Goal: Task Accomplishment & Management: Manage account settings

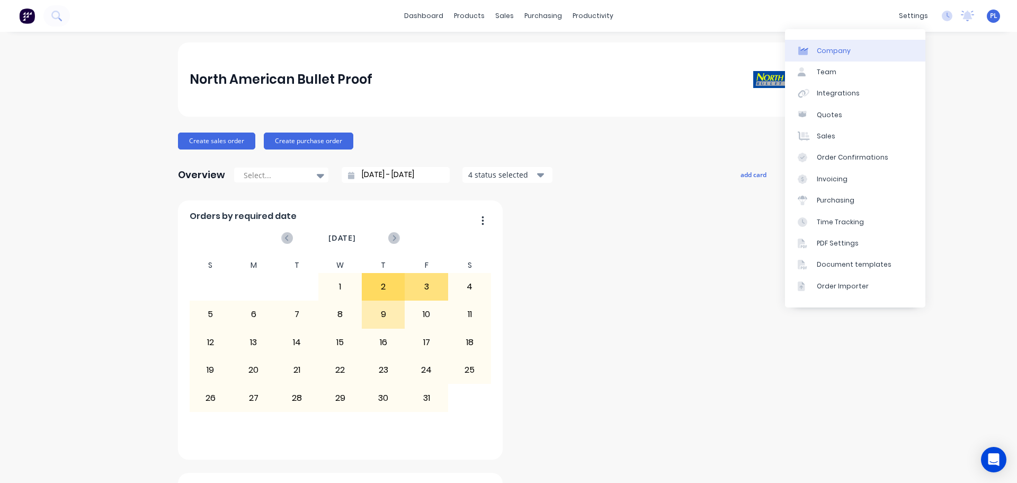
drag, startPoint x: 0, startPoint y: 0, endPoint x: 877, endPoint y: 53, distance: 878.7
click at [877, 53] on link "Company" at bounding box center [855, 50] width 140 height 21
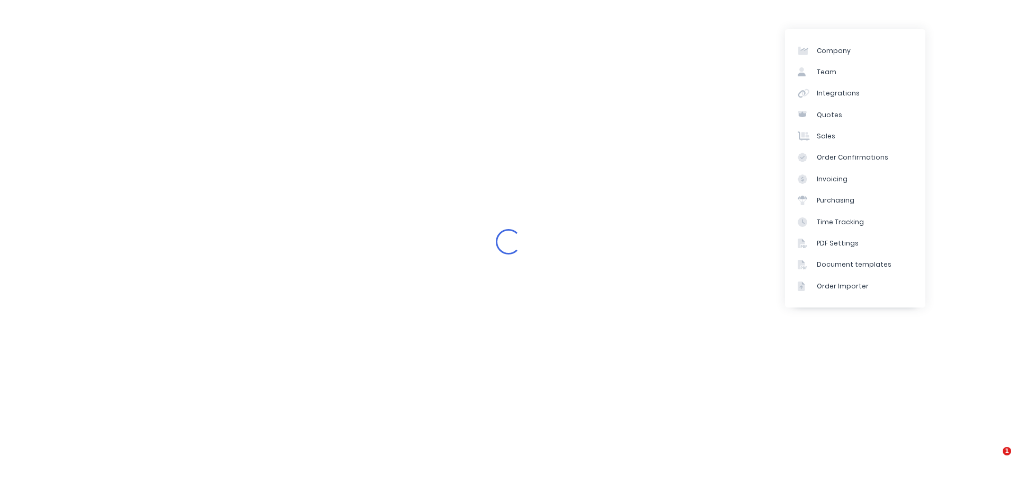
select select "US"
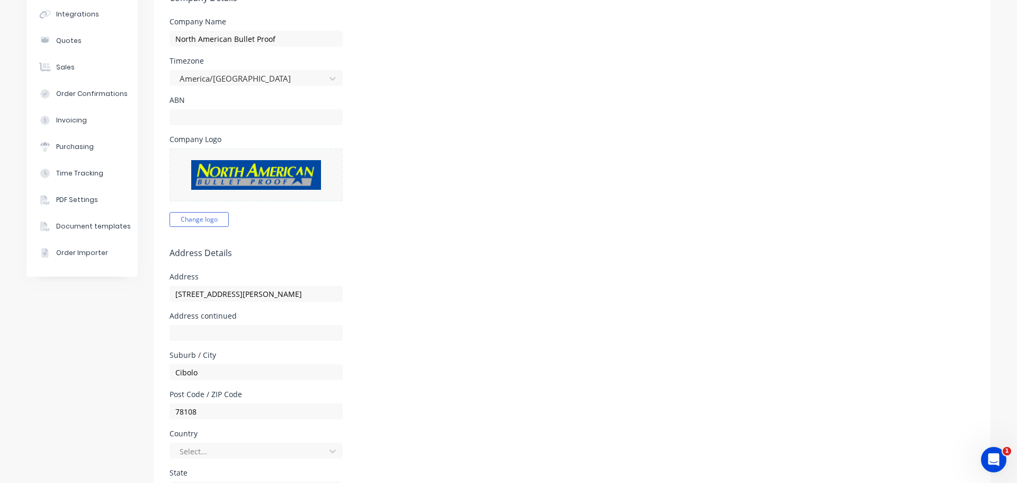
scroll to position [106, 0]
click at [201, 171] on img at bounding box center [256, 174] width 130 height 30
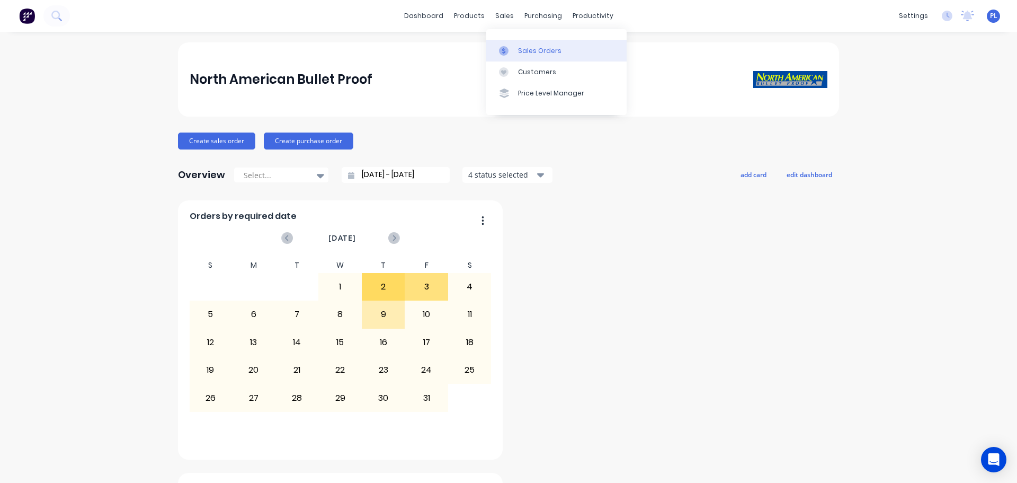
click at [512, 49] on div at bounding box center [507, 51] width 16 height 10
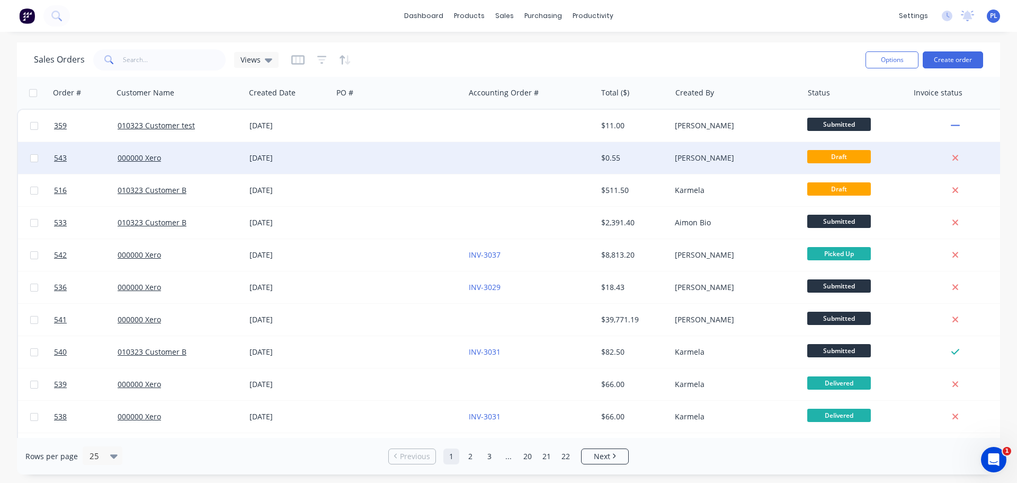
click at [505, 161] on div at bounding box center [531, 158] width 132 height 32
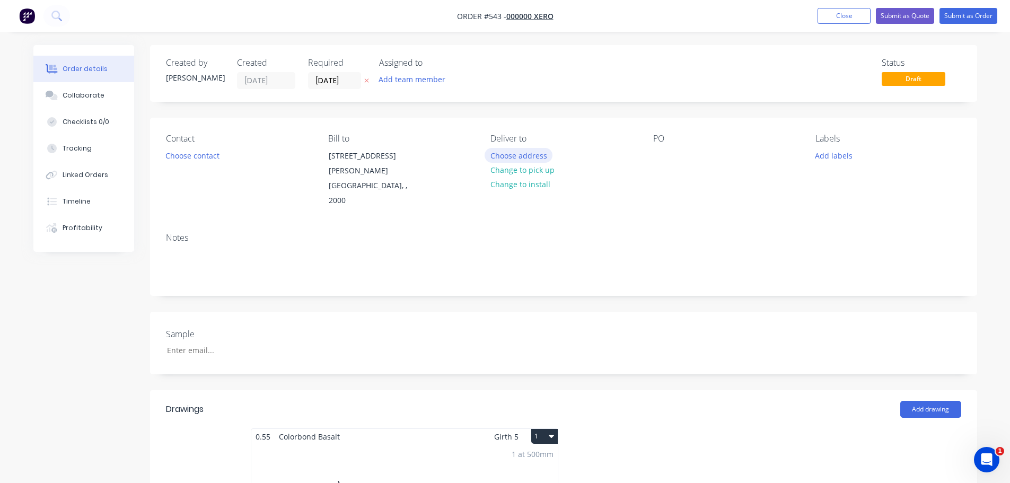
click at [505, 156] on button "Choose address" at bounding box center [518, 155] width 68 height 14
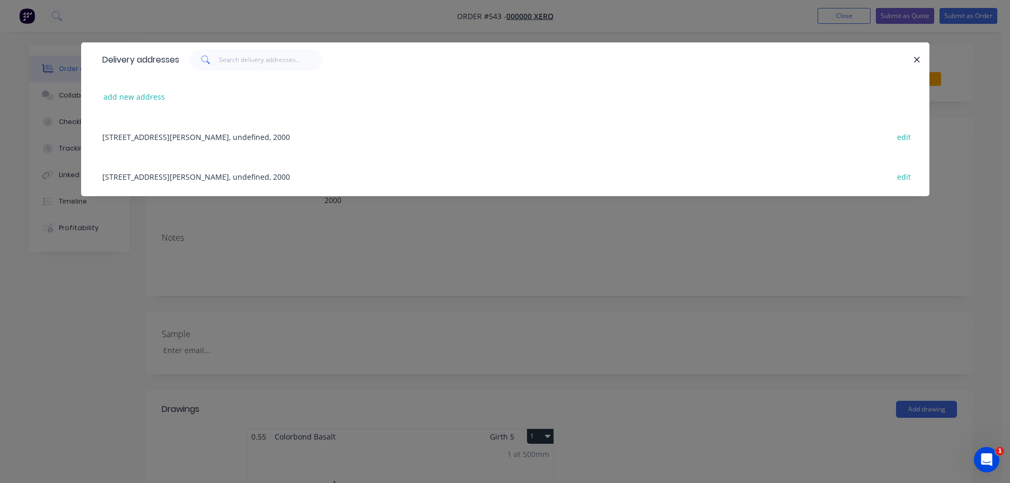
click at [205, 145] on div "281 Elizabeth St, SYDNEY, undefined, 2000 edit" at bounding box center [505, 137] width 816 height 40
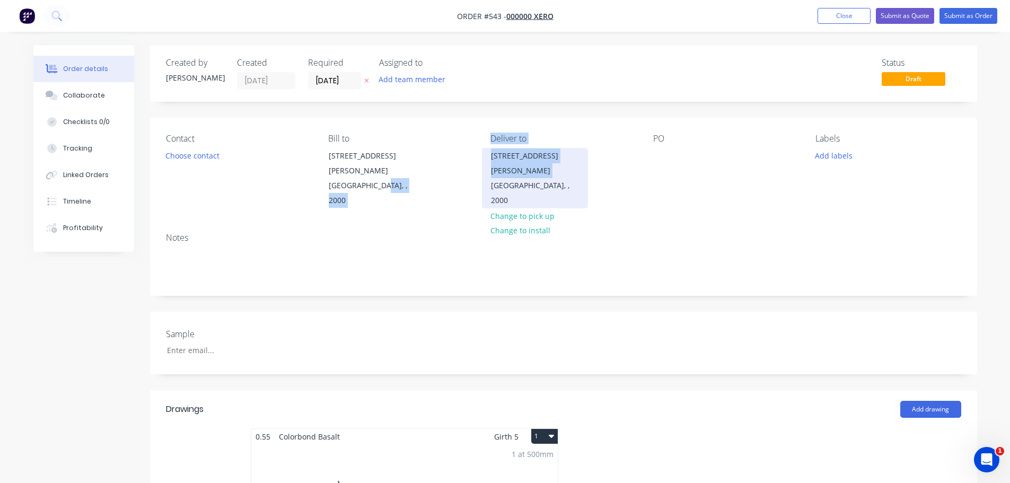
drag, startPoint x: 468, startPoint y: 169, endPoint x: 489, endPoint y: 166, distance: 20.8
click at [486, 166] on div "Contact Choose contact Bill to 281 Elizabeth St SYDNEY, , 2000 Deliver to 281 E…" at bounding box center [563, 171] width 827 height 107
click at [492, 178] on div "SYDNEY, , 2000" at bounding box center [535, 193] width 88 height 30
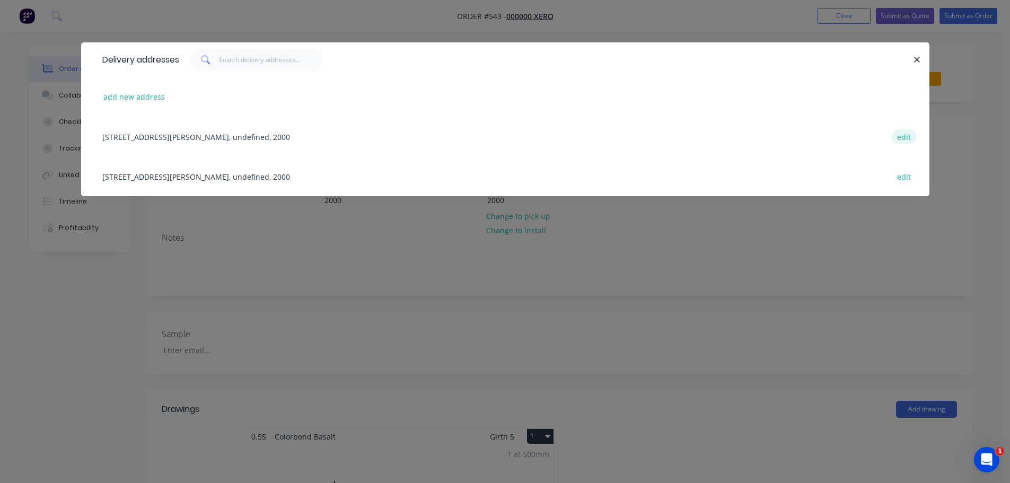
click at [909, 136] on button "edit" at bounding box center [903, 136] width 25 height 14
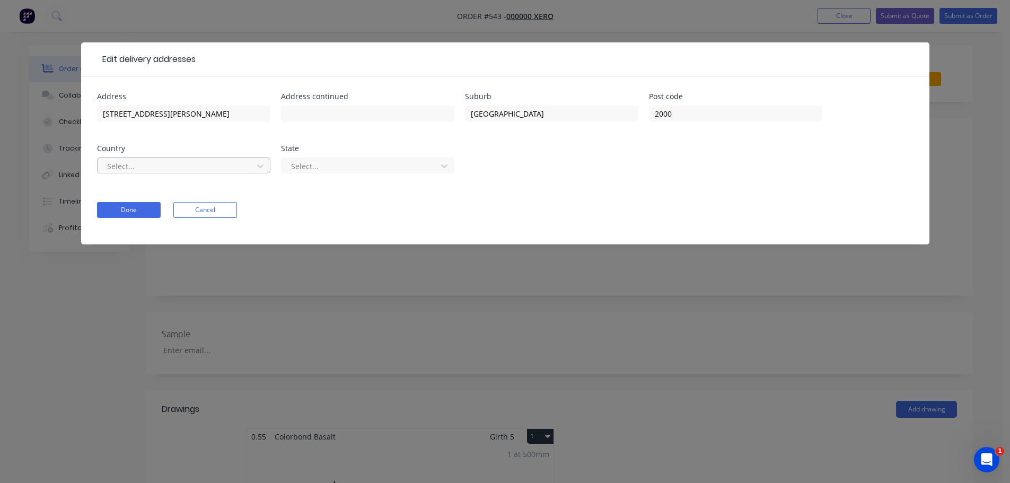
click at [164, 166] on div at bounding box center [176, 166] width 141 height 13
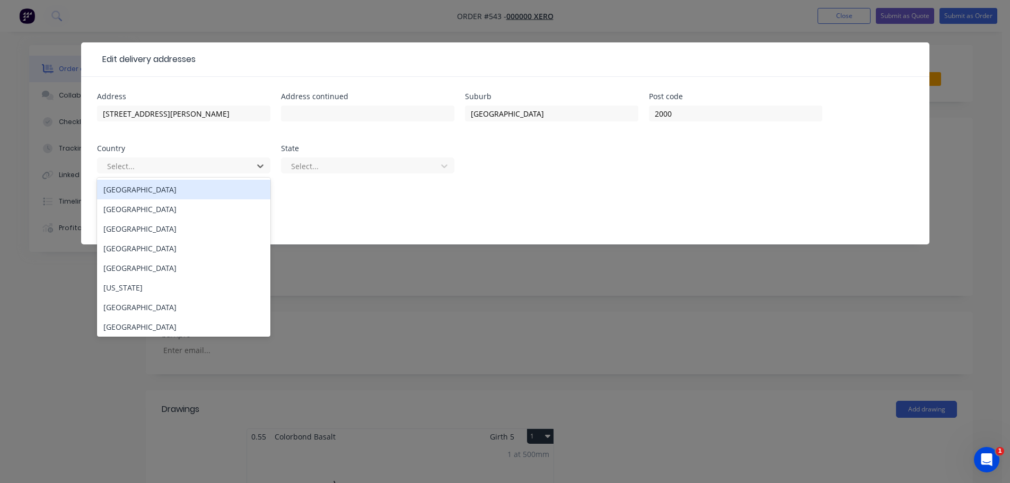
click at [140, 190] on div "[GEOGRAPHIC_DATA]" at bounding box center [183, 190] width 173 height 20
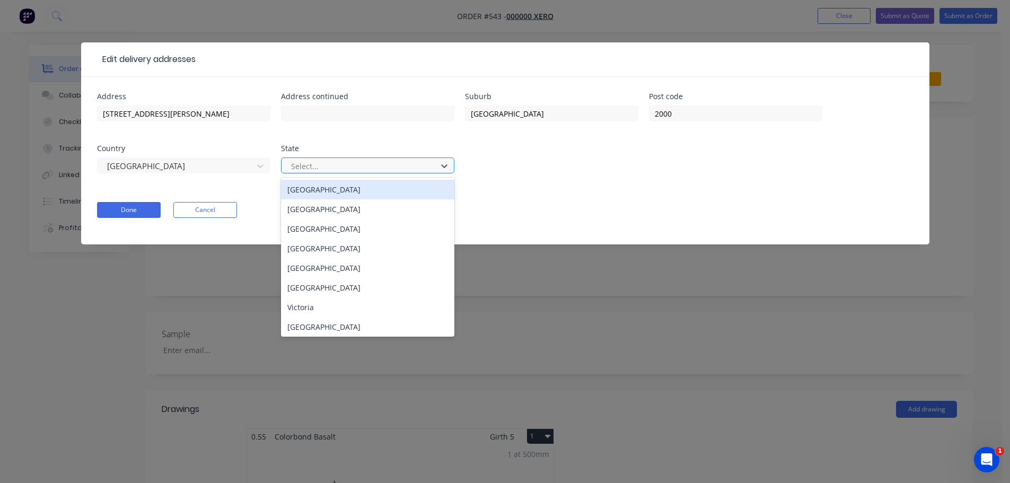
click at [344, 167] on div at bounding box center [360, 166] width 141 height 13
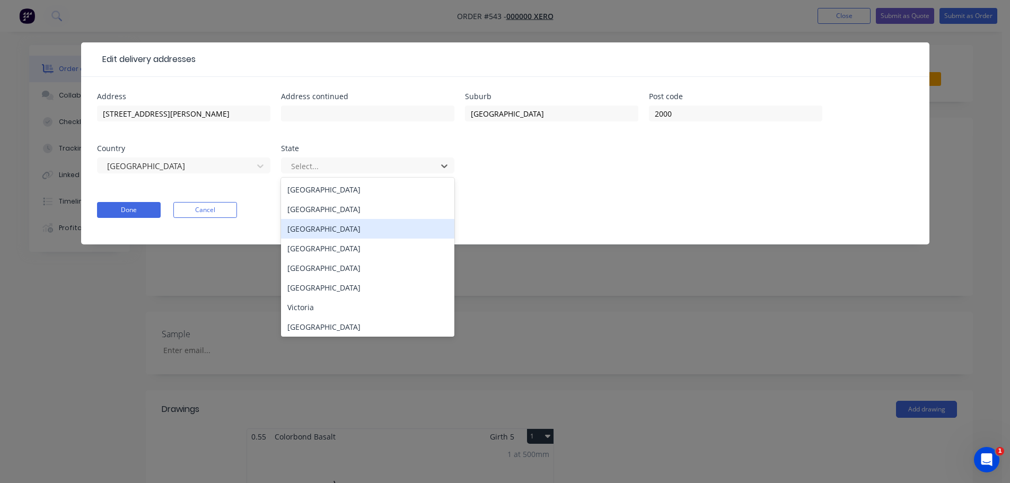
click at [324, 232] on div "Northern Territory" at bounding box center [367, 229] width 173 height 20
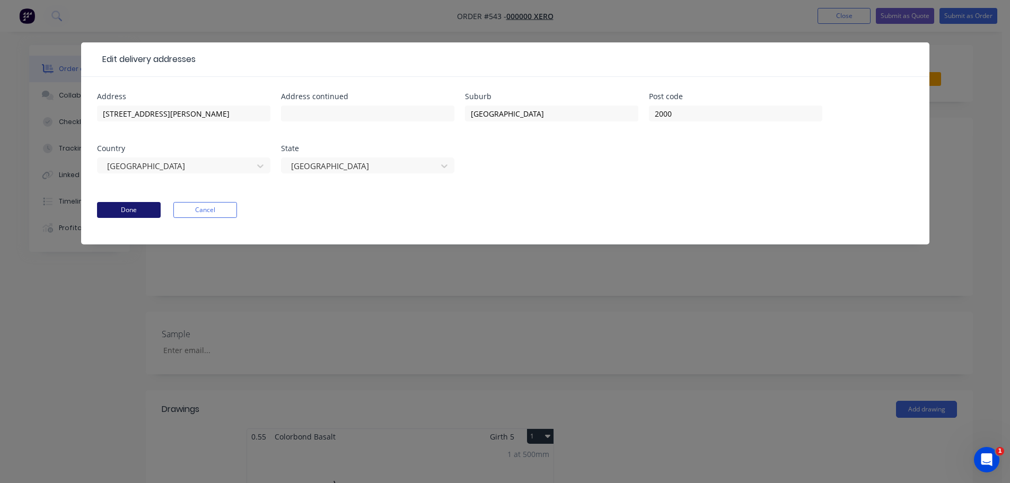
click at [129, 208] on button "Done" at bounding box center [129, 210] width 64 height 16
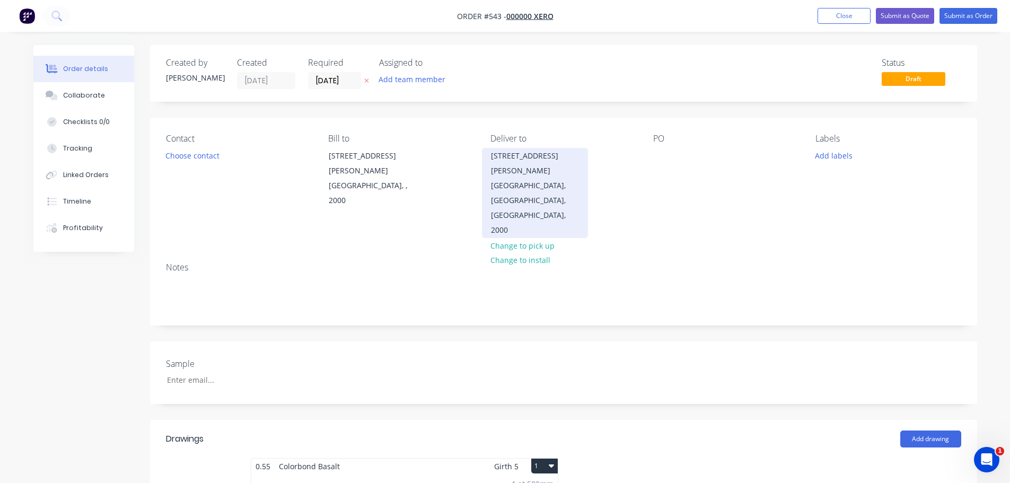
click at [505, 178] on div "SYDNEY, Northern Territory, Australia, 2000" at bounding box center [535, 207] width 88 height 59
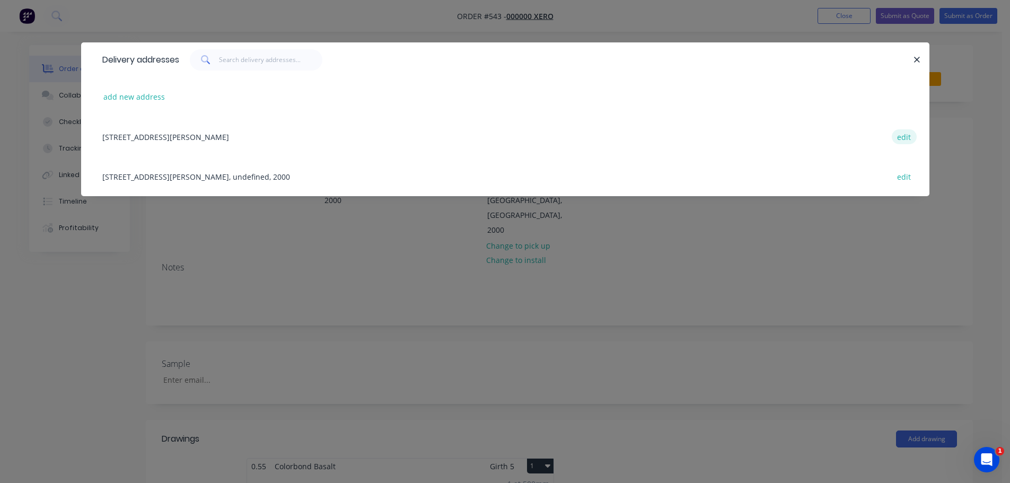
click at [905, 134] on button "edit" at bounding box center [903, 136] width 25 height 14
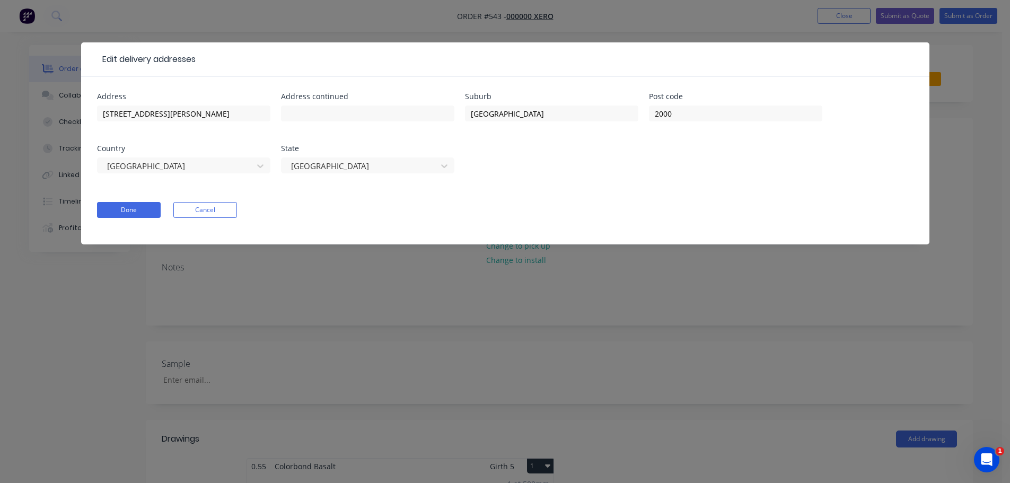
click at [120, 156] on div "[GEOGRAPHIC_DATA]" at bounding box center [183, 170] width 173 height 31
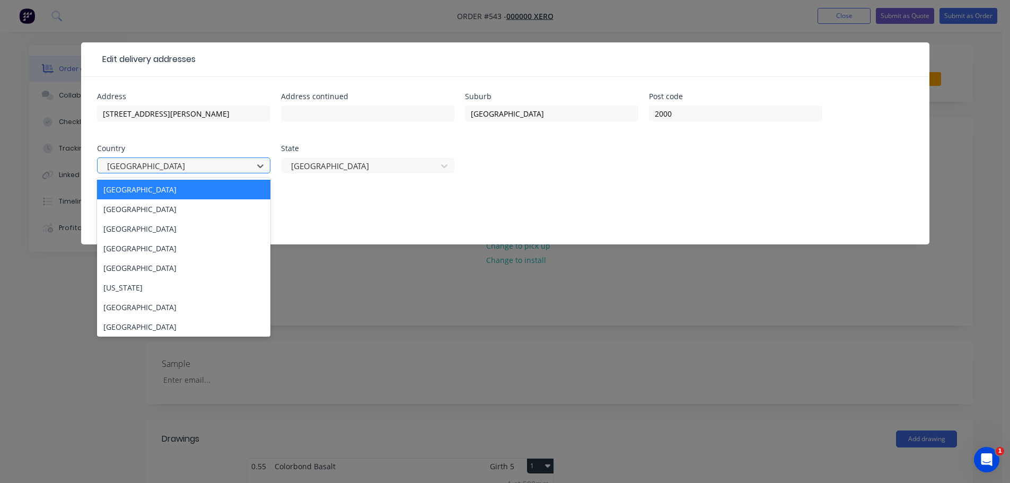
click at [127, 163] on div at bounding box center [176, 166] width 141 height 13
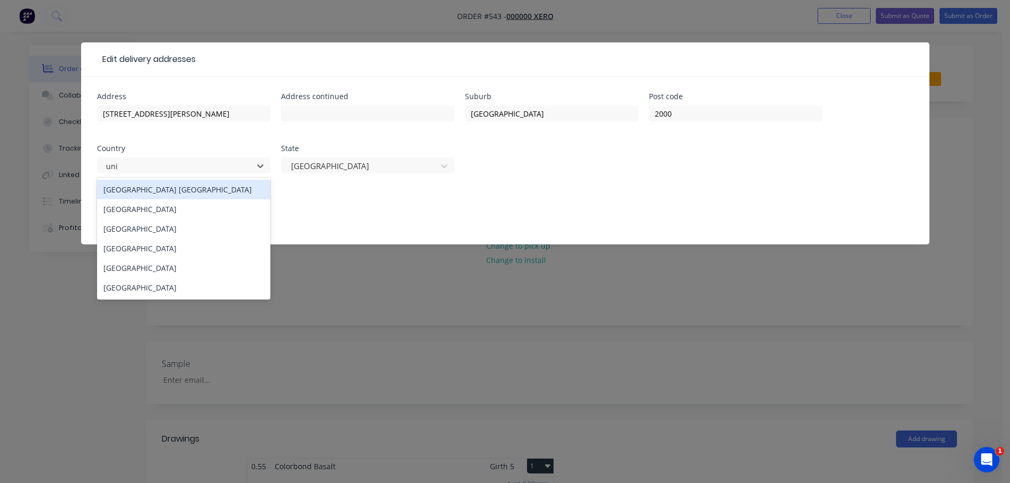
type input "unit"
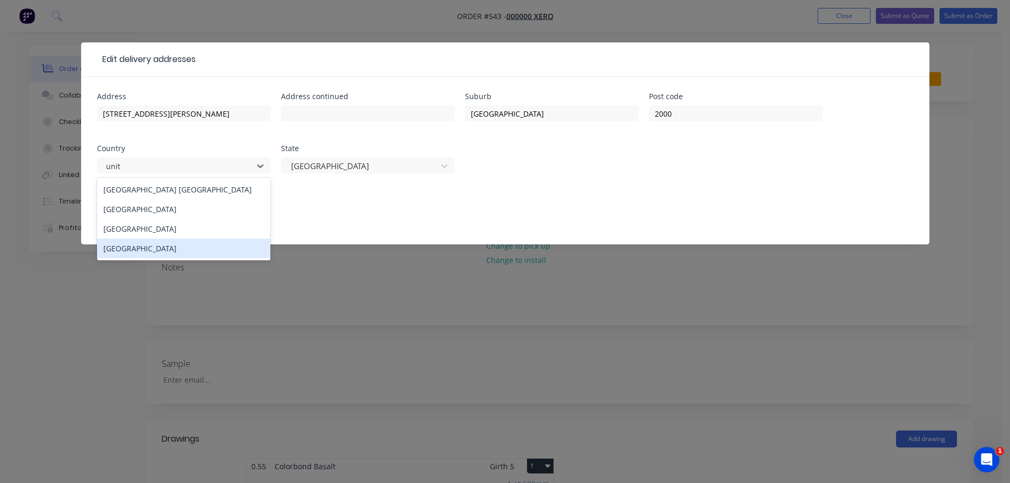
click at [158, 250] on div "[GEOGRAPHIC_DATA]" at bounding box center [183, 248] width 173 height 20
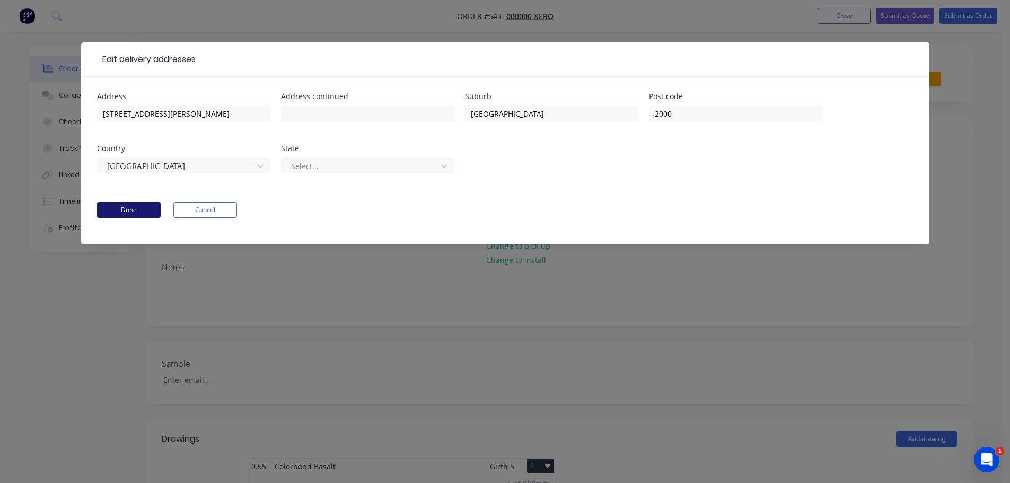
click at [144, 208] on button "Done" at bounding box center [129, 210] width 64 height 16
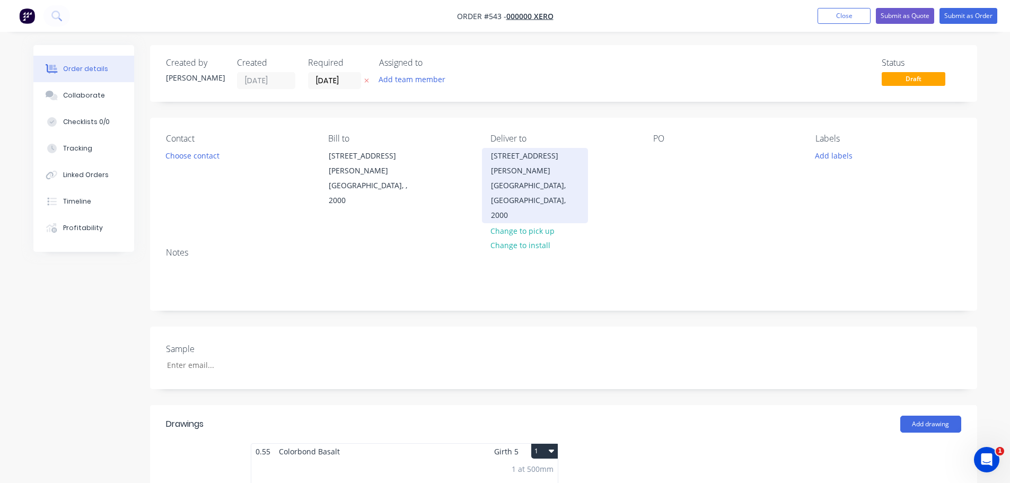
click at [529, 178] on div "SYDNEY, United States, 2000" at bounding box center [535, 200] width 88 height 45
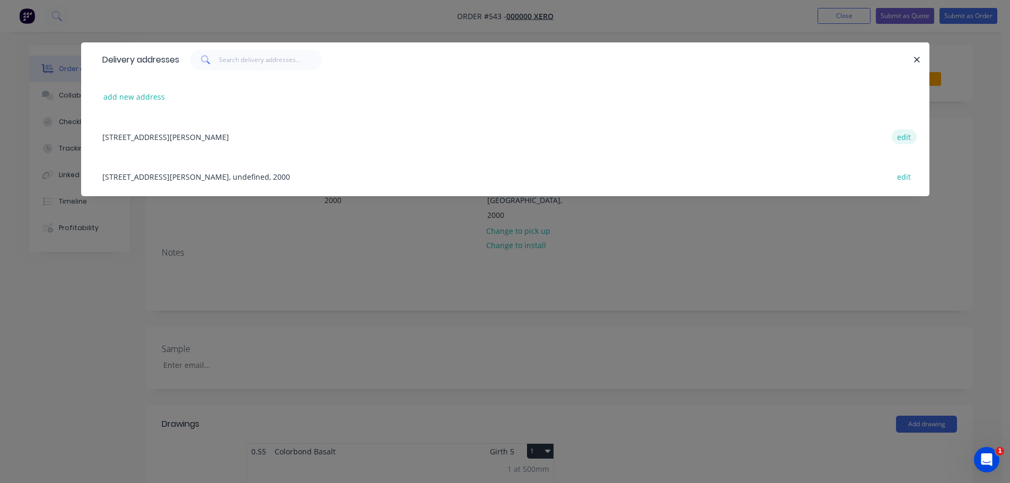
drag, startPoint x: 892, startPoint y: 137, endPoint x: 899, endPoint y: 137, distance: 6.4
click at [899, 137] on button "edit" at bounding box center [903, 136] width 25 height 14
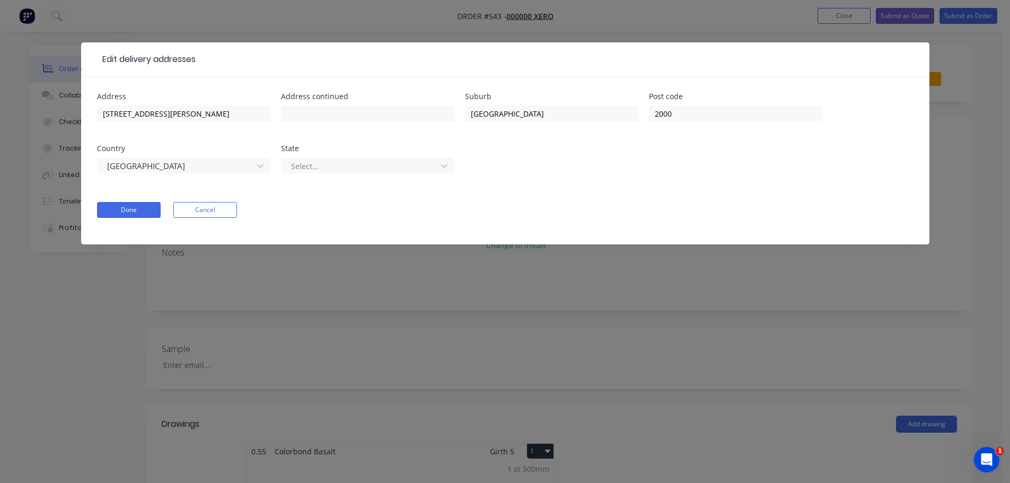
click at [383, 156] on div "Select..." at bounding box center [367, 170] width 173 height 31
click at [350, 164] on div at bounding box center [360, 166] width 141 height 13
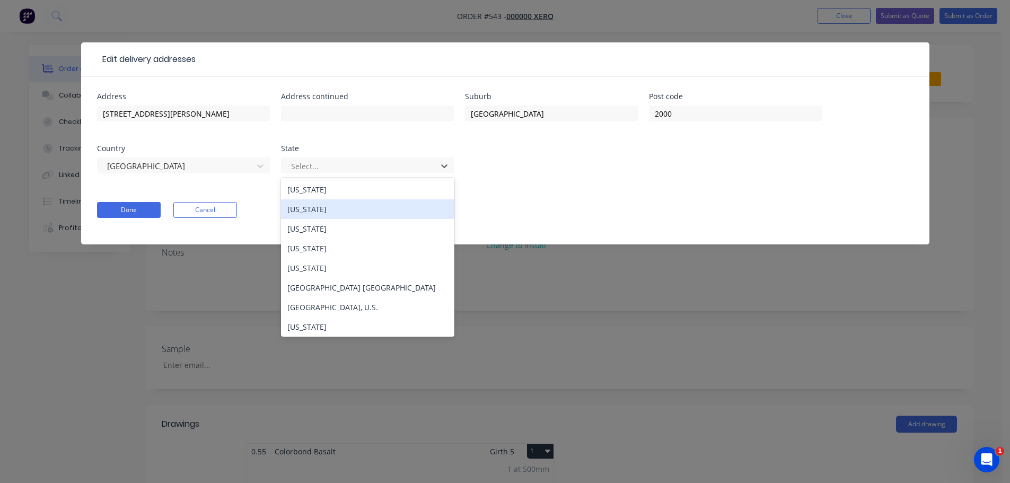
click at [323, 211] on div "[US_STATE]" at bounding box center [367, 209] width 173 height 20
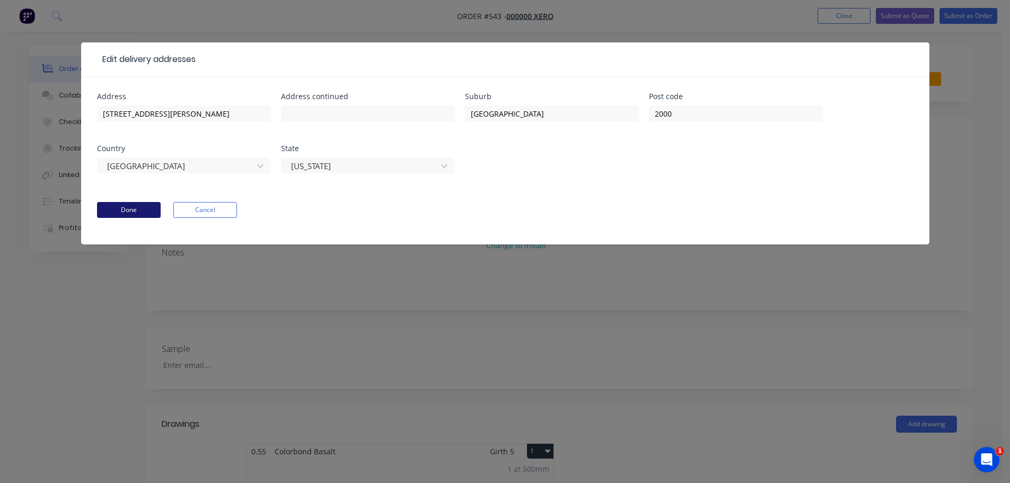
drag, startPoint x: 116, startPoint y: 211, endPoint x: 627, endPoint y: 252, distance: 513.0
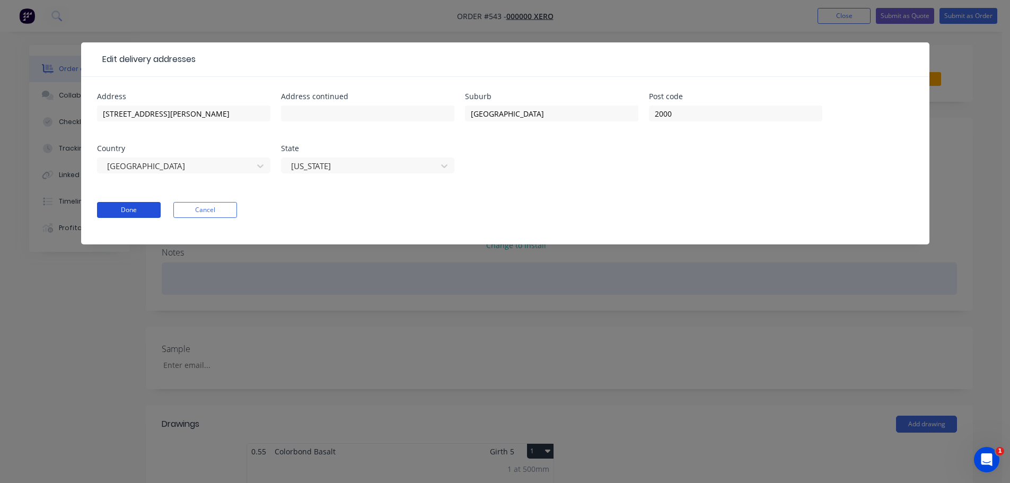
click at [117, 211] on button "Done" at bounding box center [129, 210] width 64 height 16
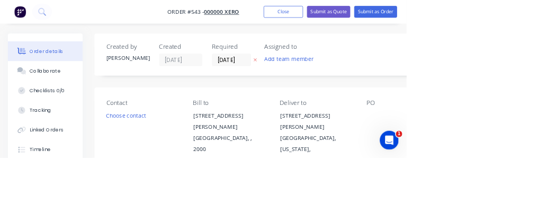
click at [398, 178] on div "SYDNEY, American Samoa, United States, 2000" at bounding box center [421, 207] width 88 height 59
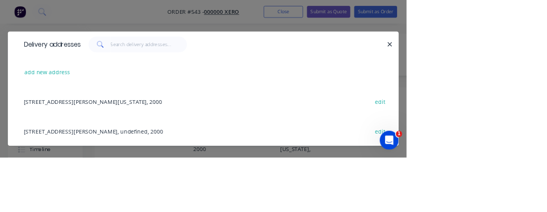
click at [524, 137] on button "edit" at bounding box center [511, 136] width 25 height 14
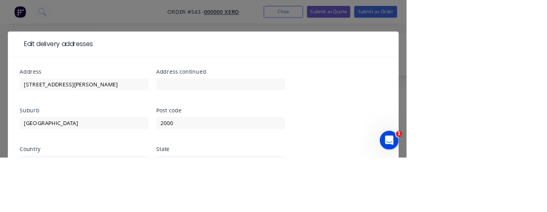
type input "united st"
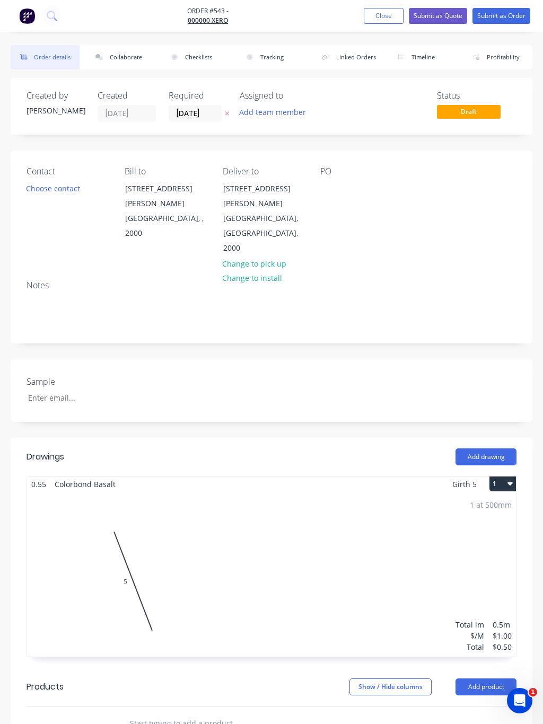
click at [228, 190] on div "281 Elizabeth St" at bounding box center [267, 196] width 88 height 30
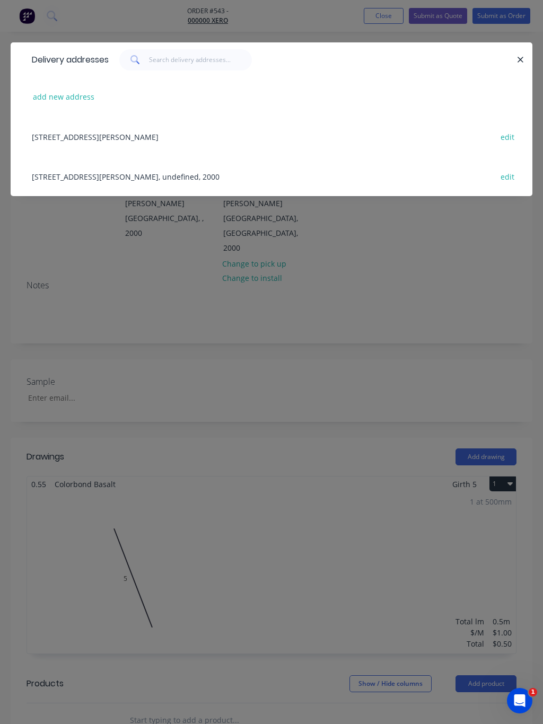
click at [232, 193] on div "281 Elizabeth St, SYDNEY, undefined, 2000 edit" at bounding box center [271, 176] width 490 height 40
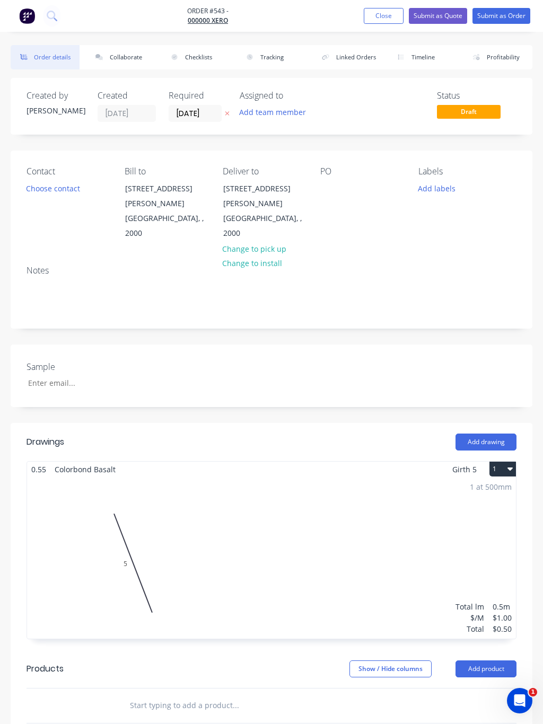
click at [237, 211] on div "SYDNEY, , 2000" at bounding box center [267, 226] width 88 height 30
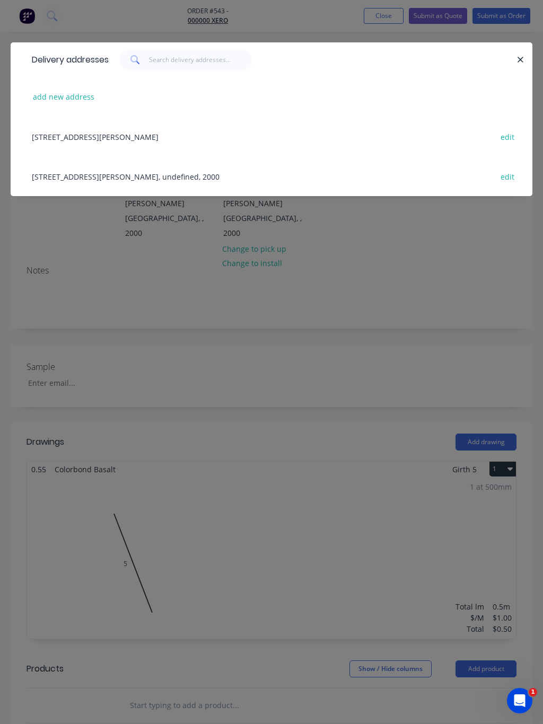
click at [507, 178] on button "edit" at bounding box center [506, 176] width 25 height 14
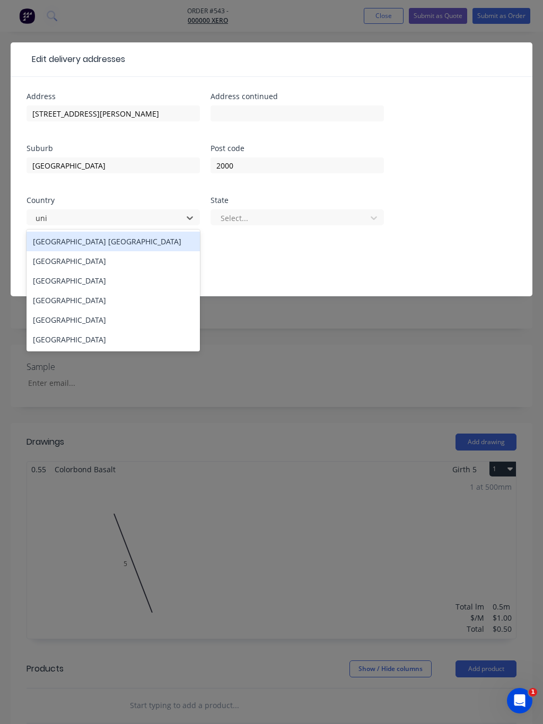
type input "unit"
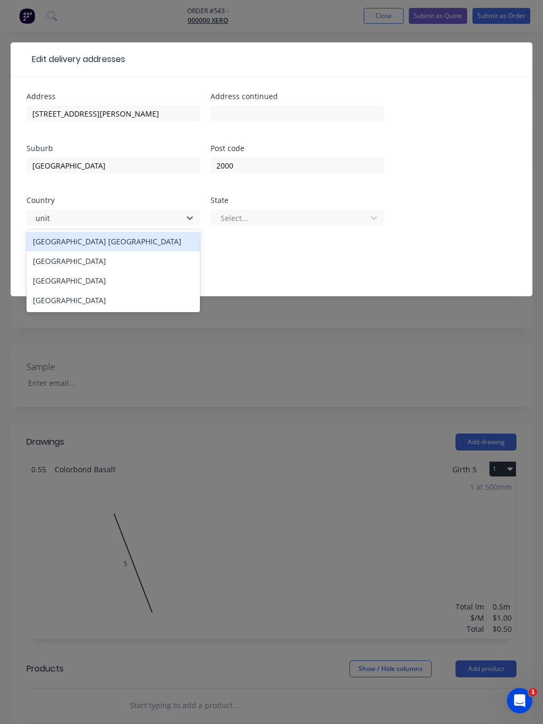
click at [79, 302] on div "[GEOGRAPHIC_DATA]" at bounding box center [112, 300] width 173 height 20
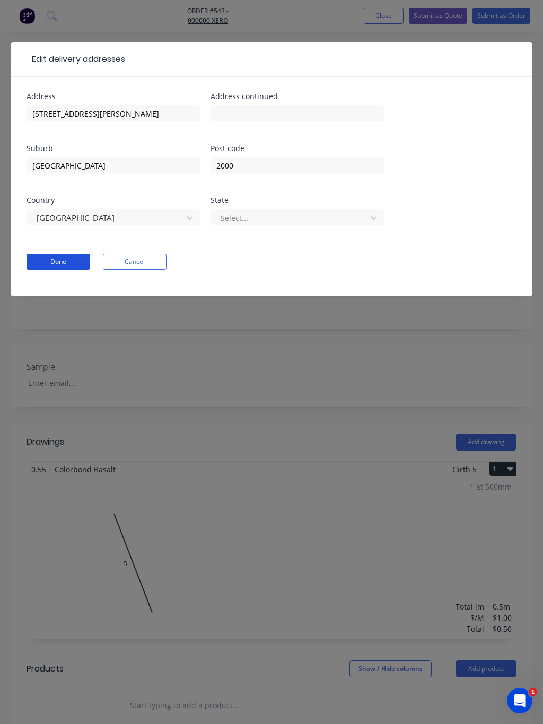
click at [57, 260] on button "Done" at bounding box center [58, 262] width 64 height 16
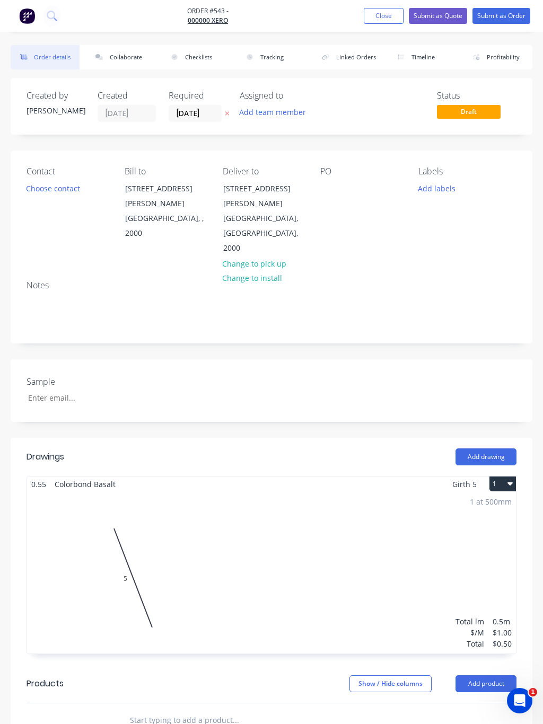
click at [383, 15] on button "Close" at bounding box center [384, 16] width 40 height 16
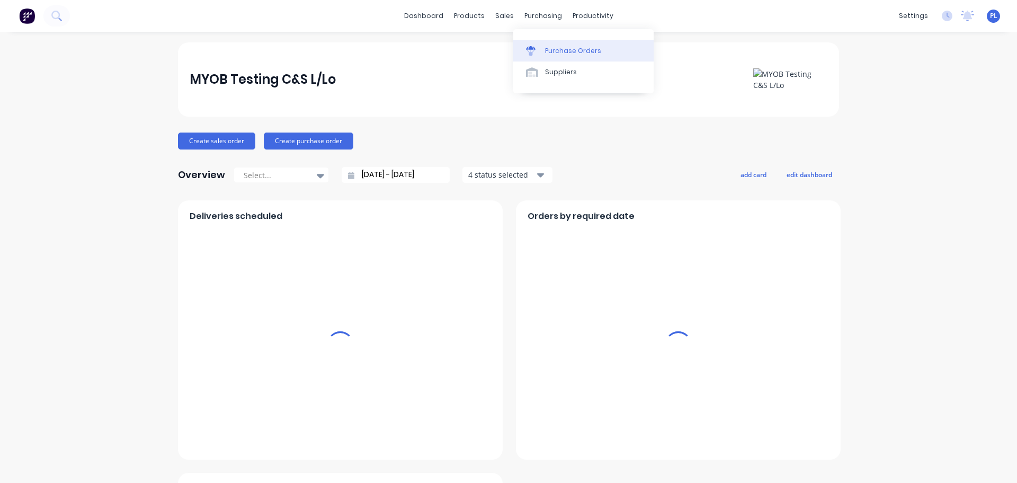
click at [547, 52] on div "Purchase Orders" at bounding box center [573, 51] width 56 height 10
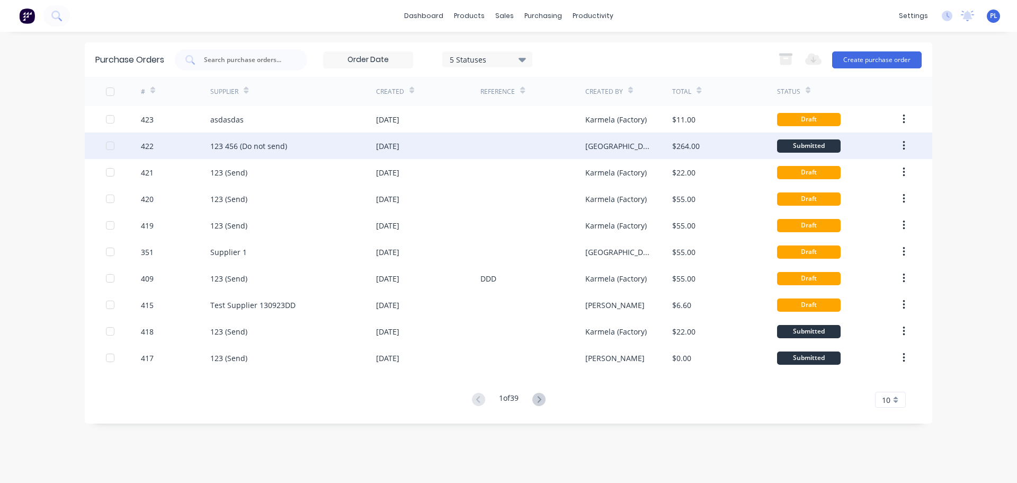
click at [665, 139] on div "[GEOGRAPHIC_DATA] (From Factory)" at bounding box center [629, 145] width 87 height 26
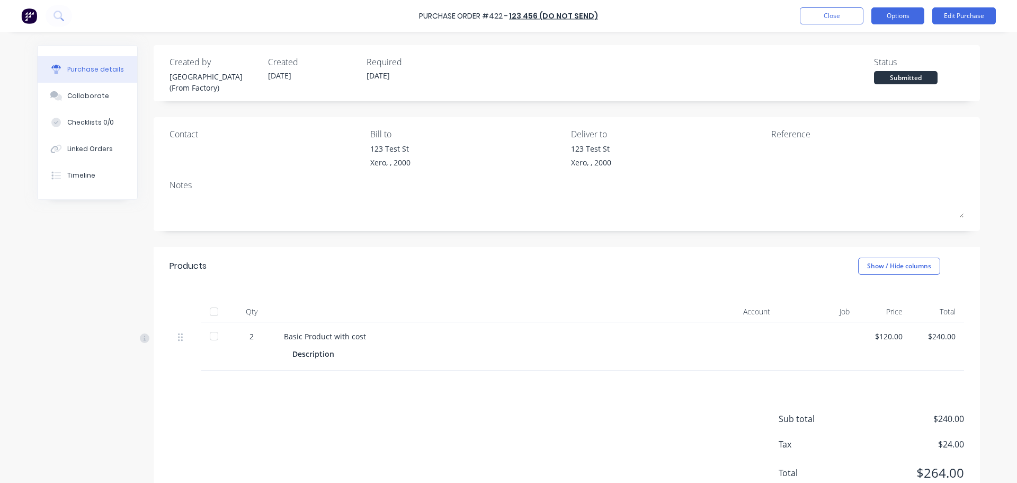
click at [907, 15] on button "Options" at bounding box center [898, 15] width 53 height 17
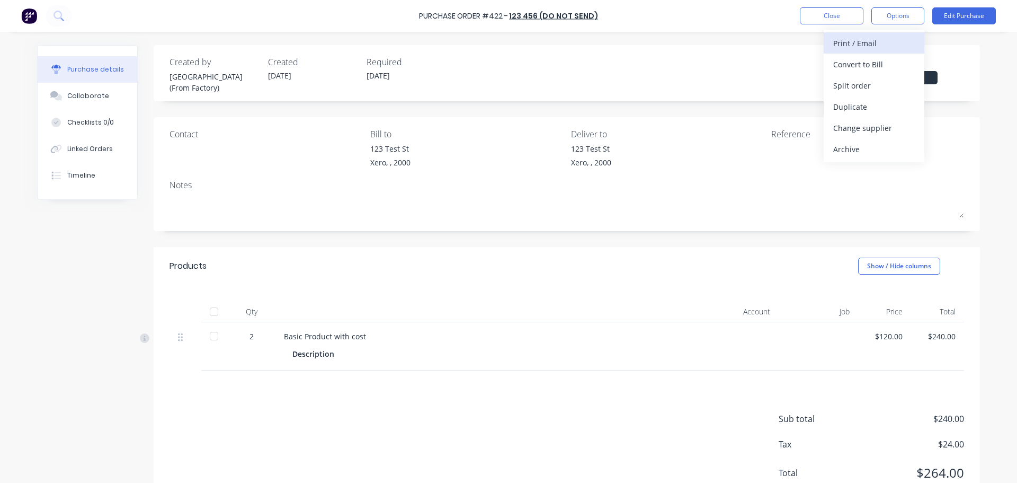
click at [837, 42] on div "Print / Email" at bounding box center [875, 43] width 82 height 15
click at [849, 71] on div "With pricing" at bounding box center [875, 64] width 82 height 15
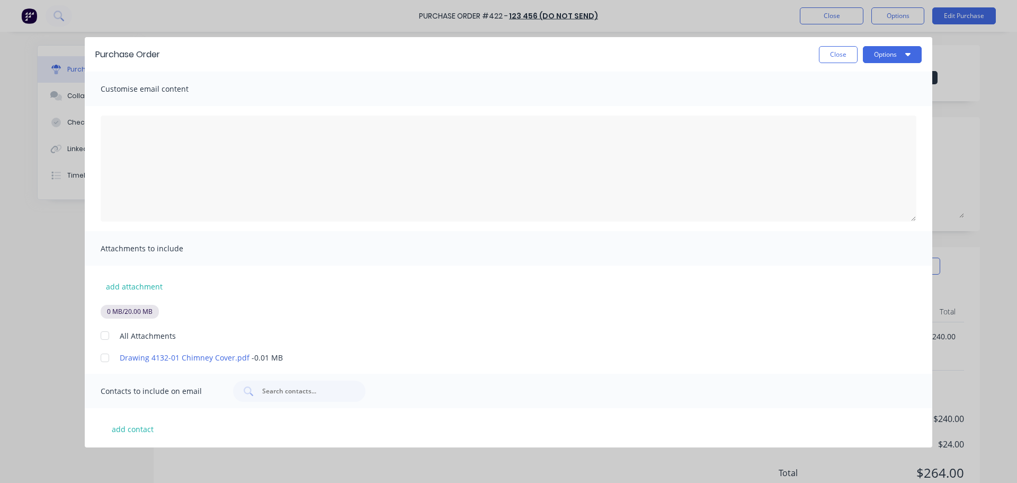
click at [130, 438] on div "add contact" at bounding box center [509, 427] width 848 height 39
click at [132, 428] on button "add contact" at bounding box center [133, 429] width 64 height 16
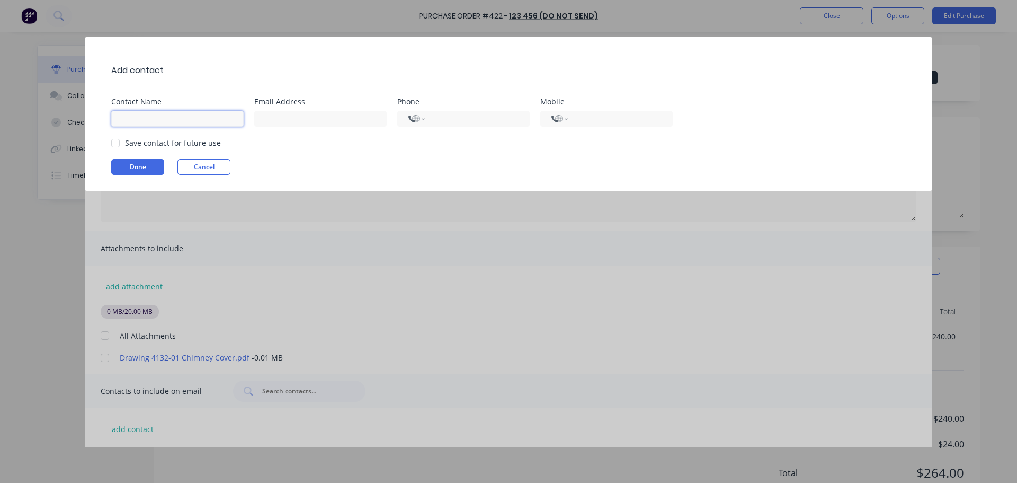
click at [184, 116] on input at bounding box center [177, 119] width 132 height 16
type input "[PERSON_NAME]"
type input "[PERSON_NAME][EMAIL_ADDRESS][DOMAIN_NAME]"
select select "AU"
click at [137, 138] on div "Save contact for future use" at bounding box center [173, 142] width 96 height 11
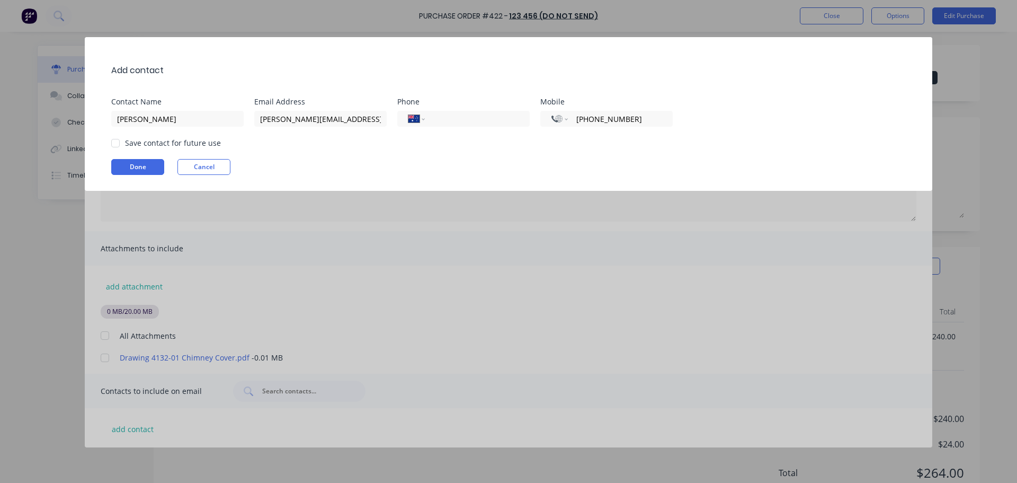
click at [117, 136] on div at bounding box center [115, 142] width 21 height 21
drag, startPoint x: 132, startPoint y: 170, endPoint x: 146, endPoint y: 169, distance: 14.3
click at [130, 169] on button "Done" at bounding box center [137, 167] width 53 height 16
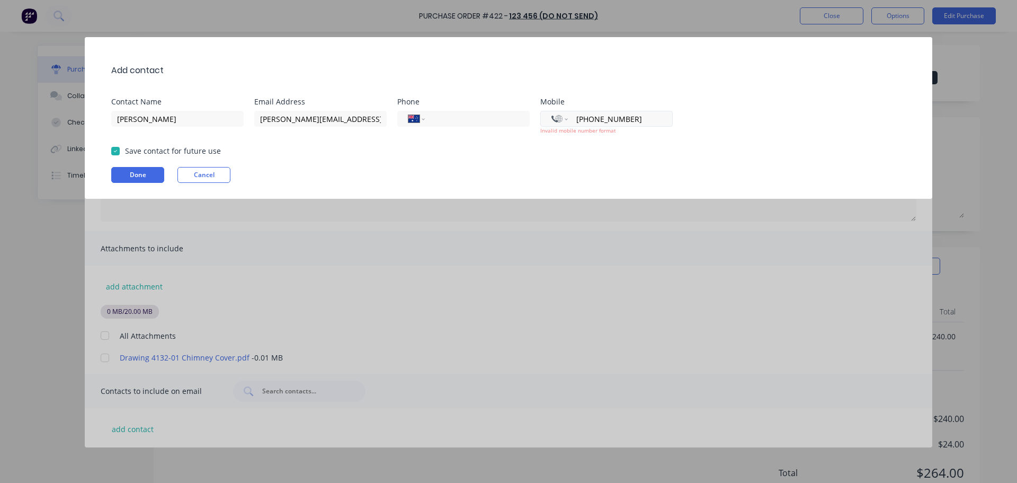
click at [587, 119] on input "[PHONE_NUMBER]" at bounding box center [619, 119] width 86 height 12
type input "+422275975"
click at [554, 118] on select "International [GEOGRAPHIC_DATA] [GEOGRAPHIC_DATA] [GEOGRAPHIC_DATA] [GEOGRAPHIC…" at bounding box center [560, 118] width 16 height 15
select select "AU"
click at [552, 111] on select "International [GEOGRAPHIC_DATA] [GEOGRAPHIC_DATA] [GEOGRAPHIC_DATA] [GEOGRAPHIC…" at bounding box center [560, 118] width 16 height 15
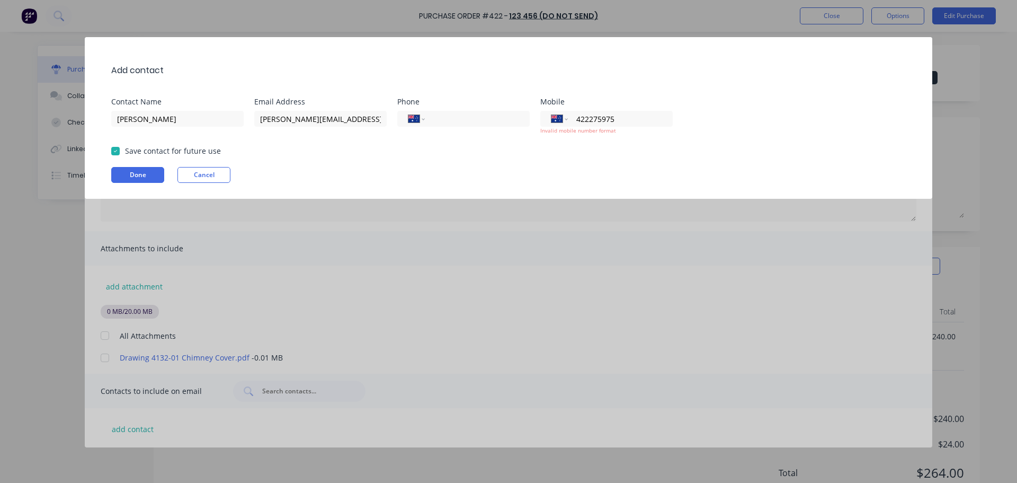
type input "422275975"
click at [576, 117] on input "422275975" at bounding box center [619, 119] width 86 height 12
type input "0422 275 975"
click at [492, 169] on div "Done Cancel" at bounding box center [514, 175] width 806 height 16
click at [563, 118] on select "International [GEOGRAPHIC_DATA] [GEOGRAPHIC_DATA] [GEOGRAPHIC_DATA] [GEOGRAPHIC…" at bounding box center [560, 118] width 16 height 15
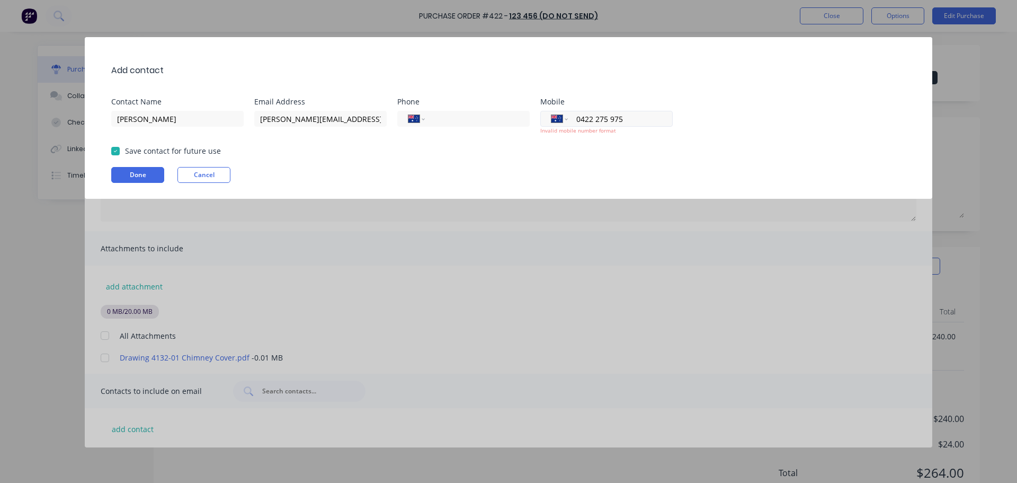
click at [596, 116] on input "0422 275 975" at bounding box center [619, 119] width 86 height 12
drag, startPoint x: 638, startPoint y: 120, endPoint x: 498, endPoint y: 103, distance: 141.0
click at [498, 103] on div "Contact Name Peter Locarnini Email Address peter@factory.app Phone Internationa…" at bounding box center [514, 116] width 806 height 37
drag, startPoint x: 491, startPoint y: 180, endPoint x: 259, endPoint y: 153, distance: 233.2
click at [402, 171] on div "Done Cancel" at bounding box center [514, 175] width 806 height 16
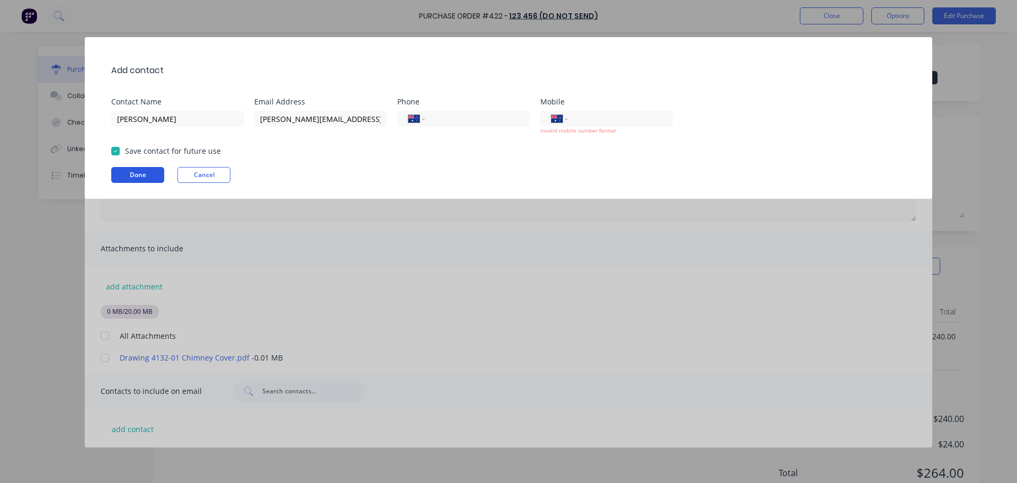
click at [119, 171] on button "Done" at bounding box center [137, 175] width 53 height 16
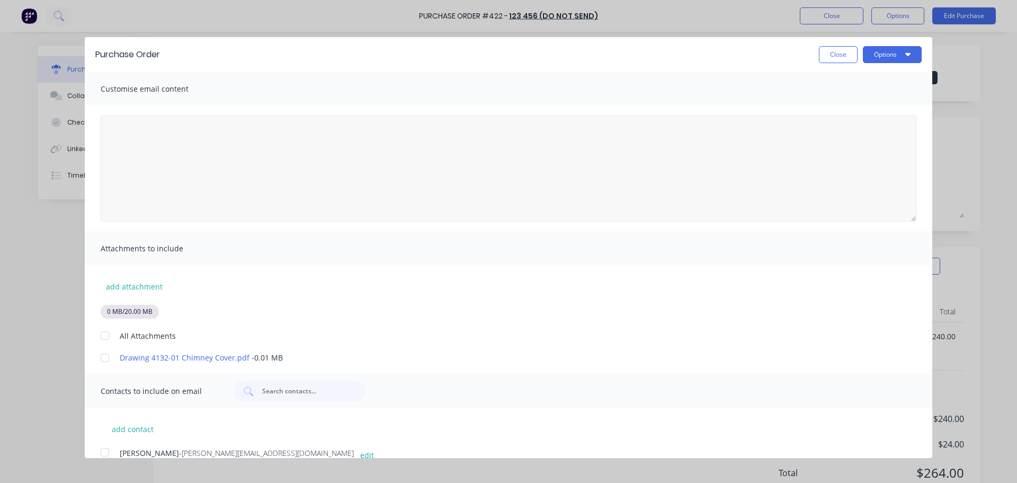
scroll to position [14, 0]
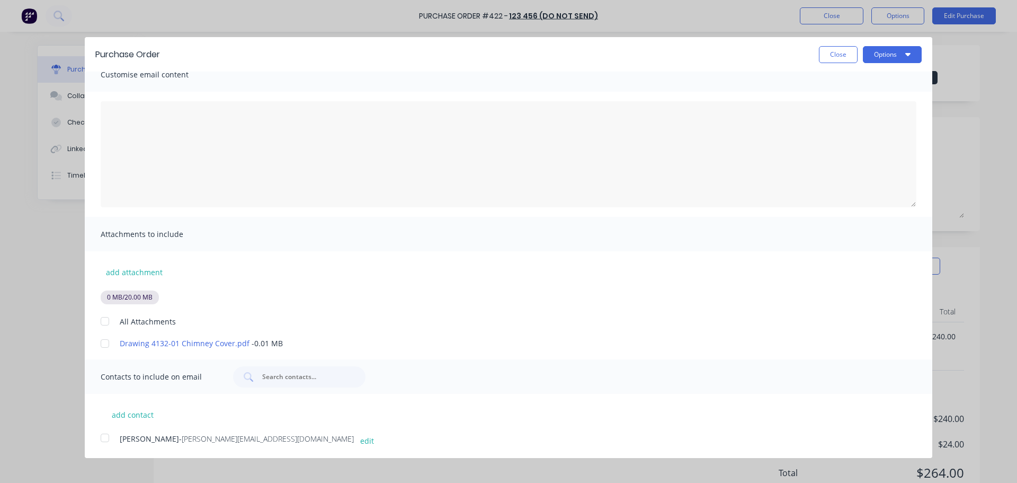
click at [110, 443] on div at bounding box center [104, 437] width 21 height 21
click at [905, 51] on button "Options" at bounding box center [892, 54] width 59 height 17
click at [868, 125] on div "Email" at bounding box center [872, 123] width 82 height 15
click at [122, 465] on span "×" at bounding box center [124, 462] width 6 height 15
click at [845, 51] on button "Close" at bounding box center [838, 54] width 39 height 17
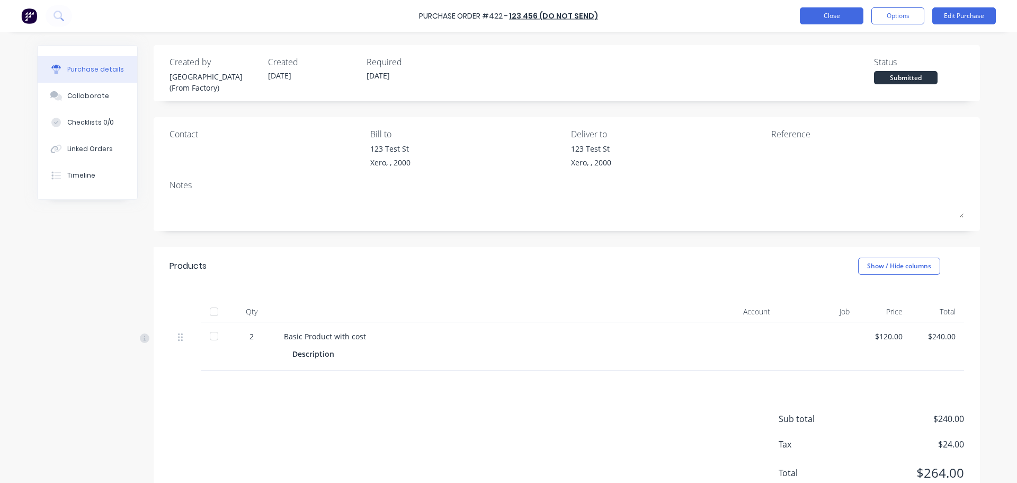
click at [836, 20] on button "Close" at bounding box center [832, 15] width 64 height 17
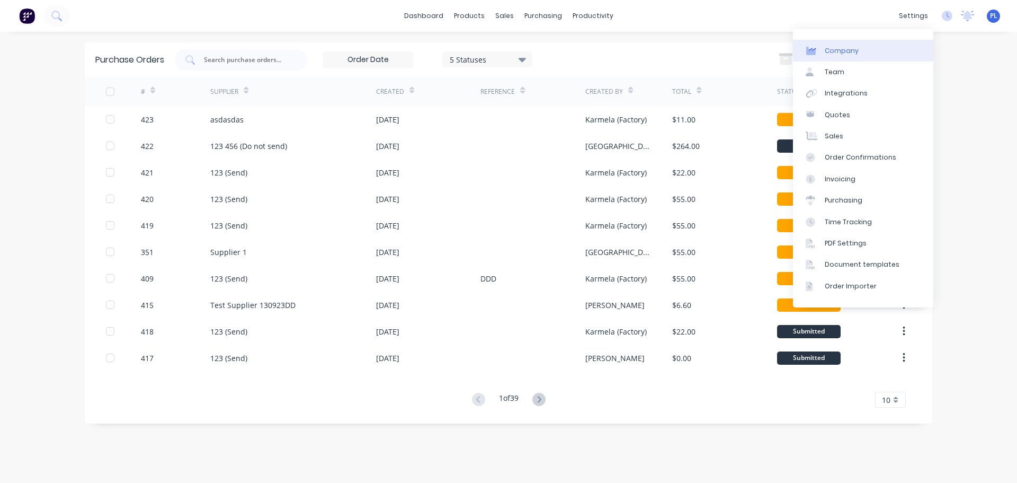
drag, startPoint x: 858, startPoint y: 49, endPoint x: 804, endPoint y: 49, distance: 54.1
click at [857, 49] on link "Company" at bounding box center [863, 50] width 140 height 21
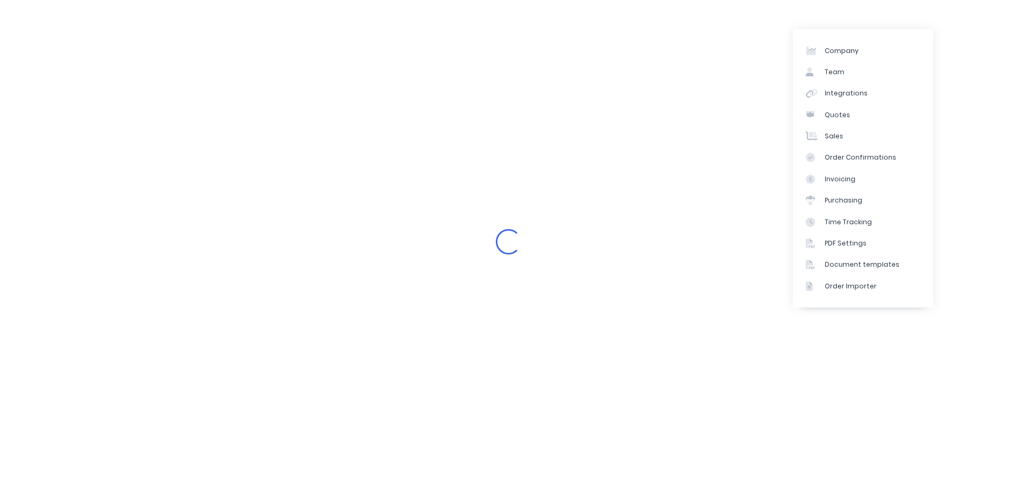
select select "AU"
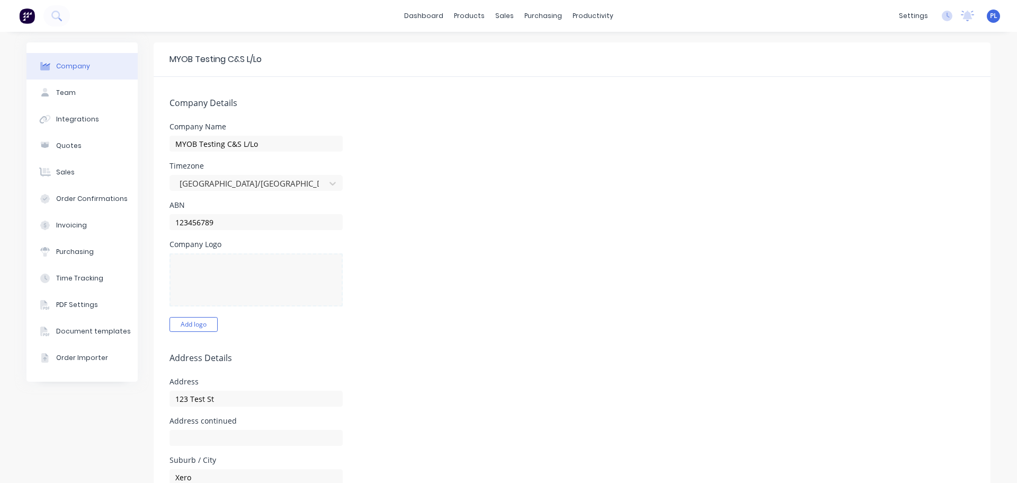
click at [465, 137] on div "Company Name MYOB Testing C&S L/Lo" at bounding box center [573, 137] width 806 height 29
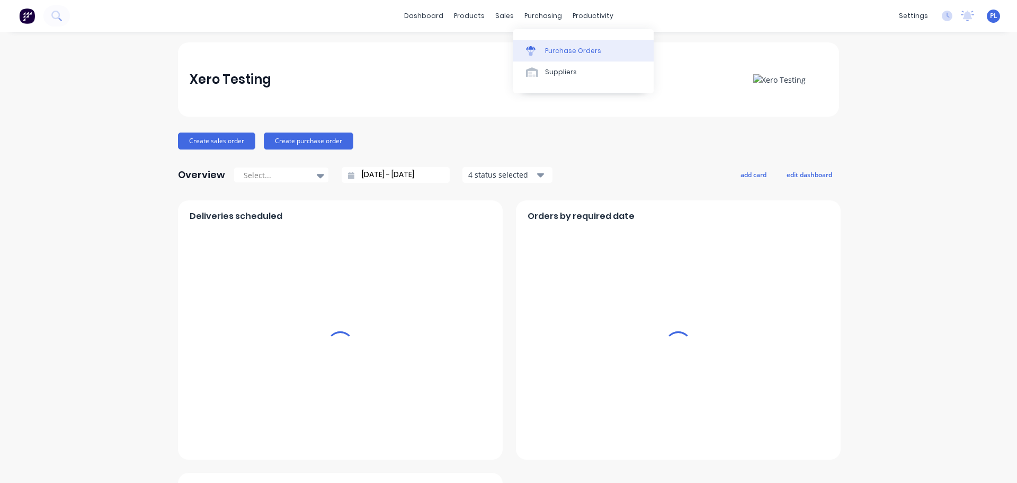
click at [552, 60] on link "Purchase Orders" at bounding box center [584, 50] width 140 height 21
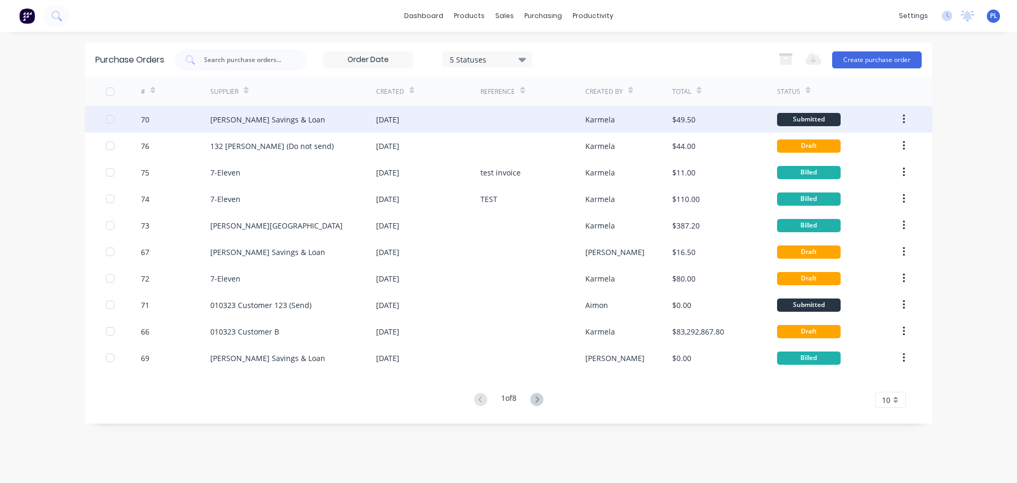
click at [443, 125] on div "14 May 2025" at bounding box center [428, 119] width 104 height 26
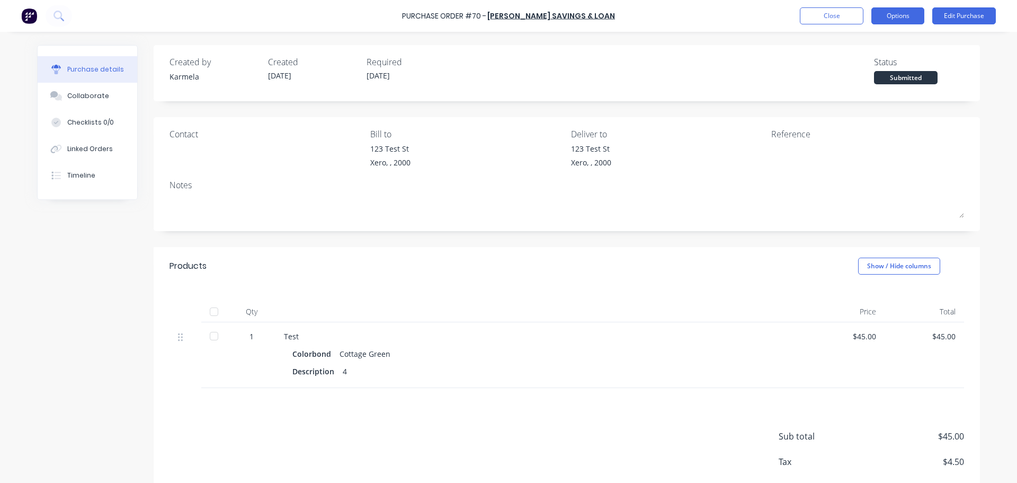
click at [918, 15] on button "Options" at bounding box center [898, 15] width 53 height 17
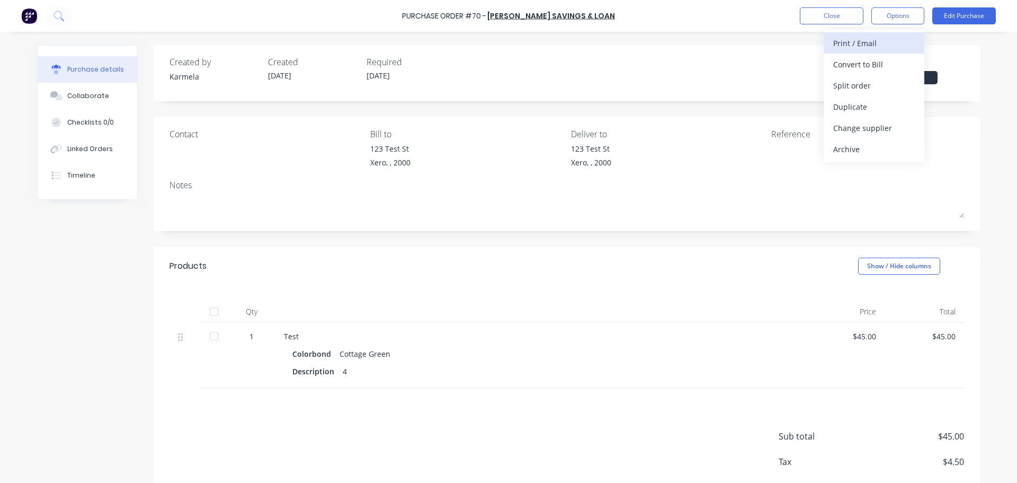
click at [865, 38] on div "Print / Email" at bounding box center [875, 43] width 82 height 15
click at [862, 70] on div "With pricing" at bounding box center [875, 64] width 82 height 15
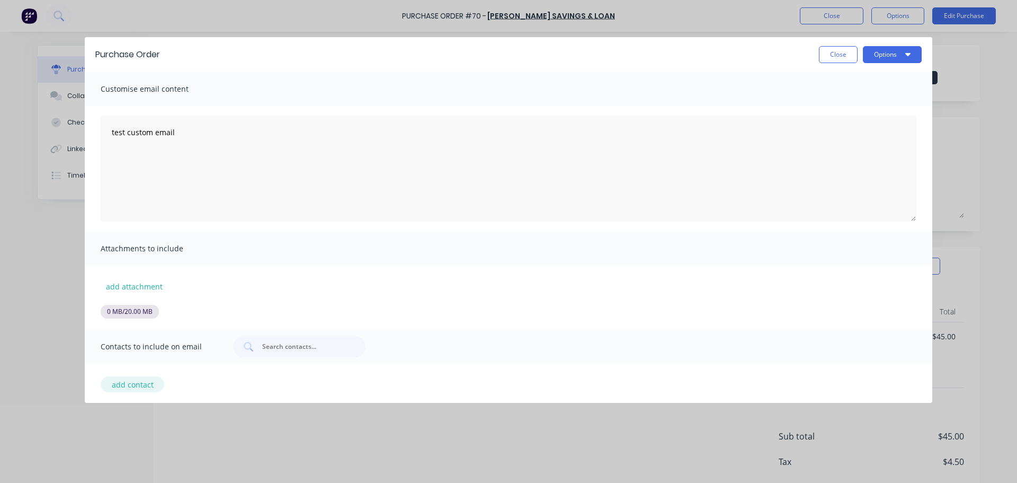
click at [135, 385] on button "add contact" at bounding box center [133, 384] width 64 height 16
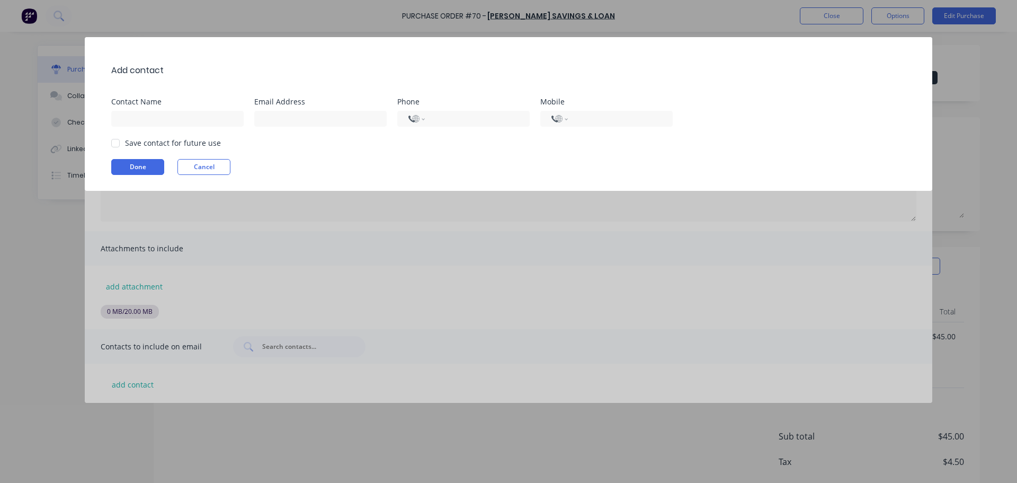
click at [188, 110] on div at bounding box center [182, 117] width 143 height 19
click at [187, 114] on input at bounding box center [177, 119] width 132 height 16
type input "[PERSON_NAME]"
type input "[PERSON_NAME][EMAIL_ADDRESS][DOMAIN_NAME]"
select select "AU"
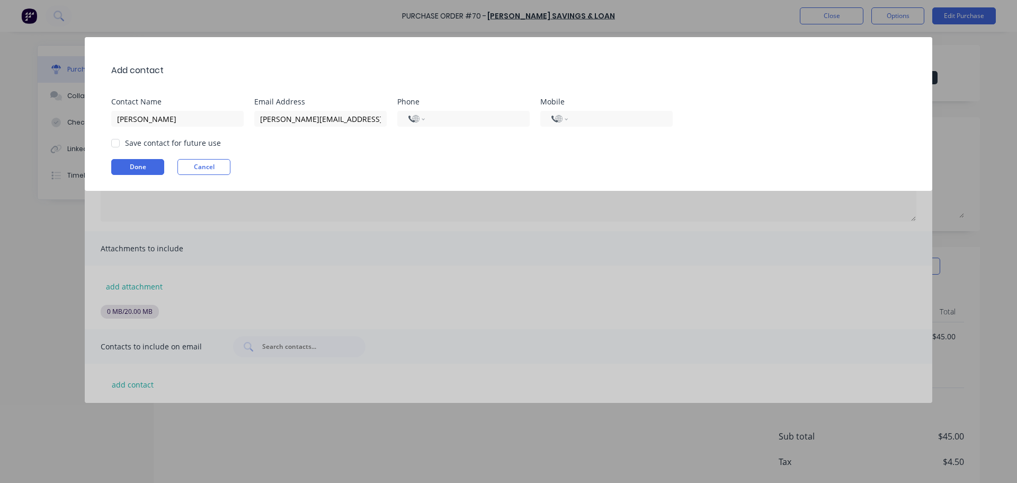
type input "+0422275975"
drag, startPoint x: 647, startPoint y: 117, endPoint x: 408, endPoint y: 91, distance: 239.9
click at [432, 92] on div "Add contact Contact Name Peter Locarnini Email Address peter@factory.app Phone …" at bounding box center [509, 114] width 848 height 154
drag, startPoint x: 432, startPoint y: 158, endPoint x: 385, endPoint y: 153, distance: 47.9
click at [421, 159] on div "Add contact Contact Name Peter Locarnini Email Address peter@factory.app Phone …" at bounding box center [509, 114] width 848 height 154
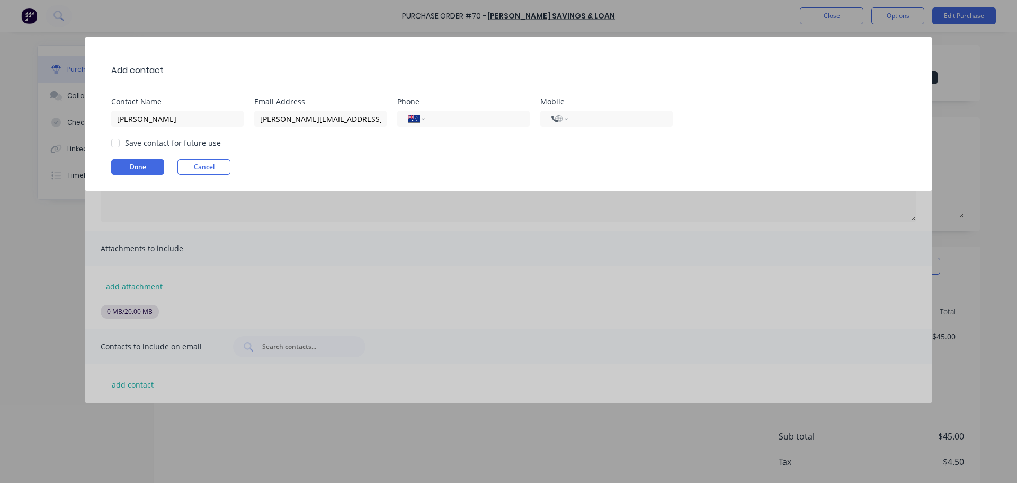
click at [117, 147] on div at bounding box center [115, 142] width 21 height 21
click at [129, 165] on button "Done" at bounding box center [137, 167] width 53 height 16
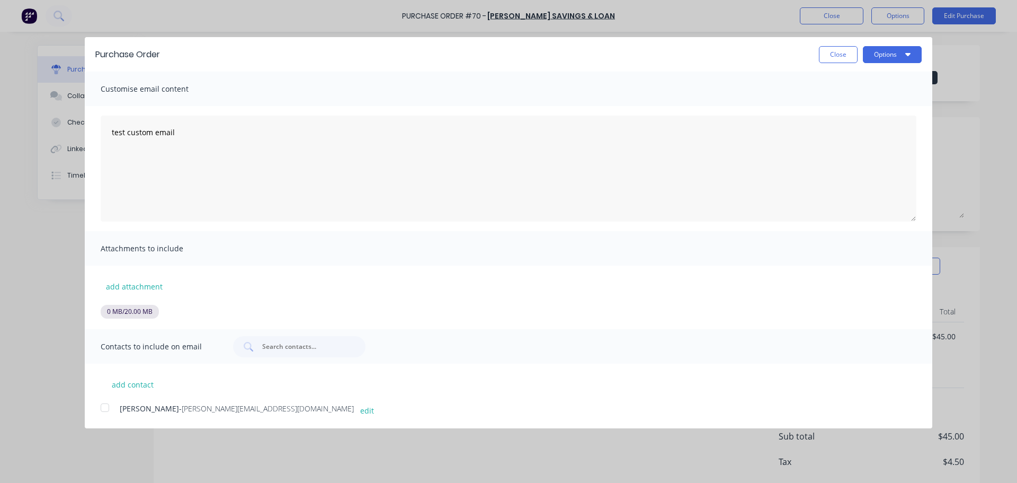
click at [94, 408] on div at bounding box center [104, 407] width 21 height 21
click at [888, 60] on button "Options" at bounding box center [892, 54] width 59 height 17
click at [880, 118] on div "Email" at bounding box center [872, 123] width 82 height 15
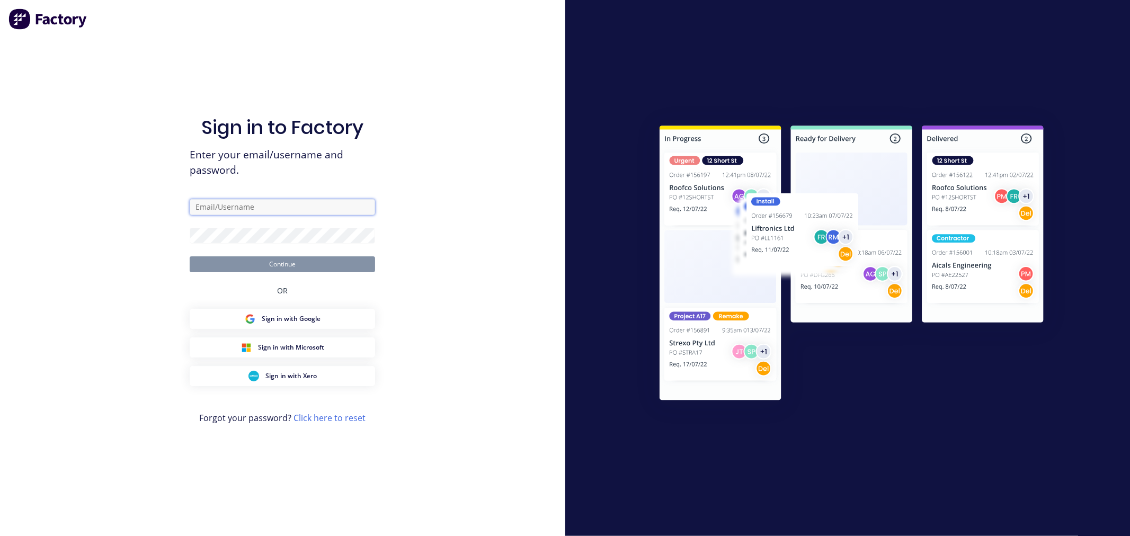
click at [238, 206] on input "text" at bounding box center [282, 207] width 185 height 16
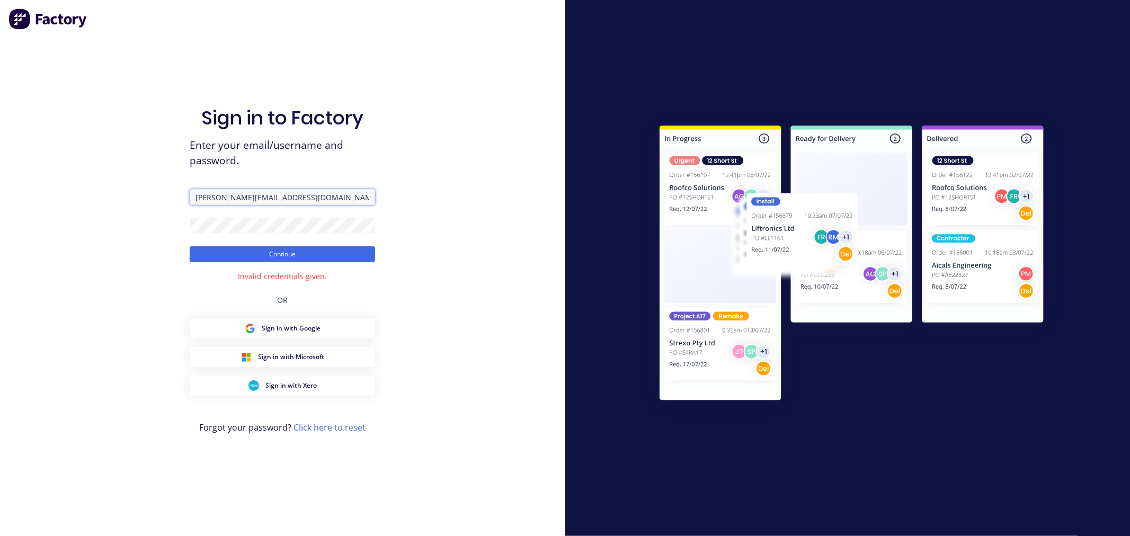
click at [222, 201] on input "[PERSON_NAME][EMAIL_ADDRESS][DOMAIN_NAME]" at bounding box center [282, 197] width 185 height 16
type input "[PERSON_NAME][EMAIL_ADDRESS][DOMAIN_NAME]"
click at [190, 246] on button "Continue" at bounding box center [282, 254] width 185 height 16
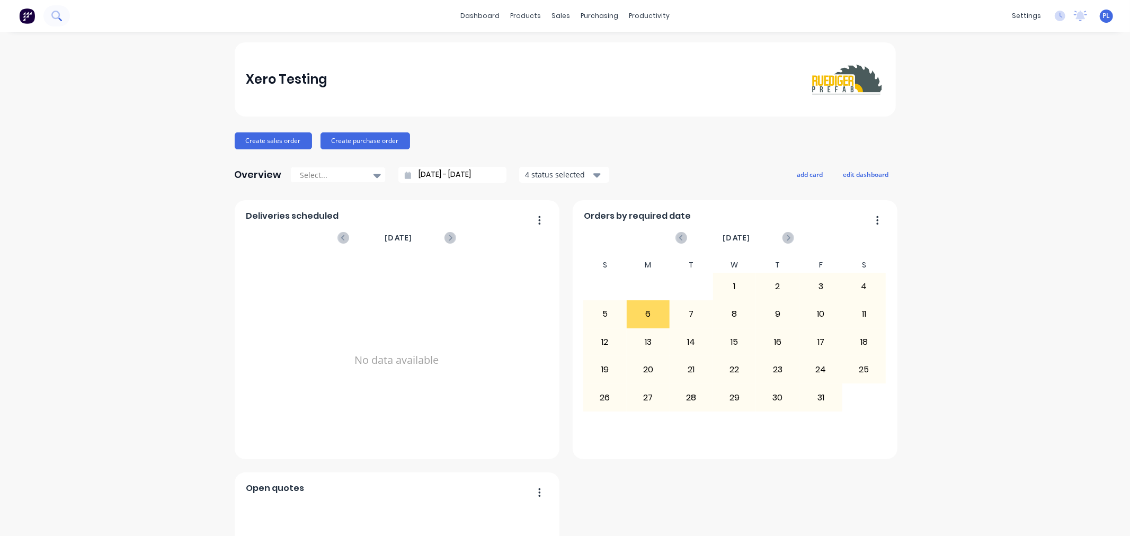
click at [60, 16] on icon at bounding box center [56, 16] width 10 height 10
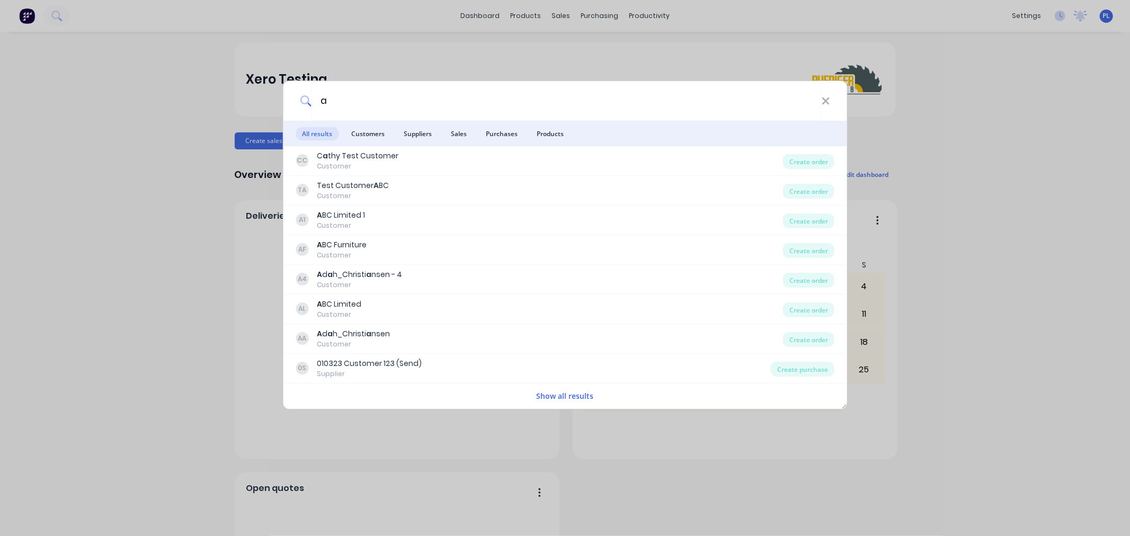
type input "a"
click at [168, 196] on div "a All results Customers Suppliers Sales Purchases Products CC C a thy Test Cust…" at bounding box center [565, 268] width 1130 height 536
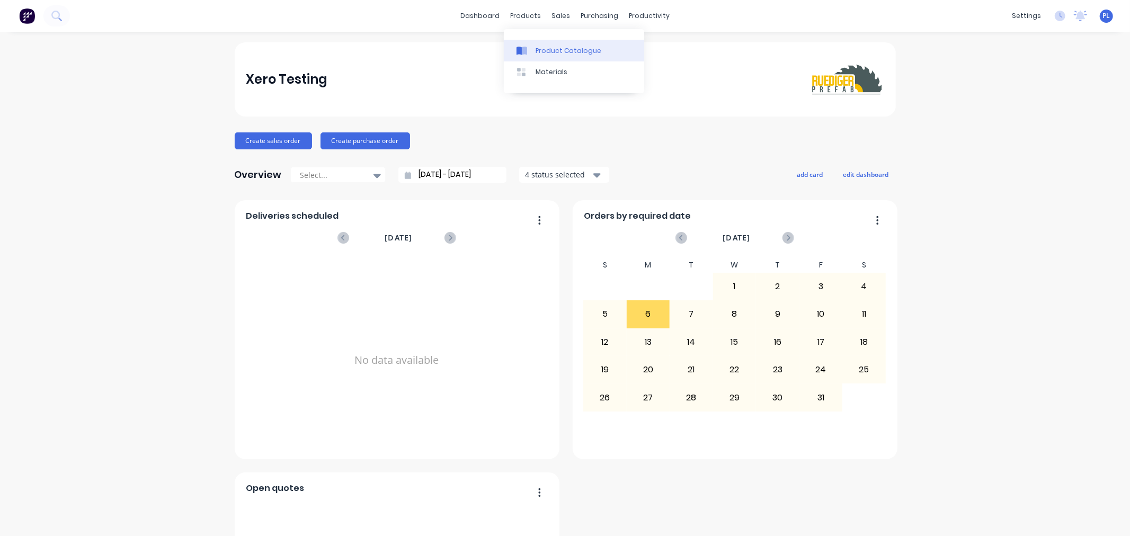
drag, startPoint x: 543, startPoint y: 76, endPoint x: 643, endPoint y: 51, distance: 103.6
click at [543, 76] on div "Materials" at bounding box center [552, 72] width 32 height 10
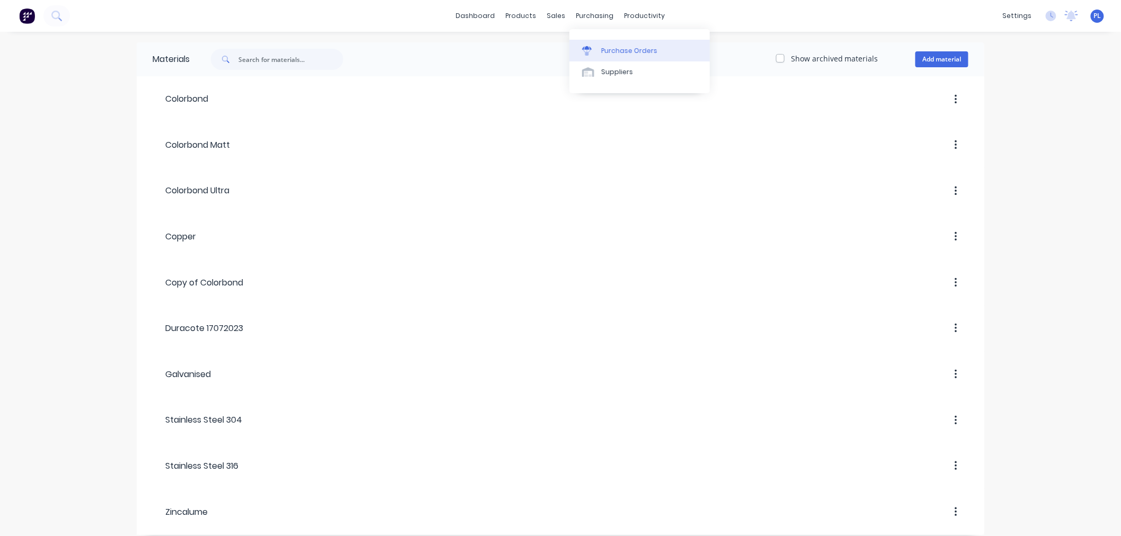
click at [618, 57] on link "Purchase Orders" at bounding box center [640, 50] width 140 height 21
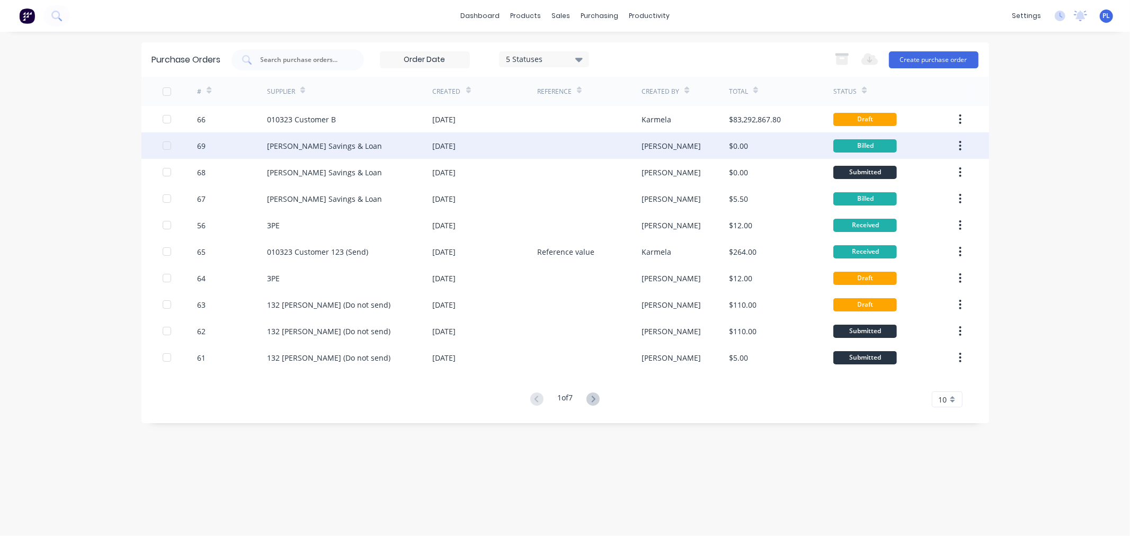
click at [478, 155] on div "22 Apr 2025" at bounding box center [485, 145] width 104 height 26
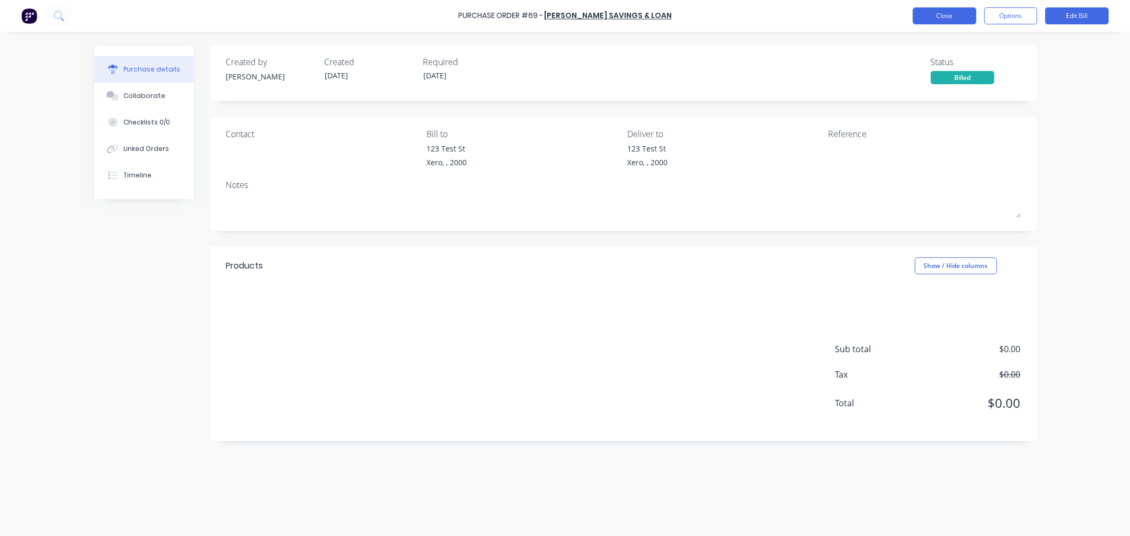
click at [1018, 20] on button "Options" at bounding box center [1011, 15] width 53 height 17
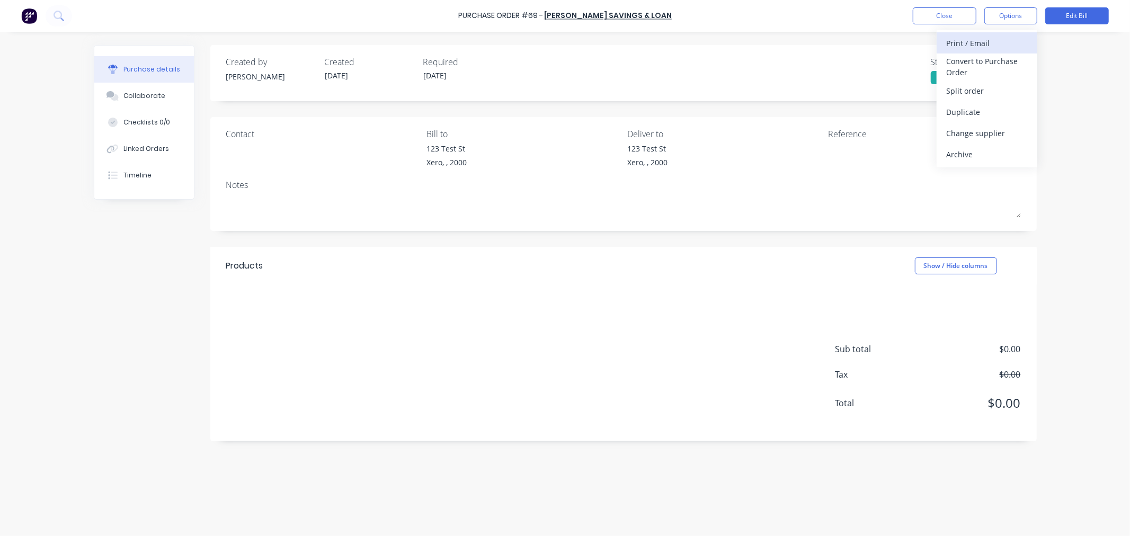
click at [971, 43] on div "Print / Email" at bounding box center [987, 43] width 82 height 15
click at [986, 61] on div "With pricing" at bounding box center [987, 64] width 82 height 15
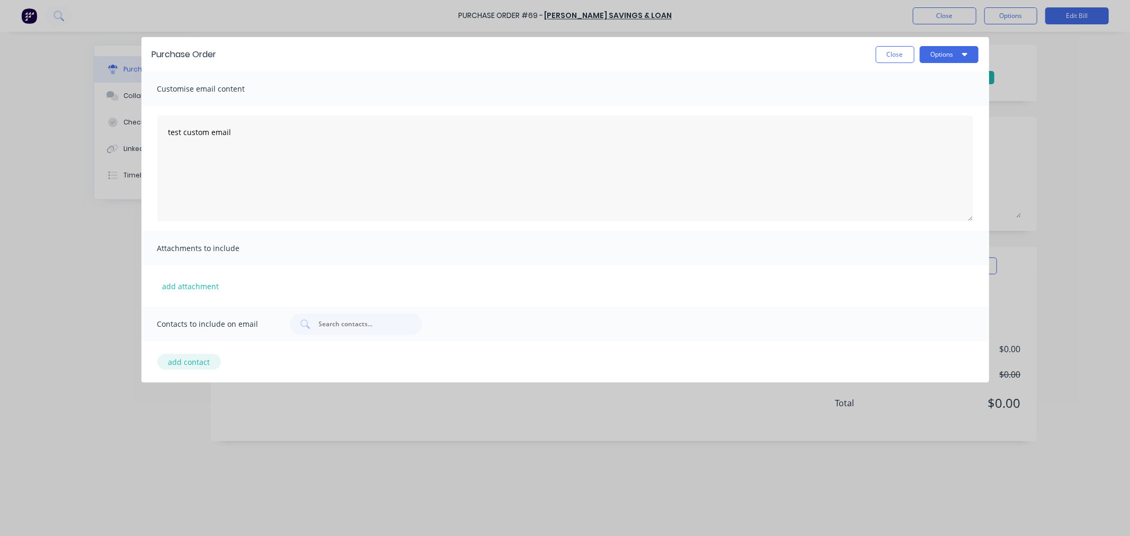
click at [192, 357] on button "add contact" at bounding box center [189, 362] width 64 height 16
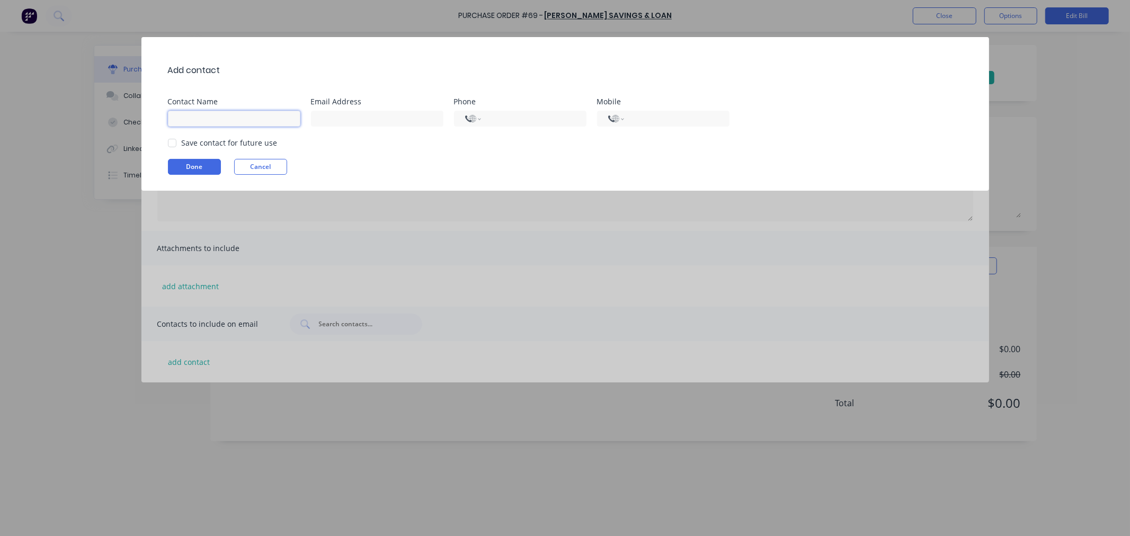
click at [240, 123] on input at bounding box center [234, 119] width 132 height 16
type input "[PERSON_NAME]"
type input "peter@factory.app"
select select "AU"
type input "+0422275975"
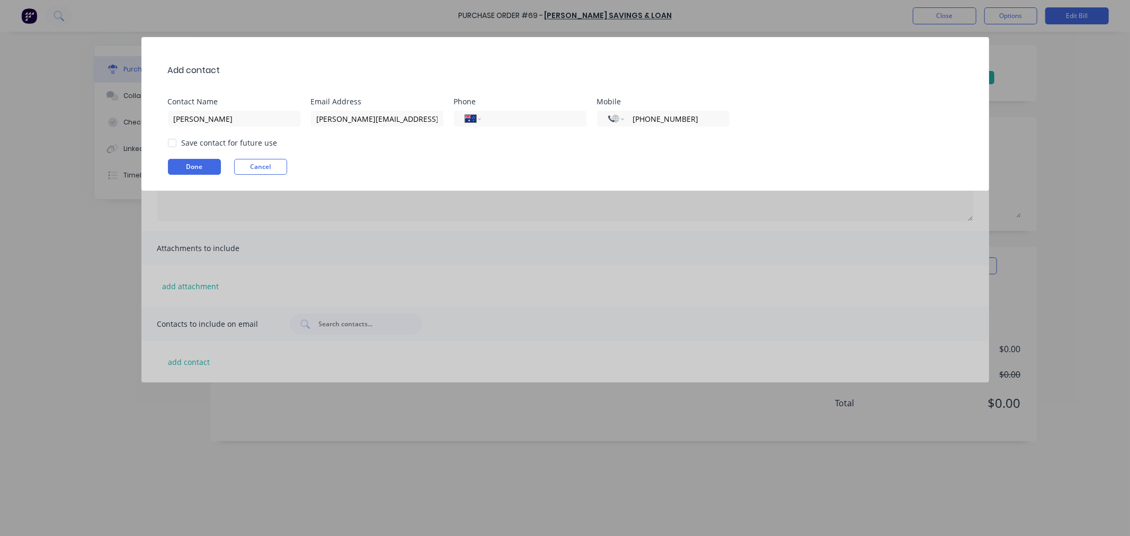
click at [167, 142] on div at bounding box center [172, 142] width 21 height 21
click at [217, 167] on button "Done" at bounding box center [194, 167] width 53 height 16
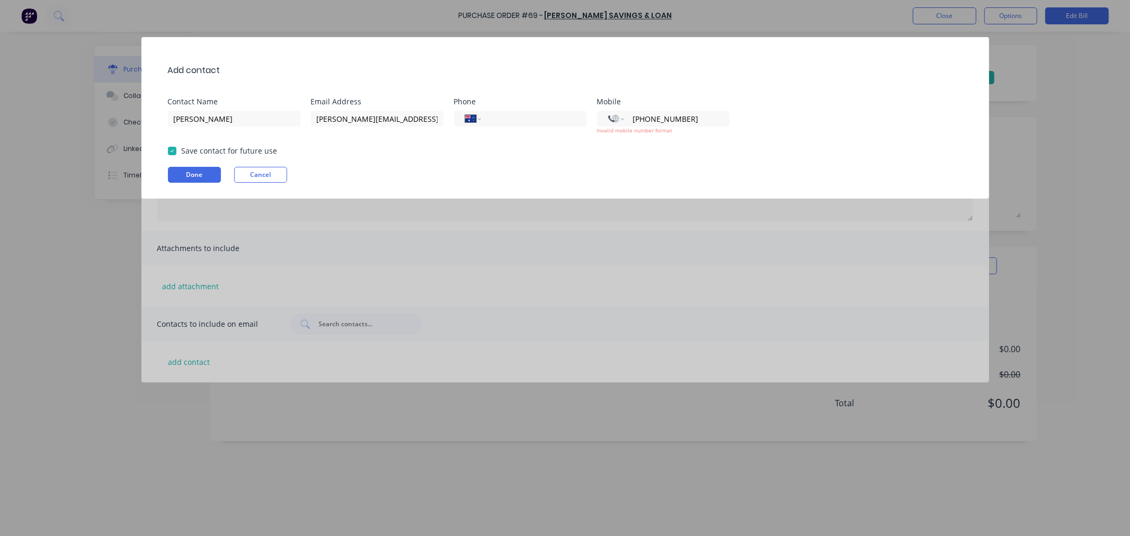
drag, startPoint x: 710, startPoint y: 112, endPoint x: 576, endPoint y: 92, distance: 135.6
click at [590, 93] on div "Add contact Contact Name Peter Locarnini Email Address peter@factory.app Phone …" at bounding box center [565, 118] width 848 height 162
click at [193, 165] on div "Add contact Contact Name Peter Locarnini Email Address peter@factory.app Phone …" at bounding box center [565, 118] width 848 height 162
click at [194, 175] on button "Done" at bounding box center [194, 175] width 53 height 16
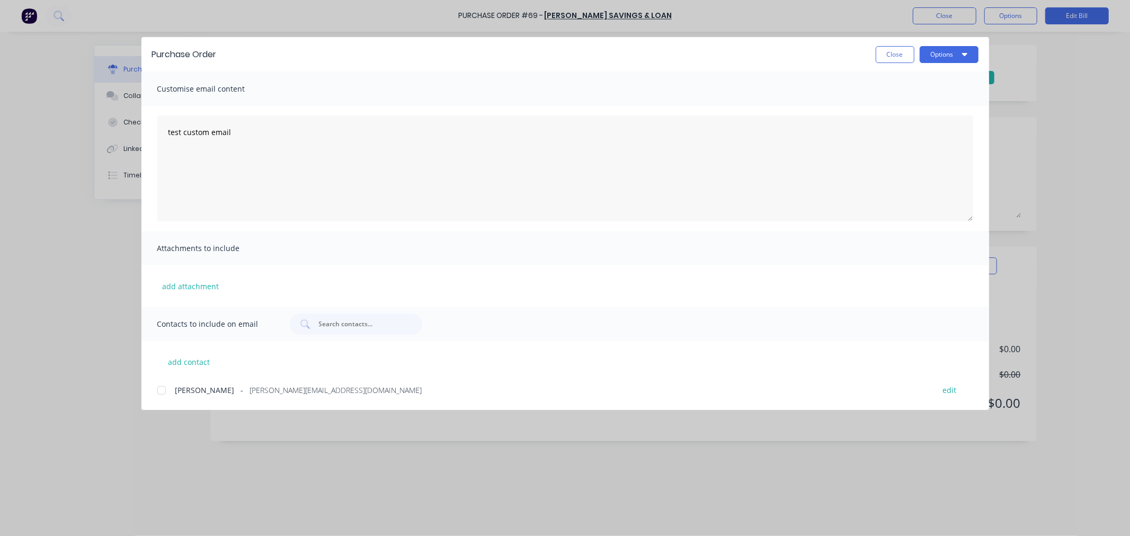
click at [160, 384] on div at bounding box center [161, 390] width 21 height 21
click at [959, 53] on button "Options" at bounding box center [949, 54] width 59 height 17
click at [916, 125] on div "Email" at bounding box center [929, 123] width 82 height 15
click at [934, 59] on button "Options" at bounding box center [949, 54] width 59 height 17
click at [944, 122] on div "Email" at bounding box center [929, 123] width 82 height 15
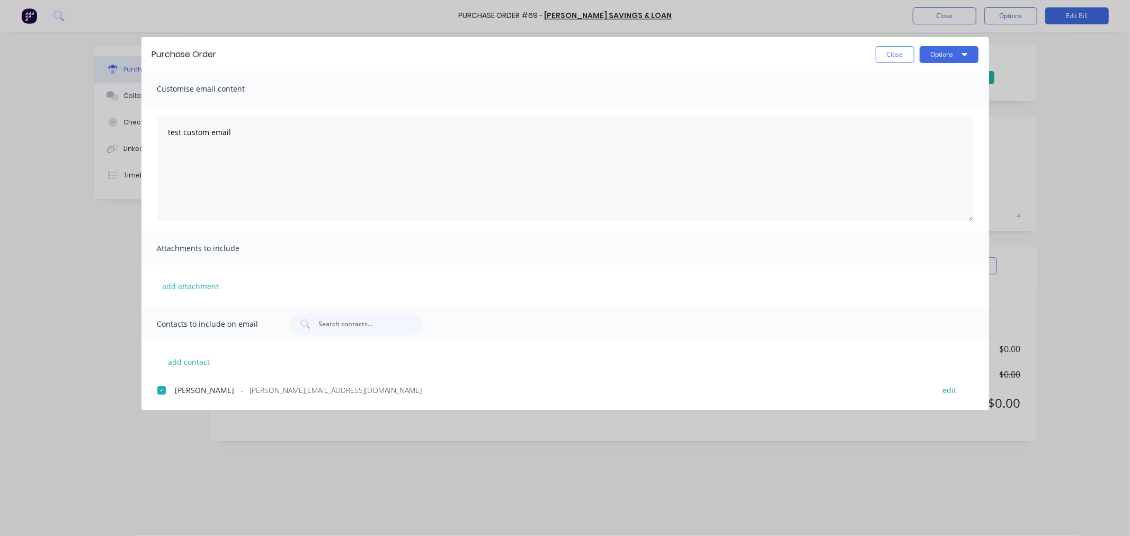
drag, startPoint x: 885, startPoint y: 50, endPoint x: 905, endPoint y: 31, distance: 27.7
click at [885, 50] on button "Close" at bounding box center [895, 54] width 39 height 17
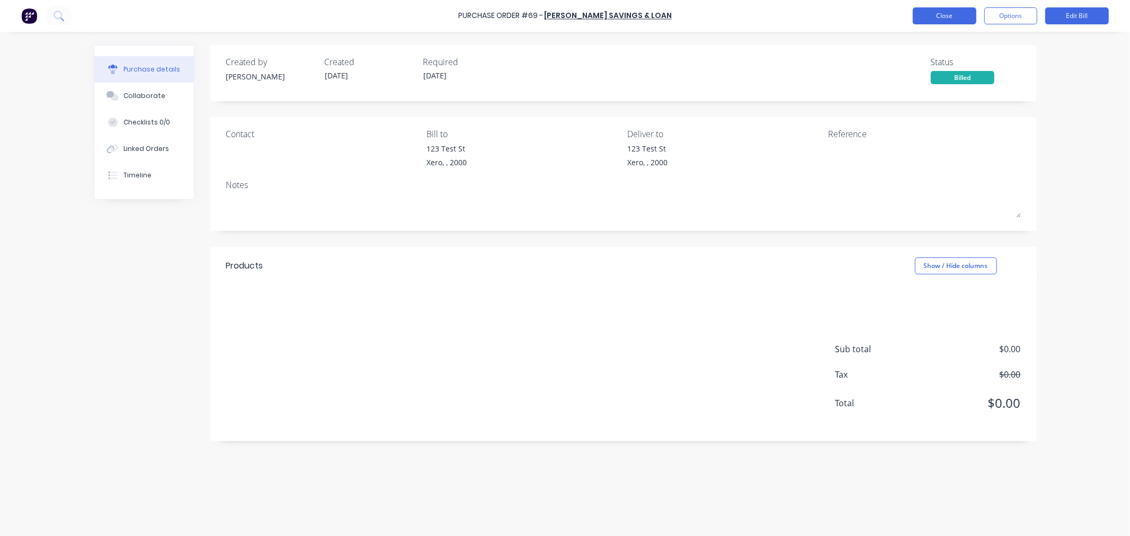
click at [934, 14] on button "Close" at bounding box center [945, 15] width 64 height 17
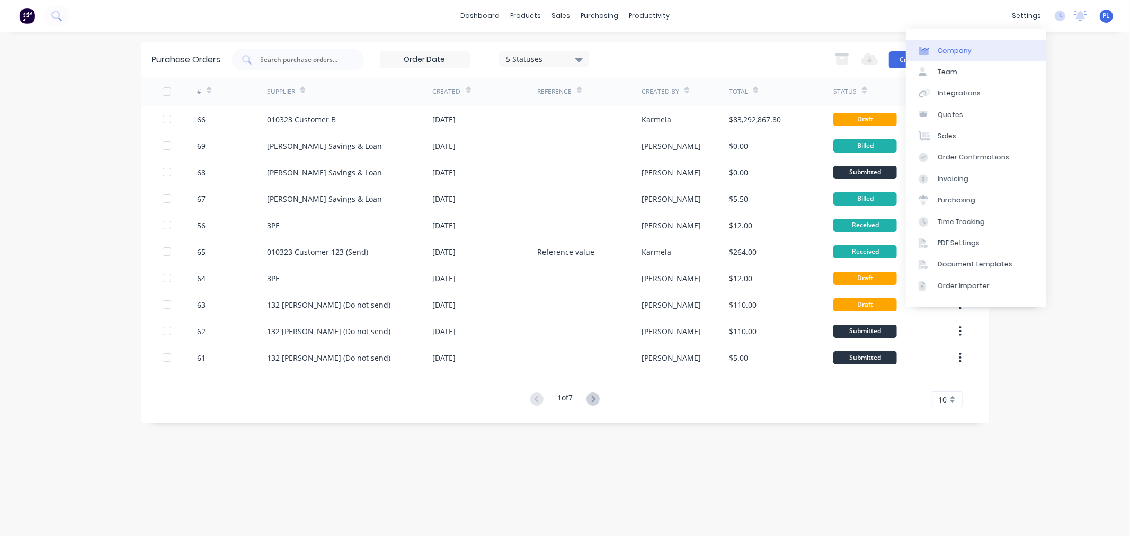
click at [967, 56] on link "Company" at bounding box center [976, 50] width 140 height 21
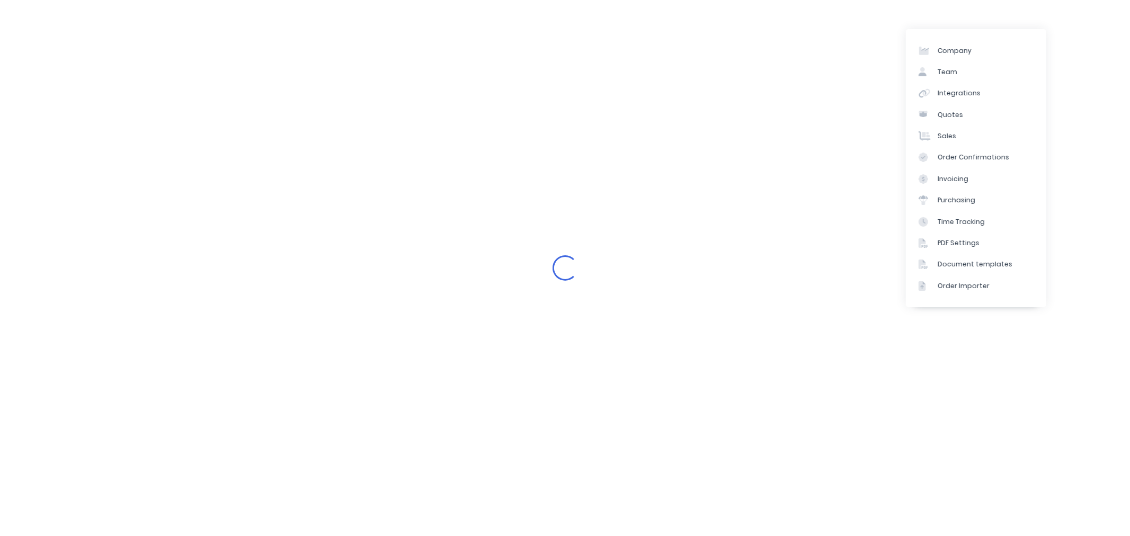
select select "AU"
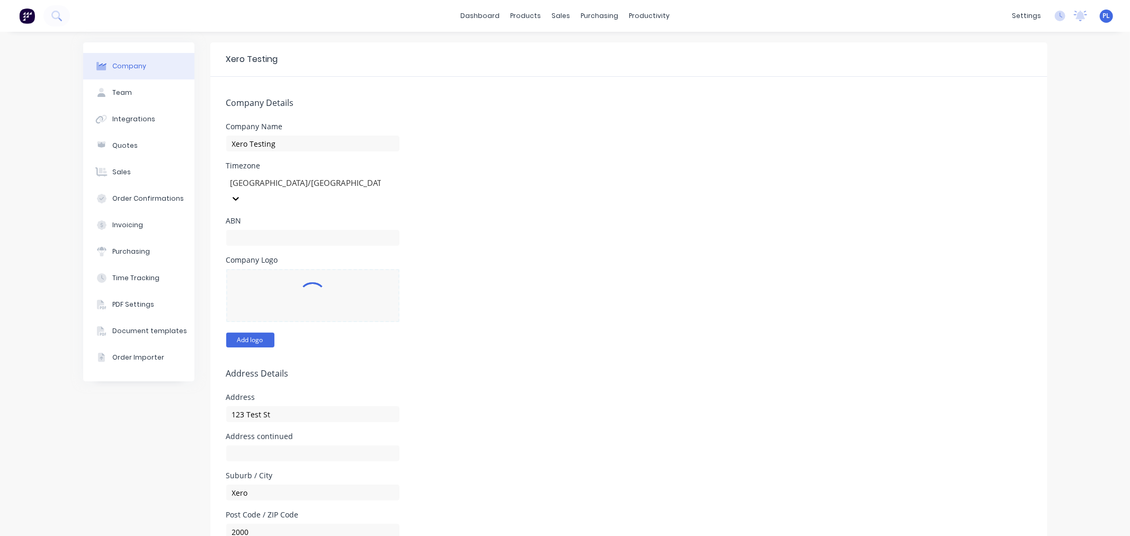
click at [236, 333] on button "Add logo" at bounding box center [250, 340] width 48 height 15
click at [259, 333] on button "Change logo" at bounding box center [255, 340] width 59 height 15
click at [483, 188] on div "Timezone Australia/Sydney" at bounding box center [629, 184] width 806 height 45
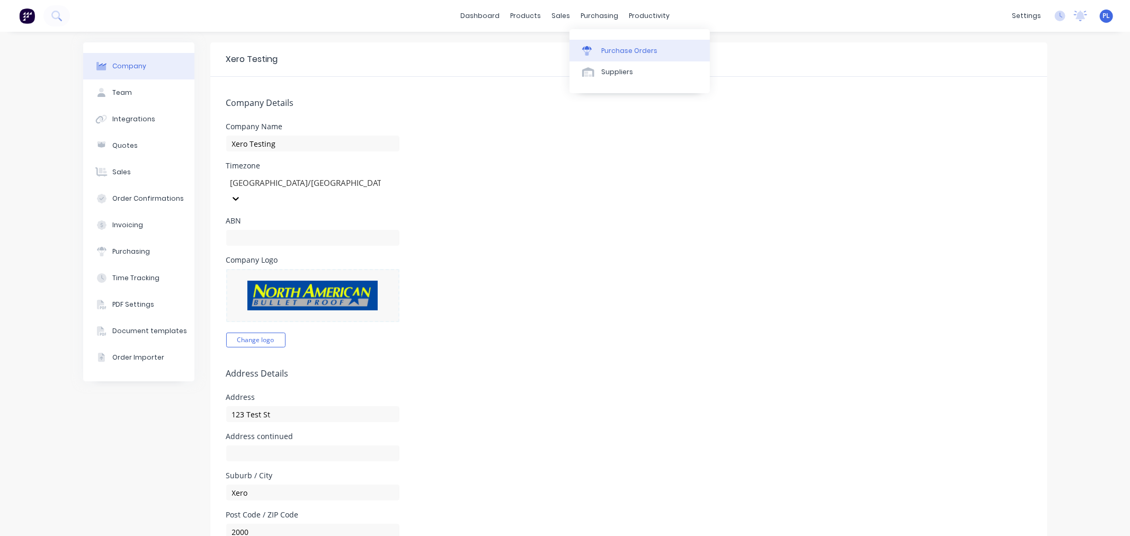
click at [603, 42] on link "Purchase Orders" at bounding box center [640, 50] width 140 height 21
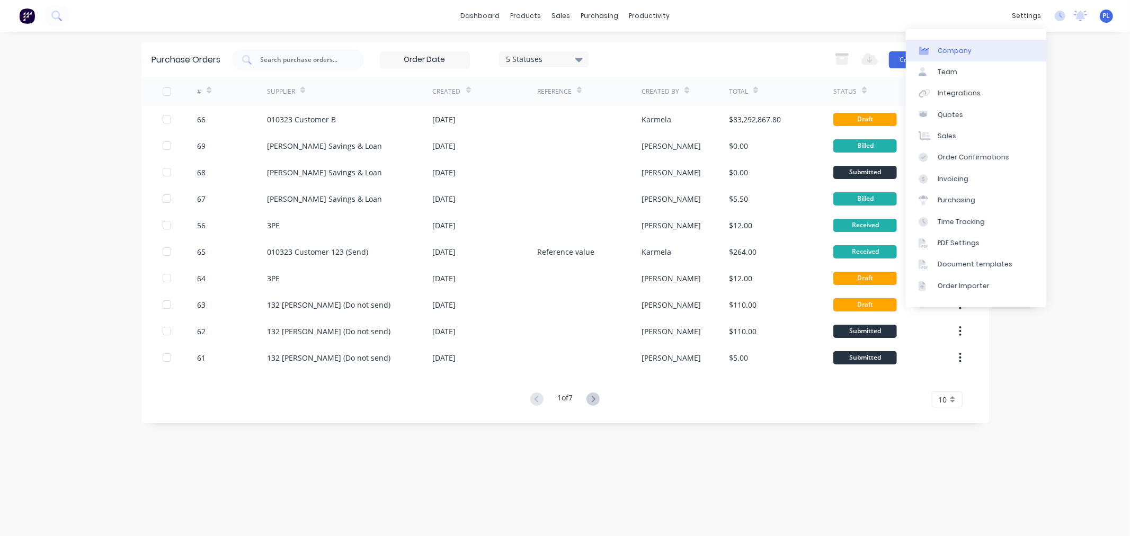
click at [963, 47] on div "Company" at bounding box center [955, 51] width 34 height 10
select select "AU"
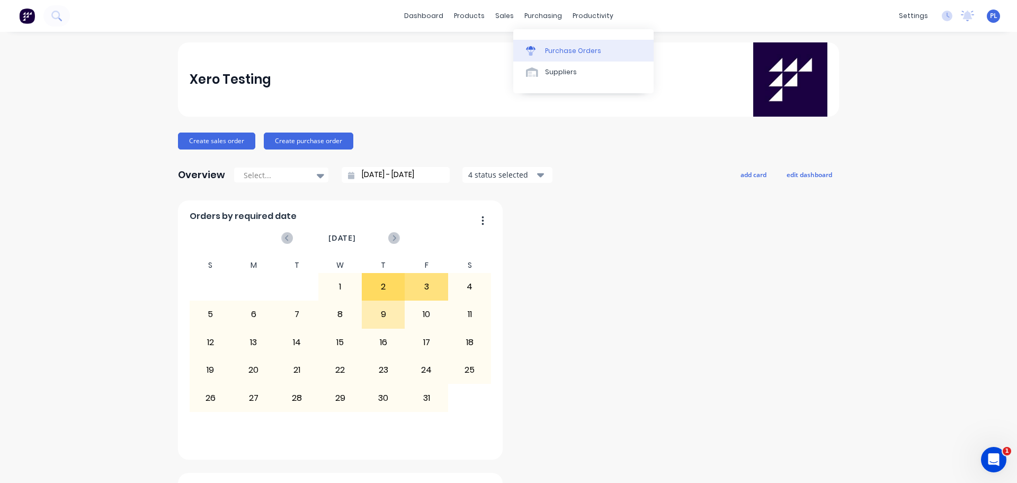
click at [537, 54] on div at bounding box center [534, 51] width 16 height 10
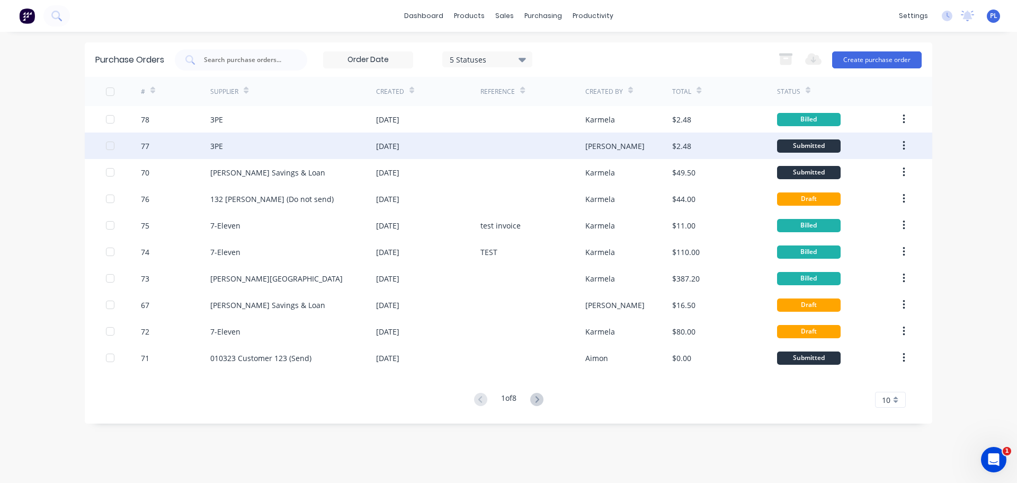
click at [640, 136] on div "[PERSON_NAME]" at bounding box center [629, 145] width 87 height 26
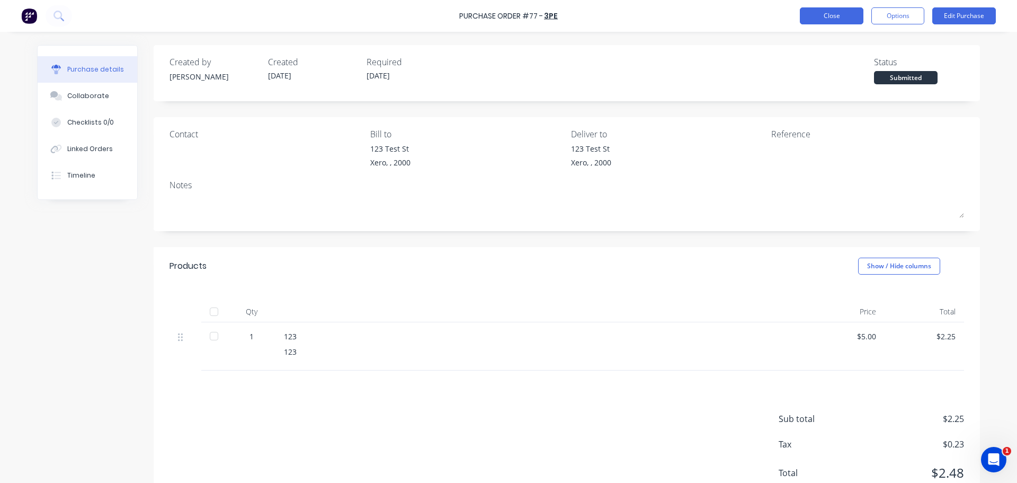
click at [808, 18] on button "Close" at bounding box center [832, 15] width 64 height 17
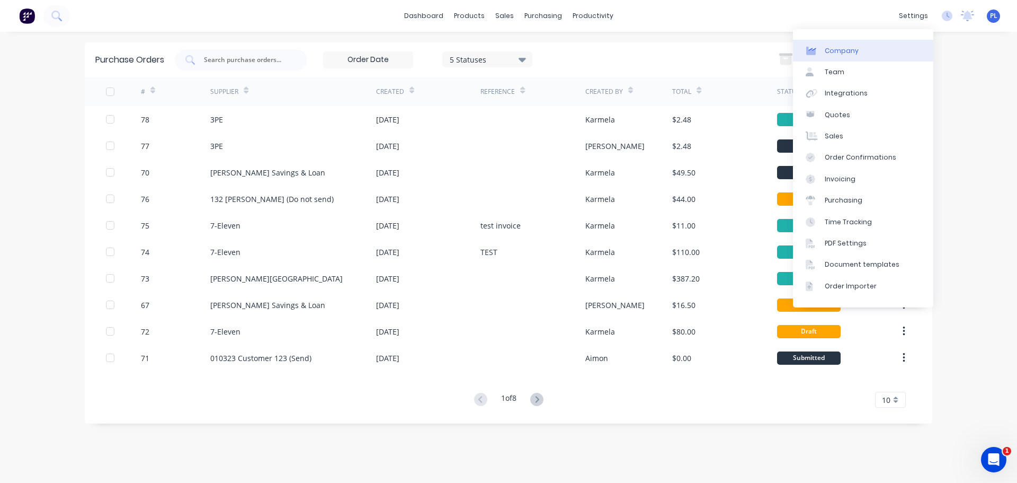
drag, startPoint x: 852, startPoint y: 51, endPoint x: 845, endPoint y: 51, distance: 6.9
click at [852, 51] on div "Company" at bounding box center [842, 51] width 34 height 10
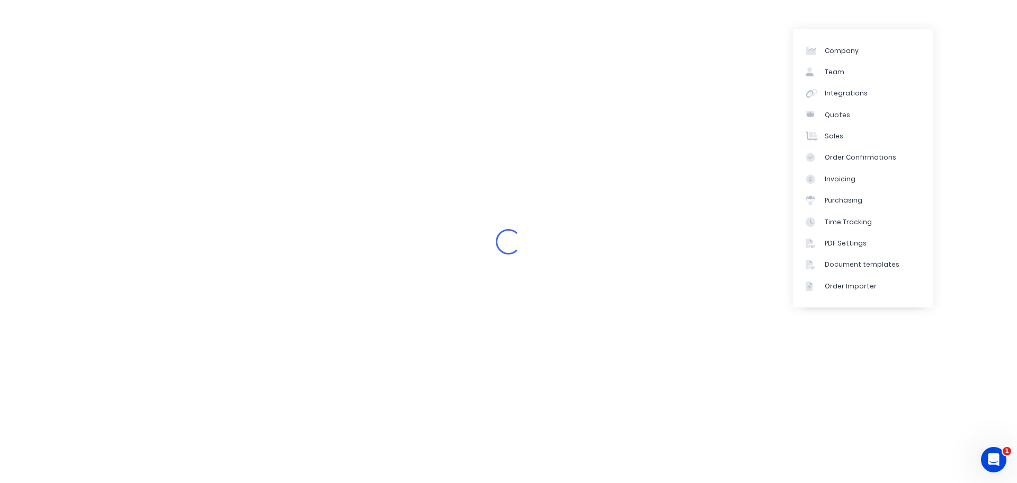
select select "AU"
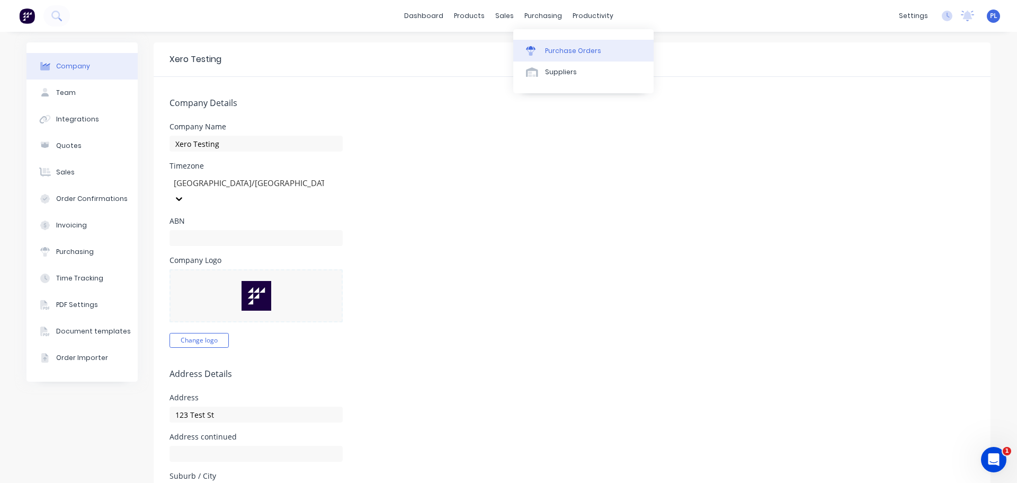
click at [554, 43] on link "Purchase Orders" at bounding box center [584, 50] width 140 height 21
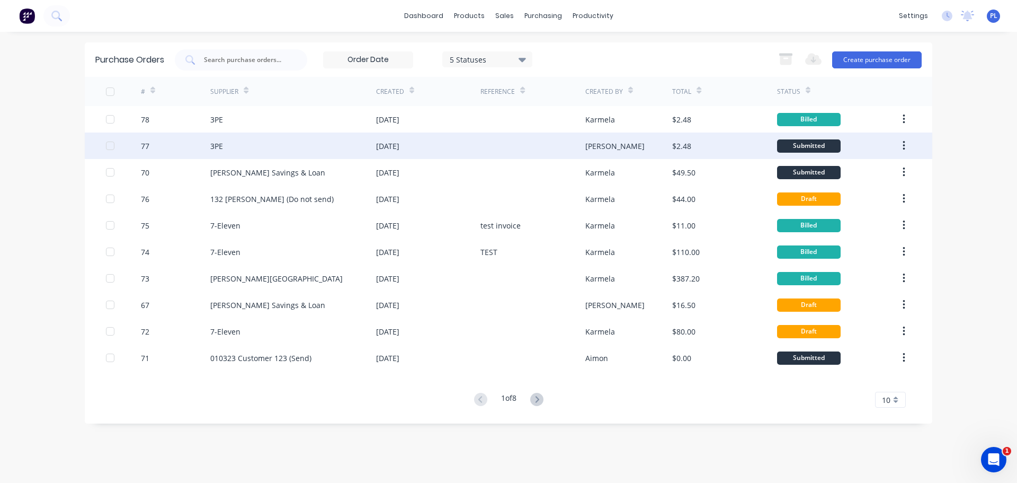
click at [703, 134] on div "$2.48" at bounding box center [724, 145] width 104 height 26
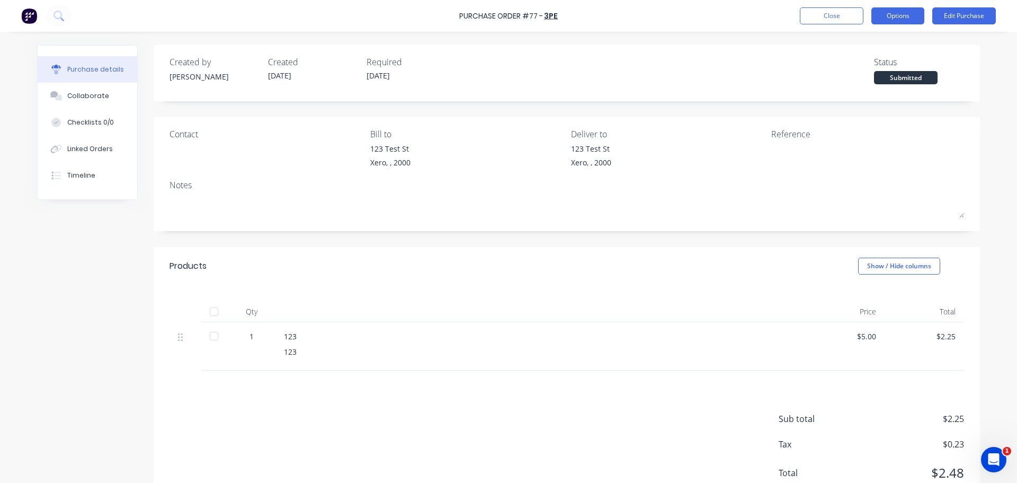
click at [891, 21] on button "Options" at bounding box center [898, 15] width 53 height 17
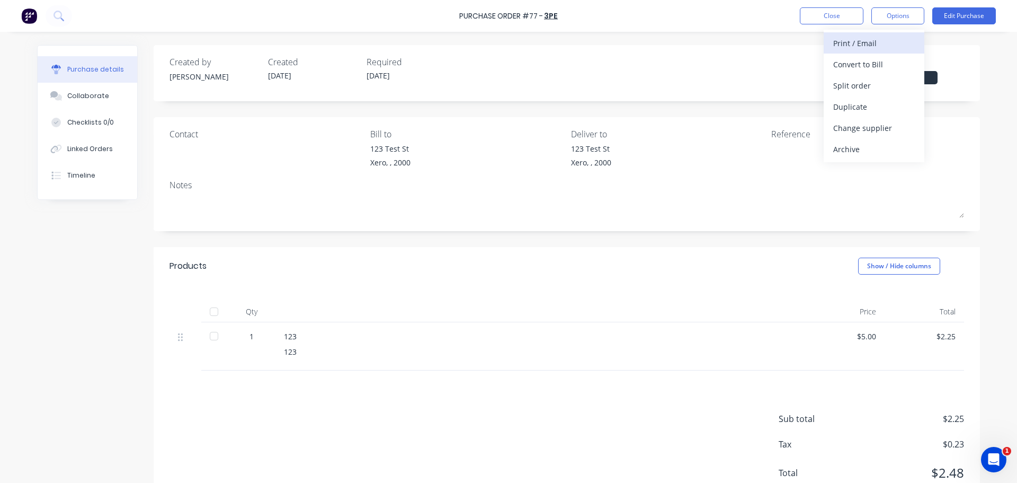
click at [854, 42] on div "Print / Email" at bounding box center [875, 43] width 82 height 15
click at [864, 70] on div "With pricing" at bounding box center [875, 64] width 82 height 15
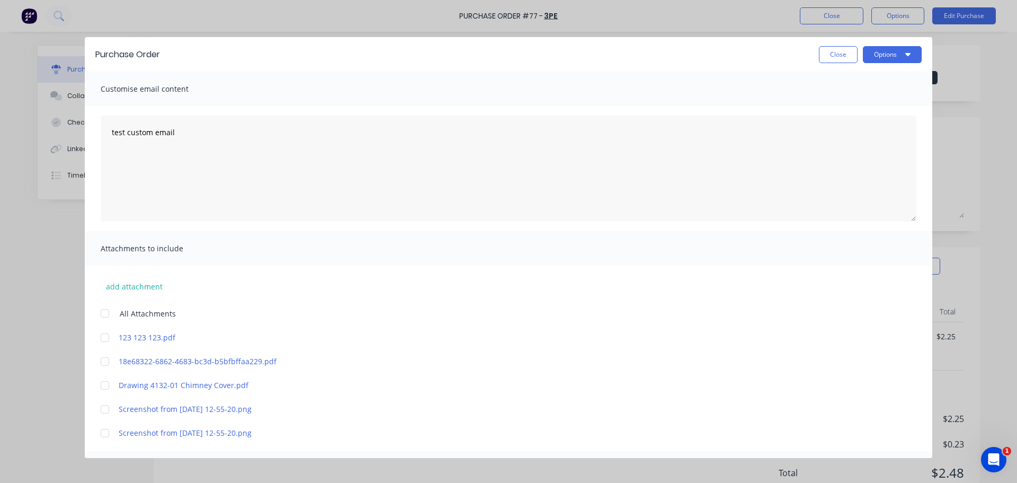
drag, startPoint x: 107, startPoint y: 338, endPoint x: 194, endPoint y: 331, distance: 87.7
click at [107, 338] on div at bounding box center [104, 337] width 21 height 21
click at [101, 312] on div at bounding box center [104, 313] width 21 height 21
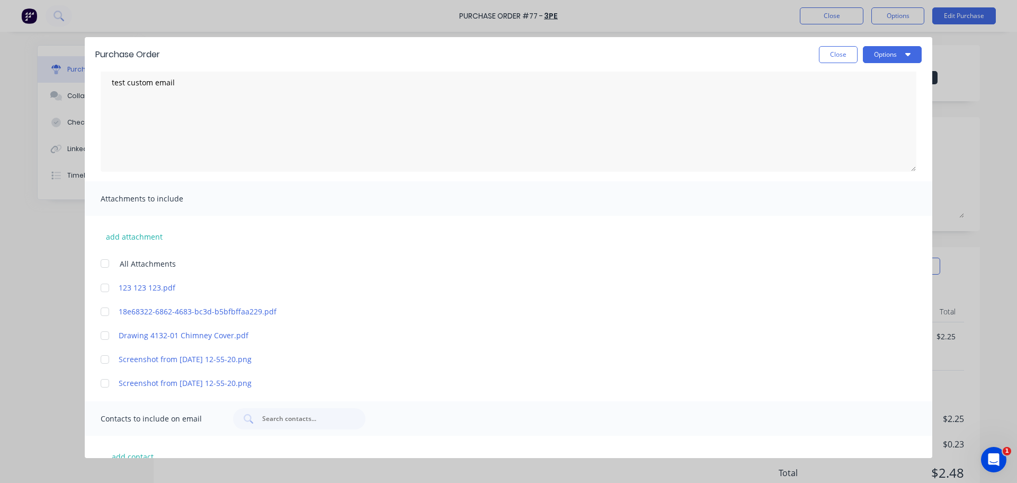
scroll to position [96, 0]
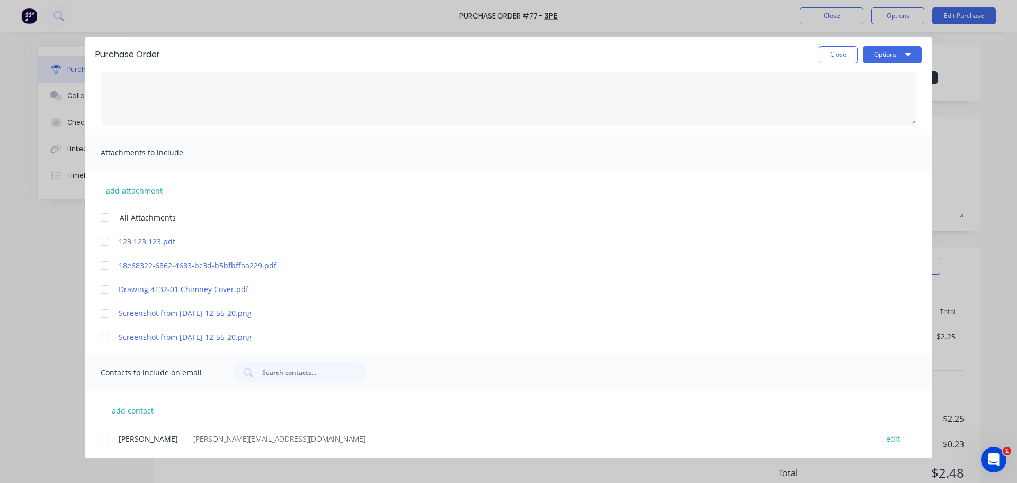
click at [102, 439] on div at bounding box center [104, 438] width 21 height 21
click at [880, 52] on button "Options" at bounding box center [892, 54] width 59 height 17
click at [897, 125] on div "Email" at bounding box center [872, 123] width 82 height 15
click at [831, 59] on button "Close" at bounding box center [838, 54] width 39 height 17
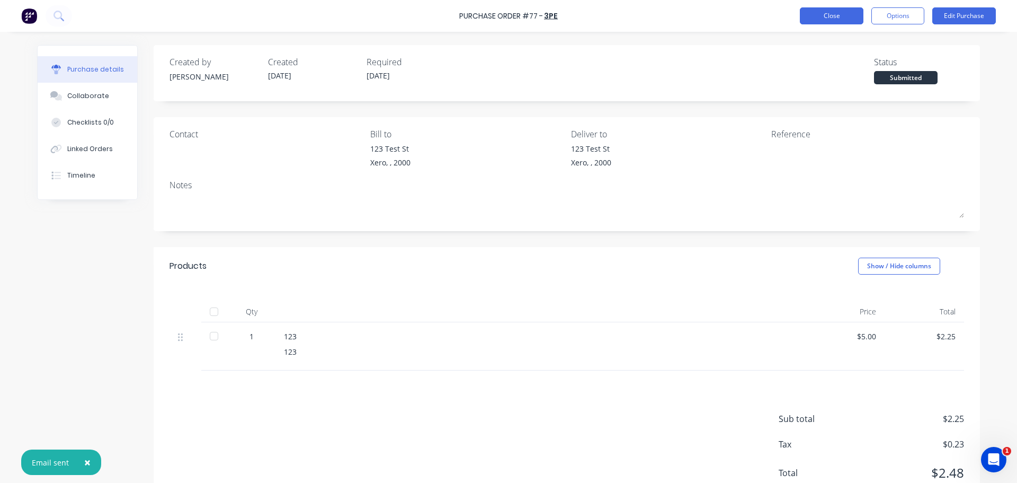
click at [830, 23] on button "Close" at bounding box center [832, 15] width 64 height 17
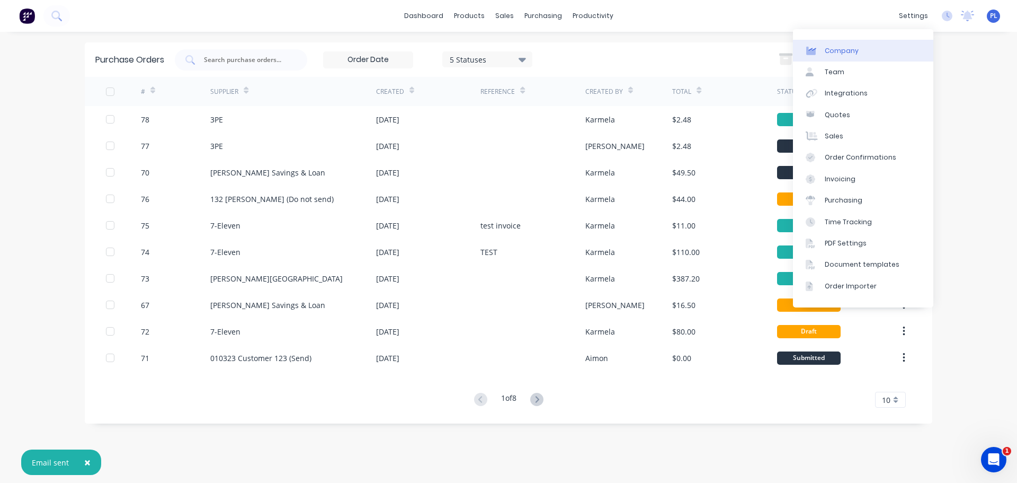
click at [866, 44] on link "Company" at bounding box center [863, 50] width 140 height 21
select select "AU"
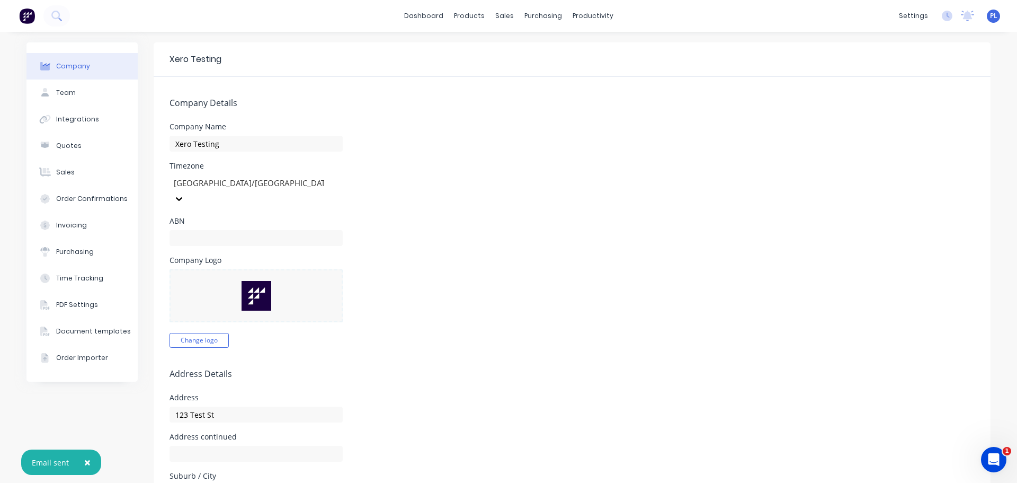
drag, startPoint x: 89, startPoint y: 462, endPoint x: 388, endPoint y: 204, distance: 394.9
click at [87, 461] on span "×" at bounding box center [87, 462] width 6 height 15
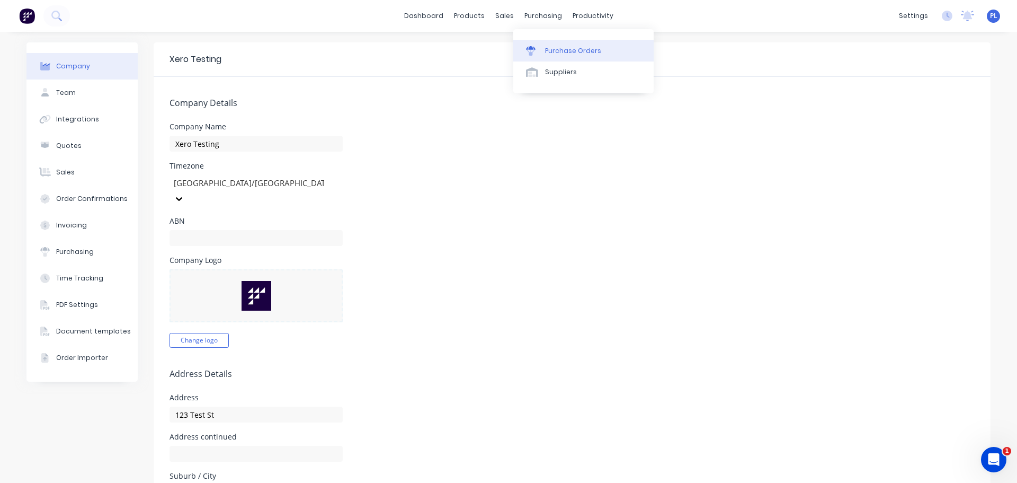
click at [554, 54] on div "Purchase Orders" at bounding box center [573, 51] width 56 height 10
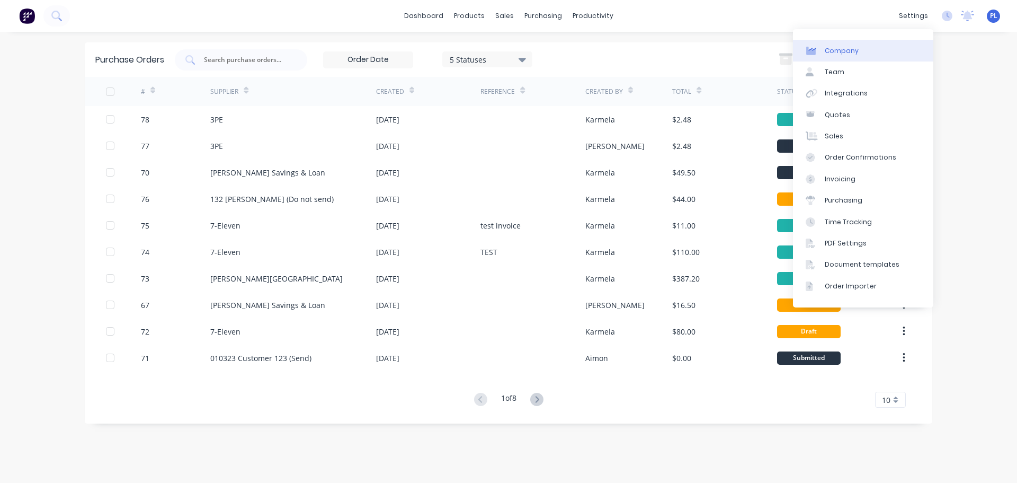
click at [852, 47] on div "Company" at bounding box center [842, 51] width 34 height 10
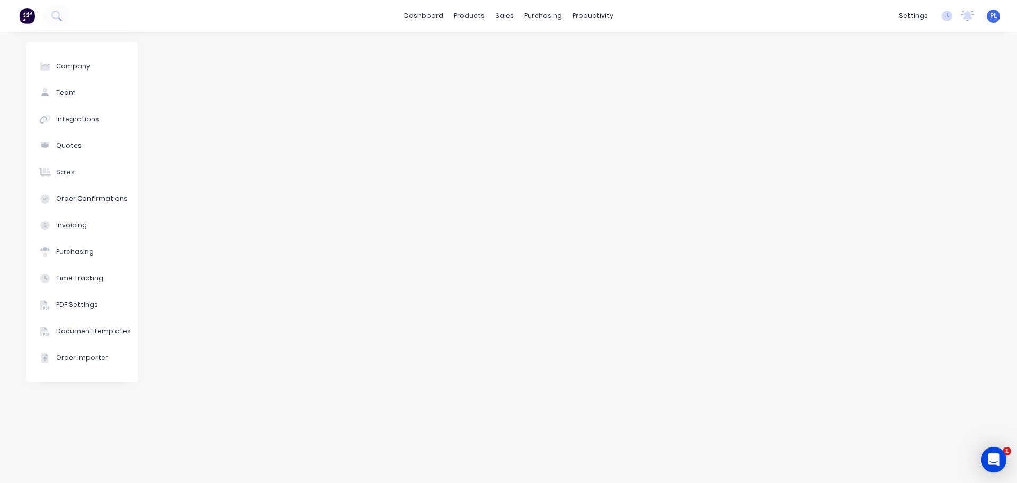
select select "AU"
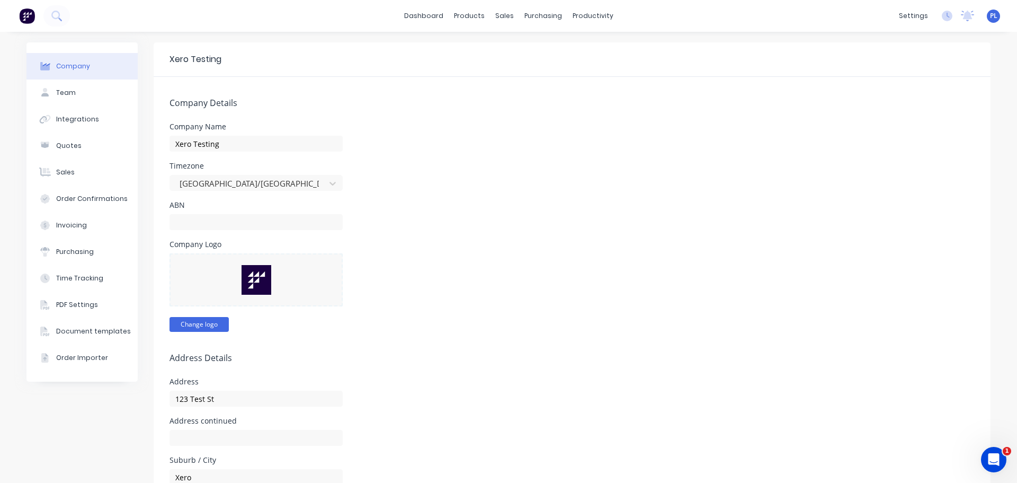
click at [200, 320] on button "Change logo" at bounding box center [199, 324] width 59 height 15
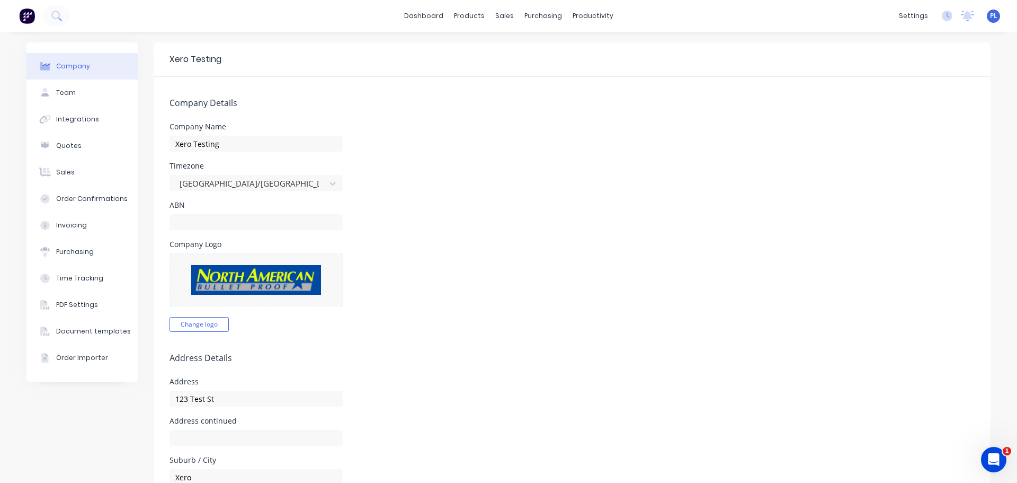
click at [530, 219] on div "ABN" at bounding box center [573, 215] width 806 height 29
click at [47, 119] on div at bounding box center [45, 119] width 16 height 10
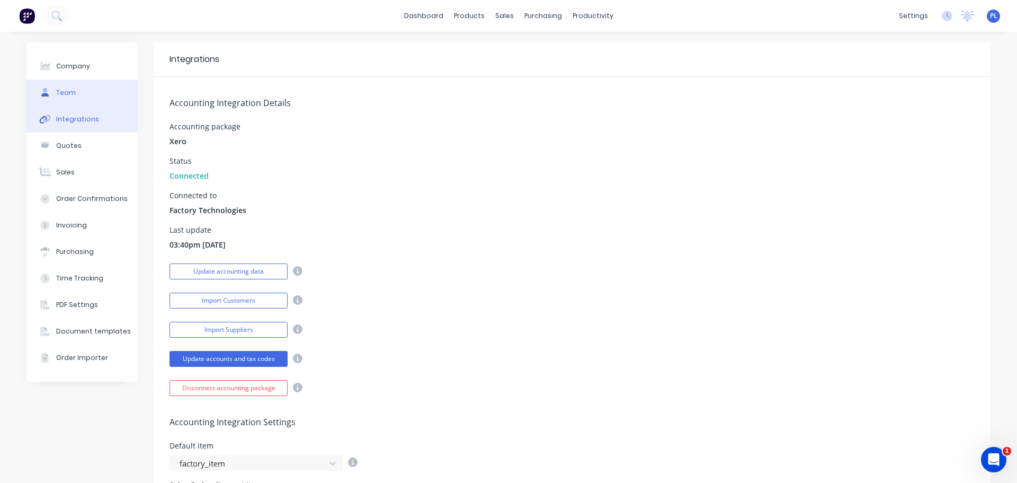
click at [70, 90] on div "Team" at bounding box center [66, 93] width 20 height 10
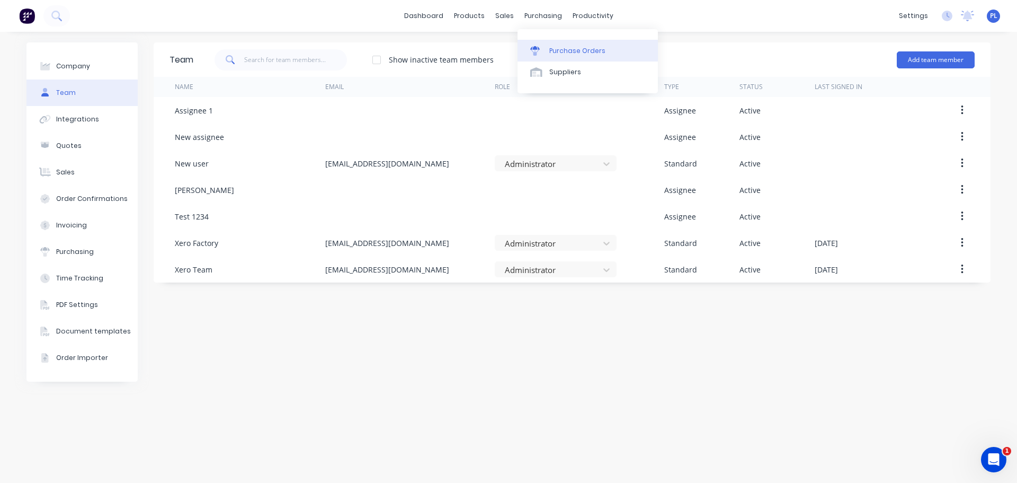
click at [554, 50] on div "Purchase Orders" at bounding box center [578, 51] width 56 height 10
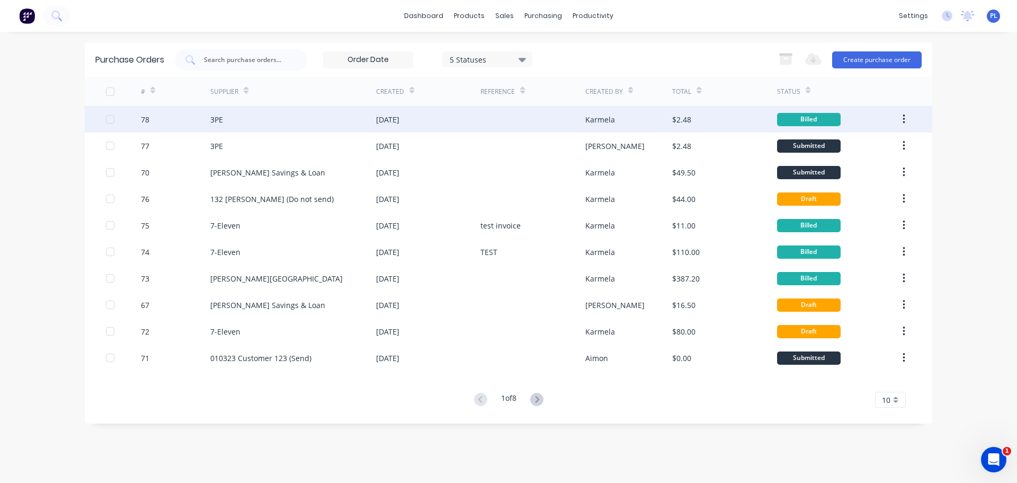
click at [609, 128] on div "Karmela" at bounding box center [629, 119] width 87 height 26
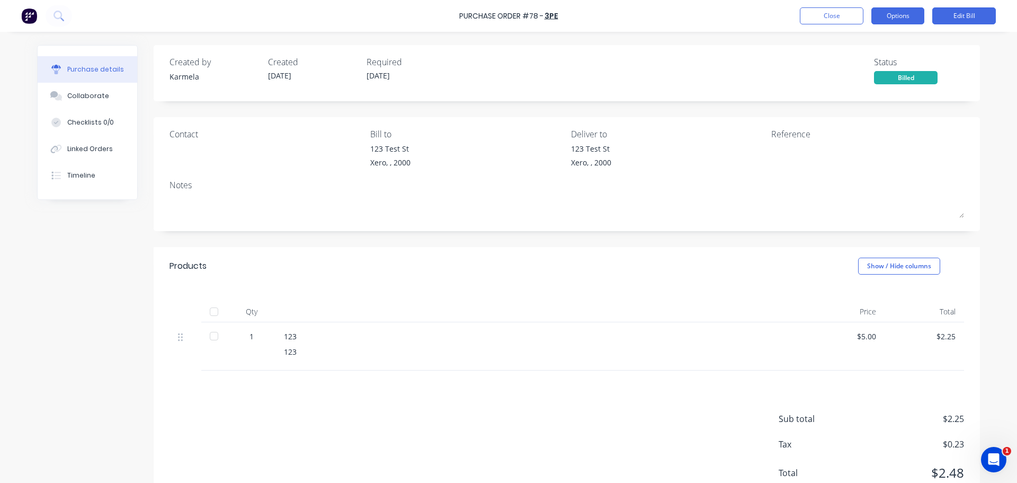
click at [900, 9] on button "Options" at bounding box center [898, 15] width 53 height 17
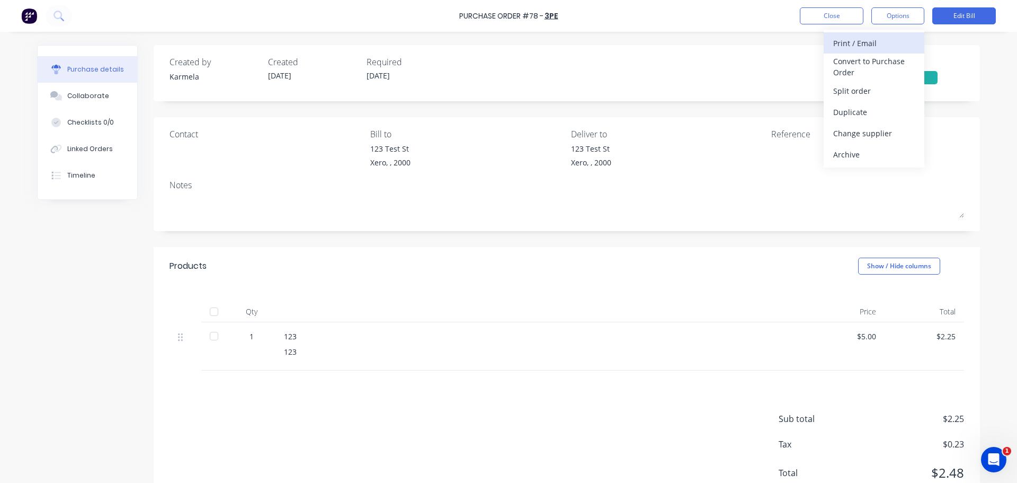
click at [865, 46] on div "Print / Email" at bounding box center [875, 43] width 82 height 15
click at [846, 67] on div "With pricing" at bounding box center [875, 64] width 82 height 15
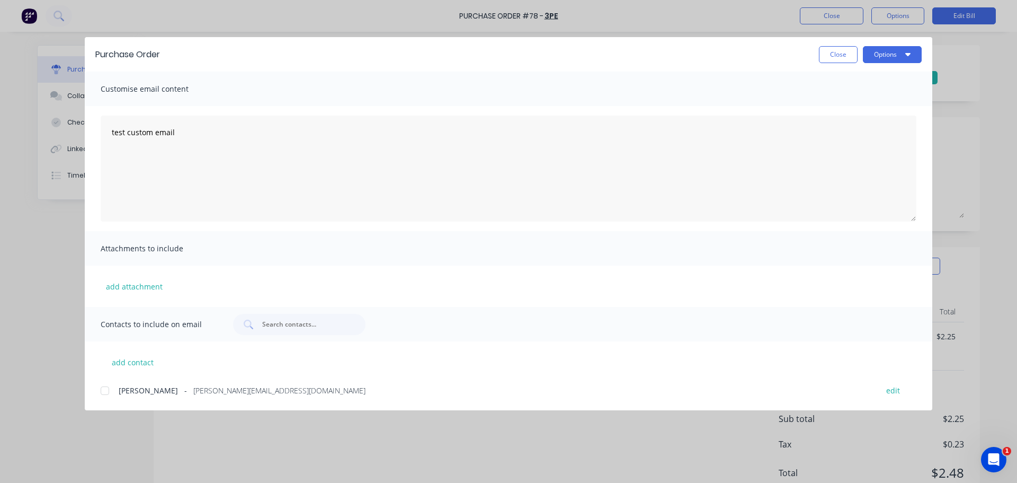
click at [105, 388] on div at bounding box center [104, 390] width 21 height 21
click at [899, 56] on button "Options" at bounding box center [892, 54] width 59 height 17
drag, startPoint x: 831, startPoint y: 135, endPoint x: 840, endPoint y: 132, distance: 9.6
click at [838, 132] on div "Preview Print Email" at bounding box center [871, 102] width 101 height 69
click at [842, 131] on div "Email" at bounding box center [872, 123] width 82 height 15
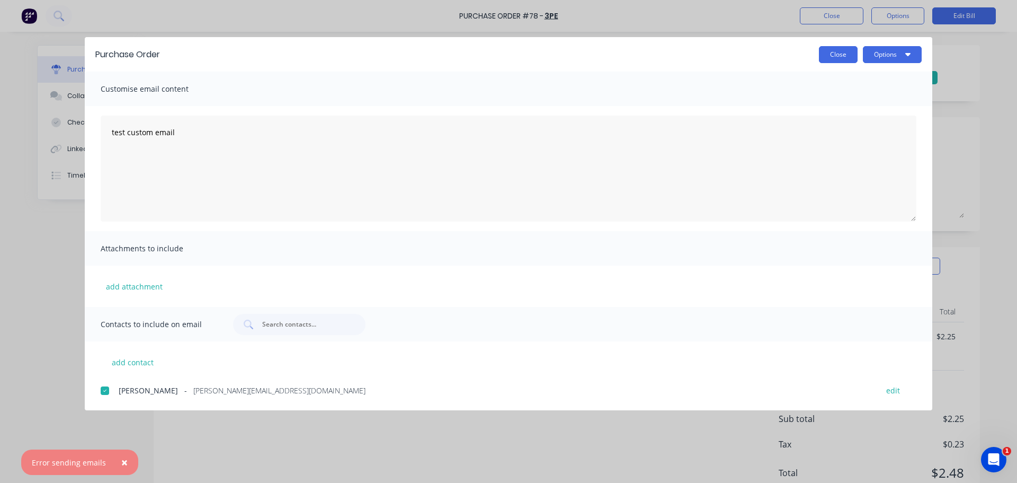
click at [855, 52] on button "Close" at bounding box center [838, 54] width 39 height 17
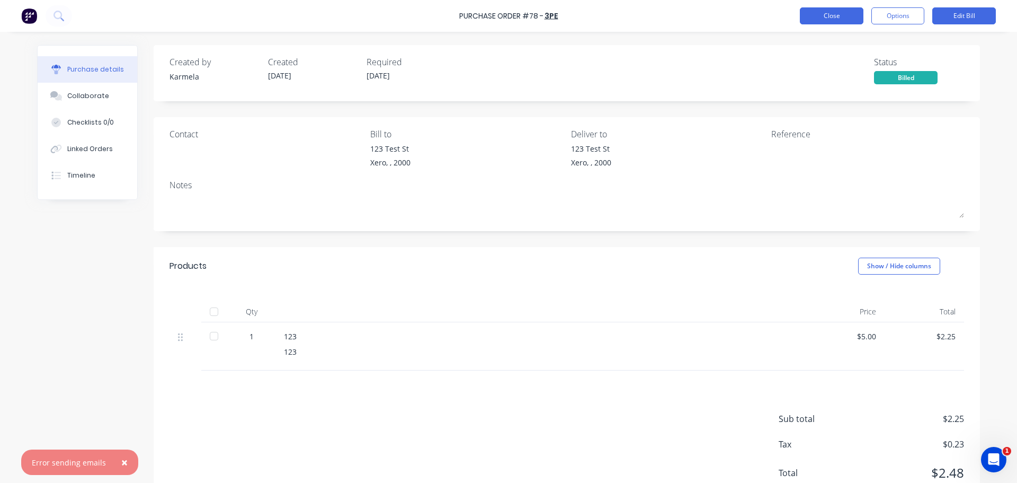
click at [845, 8] on button "Close" at bounding box center [832, 15] width 64 height 17
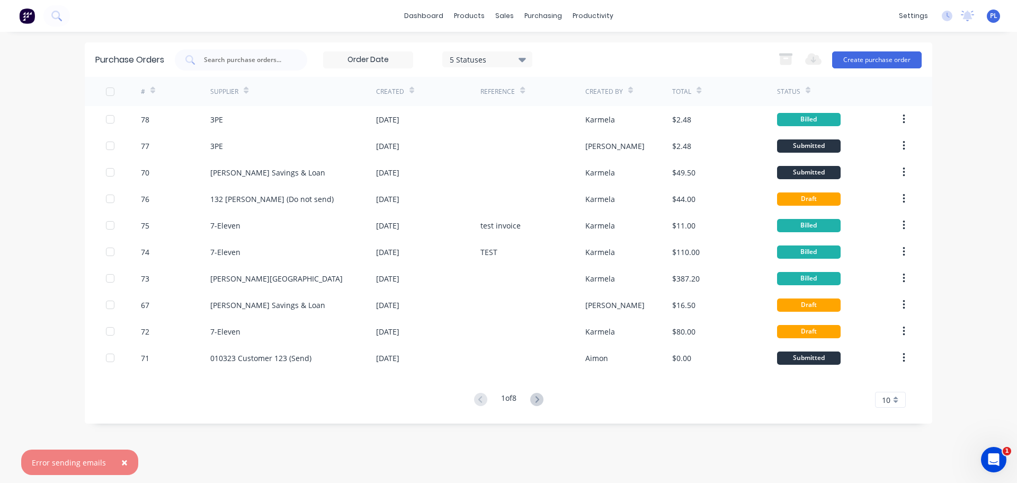
drag, startPoint x: 127, startPoint y: 466, endPoint x: 123, endPoint y: 462, distance: 6.0
click at [127, 466] on button "×" at bounding box center [125, 461] width 28 height 25
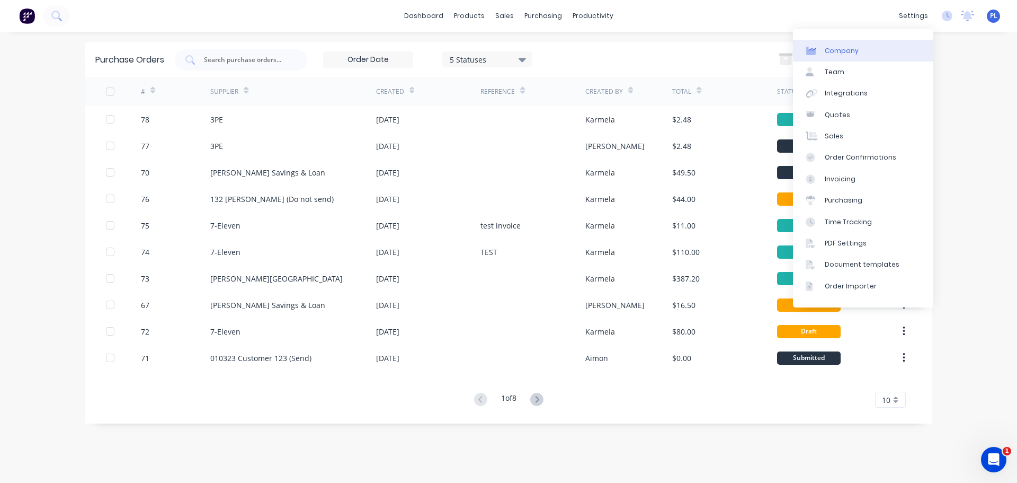
click at [868, 52] on link "Company" at bounding box center [863, 50] width 140 height 21
select select "AU"
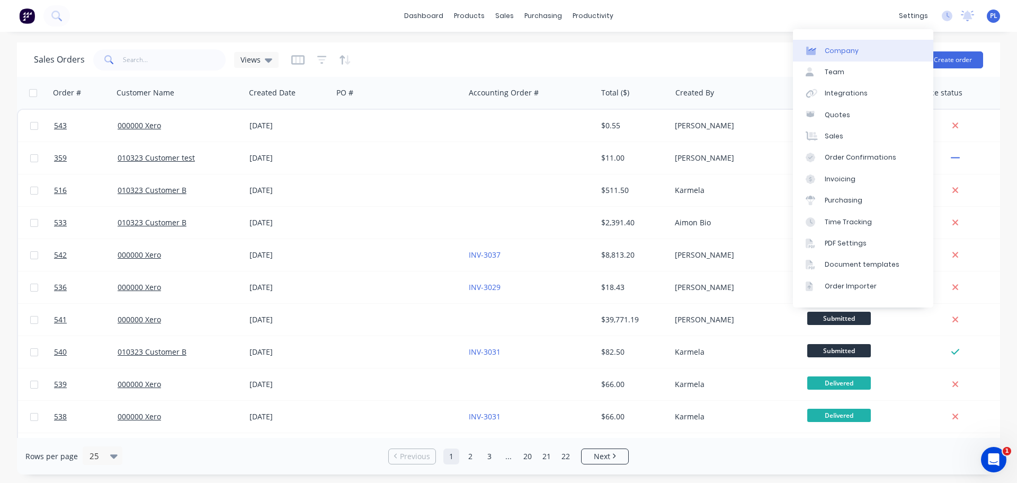
click at [831, 48] on div "Company" at bounding box center [842, 51] width 34 height 10
select select "AU"
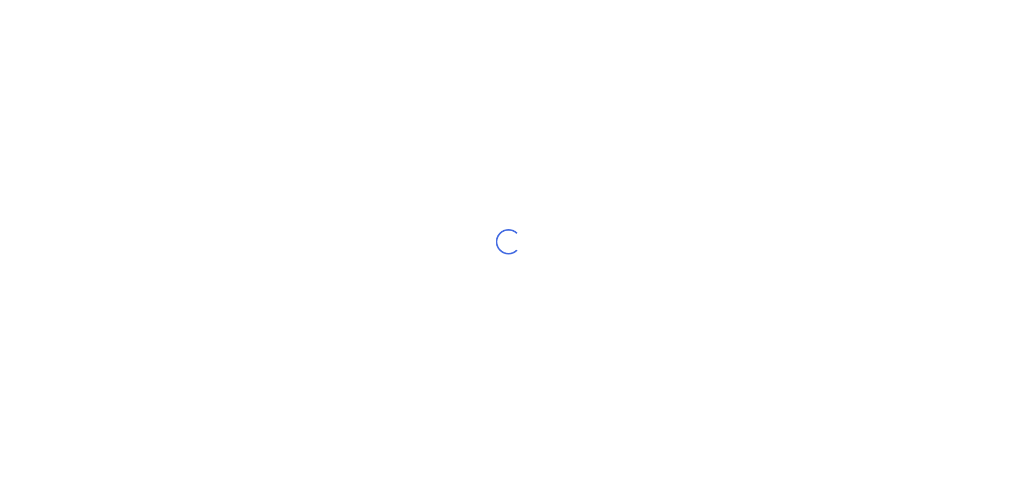
select select "AU"
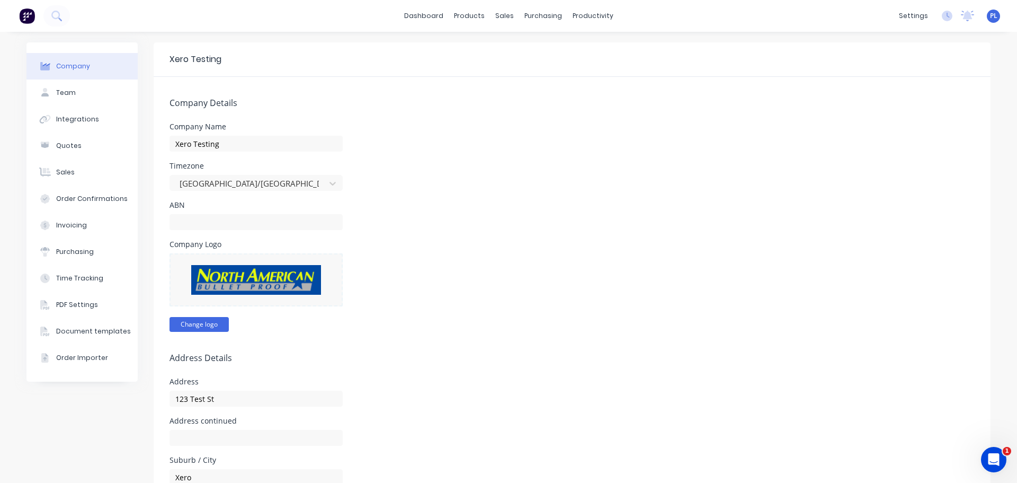
drag, startPoint x: 207, startPoint y: 312, endPoint x: 193, endPoint y: 325, distance: 18.7
click at [201, 321] on div "Change logo" at bounding box center [256, 292] width 173 height 78
click at [193, 325] on button "Change logo" at bounding box center [199, 324] width 59 height 15
click at [212, 322] on button "Change logo" at bounding box center [199, 324] width 59 height 15
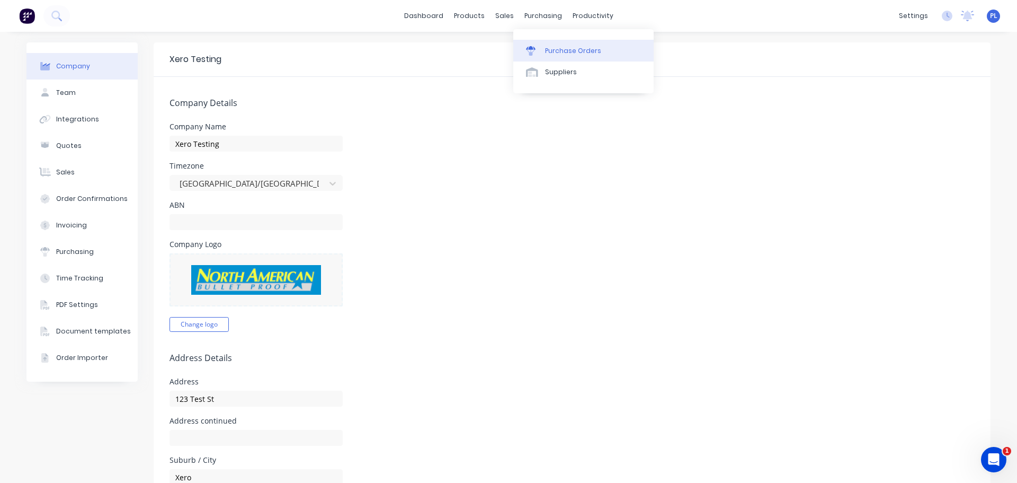
click at [547, 46] on div "Purchase Orders" at bounding box center [573, 51] width 56 height 10
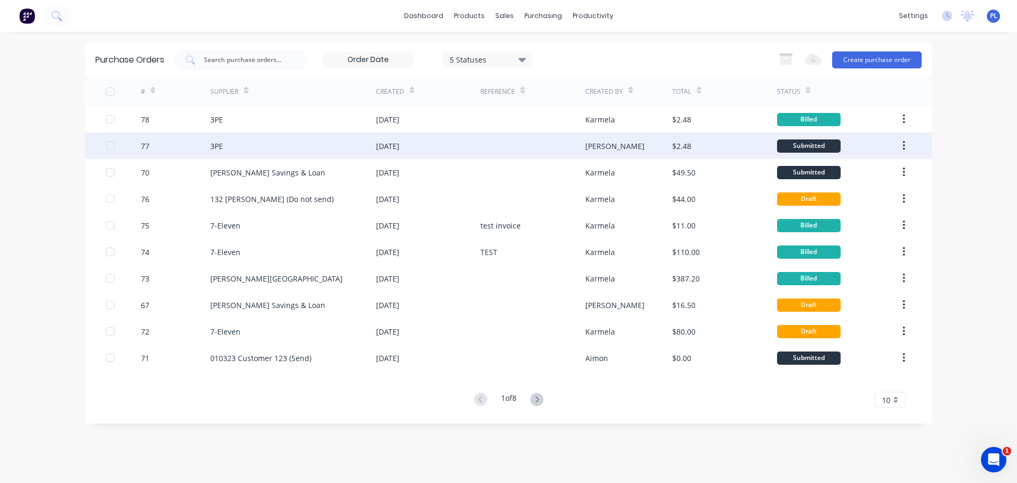
click at [623, 135] on div "Peter" at bounding box center [629, 145] width 87 height 26
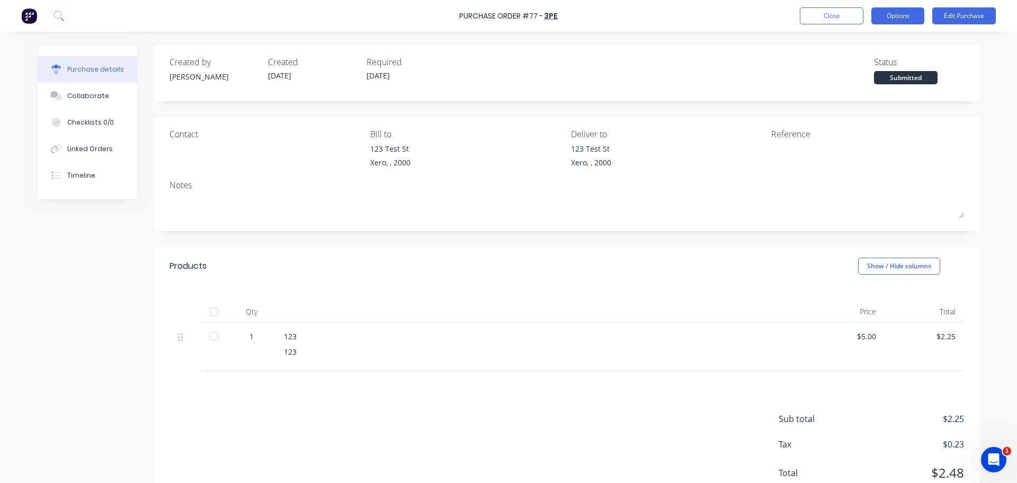
click at [897, 16] on button "Options" at bounding box center [898, 15] width 53 height 17
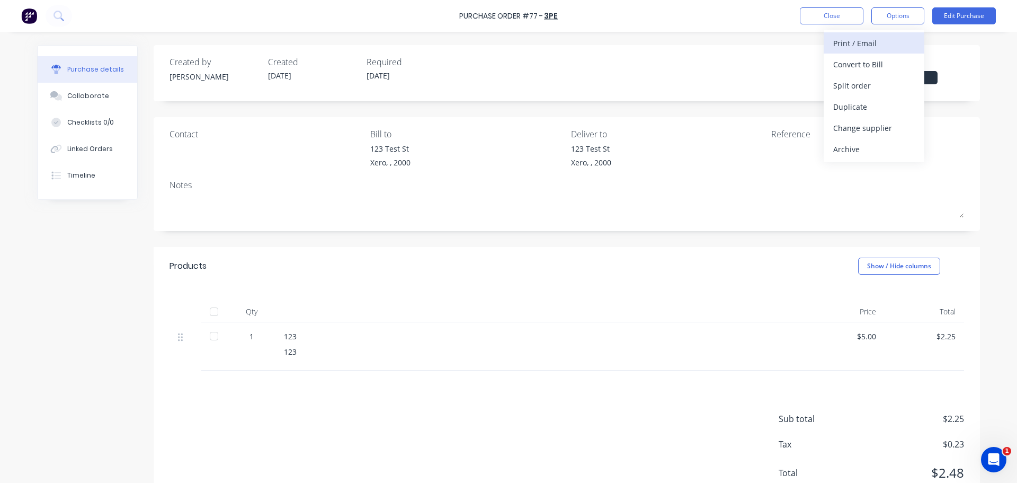
click at [860, 44] on div "Print / Email" at bounding box center [875, 43] width 82 height 15
click at [870, 63] on div "With pricing" at bounding box center [875, 64] width 82 height 15
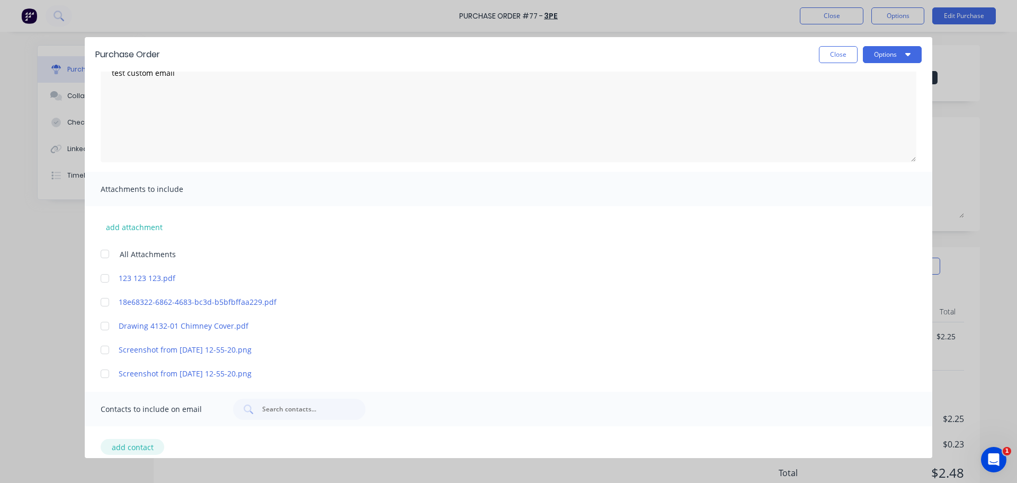
scroll to position [96, 0]
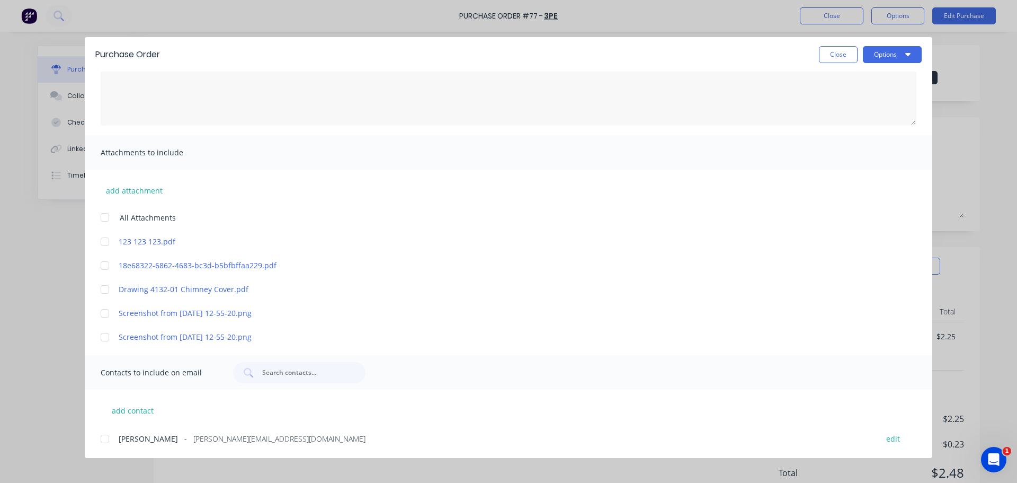
click at [105, 436] on div at bounding box center [104, 438] width 21 height 21
click at [871, 57] on button "Options" at bounding box center [892, 54] width 59 height 17
click at [847, 120] on div "Email" at bounding box center [872, 123] width 82 height 15
click at [843, 55] on button "Close" at bounding box center [838, 54] width 39 height 17
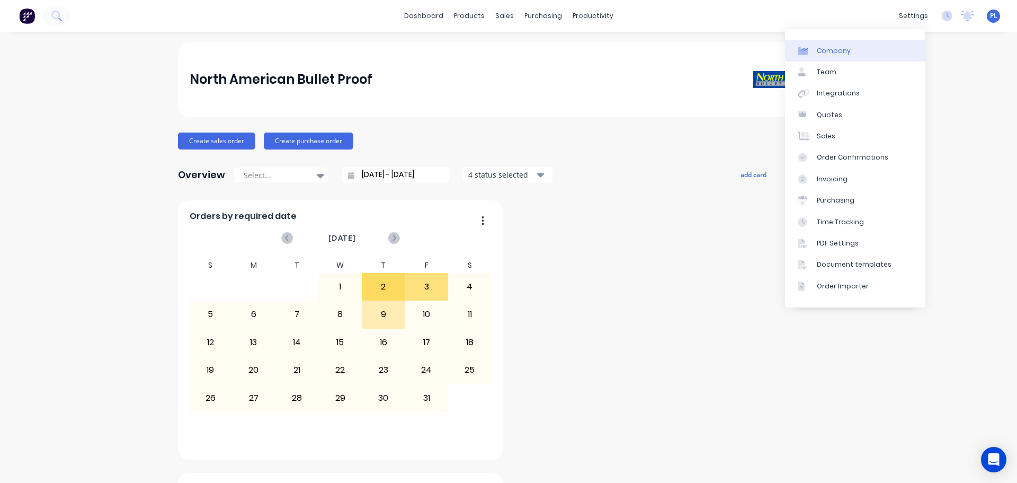
click at [854, 51] on link "Company" at bounding box center [855, 50] width 140 height 21
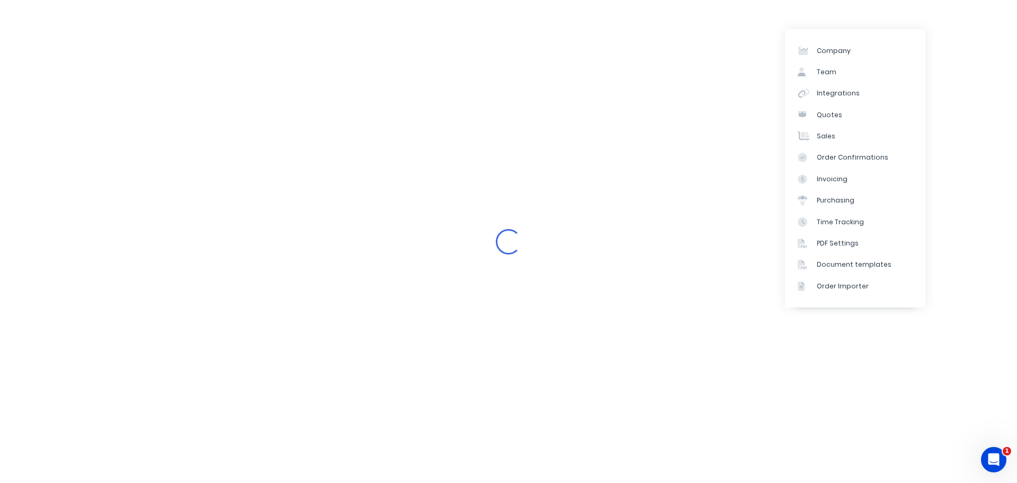
select select "US"
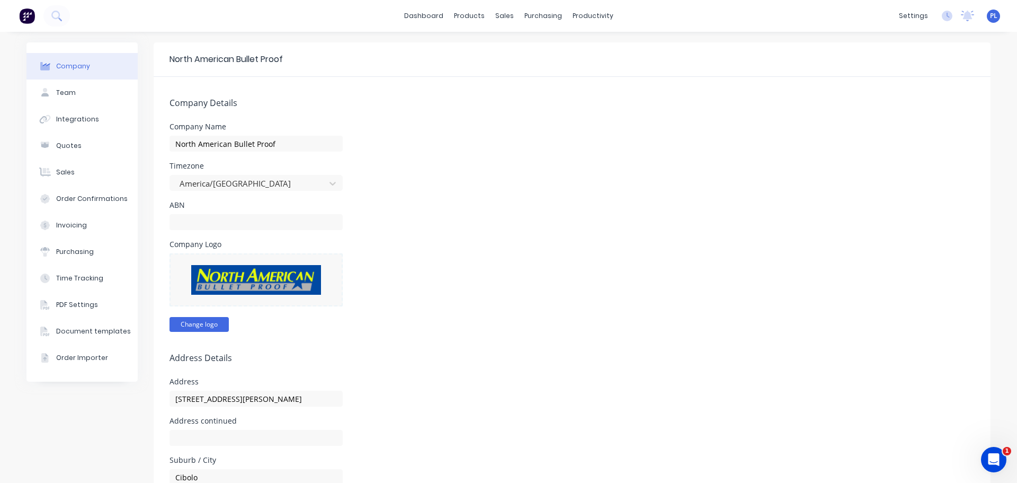
click at [201, 323] on button "Change logo" at bounding box center [199, 324] width 59 height 15
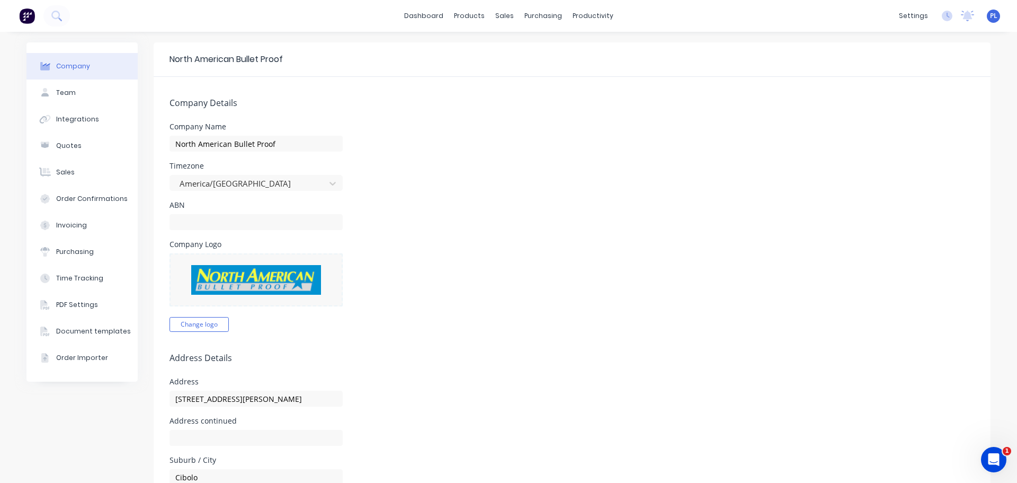
click at [511, 310] on div "Company Logo Change logo" at bounding box center [573, 286] width 806 height 91
click at [551, 58] on link "Purchase Orders" at bounding box center [584, 50] width 140 height 21
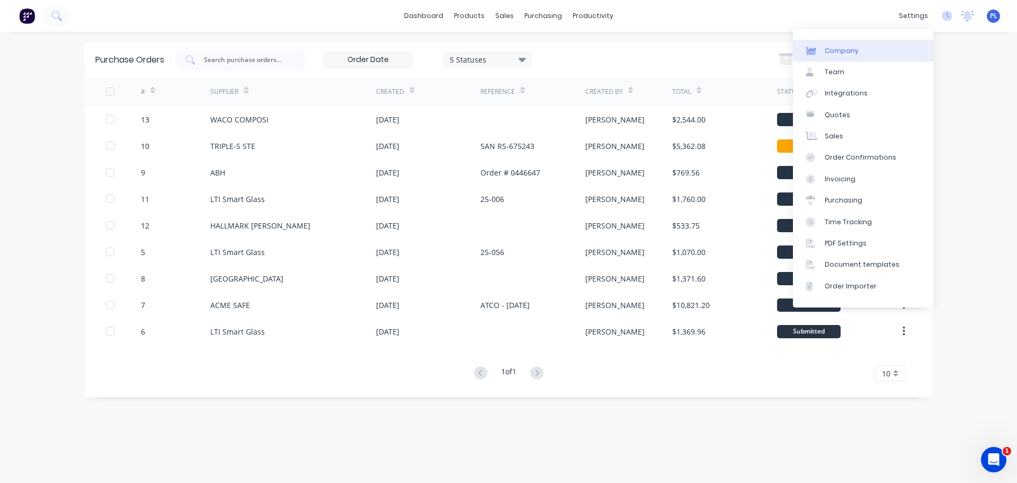
click at [861, 54] on link "Company" at bounding box center [863, 50] width 140 height 21
select select "US"
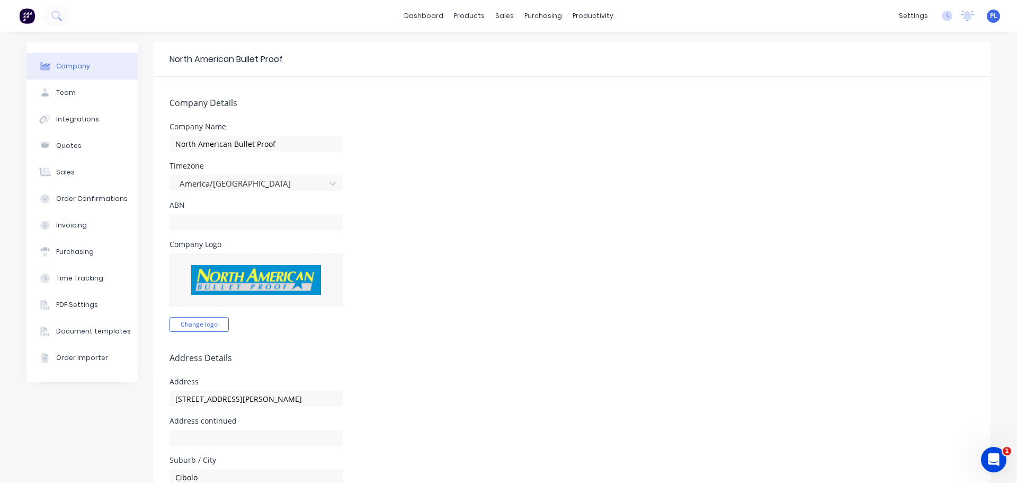
click at [491, 96] on form "Company Details Company Name North American Bullet Proof Timezone America/[GEOG…" at bounding box center [572, 492] width 837 height 830
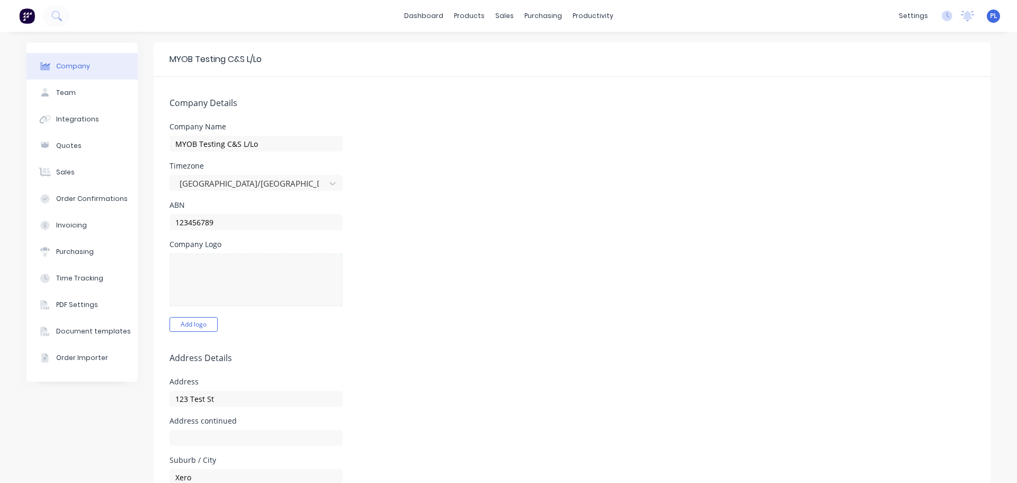
select select "AU"
click at [634, 258] on div "Company Logo Add logo" at bounding box center [573, 286] width 806 height 91
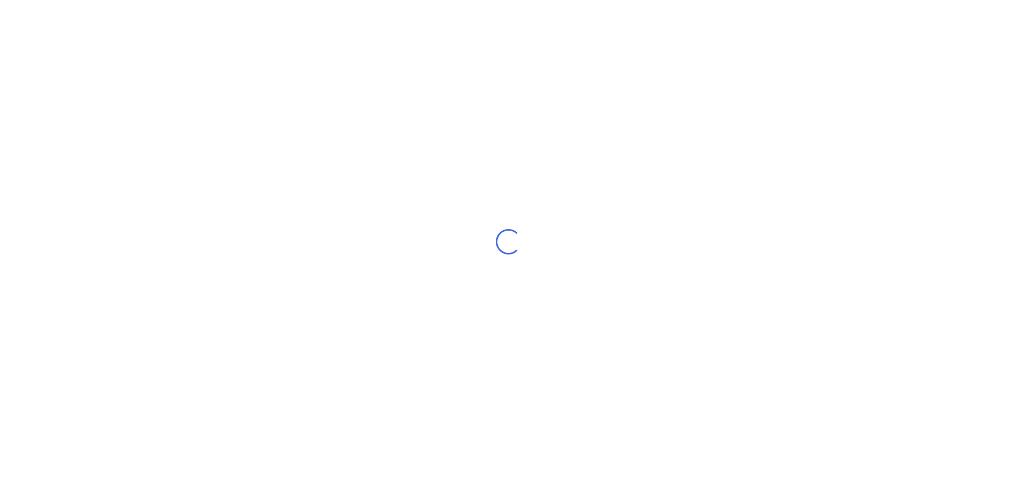
click at [318, 307] on div "Loading..." at bounding box center [508, 241] width 1017 height 483
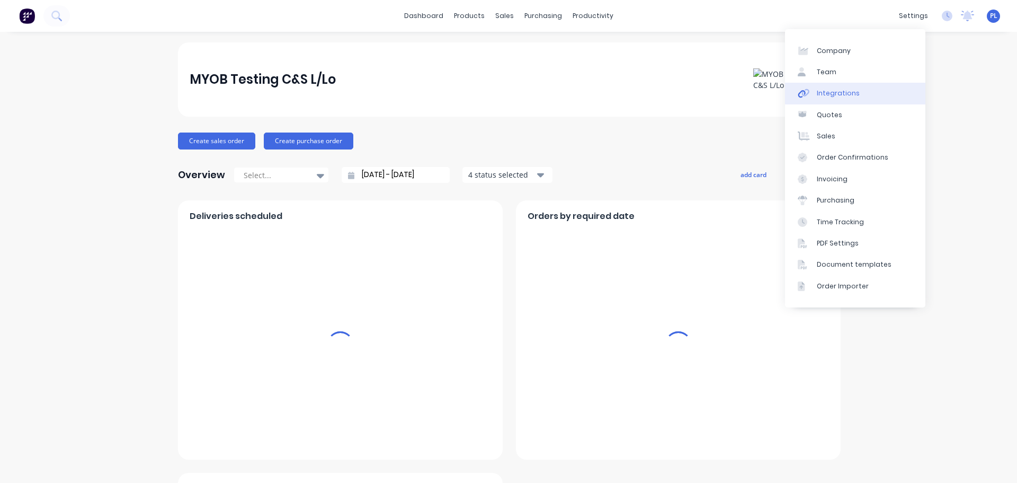
click at [856, 86] on link "Integrations" at bounding box center [855, 93] width 140 height 21
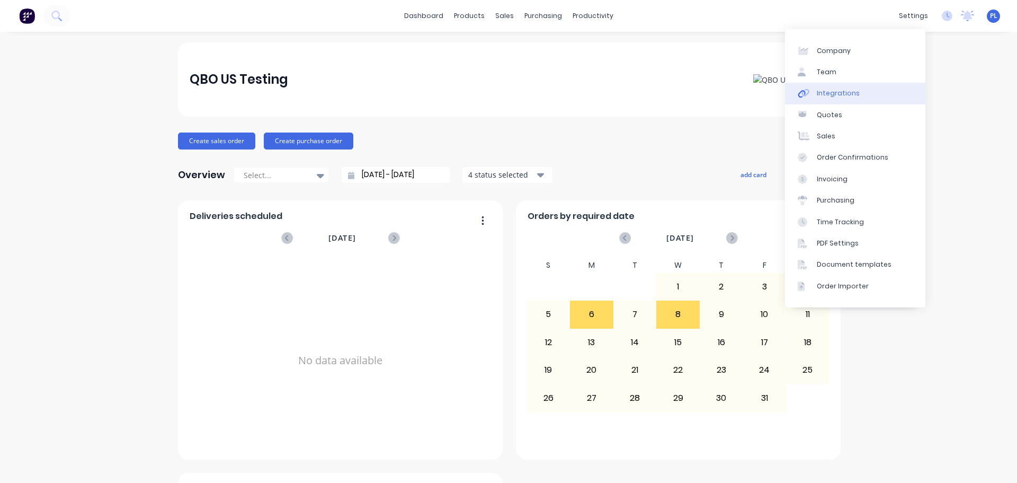
click at [850, 86] on link "Integrations" at bounding box center [855, 93] width 140 height 21
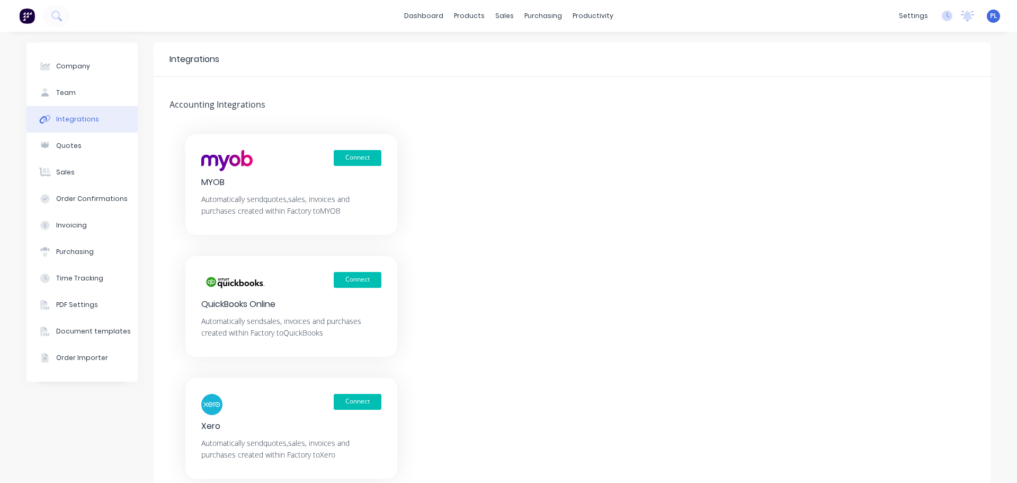
click at [586, 266] on div "Connect MYOB Automatically send quotes, sales, invoices and purchases created w…" at bounding box center [572, 306] width 837 height 344
click at [361, 287] on button "Connect" at bounding box center [358, 280] width 48 height 16
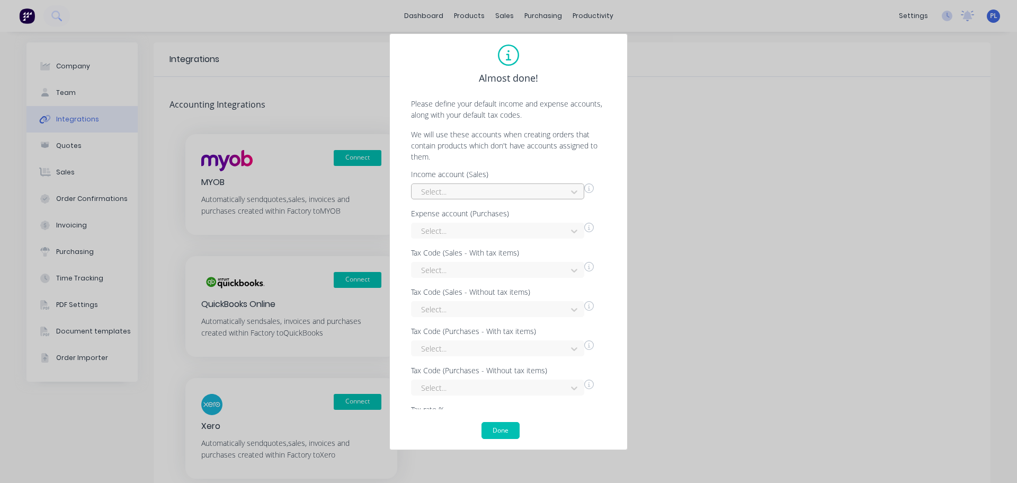
click at [457, 190] on div at bounding box center [490, 191] width 141 height 13
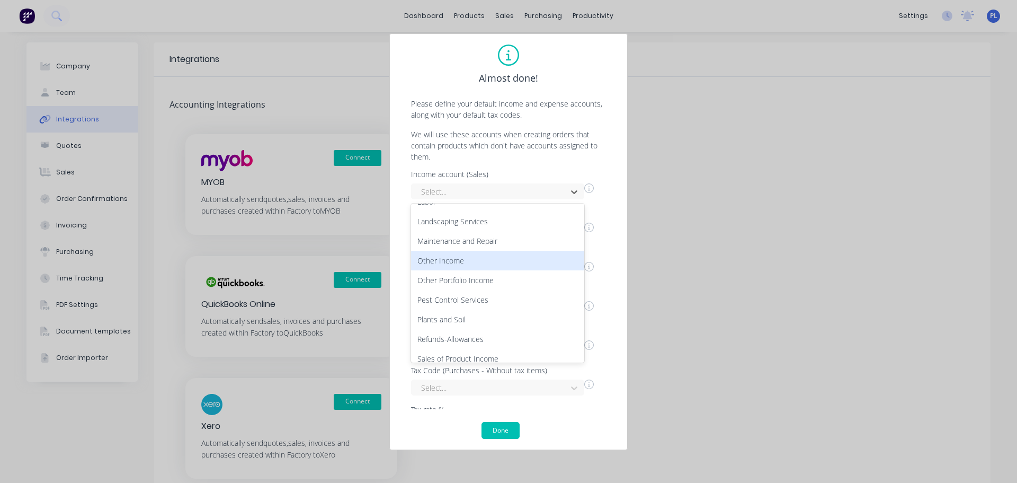
click at [447, 262] on div "Other Income" at bounding box center [497, 261] width 173 height 20
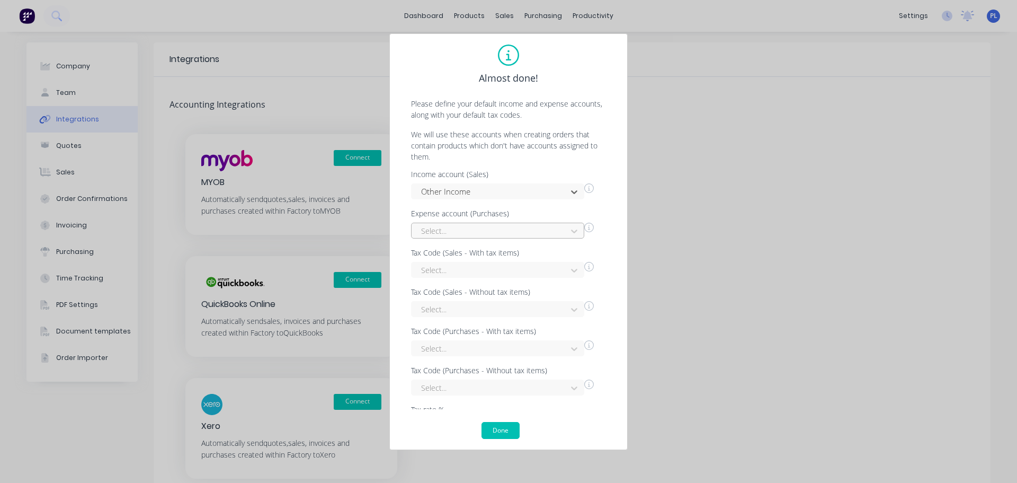
click at [438, 233] on div at bounding box center [490, 230] width 141 height 13
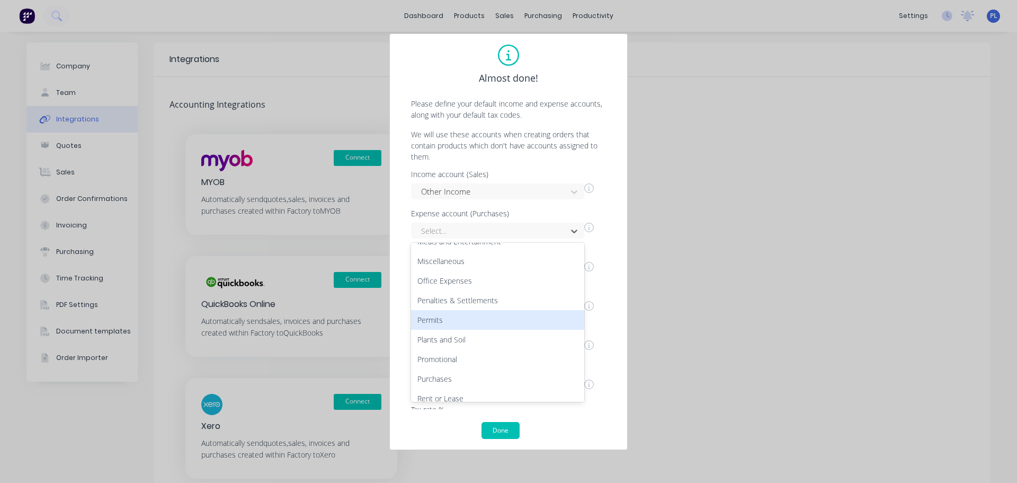
scroll to position [530, 0]
click at [433, 312] on div "Office Expenses" at bounding box center [497, 313] width 173 height 20
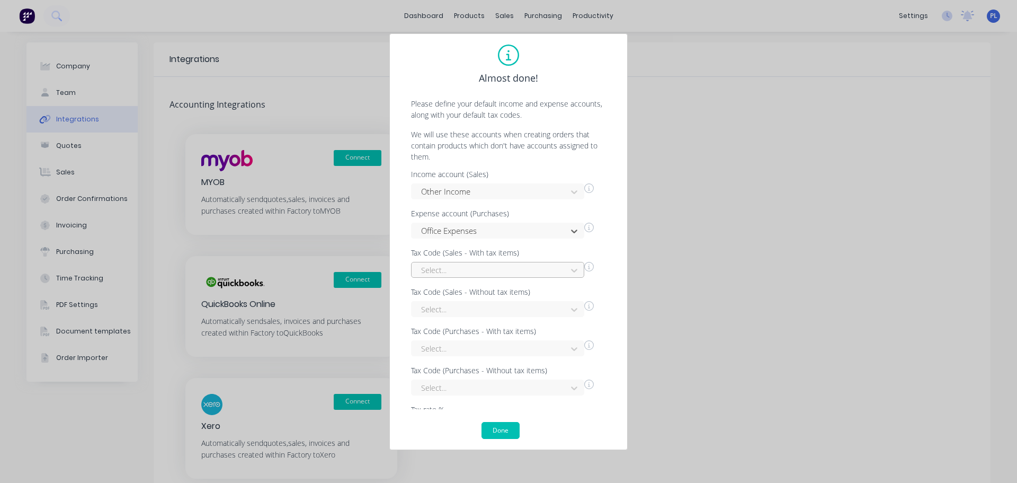
click at [461, 274] on div at bounding box center [490, 269] width 141 height 13
click at [447, 337] on div "GST" at bounding box center [497, 333] width 173 height 20
click at [458, 301] on div "Select..." at bounding box center [497, 309] width 173 height 16
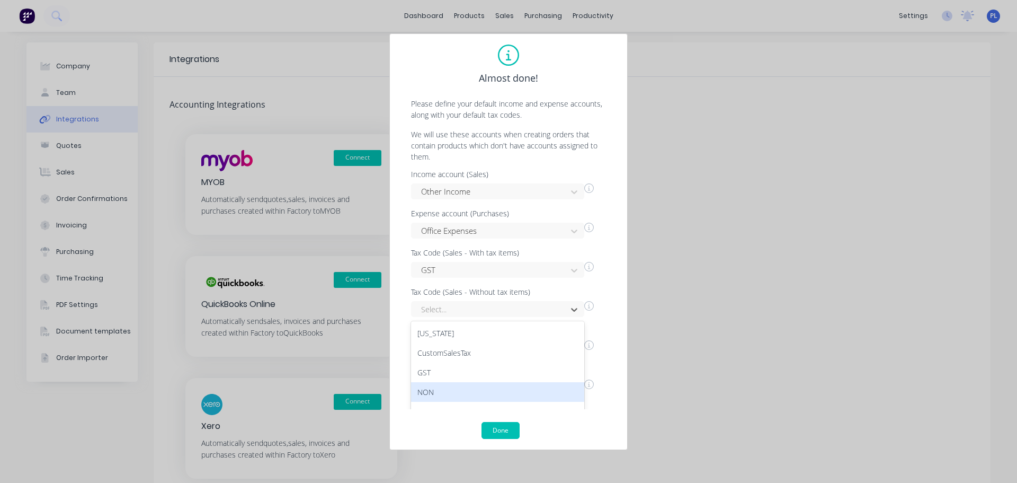
click at [438, 387] on div "NON" at bounding box center [497, 392] width 173 height 20
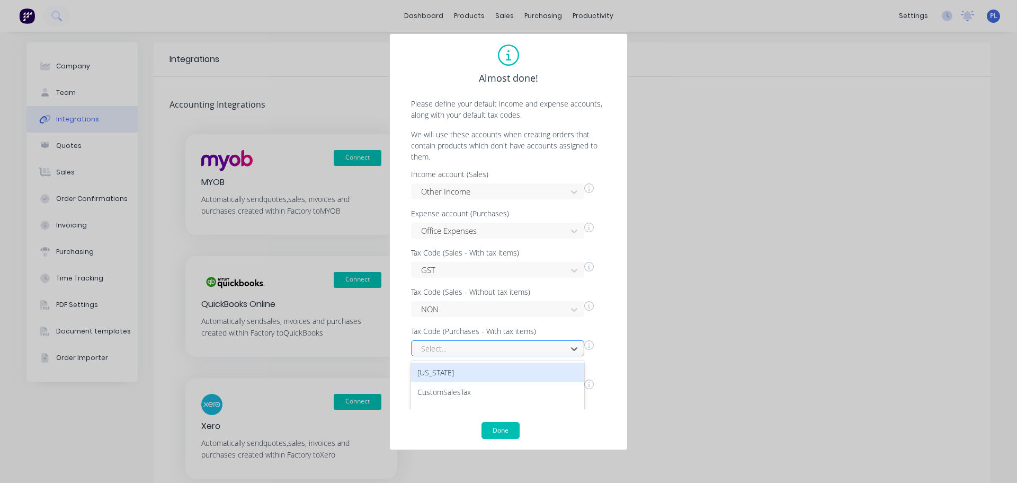
click at [457, 350] on div at bounding box center [490, 348] width 141 height 13
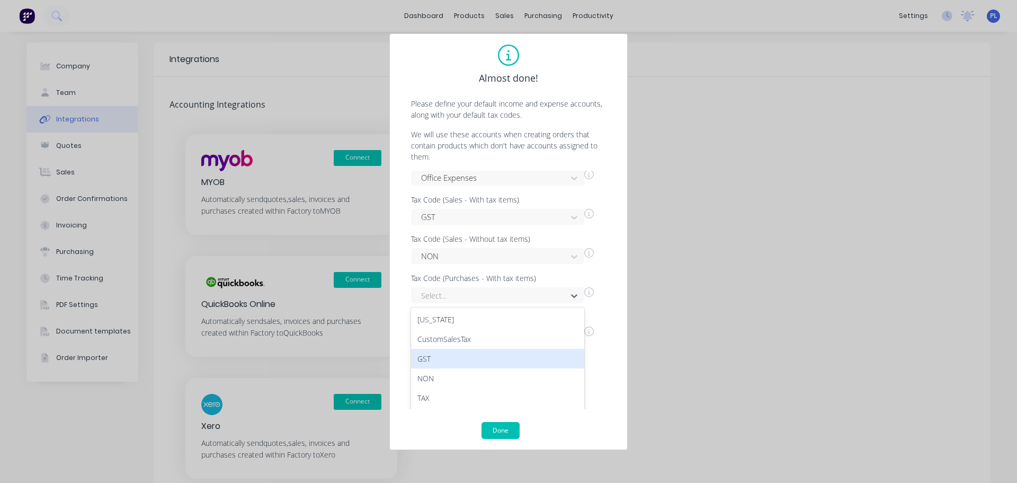
click at [441, 364] on div "GST" at bounding box center [497, 359] width 173 height 20
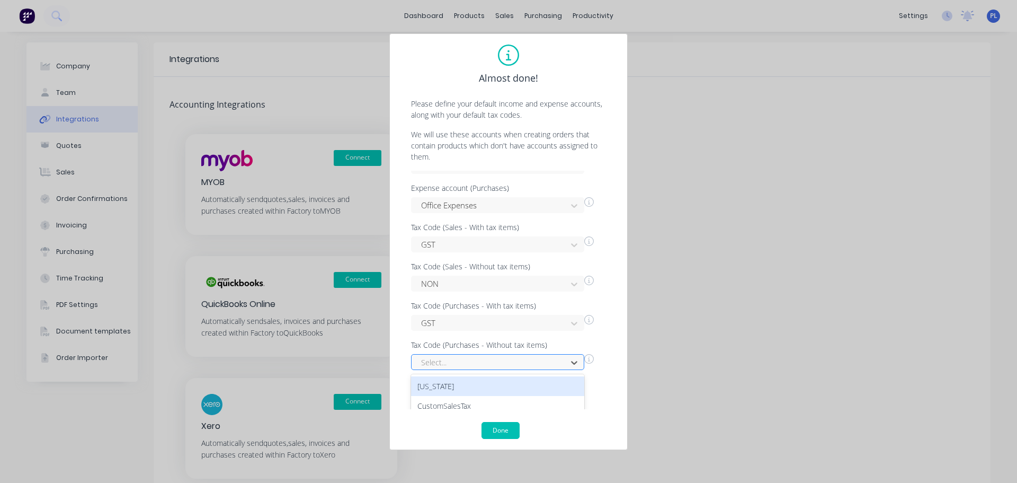
click at [462, 360] on div at bounding box center [490, 362] width 141 height 13
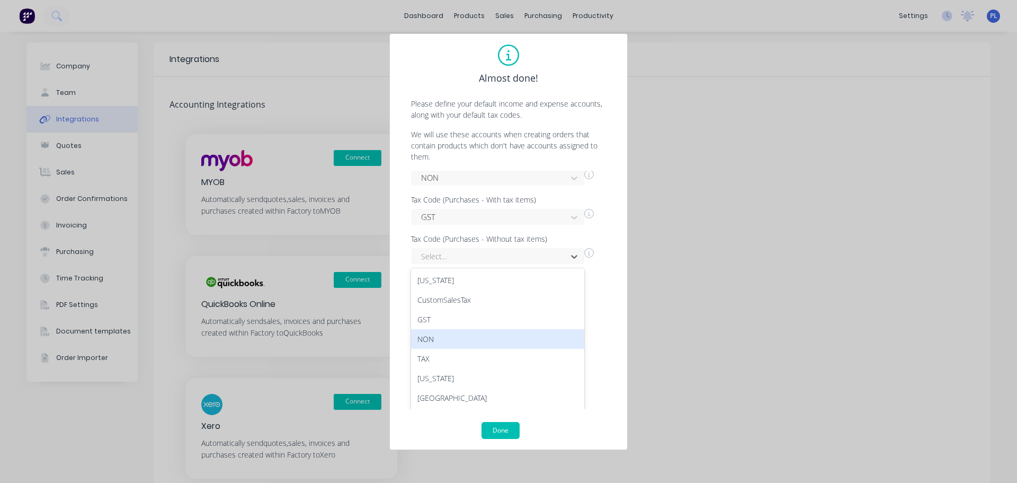
click at [432, 343] on div "NON" at bounding box center [497, 339] width 173 height 20
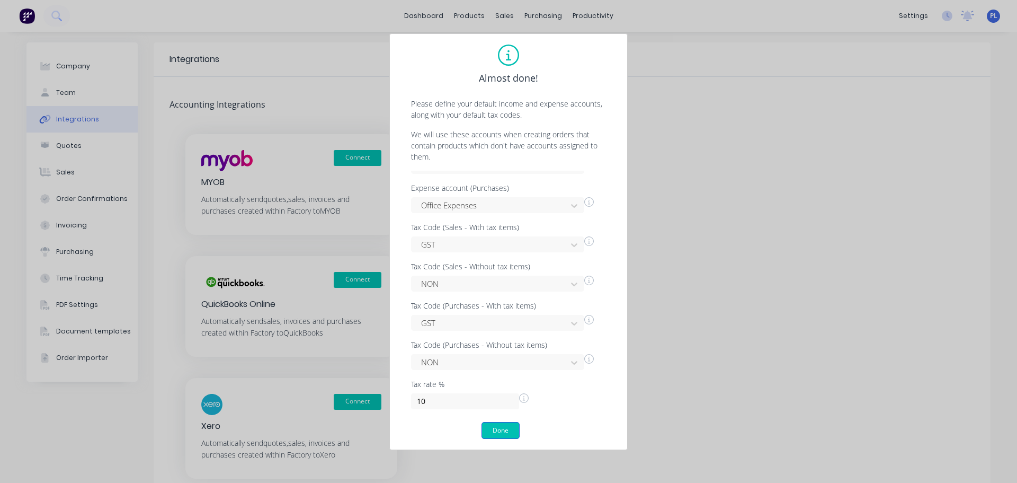
click at [492, 430] on button "Done" at bounding box center [501, 430] width 38 height 17
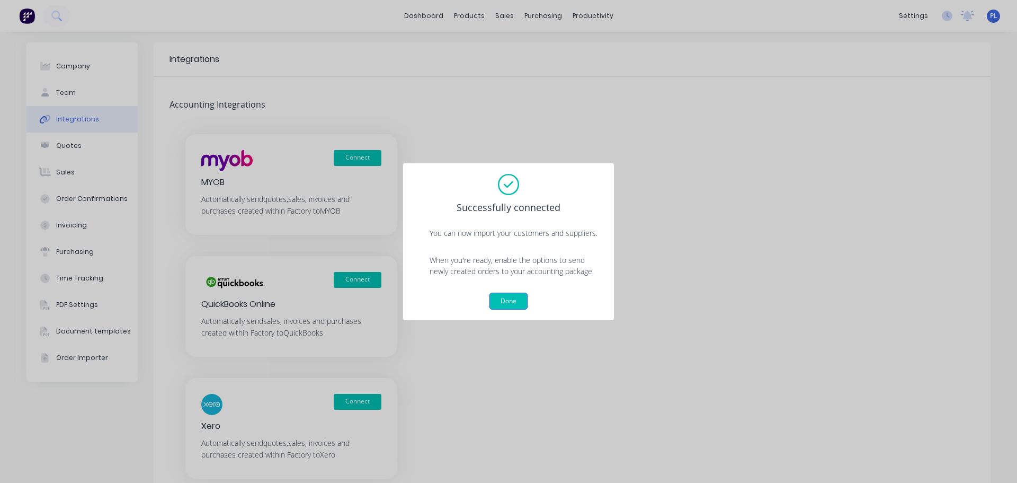
click at [511, 302] on button "Done" at bounding box center [509, 301] width 38 height 17
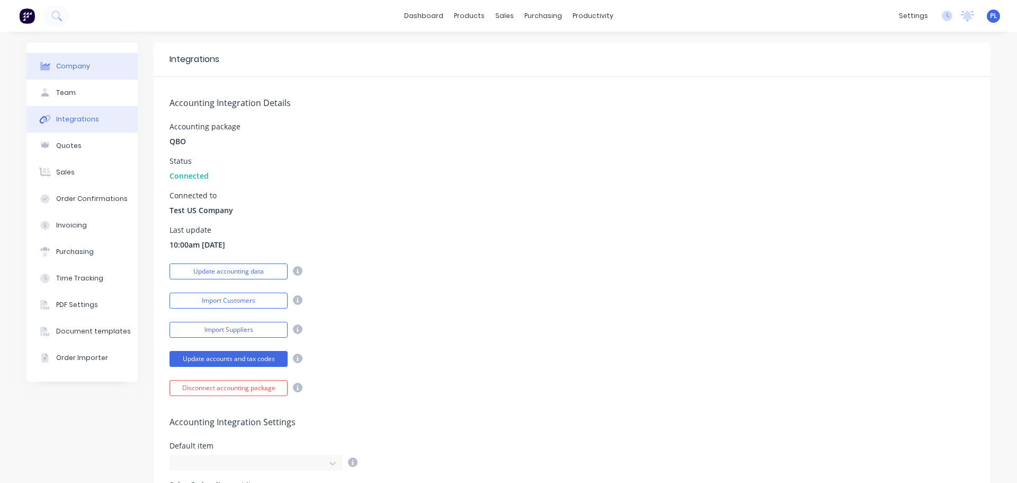
drag, startPoint x: 65, startPoint y: 76, endPoint x: 58, endPoint y: 69, distance: 9.7
click at [63, 73] on button "Company" at bounding box center [81, 66] width 111 height 26
select select "AU"
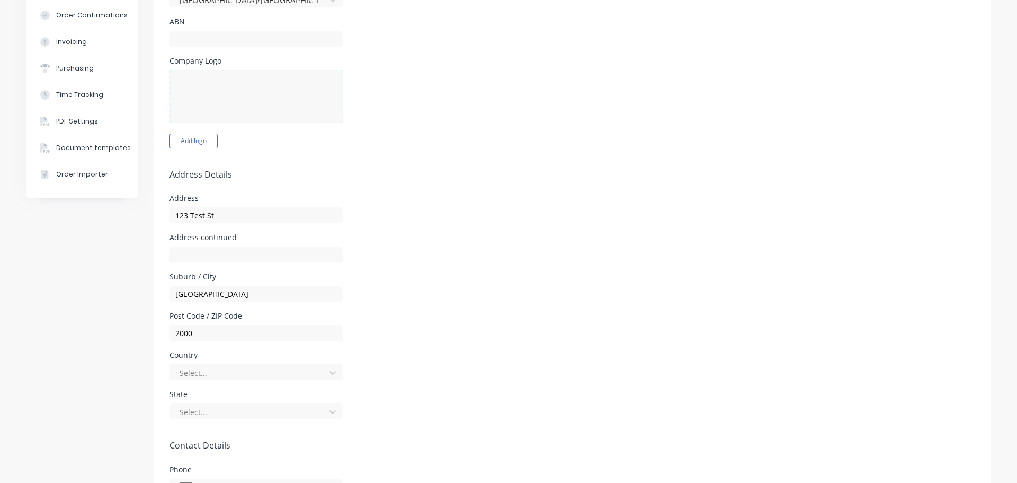
scroll to position [318, 0]
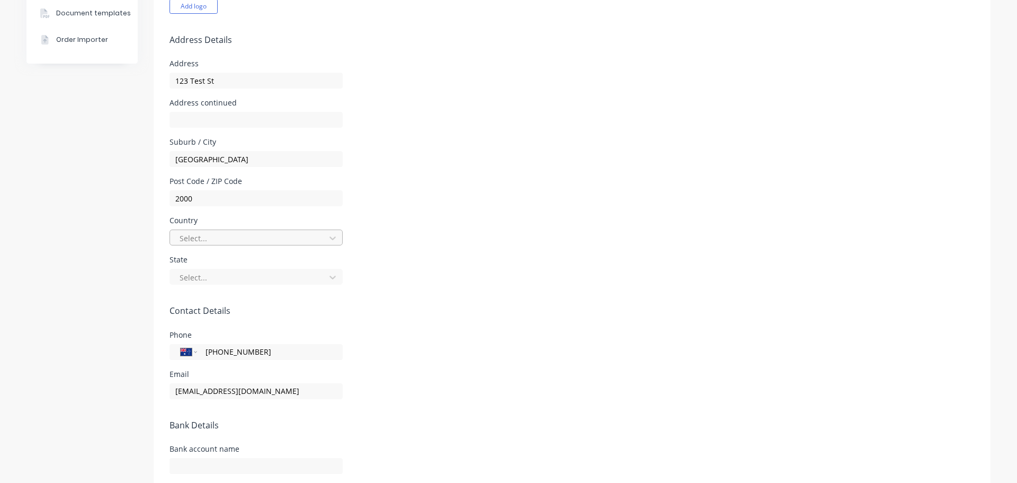
click at [202, 242] on div at bounding box center [249, 238] width 141 height 13
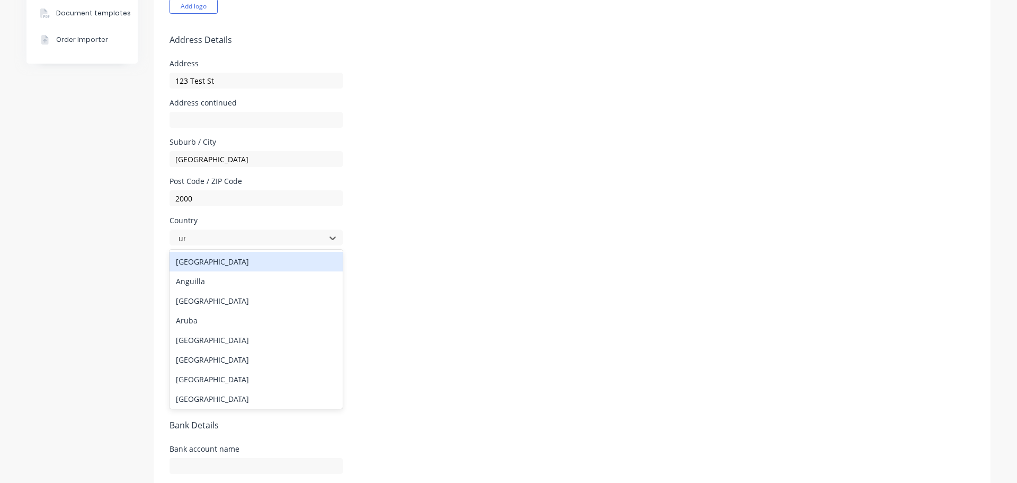
type input "uni"
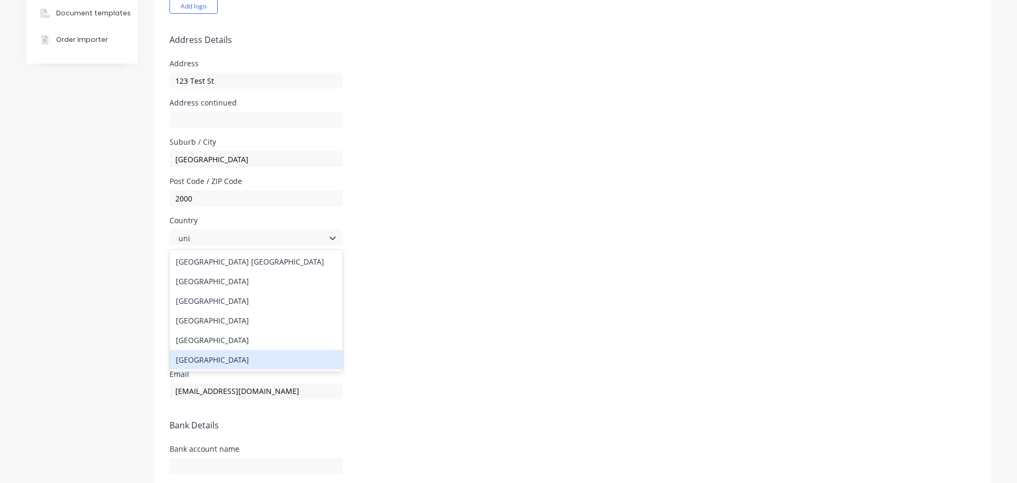
click at [175, 361] on div "United States" at bounding box center [256, 360] width 173 height 20
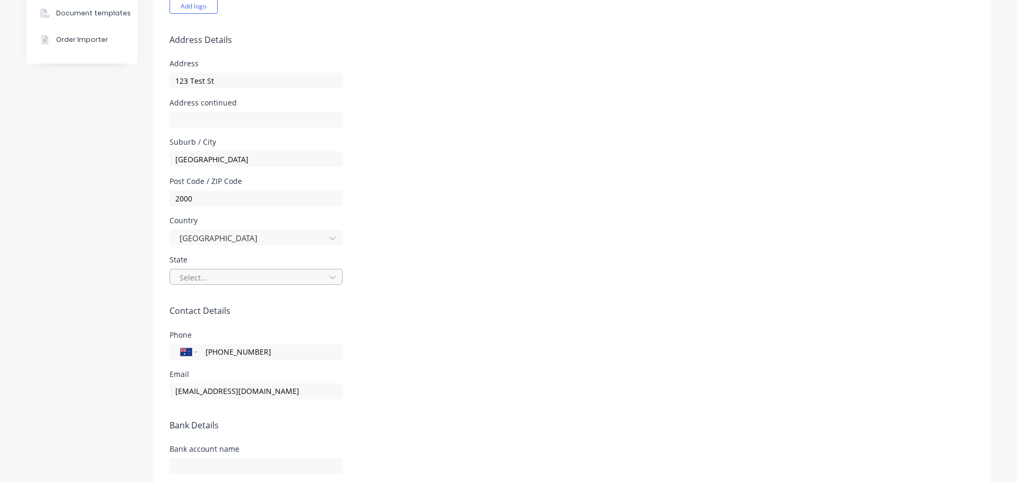
click at [202, 278] on div at bounding box center [249, 277] width 141 height 13
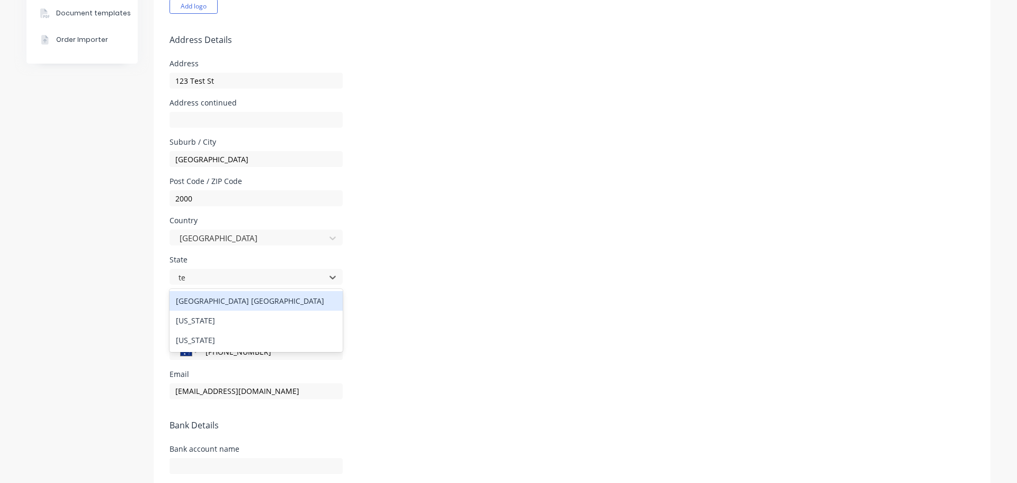
type input "tex"
click at [193, 306] on div "Texas" at bounding box center [256, 301] width 173 height 20
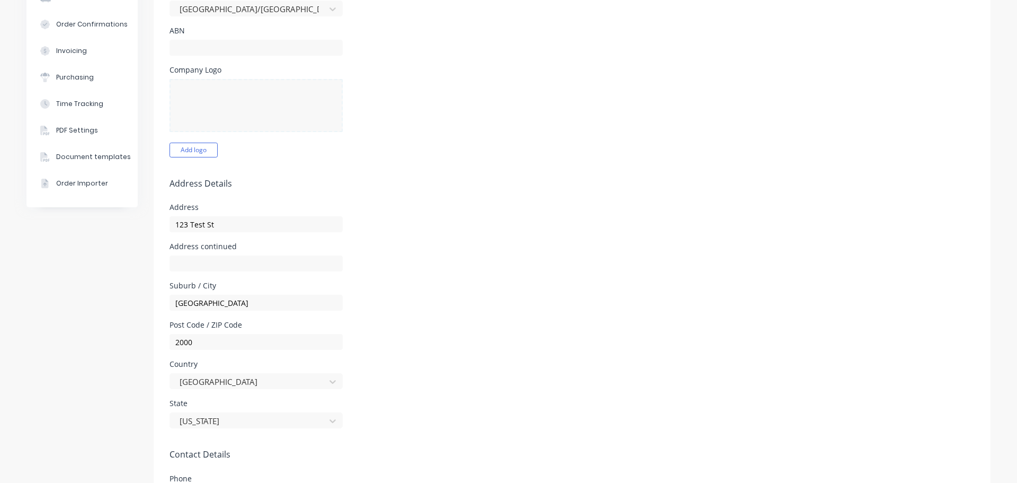
scroll to position [0, 0]
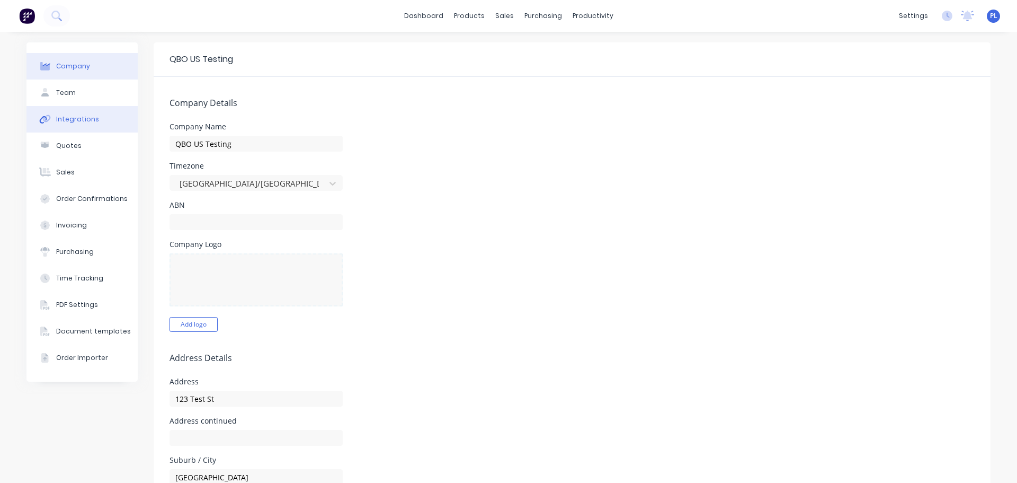
click at [61, 111] on button "Integrations" at bounding box center [81, 119] width 111 height 26
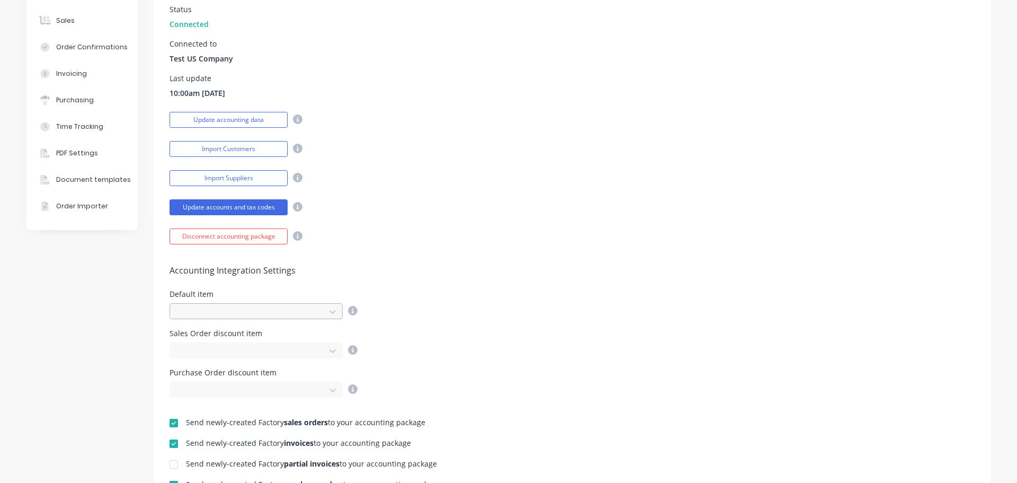
scroll to position [159, 0]
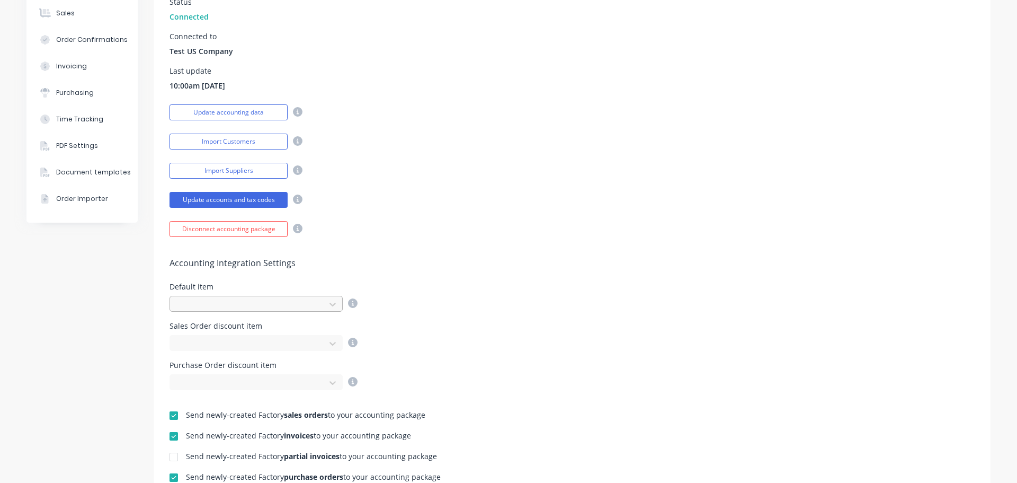
click at [215, 298] on div at bounding box center [249, 304] width 141 height 13
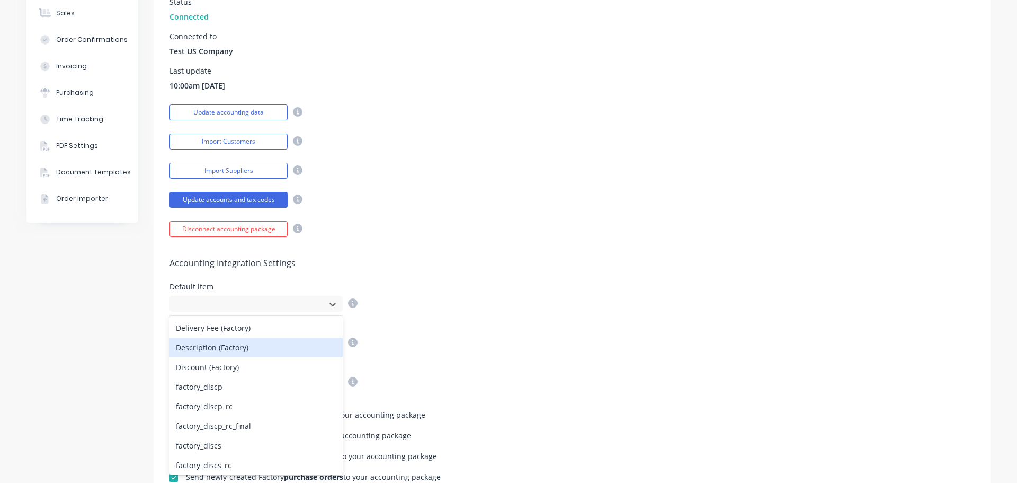
click at [437, 175] on div "Import Suppliers" at bounding box center [573, 169] width 806 height 19
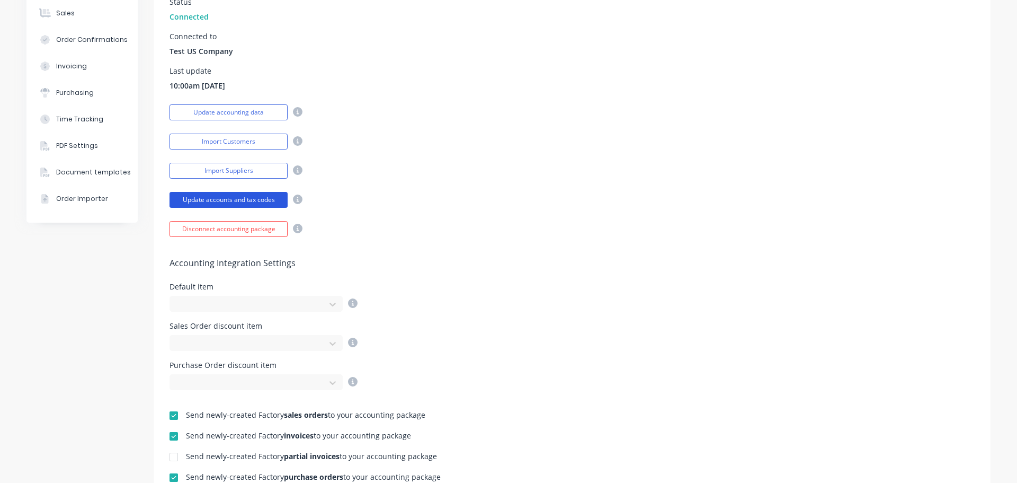
click at [224, 200] on button "Update accounts and tax codes" at bounding box center [229, 200] width 118 height 16
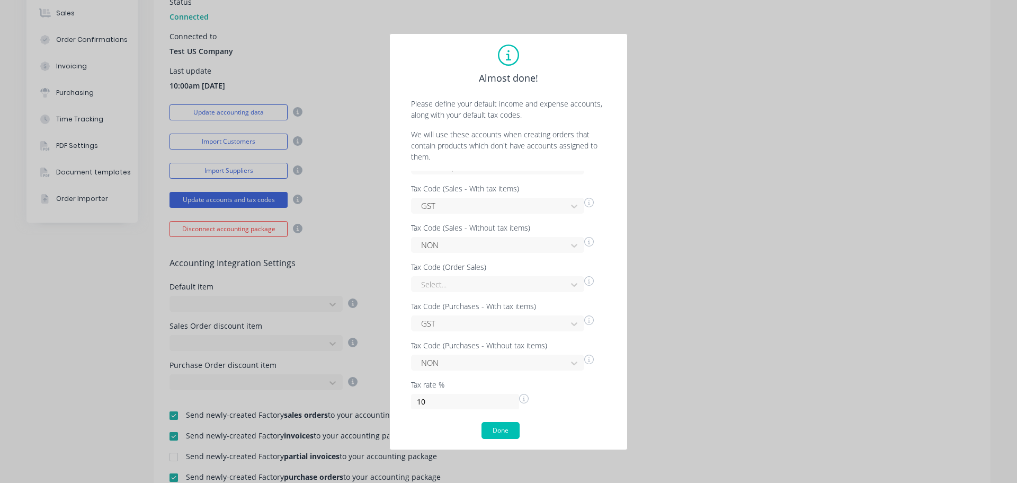
scroll to position [65, 0]
click at [543, 287] on div at bounding box center [490, 283] width 141 height 13
click at [521, 267] on div "Tax Code (Order Sales)" at bounding box center [502, 266] width 183 height 7
click at [494, 429] on button "Done" at bounding box center [501, 430] width 38 height 17
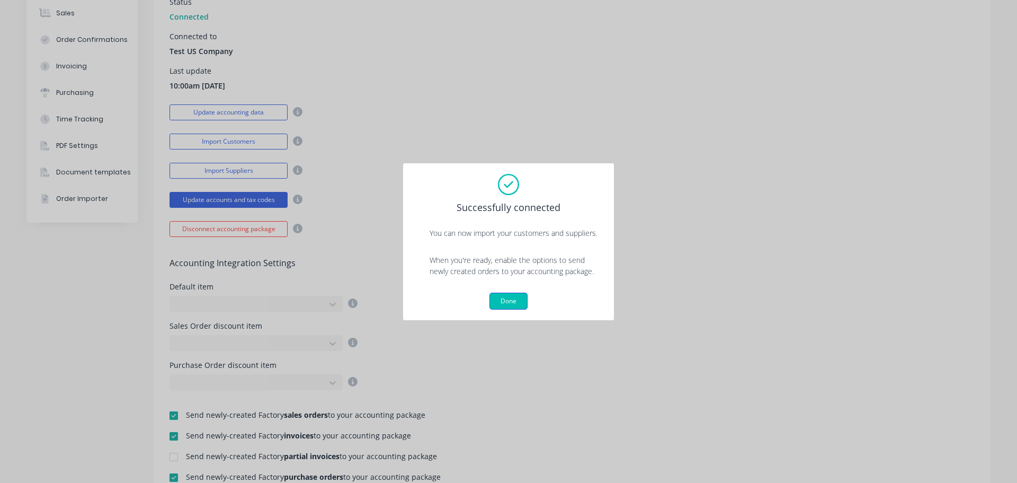
click at [501, 302] on button "Done" at bounding box center [509, 301] width 38 height 17
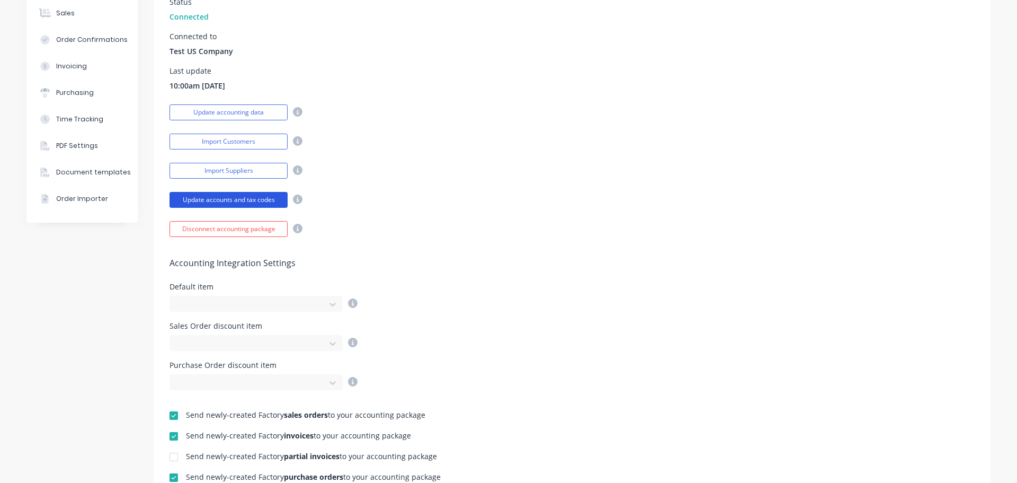
click at [234, 202] on button "Update accounts and tax codes" at bounding box center [229, 200] width 118 height 16
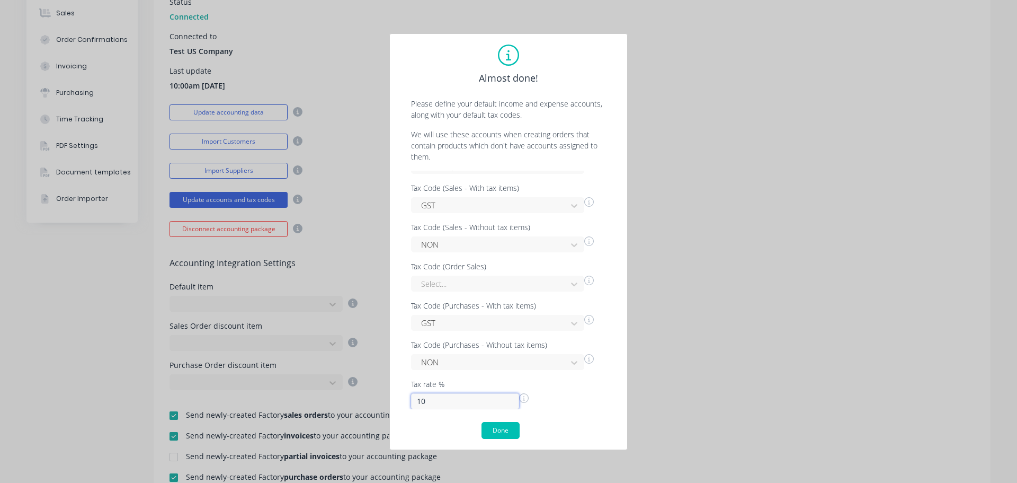
drag, startPoint x: 435, startPoint y: 408, endPoint x: 308, endPoint y: 375, distance: 131.4
click at [308, 375] on div "Almost done! Please define your default income and expense accounts, along with…" at bounding box center [508, 241] width 1017 height 483
type input "0"
click at [507, 439] on div "Almost done! Please define your default income and expense accounts, along with…" at bounding box center [509, 241] width 238 height 417
click at [498, 429] on button "Done" at bounding box center [501, 430] width 38 height 17
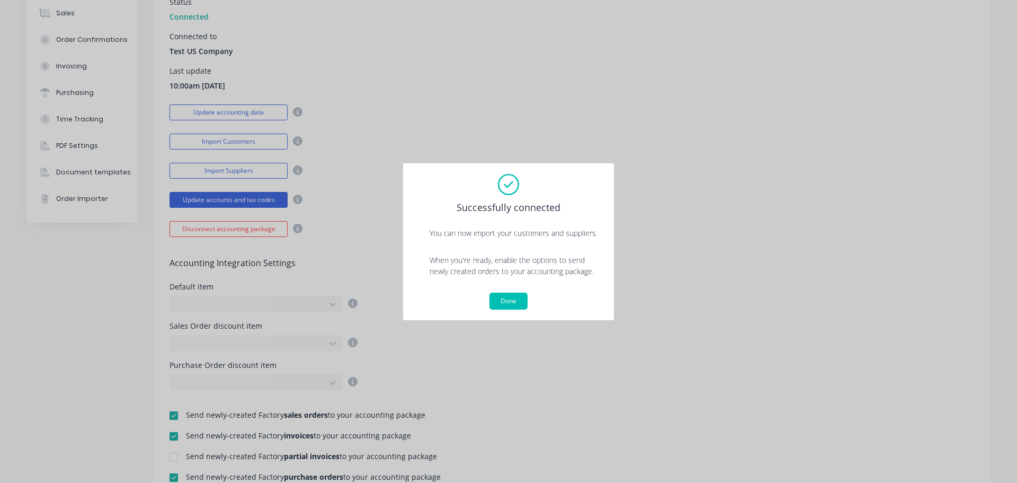
drag, startPoint x: 498, startPoint y: 300, endPoint x: 403, endPoint y: 304, distance: 94.4
click at [499, 301] on button "Done" at bounding box center [509, 301] width 38 height 17
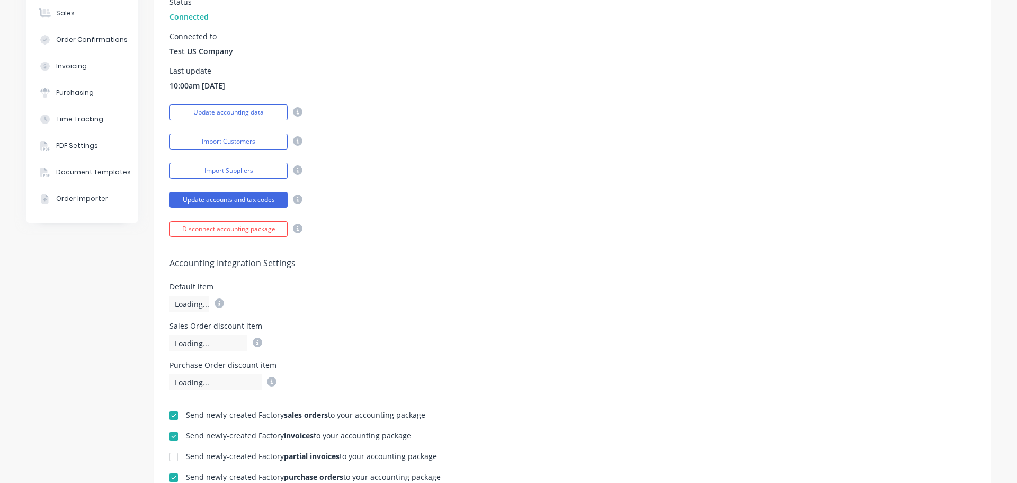
click at [206, 303] on div "Loading..." at bounding box center [197, 302] width 55 height 19
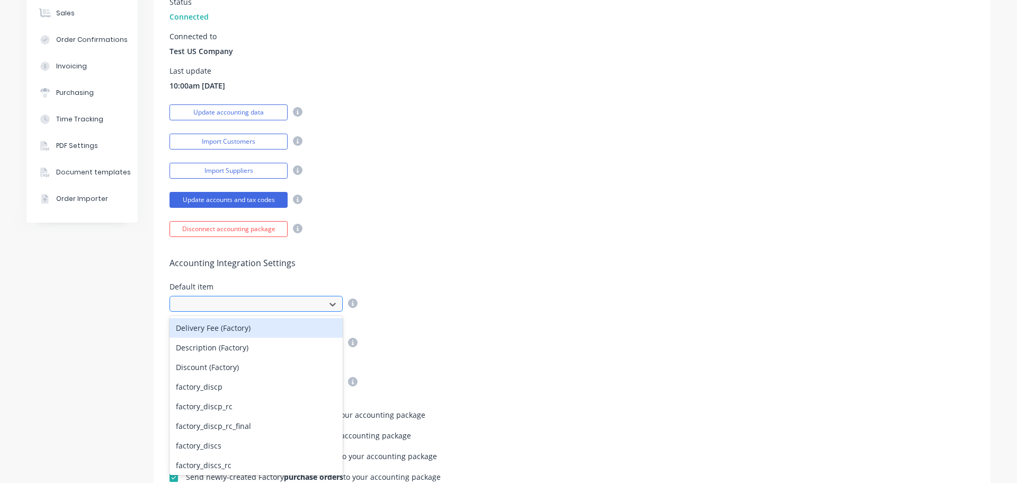
click at [193, 300] on div at bounding box center [249, 304] width 141 height 13
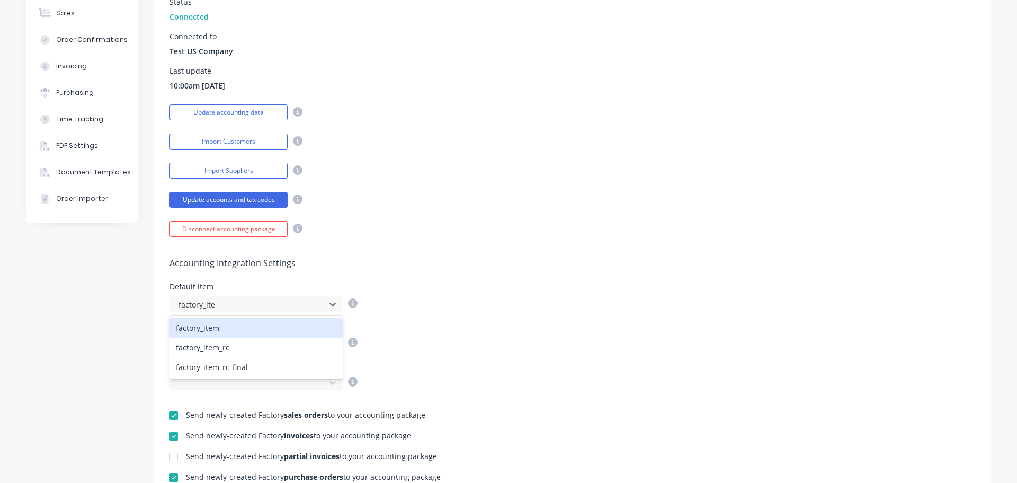
type input "factory_item"
click at [252, 322] on div "factory_item" at bounding box center [256, 328] width 173 height 20
click at [235, 339] on div at bounding box center [249, 343] width 141 height 13
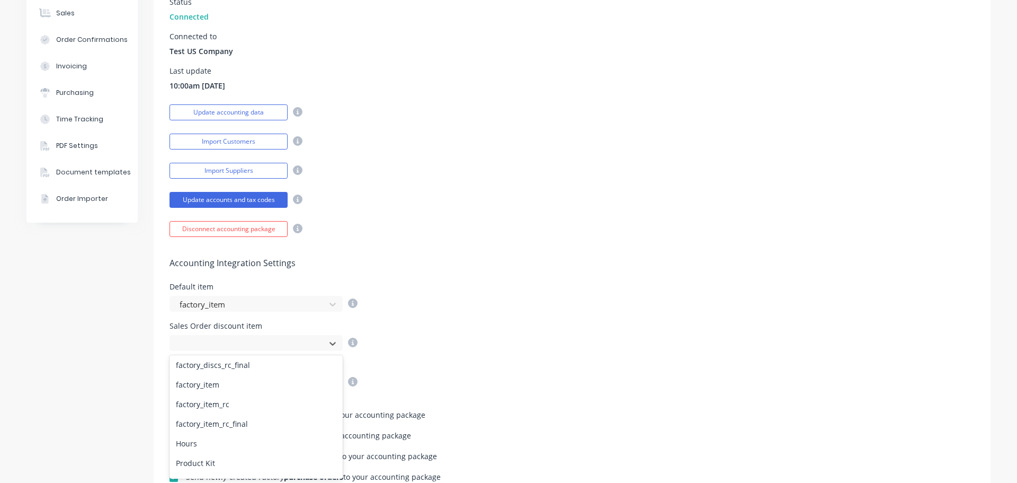
scroll to position [106, 0]
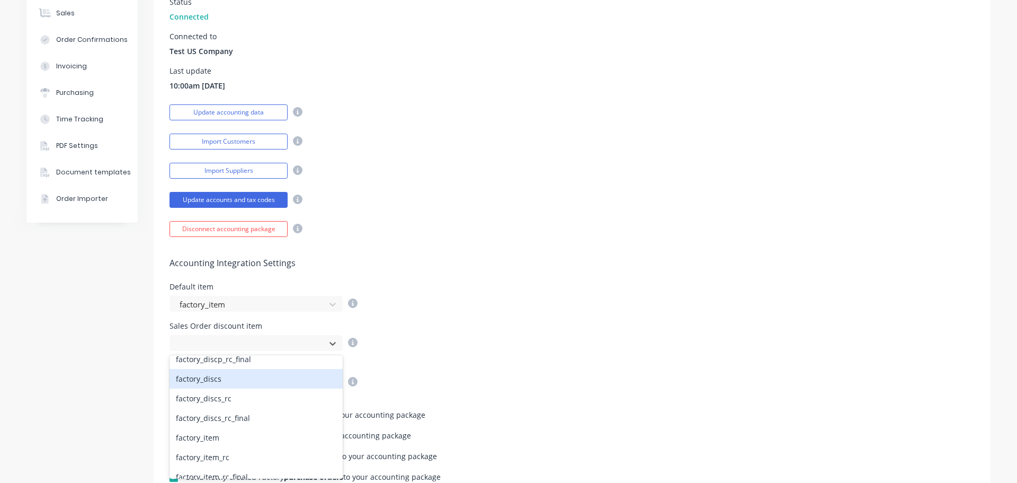
click at [225, 385] on div "factory_discs" at bounding box center [256, 379] width 173 height 20
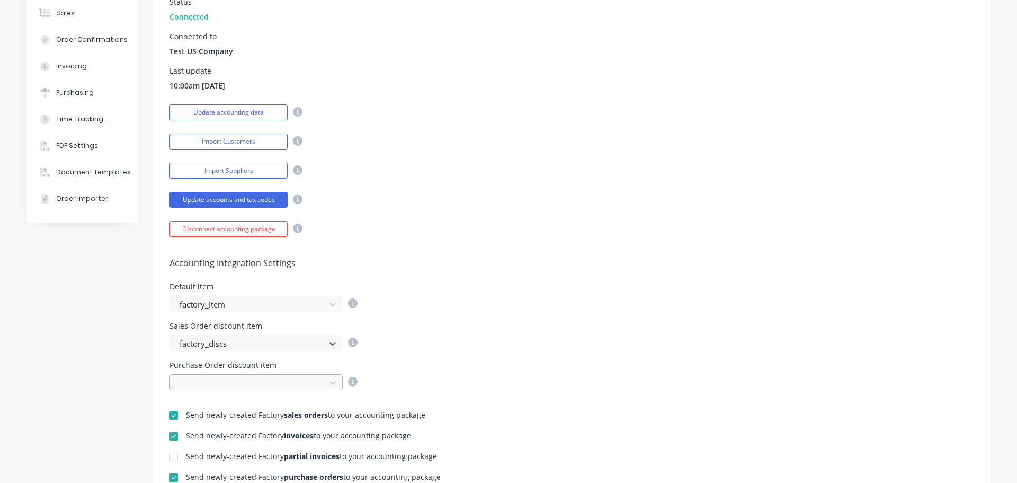
click at [226, 387] on div at bounding box center [249, 382] width 141 height 13
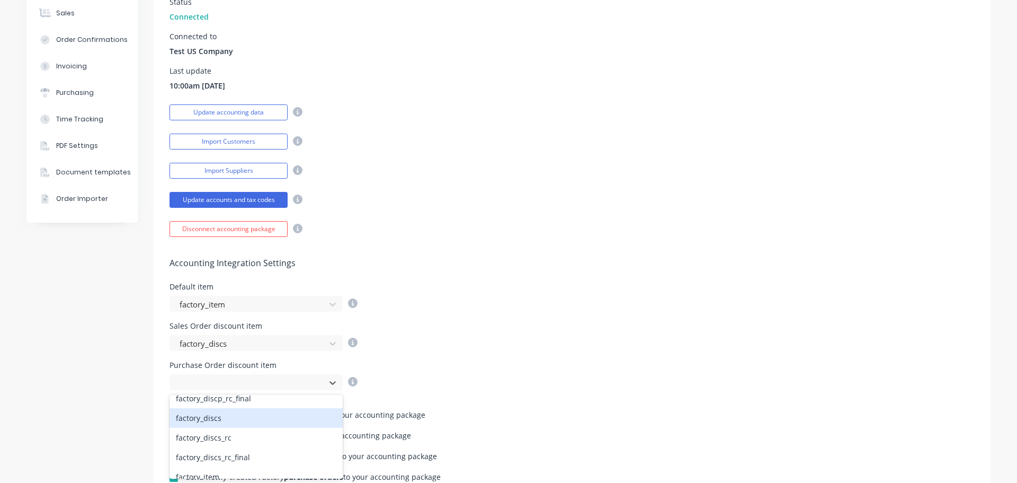
scroll to position [53, 0]
click at [220, 417] on div "factory_discp" at bounding box center [256, 412] width 173 height 20
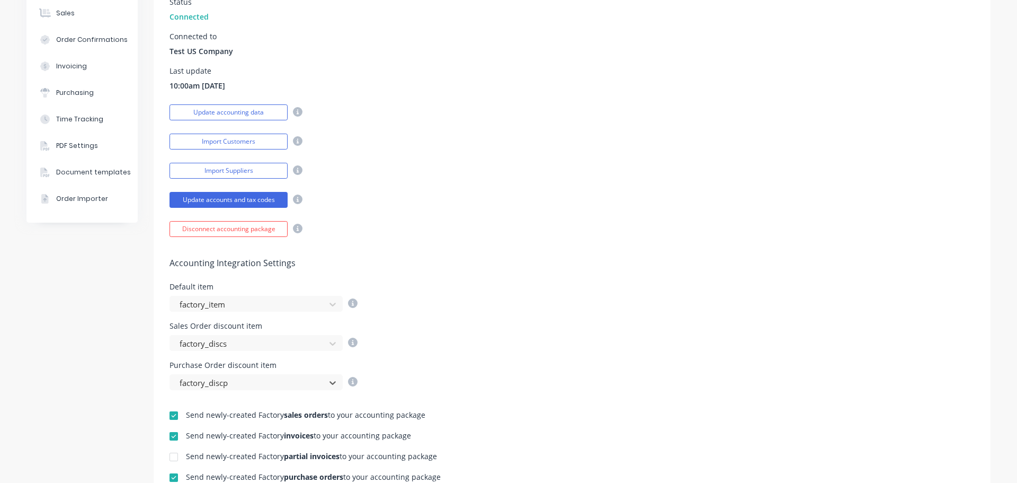
click at [552, 294] on div "Default item factory_item" at bounding box center [573, 297] width 806 height 29
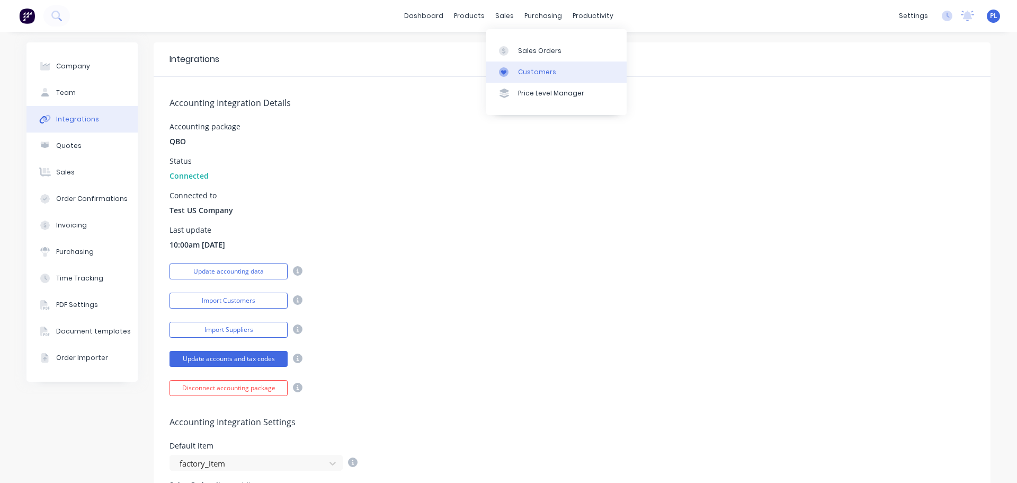
click at [524, 69] on div "Customers" at bounding box center [537, 72] width 38 height 10
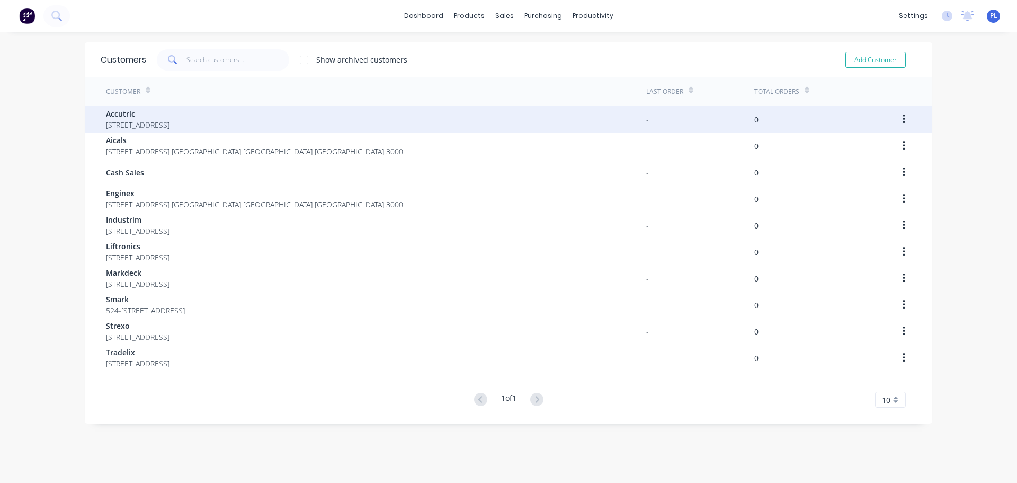
click at [170, 108] on span "Accutric" at bounding box center [138, 113] width 64 height 11
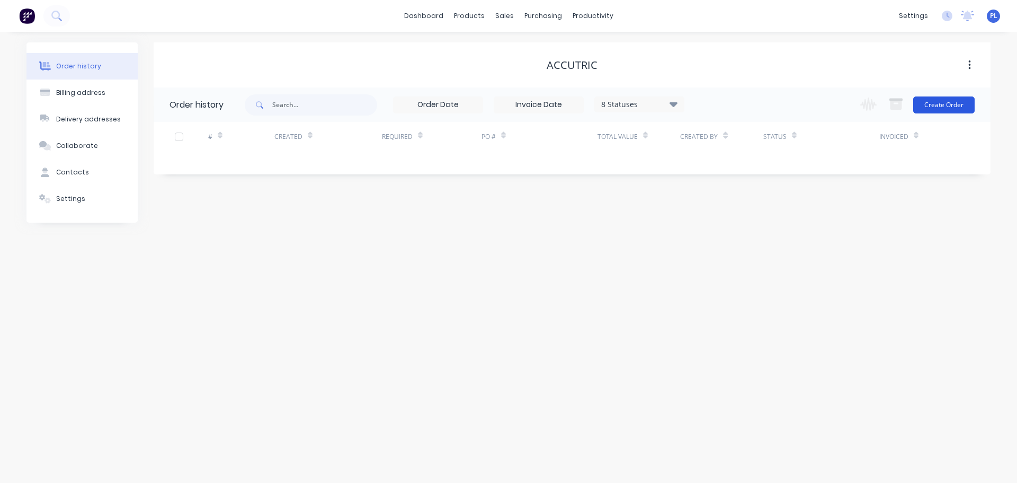
click at [940, 107] on button "Create Order" at bounding box center [944, 104] width 61 height 17
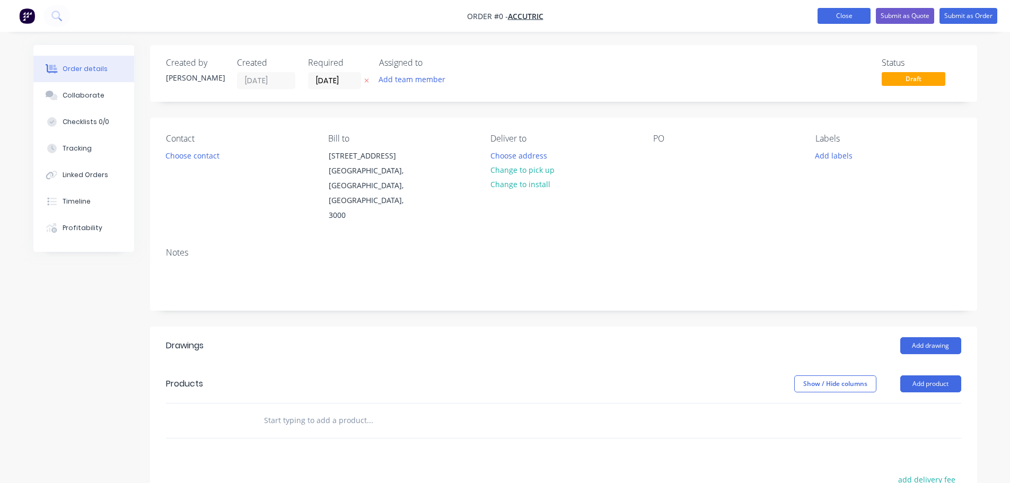
click at [860, 13] on button "Close" at bounding box center [843, 16] width 53 height 16
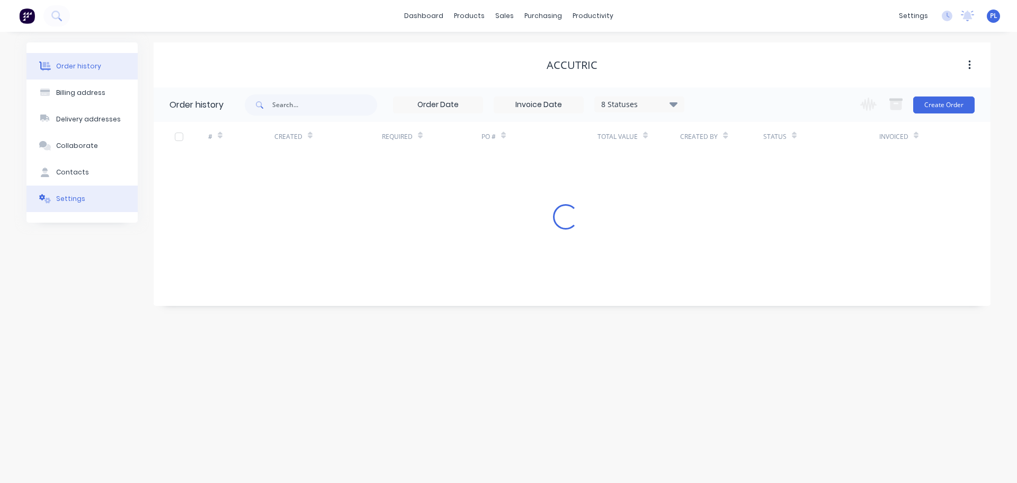
click at [75, 208] on button "Settings" at bounding box center [81, 198] width 111 height 26
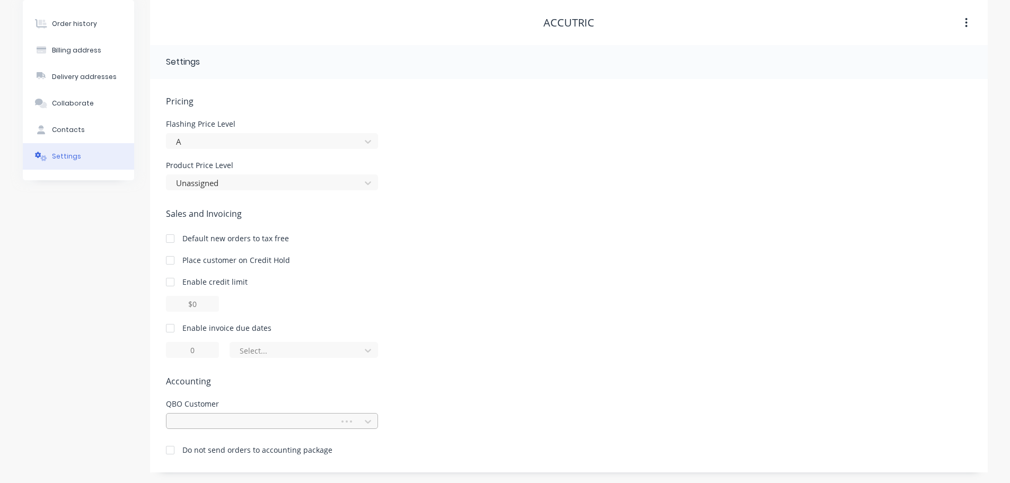
scroll to position [152, 0]
click at [213, 413] on div at bounding box center [272, 421] width 212 height 16
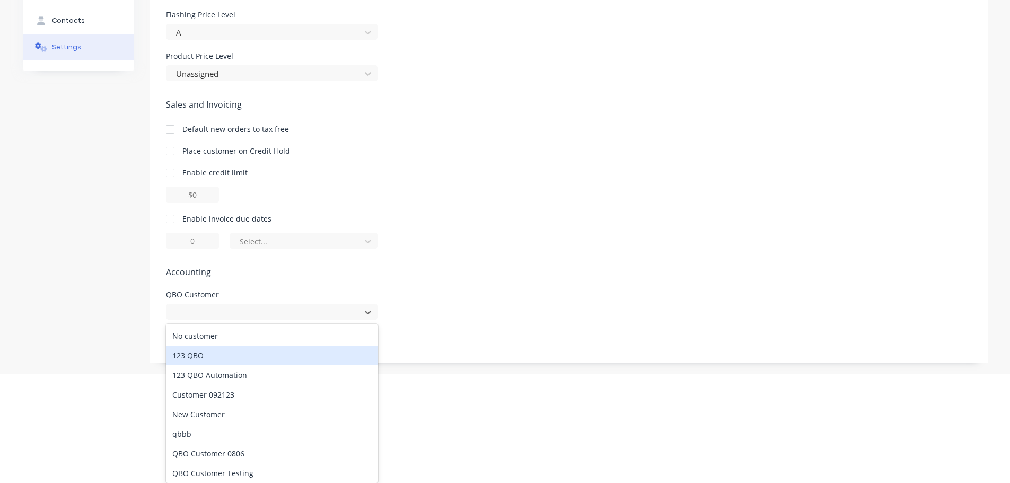
click at [193, 357] on div "123 QBO" at bounding box center [272, 356] width 212 height 20
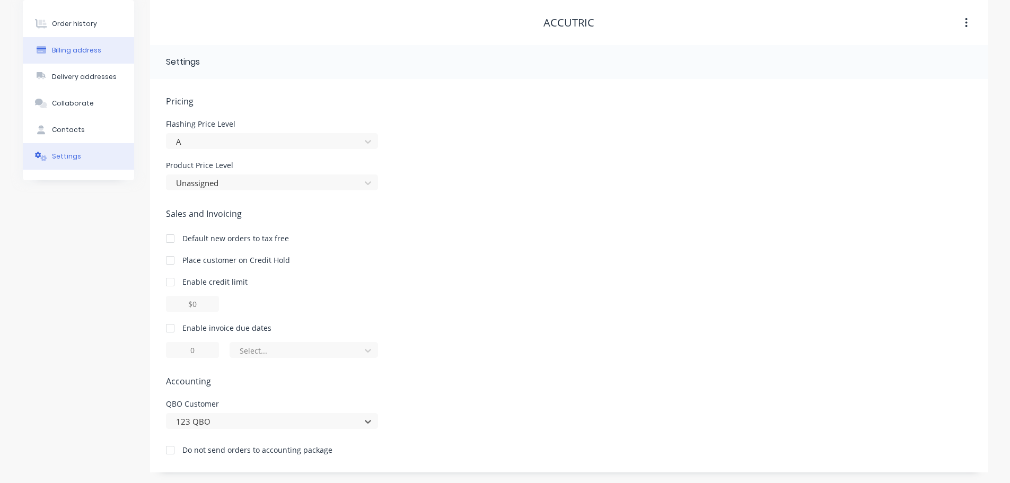
scroll to position [0, 0]
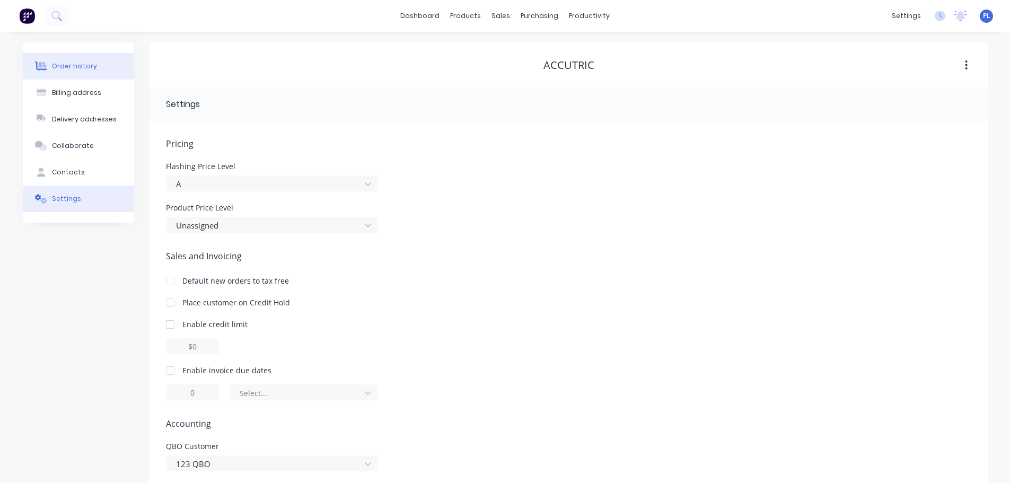
click at [76, 56] on button "Order history" at bounding box center [78, 66] width 111 height 26
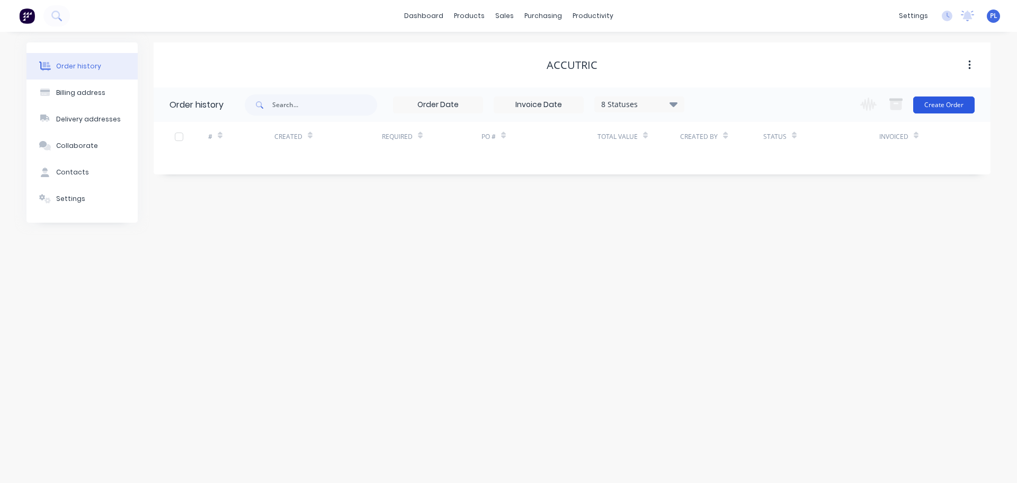
click at [949, 109] on button "Create Order" at bounding box center [944, 104] width 61 height 17
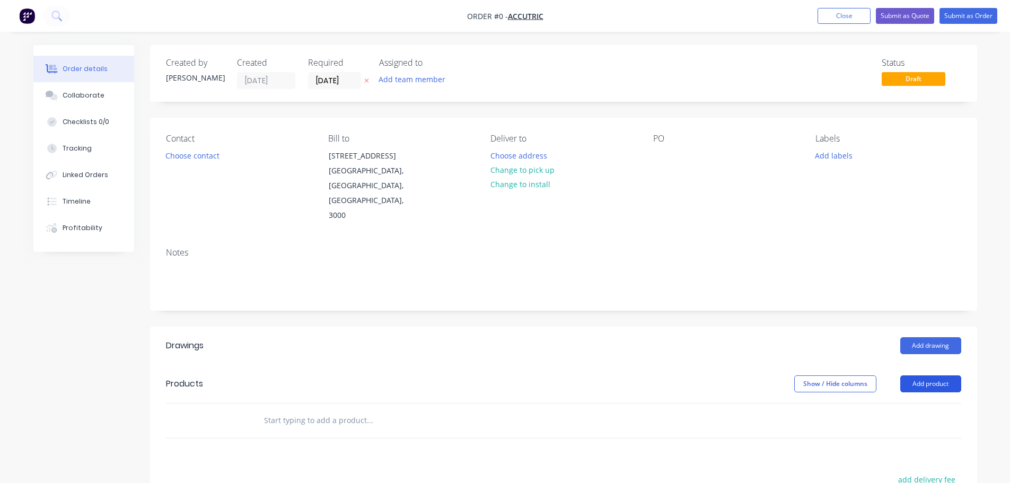
click at [919, 375] on button "Add product" at bounding box center [930, 383] width 61 height 17
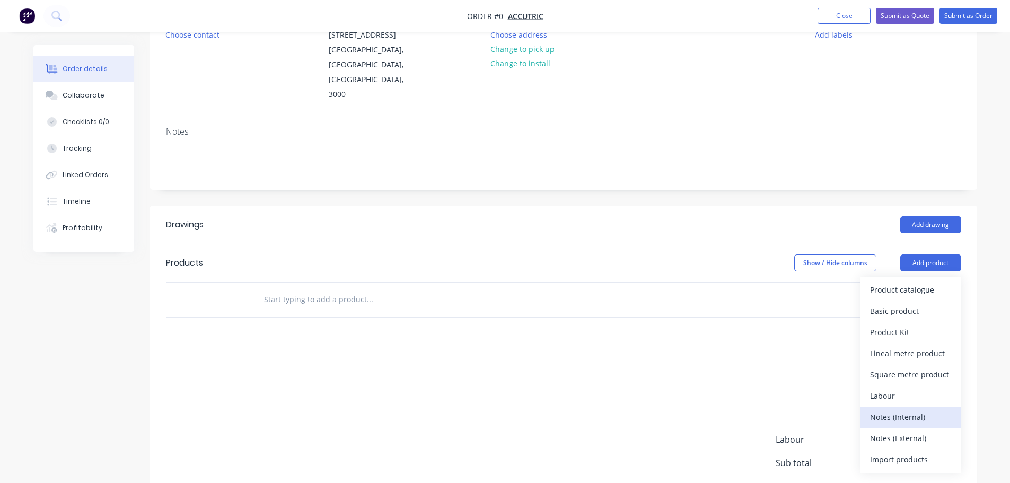
scroll to position [196, 0]
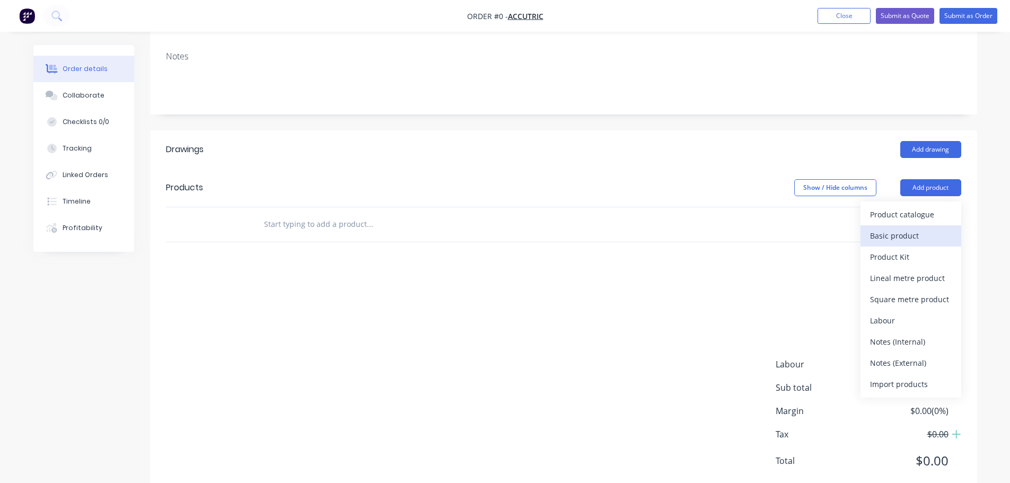
click at [896, 228] on div "Basic product" at bounding box center [911, 235] width 82 height 15
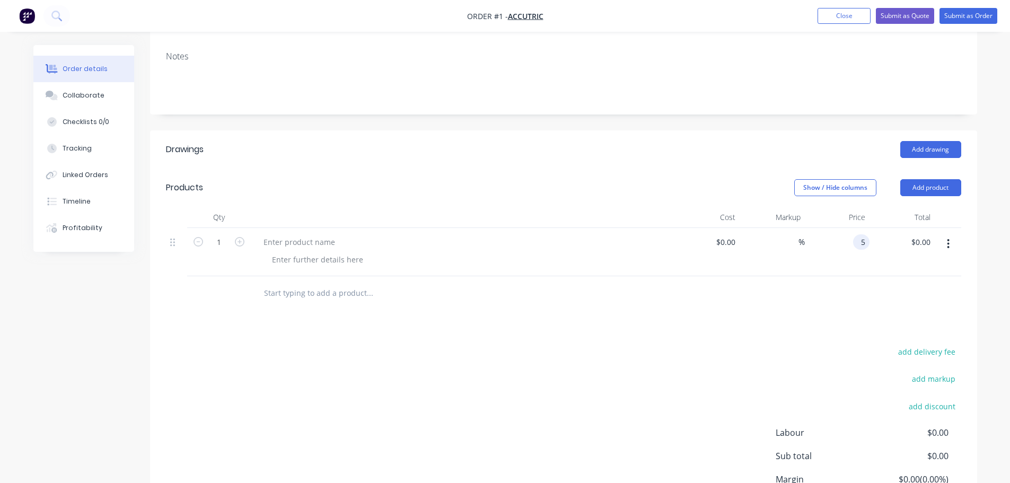
type input "$5.00"
drag, startPoint x: 758, startPoint y: 276, endPoint x: 830, endPoint y: 191, distance: 110.5
click at [756, 276] on div at bounding box center [563, 293] width 795 height 34
drag, startPoint x: 314, startPoint y: 206, endPoint x: 314, endPoint y: 212, distance: 6.4
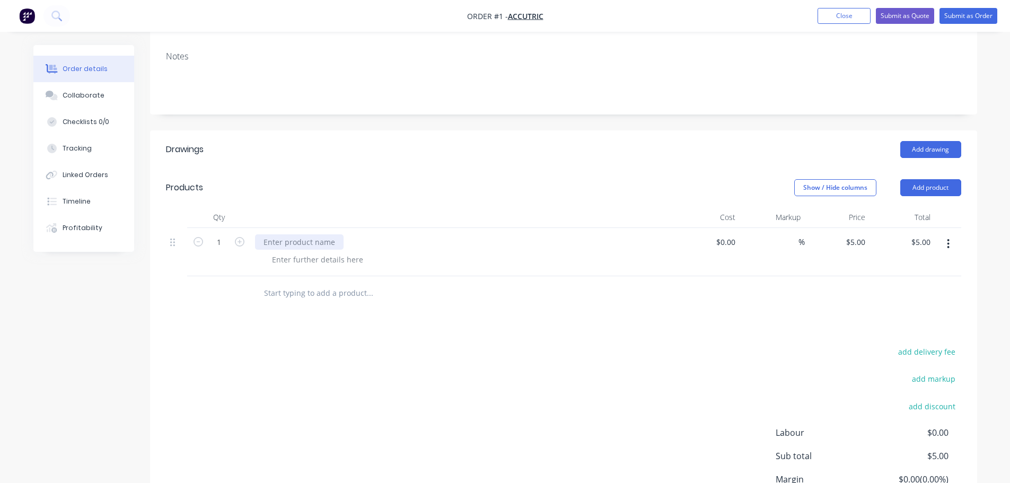
click at [314, 234] on div at bounding box center [299, 241] width 89 height 15
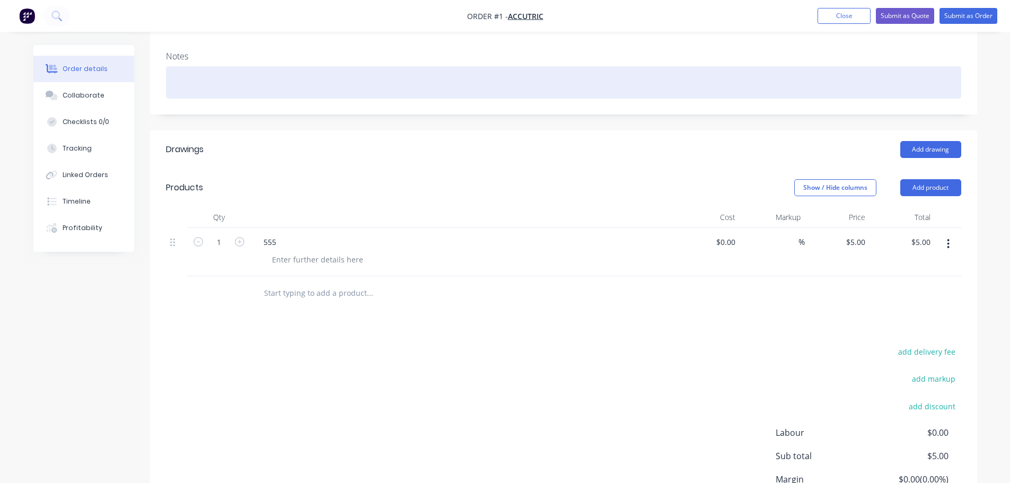
drag, startPoint x: 609, startPoint y: 253, endPoint x: 890, endPoint y: 41, distance: 351.9
click at [675, 227] on div "Qty Cost Markup Price Total 1 555 $0.00 $0.00 % $5.00 $5.00 $5.00 $5.00" at bounding box center [563, 259] width 827 height 104
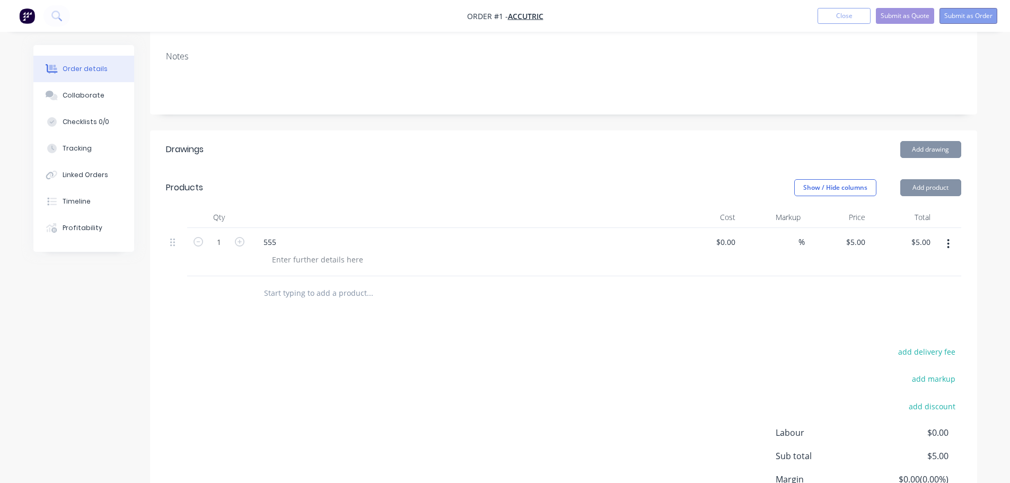
click at [975, 20] on button "Submit as Order" at bounding box center [968, 16] width 58 height 16
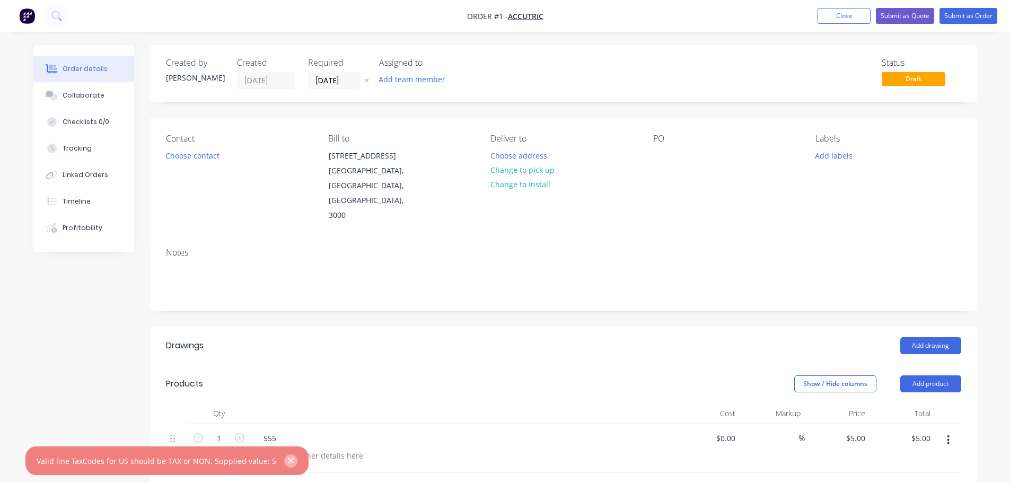
click at [284, 455] on button "button" at bounding box center [290, 460] width 13 height 13
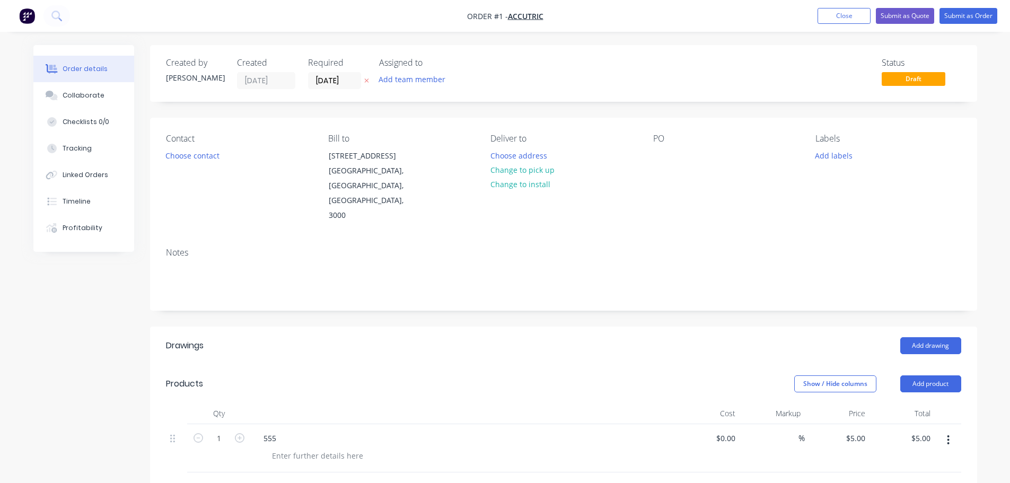
click at [812, 20] on ul "Add product Close Submit as Quote Submit as Order" at bounding box center [906, 16] width 205 height 16
click at [828, 19] on button "Close" at bounding box center [843, 16] width 53 height 16
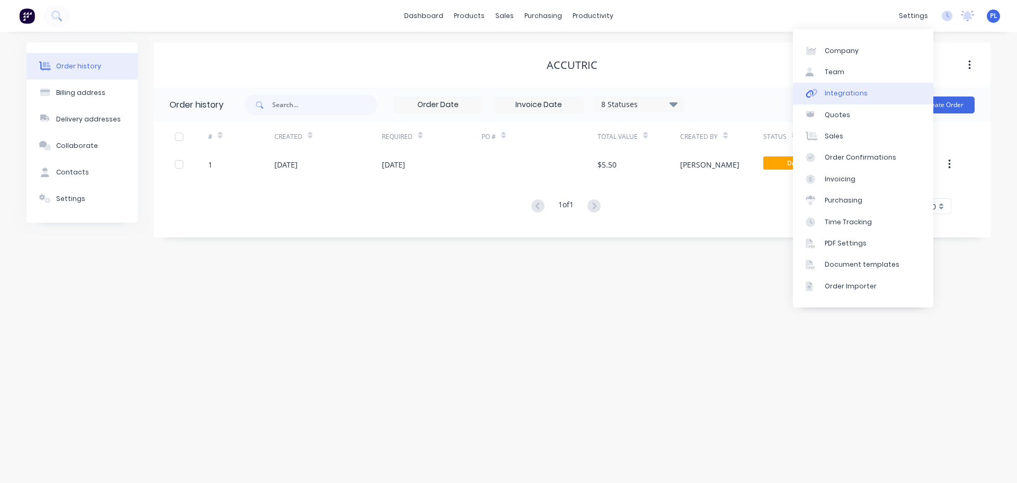
click at [882, 89] on link "Integrations" at bounding box center [863, 93] width 140 height 21
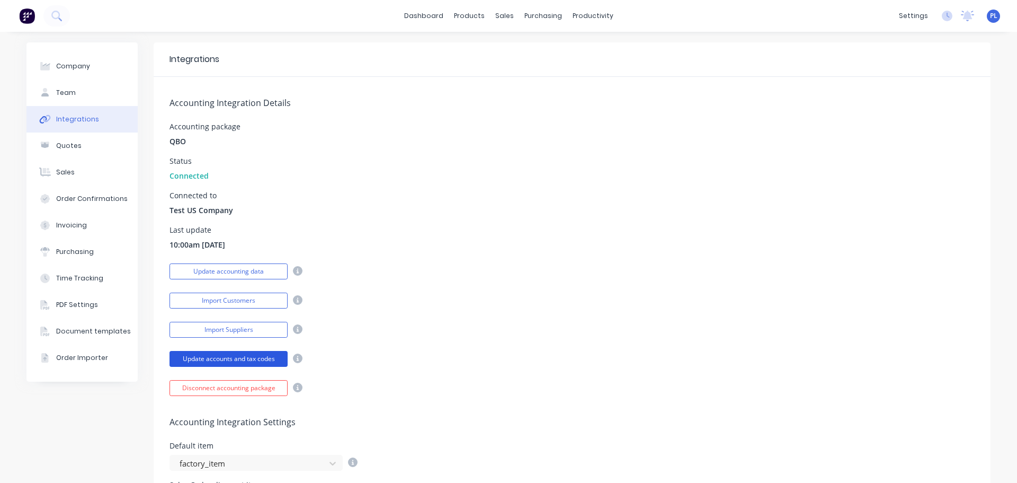
click at [212, 359] on button "Update accounts and tax codes" at bounding box center [229, 359] width 118 height 16
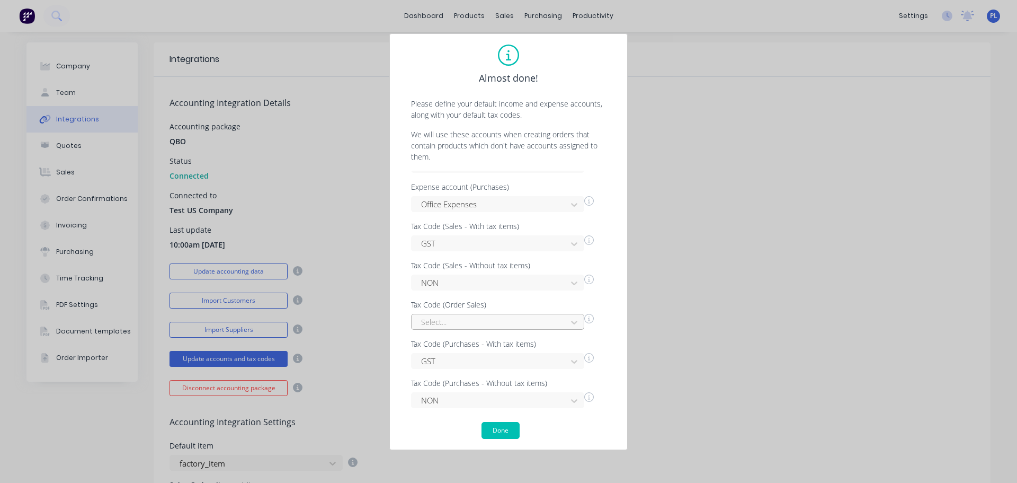
scroll to position [65, 0]
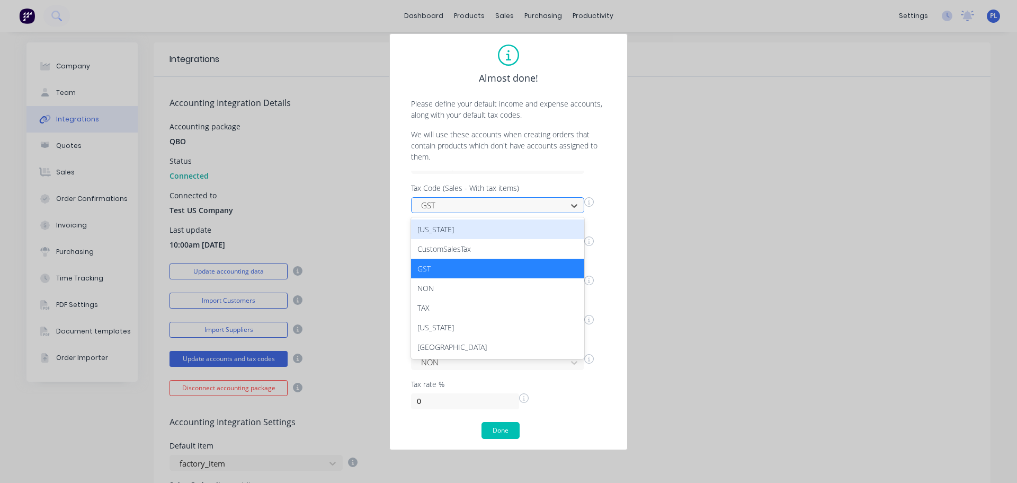
drag, startPoint x: 441, startPoint y: 211, endPoint x: 465, endPoint y: 317, distance: 108.1
click at [440, 210] on div at bounding box center [490, 205] width 141 height 13
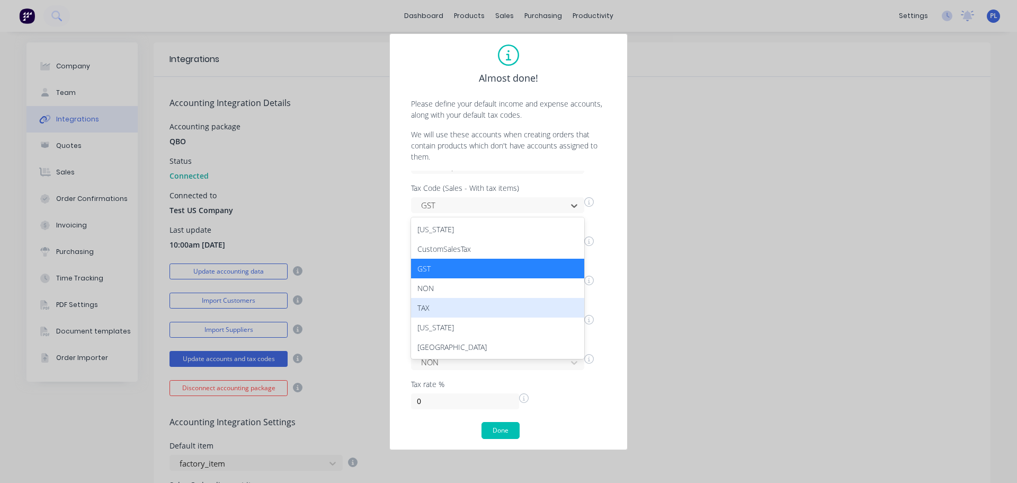
click at [443, 302] on div "TAX" at bounding box center [497, 308] width 173 height 20
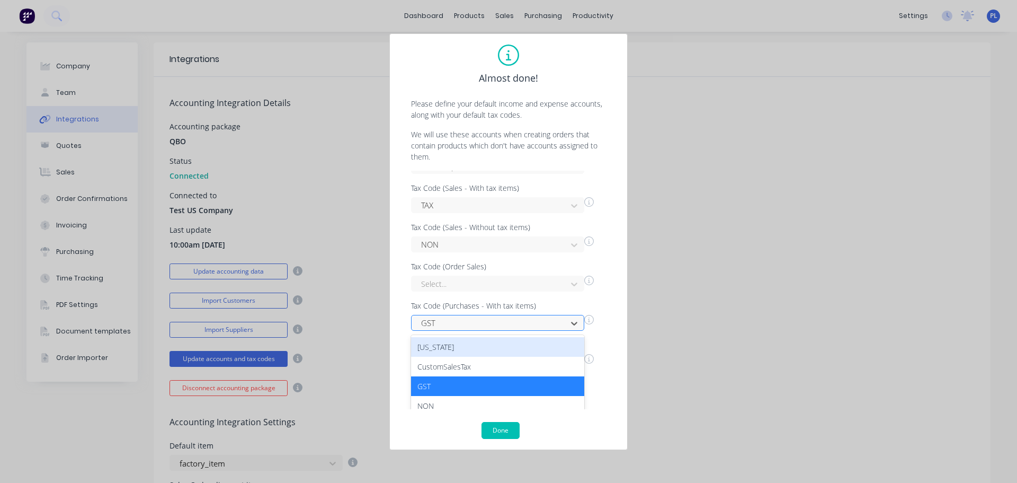
click at [440, 322] on div at bounding box center [490, 322] width 141 height 13
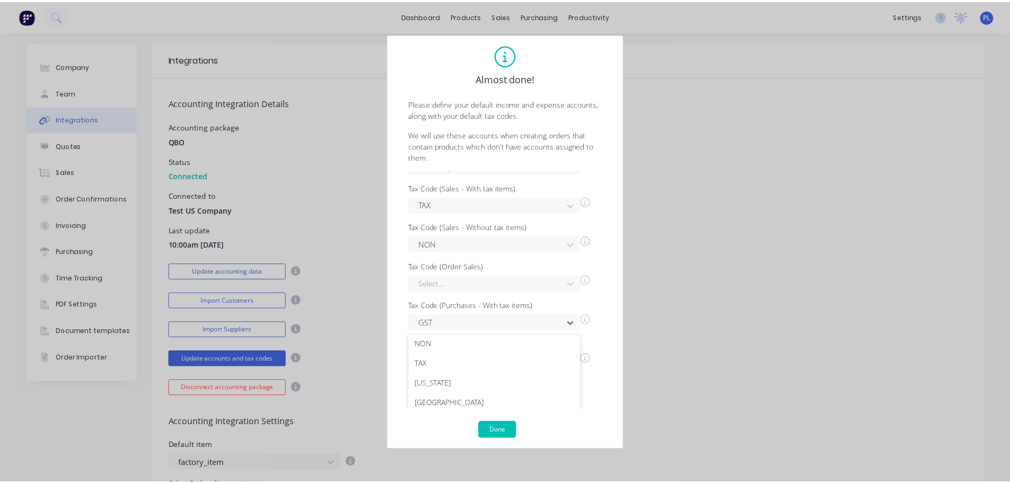
scroll to position [64, 0]
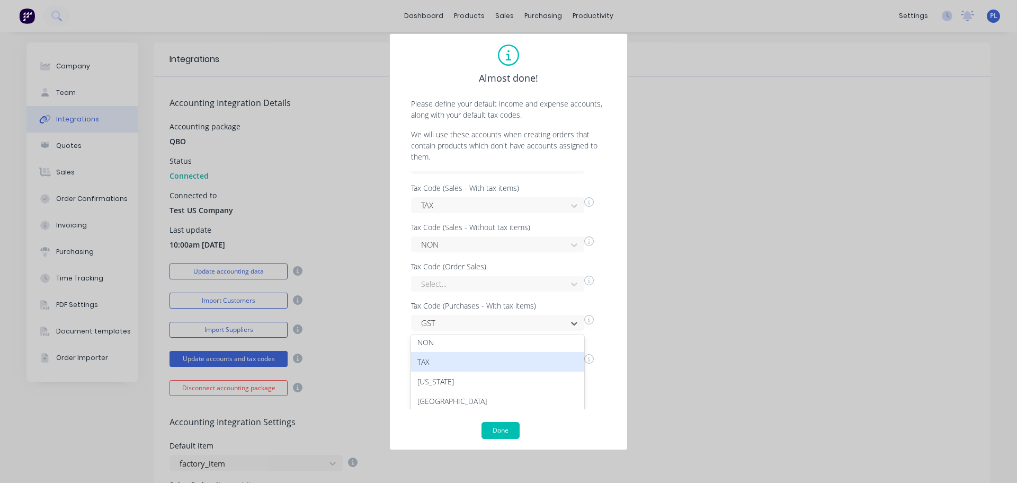
click at [435, 366] on div "TAX" at bounding box center [497, 362] width 173 height 20
click at [495, 423] on button "Done" at bounding box center [501, 430] width 38 height 17
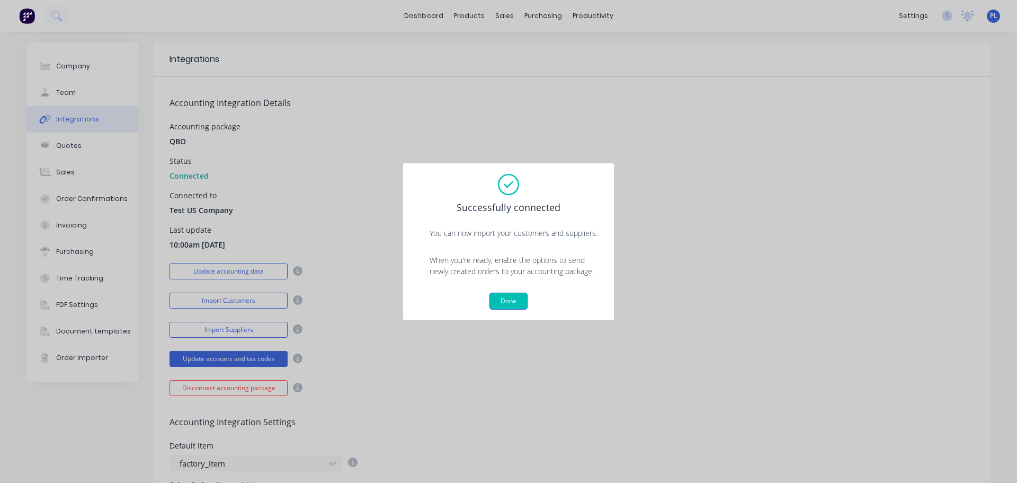
click at [501, 297] on button "Done" at bounding box center [509, 301] width 38 height 17
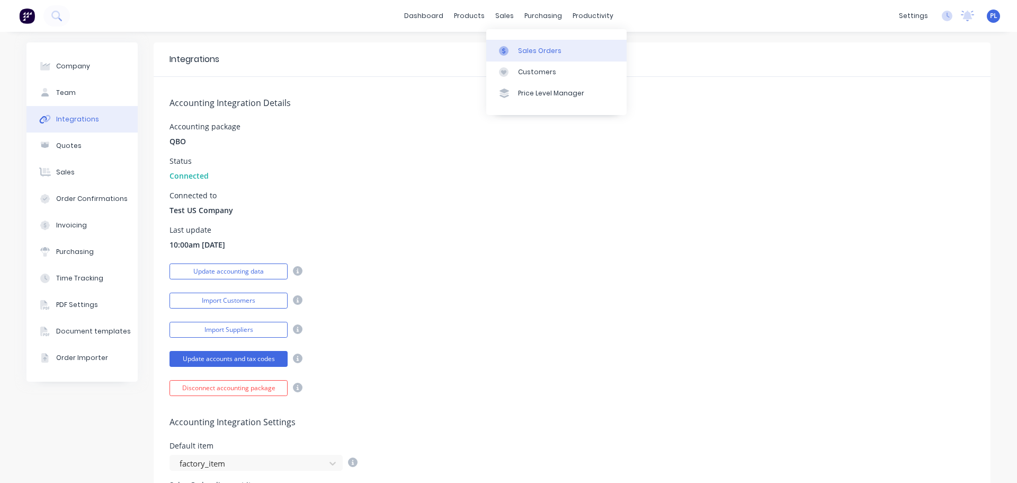
click at [517, 48] on link "Sales Orders" at bounding box center [556, 50] width 140 height 21
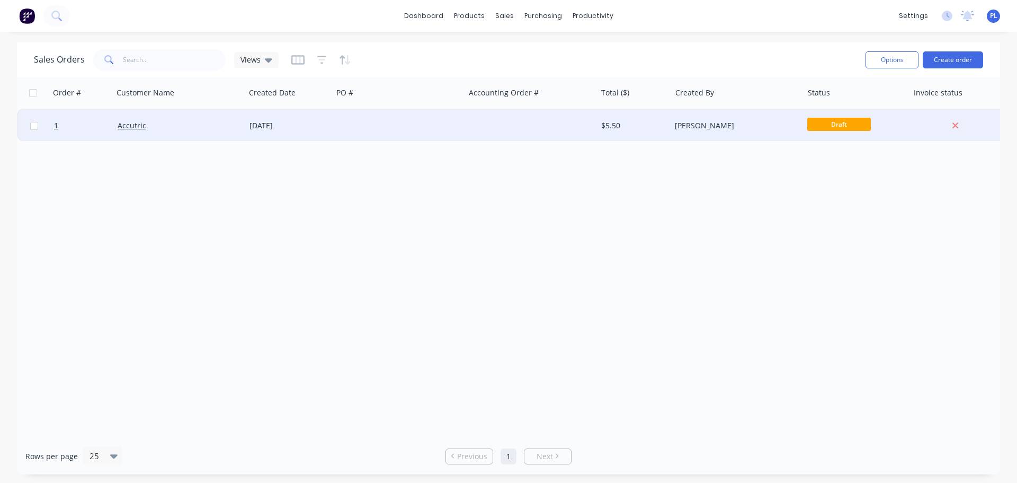
click at [355, 129] on div at bounding box center [399, 126] width 132 height 32
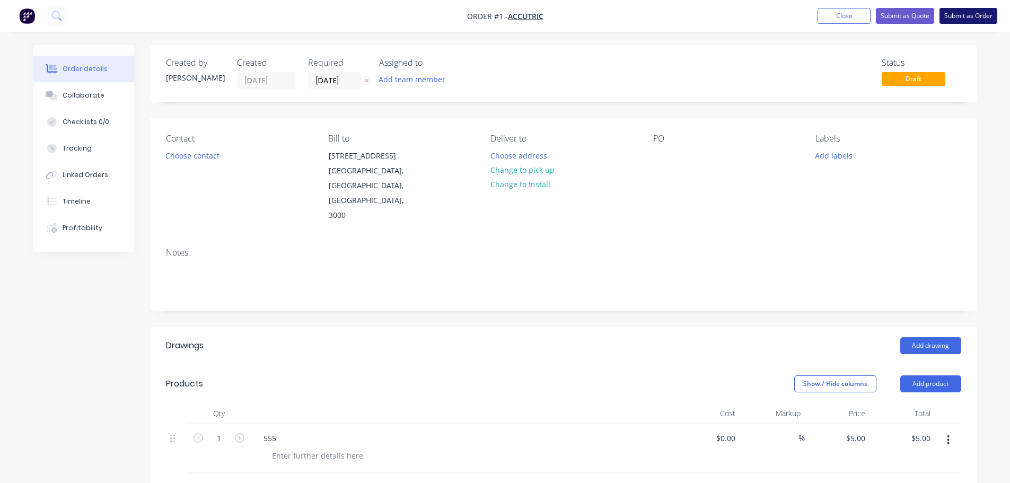
click at [961, 13] on button "Submit as Order" at bounding box center [968, 16] width 58 height 16
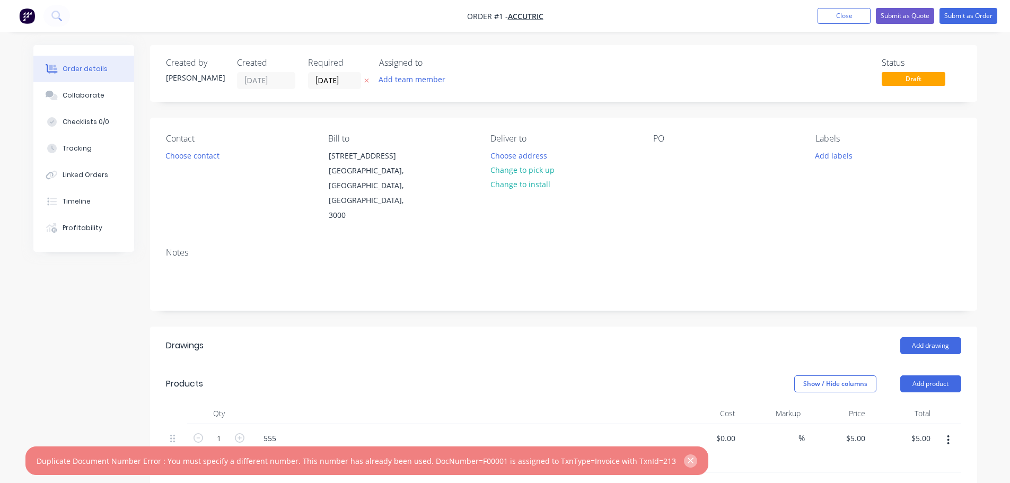
click at [684, 459] on button "button" at bounding box center [690, 460] width 13 height 13
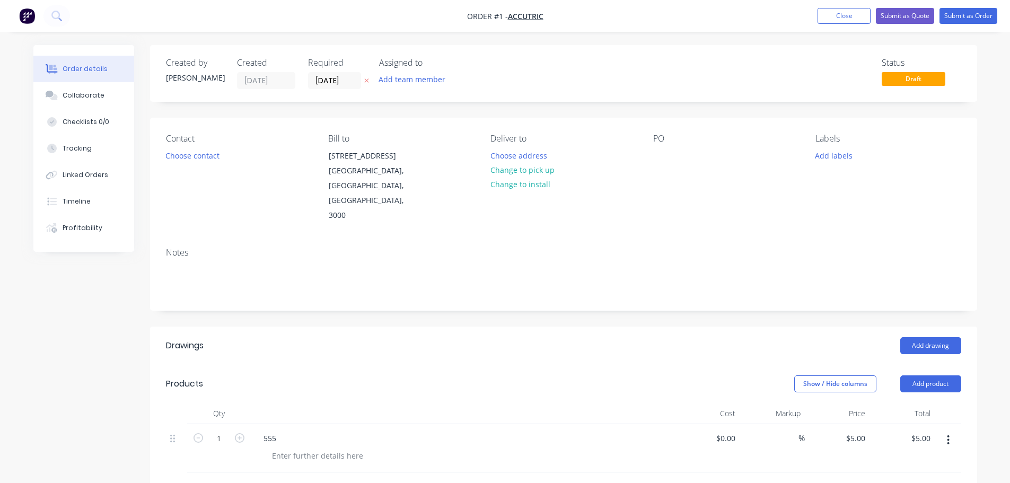
click at [568, 337] on div "Add drawing" at bounding box center [647, 345] width 626 height 17
click at [846, 16] on button "Close" at bounding box center [843, 16] width 53 height 16
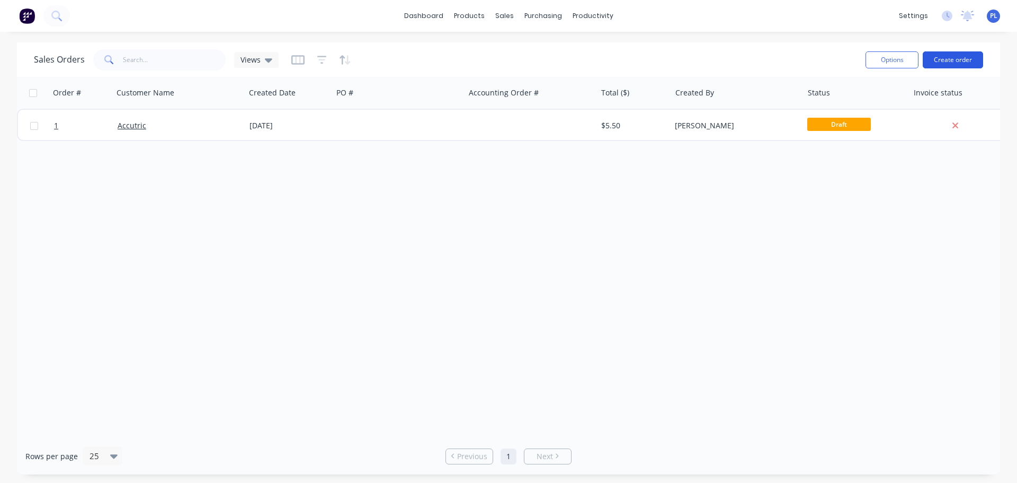
click at [954, 60] on button "Create order" at bounding box center [953, 59] width 60 height 17
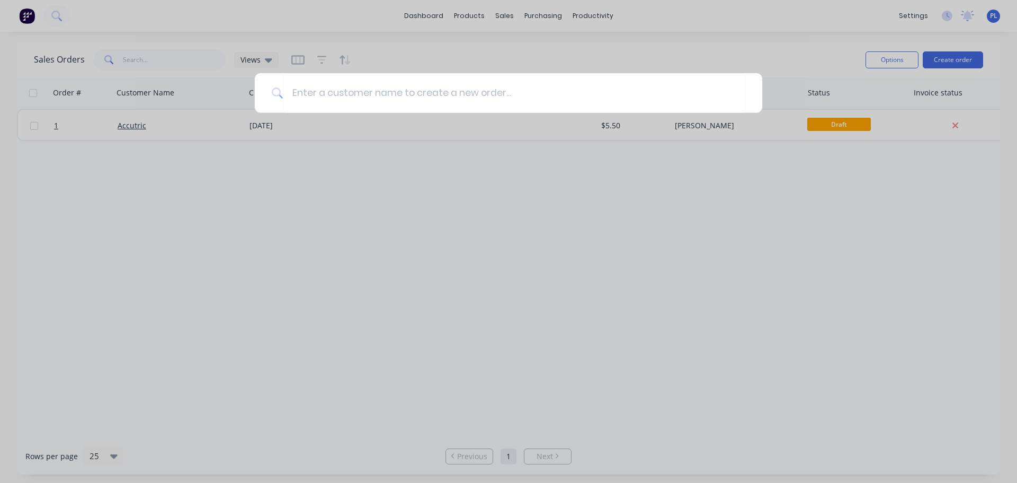
click at [477, 204] on div at bounding box center [508, 241] width 1017 height 483
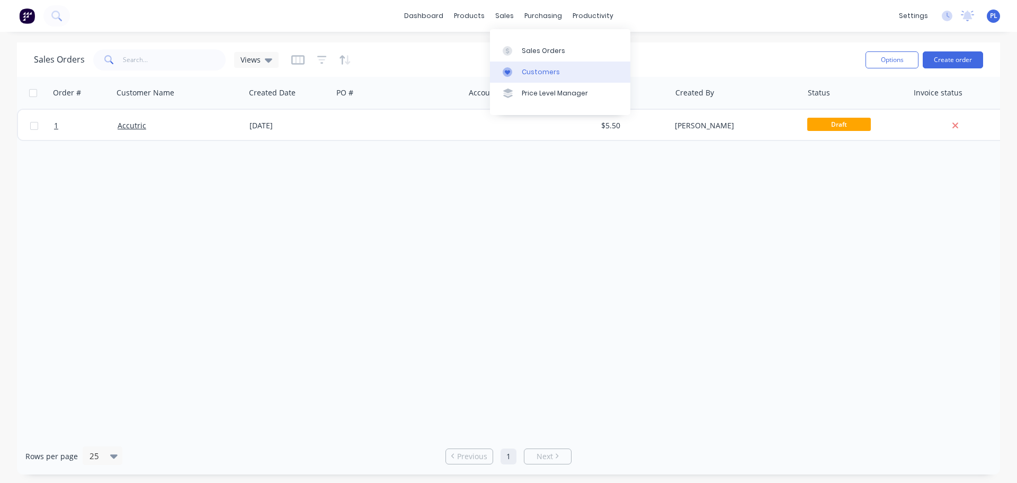
click at [523, 75] on div "Customers" at bounding box center [541, 72] width 38 height 10
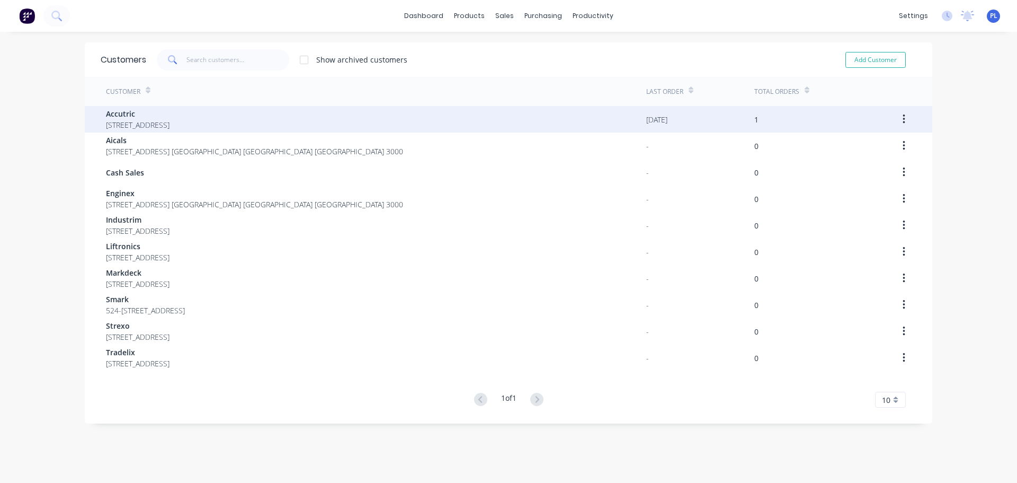
click at [230, 131] on div "Accutric 375-1328 Sed Road Melbourne Victoria Australia 3000" at bounding box center [376, 119] width 541 height 26
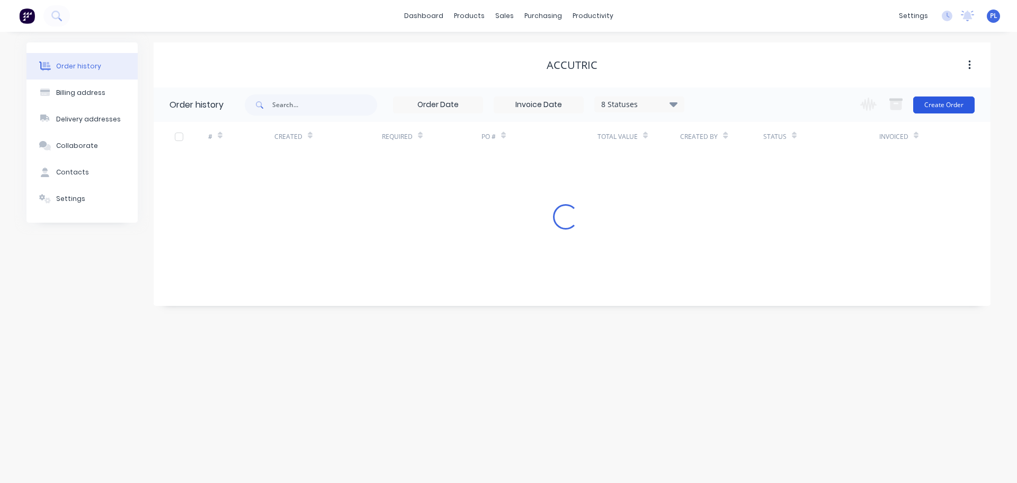
click at [936, 110] on button "Create Order" at bounding box center [944, 104] width 61 height 17
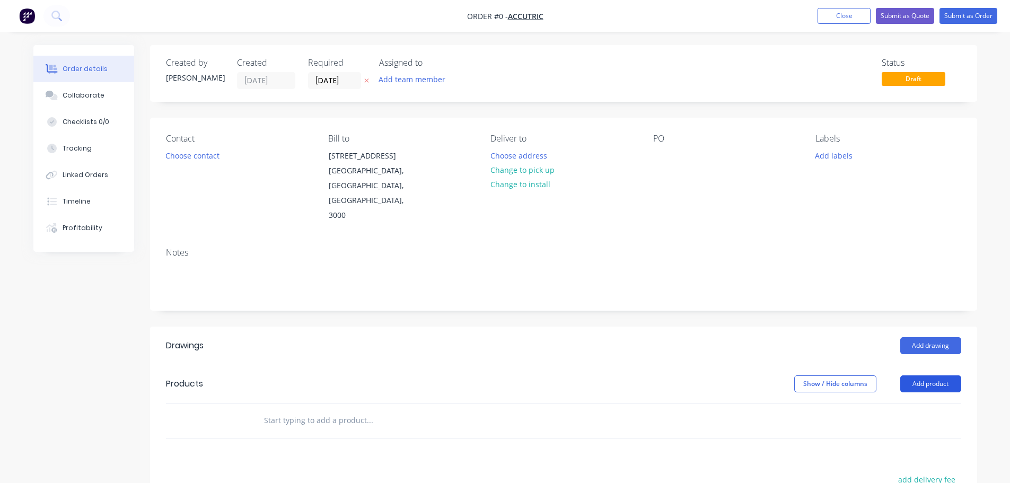
click at [945, 375] on button "Add product" at bounding box center [930, 383] width 61 height 17
click at [895, 424] on div "Basic product" at bounding box center [911, 431] width 82 height 15
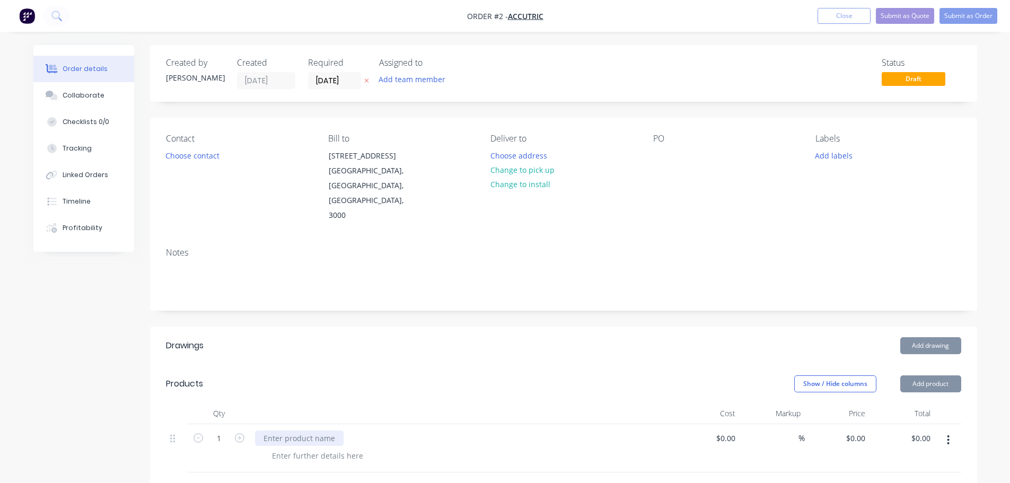
click at [297, 430] on div at bounding box center [299, 437] width 89 height 15
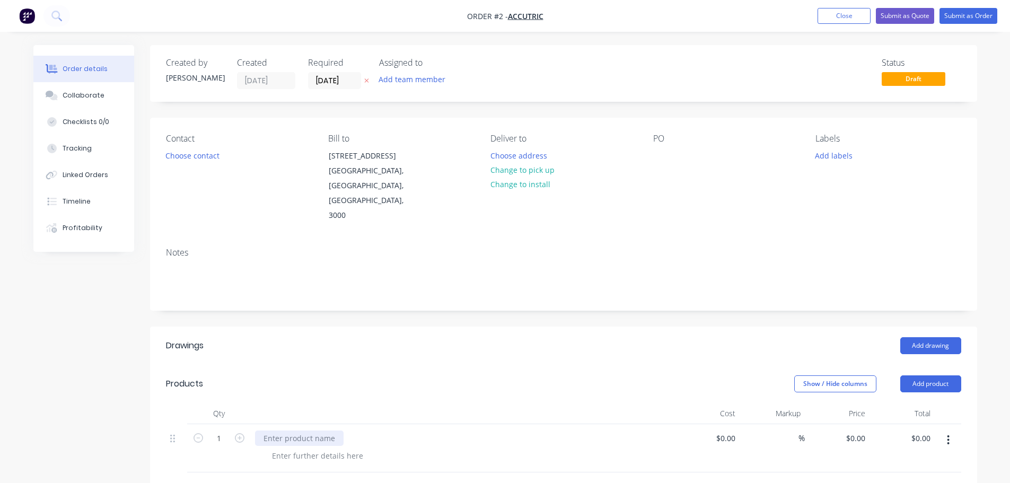
click at [308, 430] on div at bounding box center [299, 437] width 89 height 15
drag, startPoint x: 279, startPoint y: 428, endPoint x: 286, endPoint y: 422, distance: 9.0
click at [284, 448] on div at bounding box center [317, 455] width 108 height 15
click at [842, 424] on div "0 $0.00" at bounding box center [836, 448] width 65 height 48
type input "$555.00"
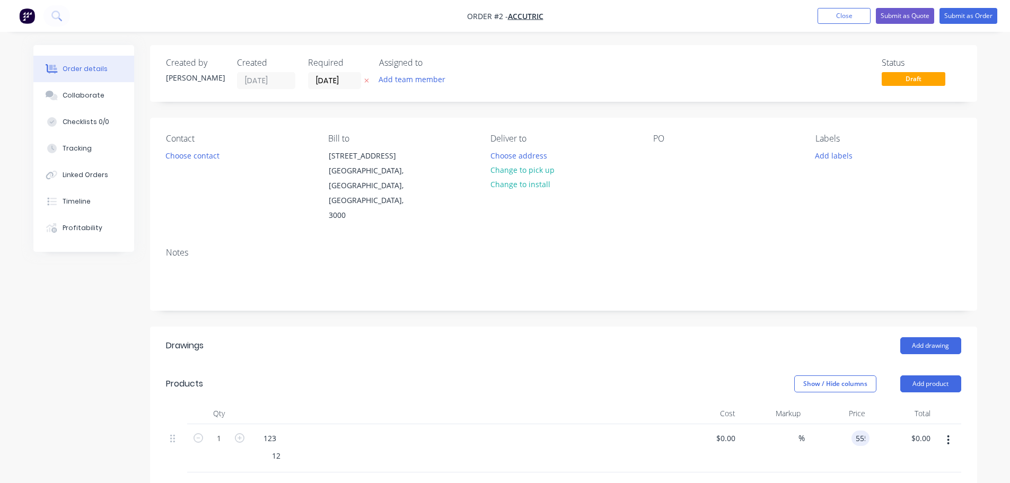
type input "$555.00"
click at [634, 337] on div "Add drawing" at bounding box center [647, 345] width 626 height 17
click at [970, 22] on button "Submit as Order" at bounding box center [968, 16] width 58 height 16
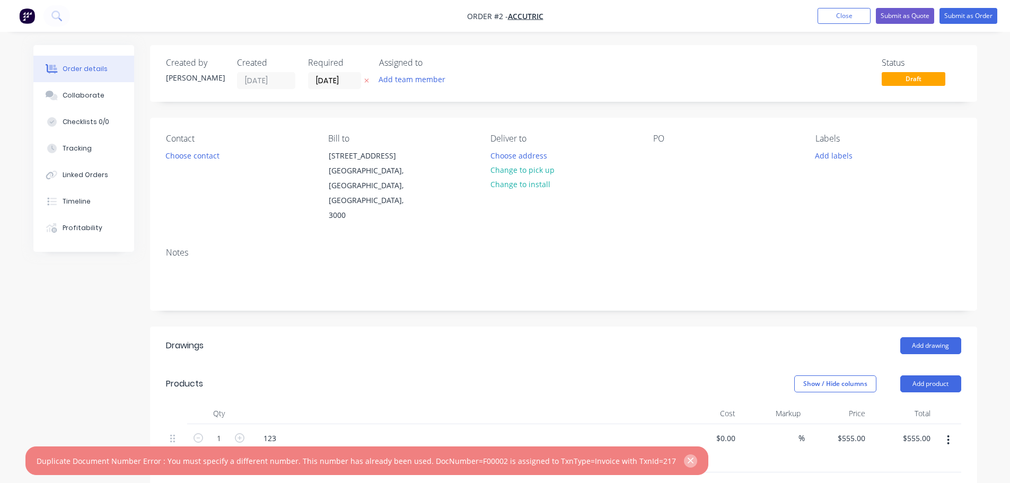
click at [687, 458] on icon "button" at bounding box center [690, 461] width 7 height 10
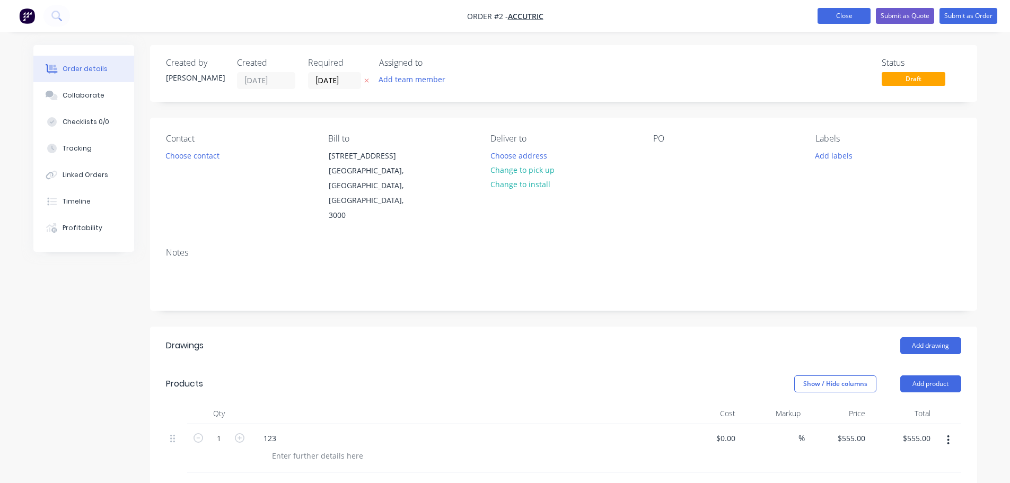
click at [842, 15] on button "Close" at bounding box center [843, 16] width 53 height 16
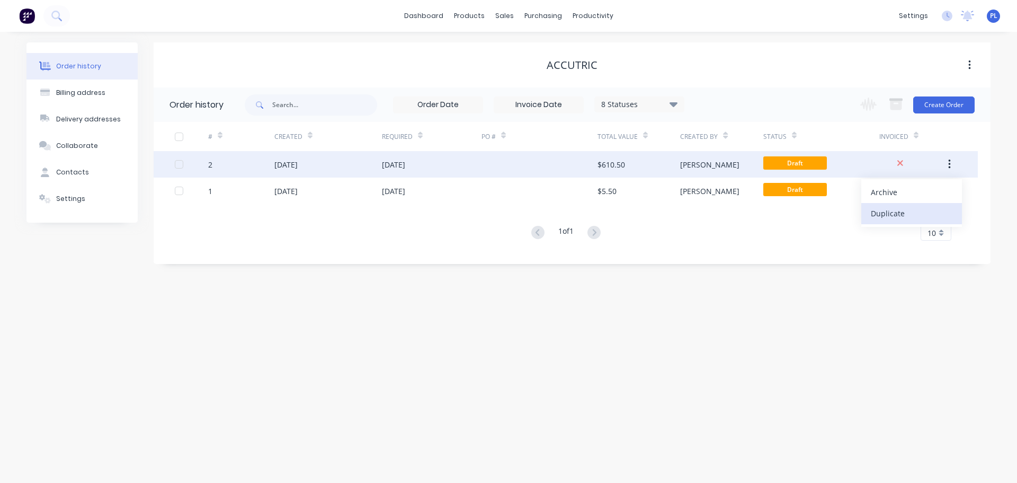
click at [889, 213] on div "Duplicate" at bounding box center [912, 213] width 82 height 15
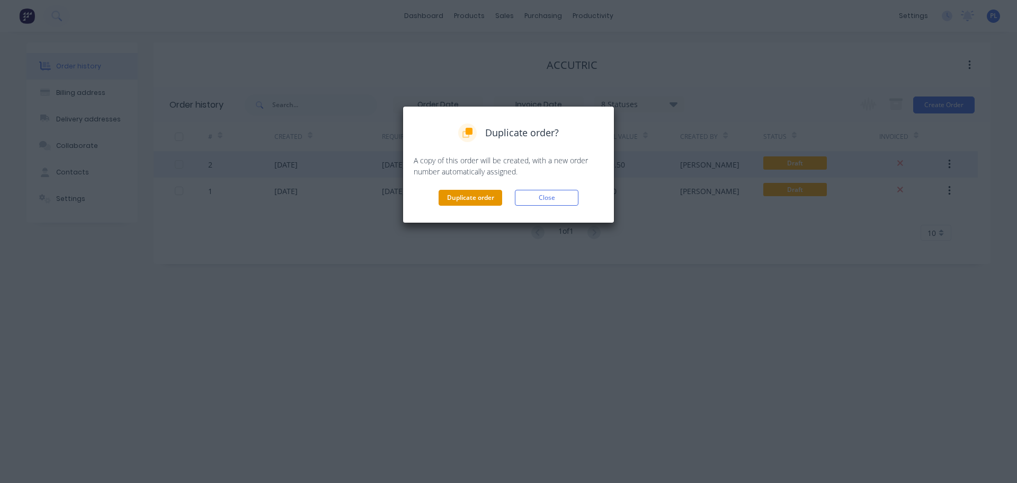
click at [468, 204] on button "Duplicate order" at bounding box center [471, 198] width 64 height 16
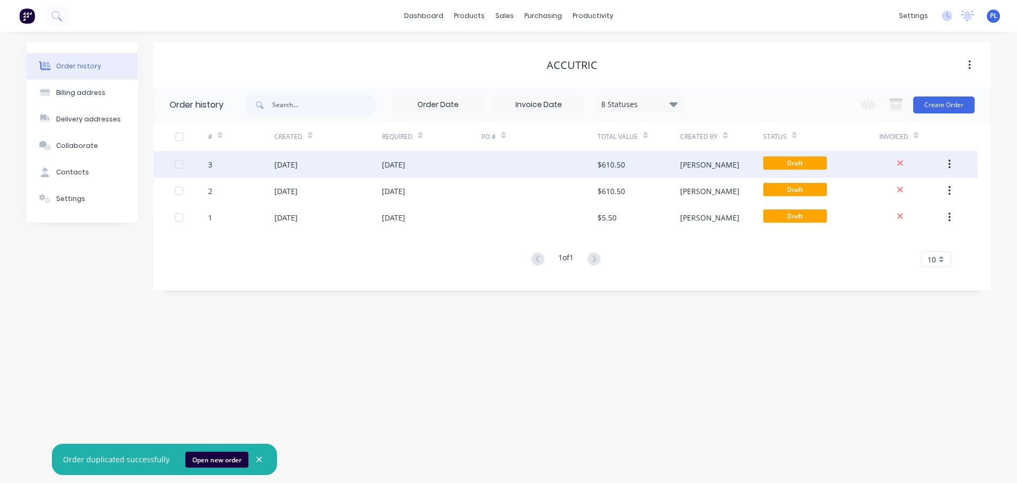
click at [950, 169] on icon "button" at bounding box center [950, 165] width 2 height 10
click at [884, 209] on div "Duplicate" at bounding box center [912, 213] width 82 height 15
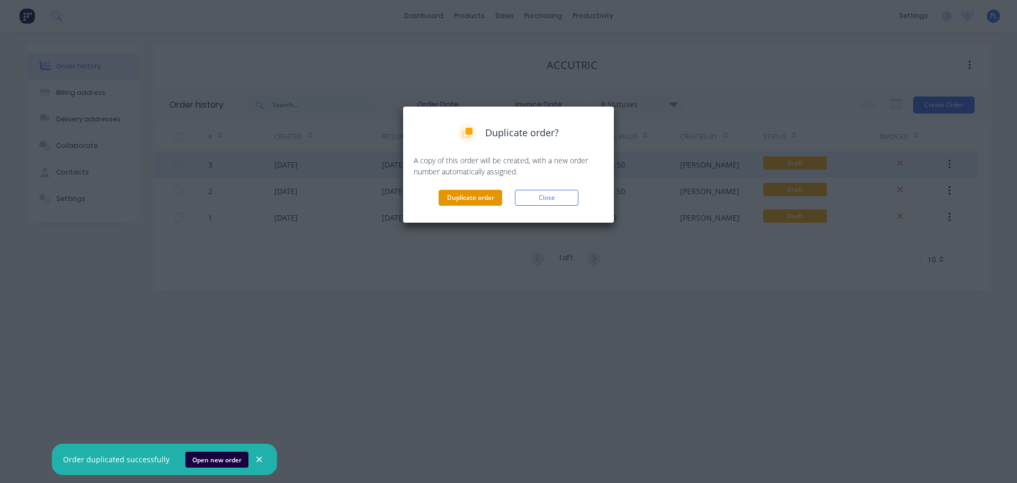
click at [466, 198] on button "Duplicate order" at bounding box center [471, 198] width 64 height 16
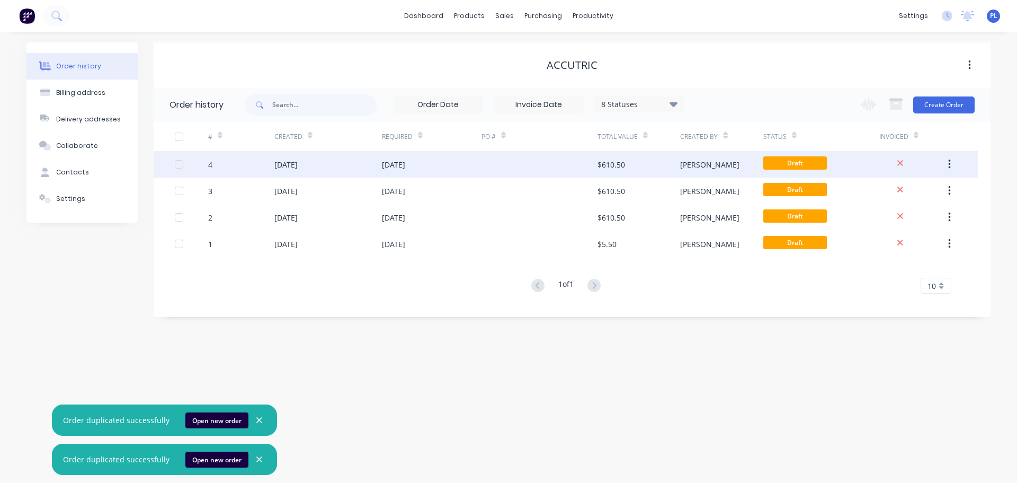
click at [947, 164] on button "button" at bounding box center [949, 164] width 25 height 19
click at [896, 212] on div "Duplicate" at bounding box center [912, 213] width 82 height 15
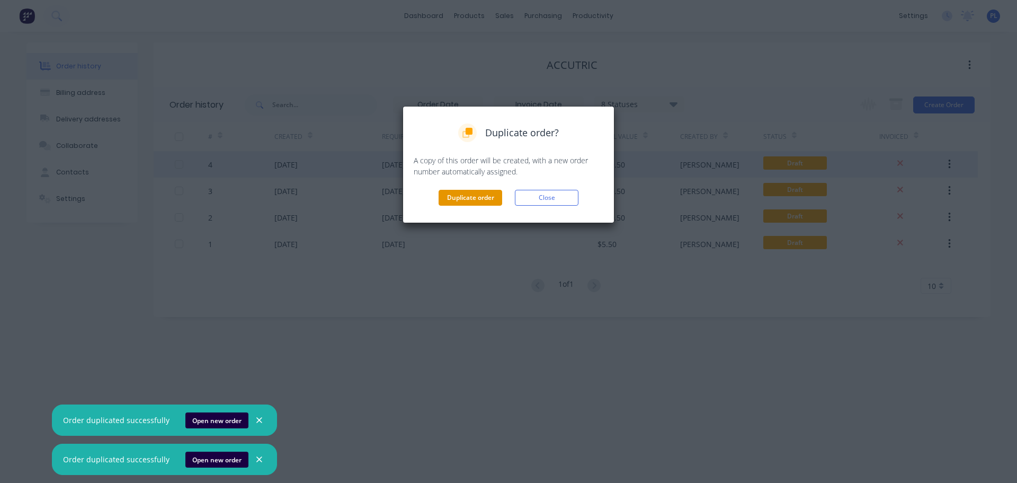
click at [473, 194] on button "Duplicate order" at bounding box center [471, 198] width 64 height 16
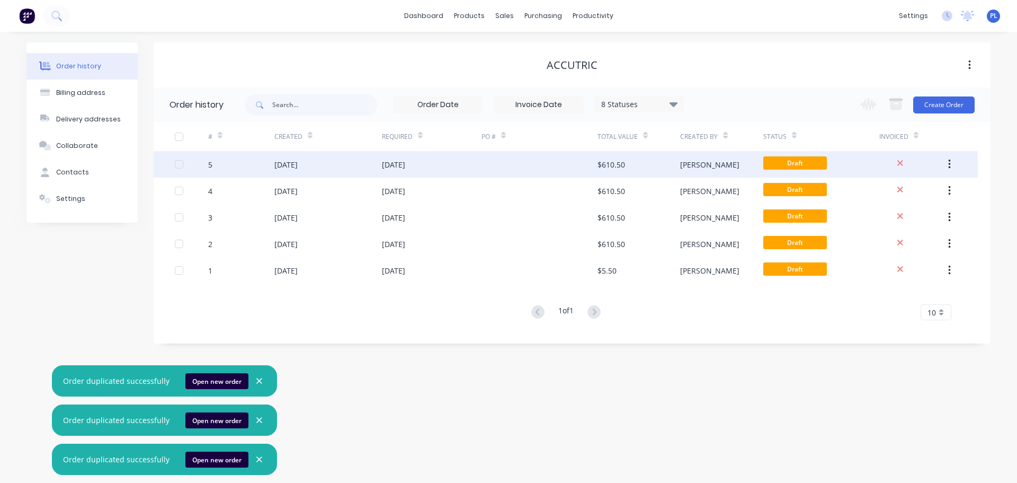
click at [948, 166] on button "button" at bounding box center [949, 164] width 25 height 19
click at [882, 213] on div "Duplicate" at bounding box center [912, 213] width 82 height 15
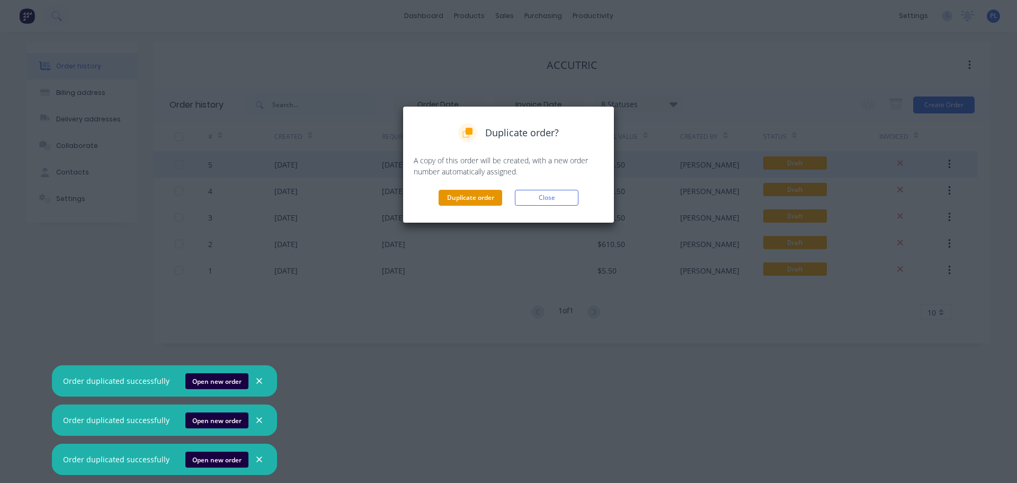
click at [449, 196] on button "Duplicate order" at bounding box center [471, 198] width 64 height 16
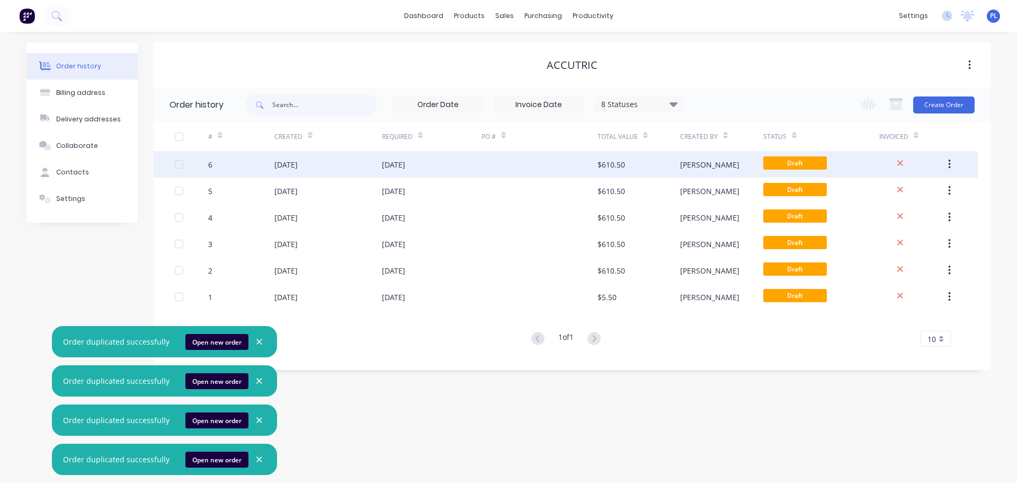
click at [945, 160] on button "button" at bounding box center [949, 164] width 25 height 19
click at [904, 214] on div "Duplicate" at bounding box center [912, 213] width 82 height 15
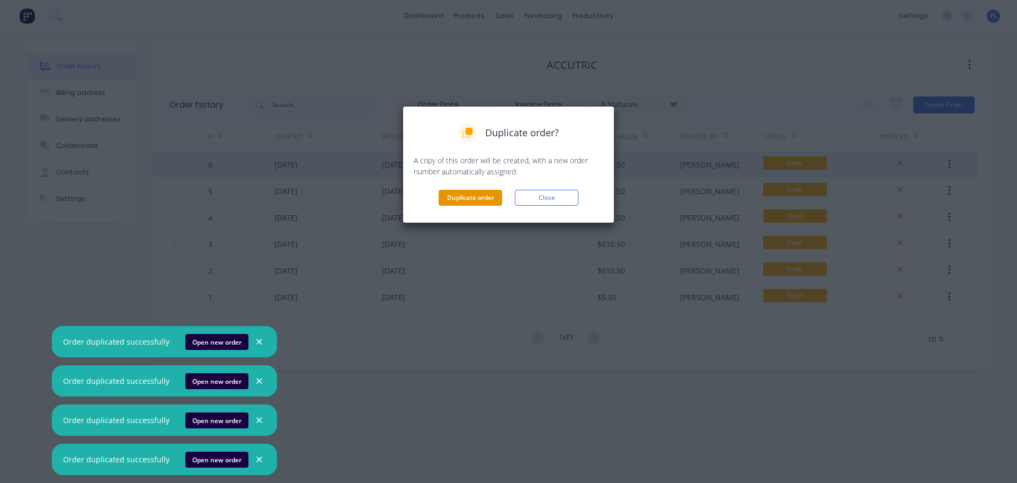
drag, startPoint x: 477, startPoint y: 208, endPoint x: 475, endPoint y: 203, distance: 5.9
click at [476, 207] on div "Duplicate order? A copy of this order will be created, with a new order number …" at bounding box center [509, 164] width 212 height 117
click at [474, 201] on button "Duplicate order" at bounding box center [471, 198] width 64 height 16
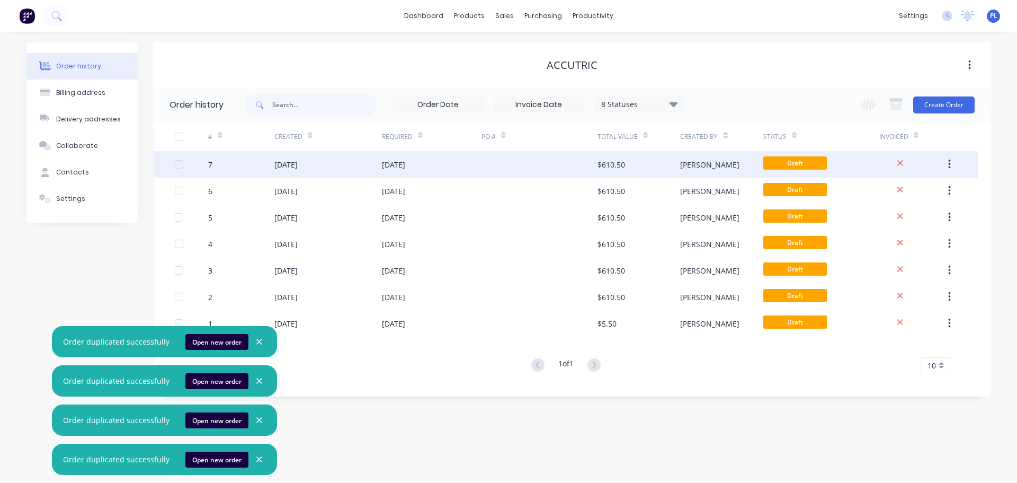
click at [954, 159] on button "button" at bounding box center [949, 164] width 25 height 19
click at [899, 209] on div "Duplicate" at bounding box center [912, 213] width 82 height 15
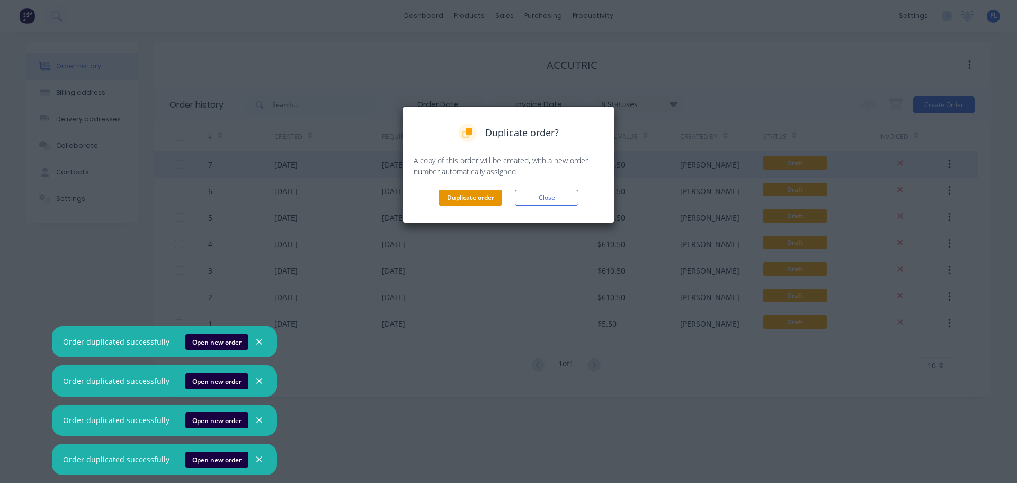
click at [467, 191] on button "Duplicate order" at bounding box center [471, 198] width 64 height 16
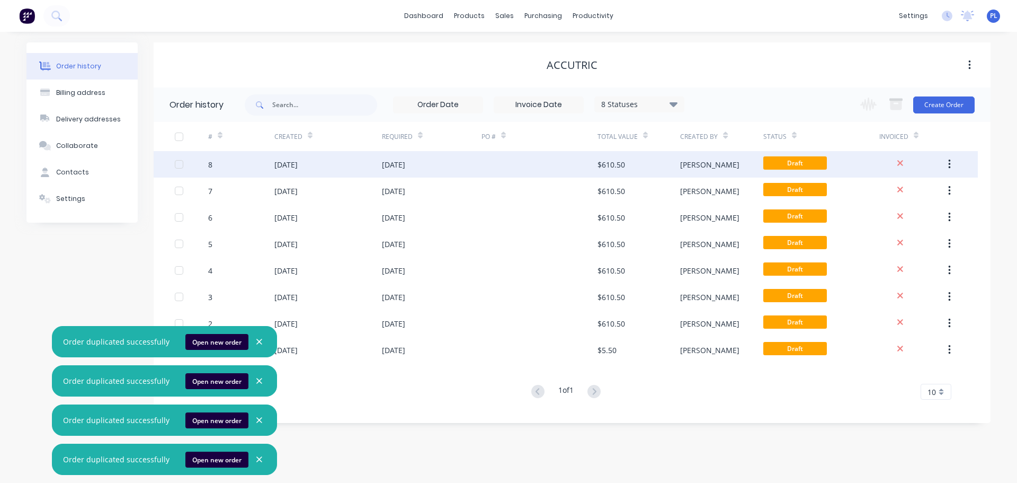
click at [366, 173] on div "13 Oct 2025" at bounding box center [329, 164] width 108 height 26
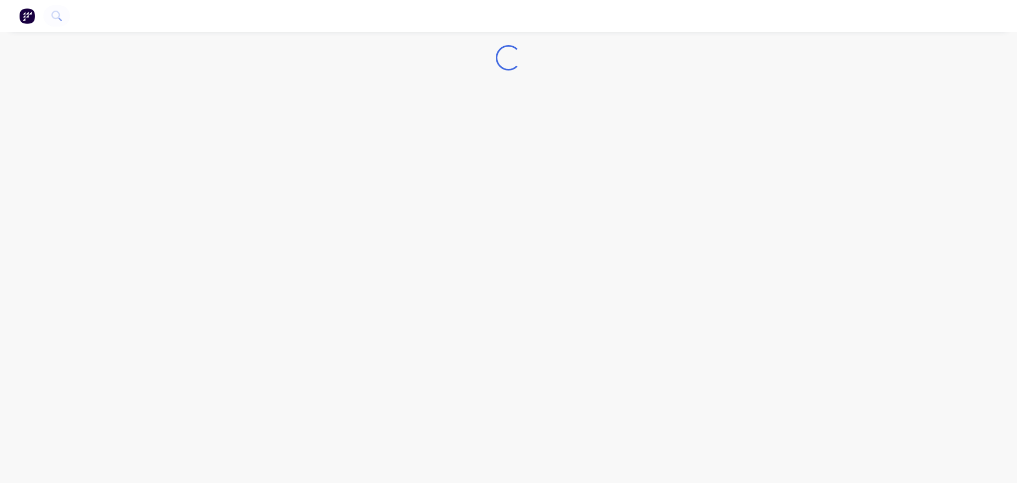
click at [370, 170] on div "Loading... Order duplicated successfully Open new order Order duplicated succes…" at bounding box center [508, 241] width 1017 height 483
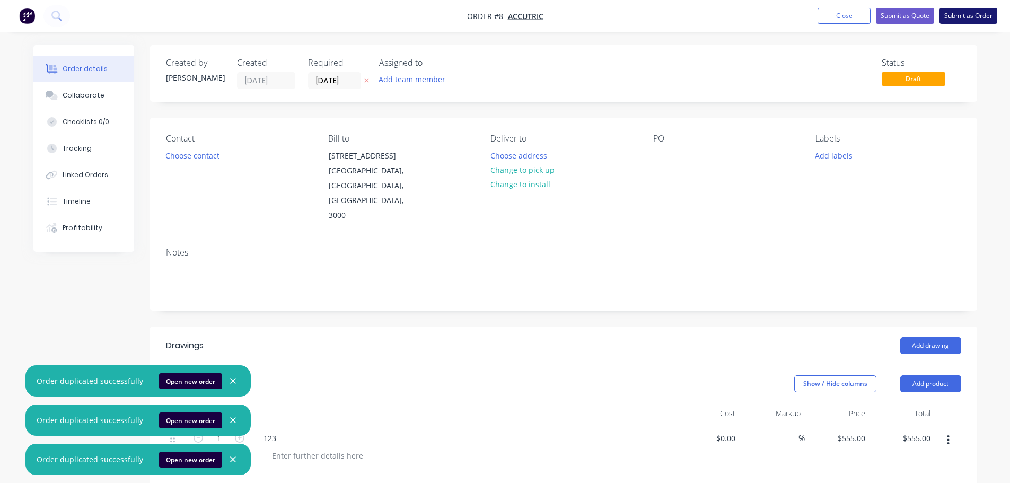
click at [967, 17] on button "Submit as Order" at bounding box center [968, 16] width 58 height 16
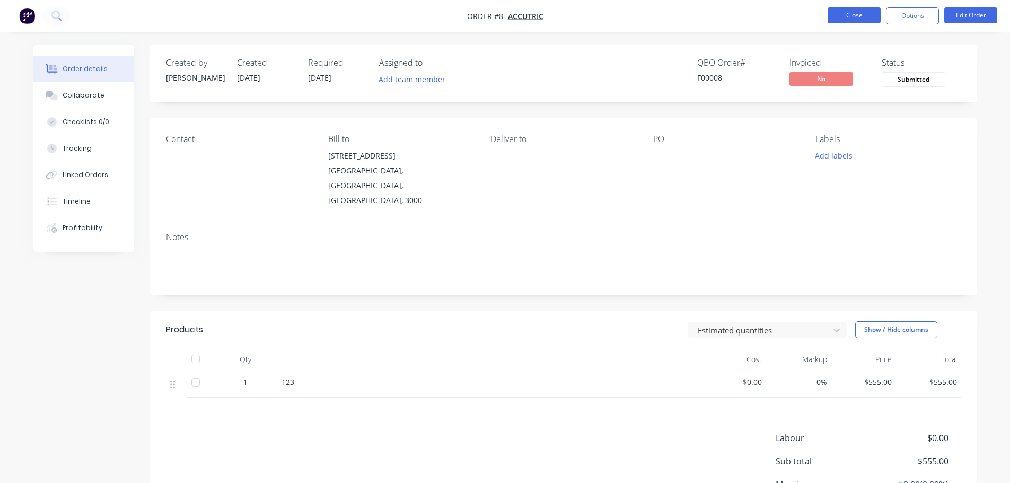
click at [854, 20] on button "Close" at bounding box center [853, 15] width 53 height 16
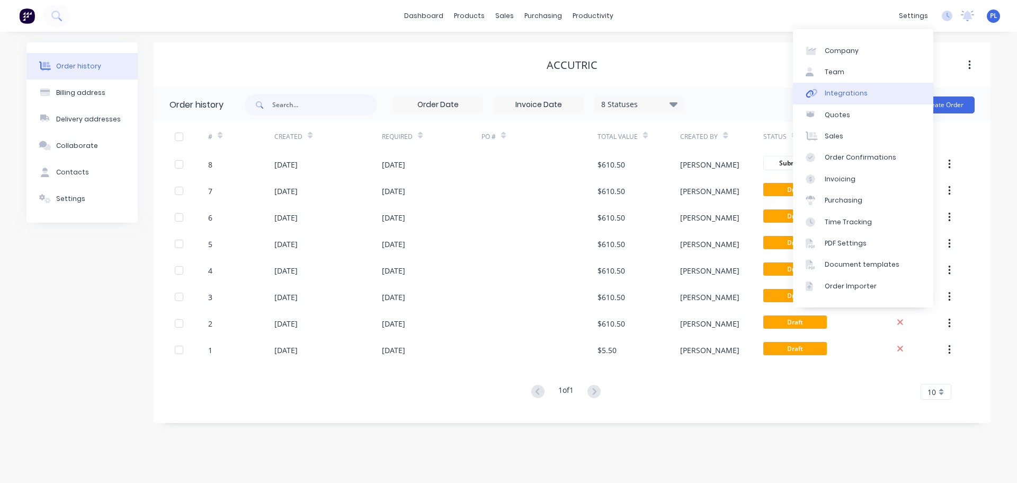
click at [848, 101] on link "Integrations" at bounding box center [863, 93] width 140 height 21
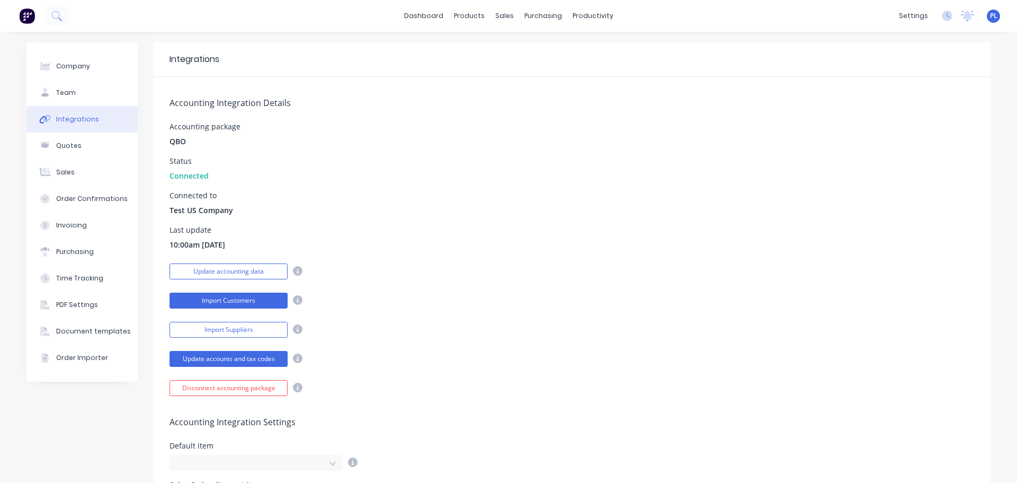
click at [253, 300] on button "Import Customers" at bounding box center [229, 301] width 118 height 16
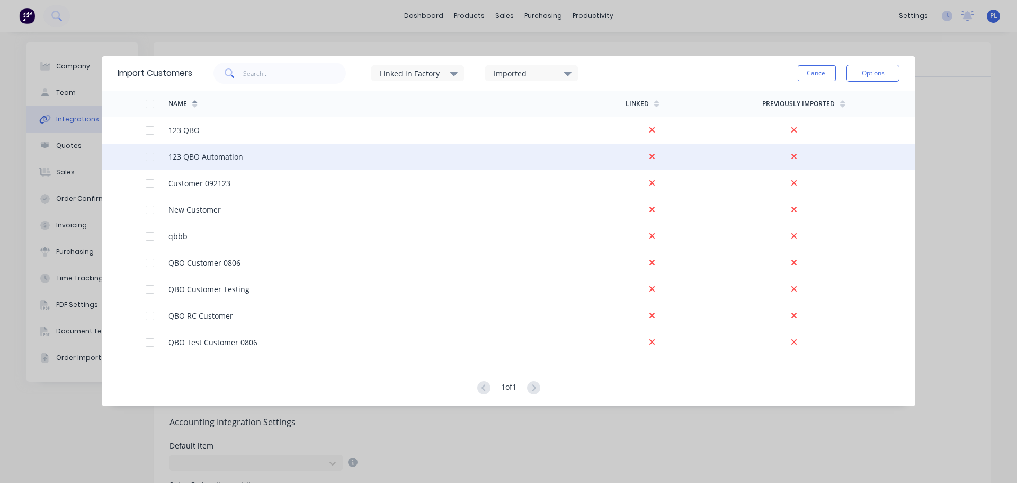
click at [150, 159] on div at bounding box center [149, 156] width 21 height 21
click at [865, 77] on button "Options" at bounding box center [873, 73] width 53 height 17
click at [857, 108] on div "Import selected customers" at bounding box center [850, 103] width 82 height 26
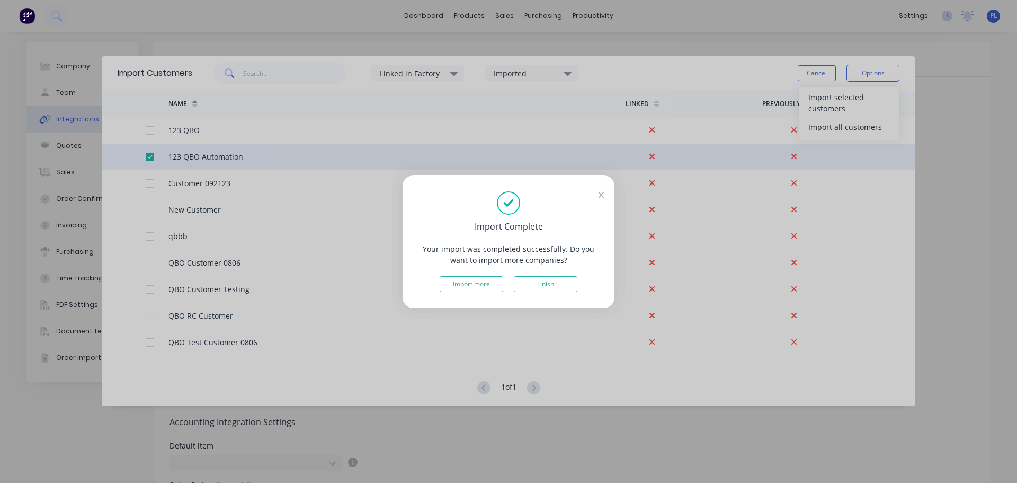
click at [557, 280] on button "Finish" at bounding box center [546, 284] width 64 height 16
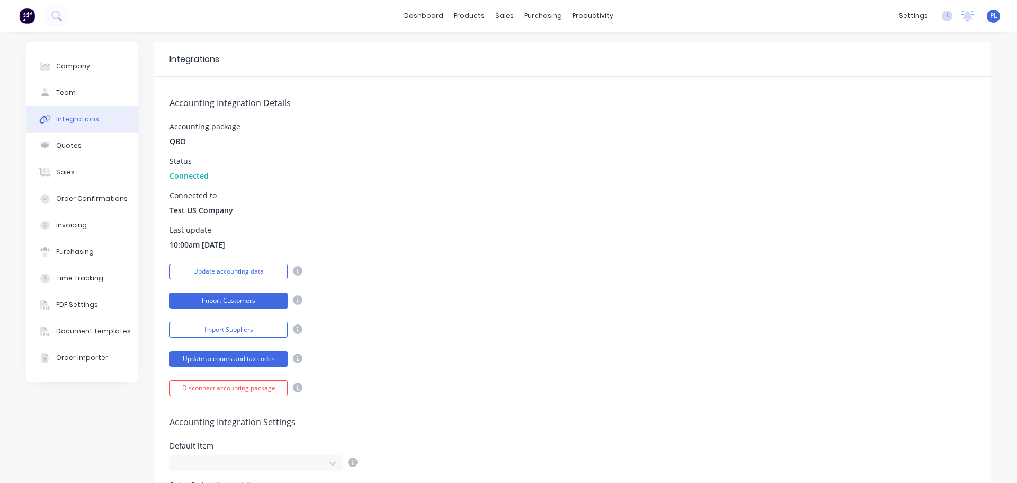
click at [216, 304] on button "Import Customers" at bounding box center [229, 301] width 118 height 16
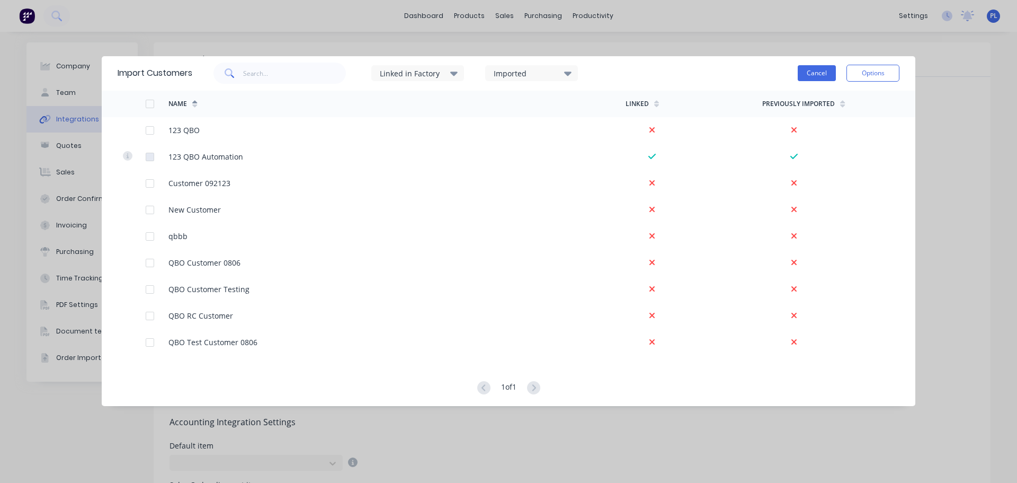
click at [821, 72] on button "Cancel" at bounding box center [817, 73] width 38 height 16
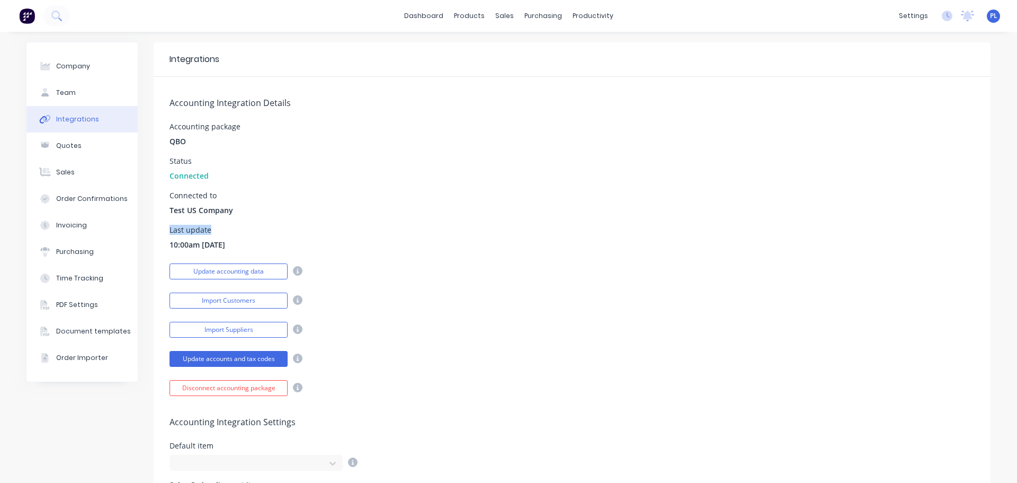
click at [523, 221] on div "Accounting Integration Details Accounting package QBO Status Connected Connecte…" at bounding box center [572, 236] width 837 height 319
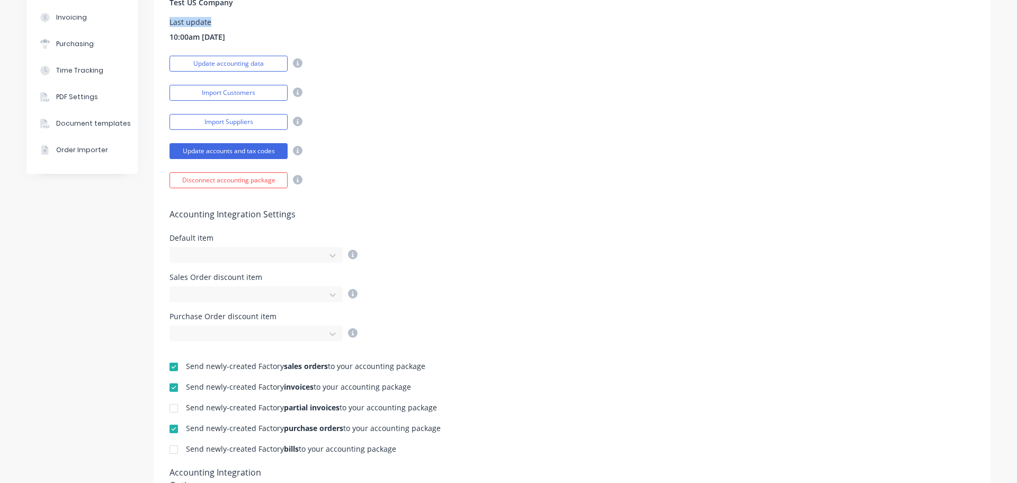
scroll to position [265, 0]
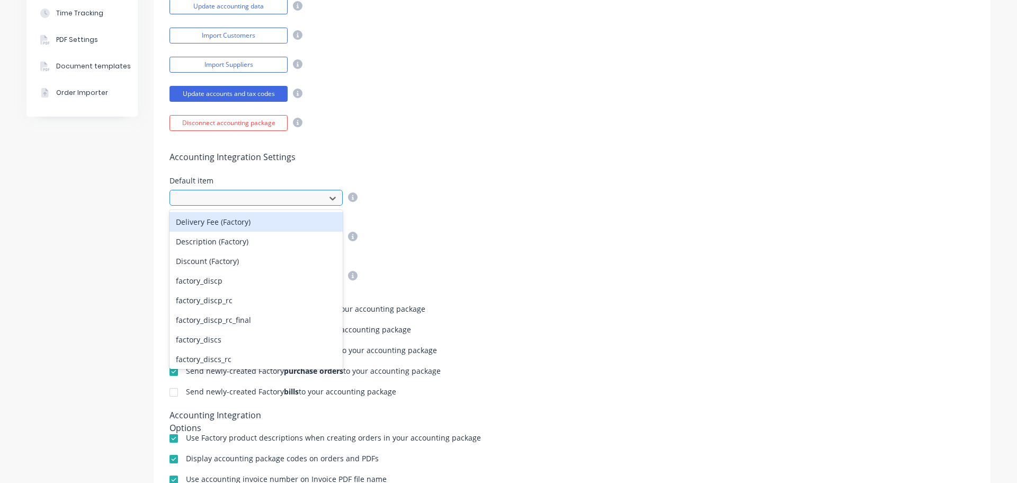
click at [214, 198] on div at bounding box center [249, 198] width 141 height 13
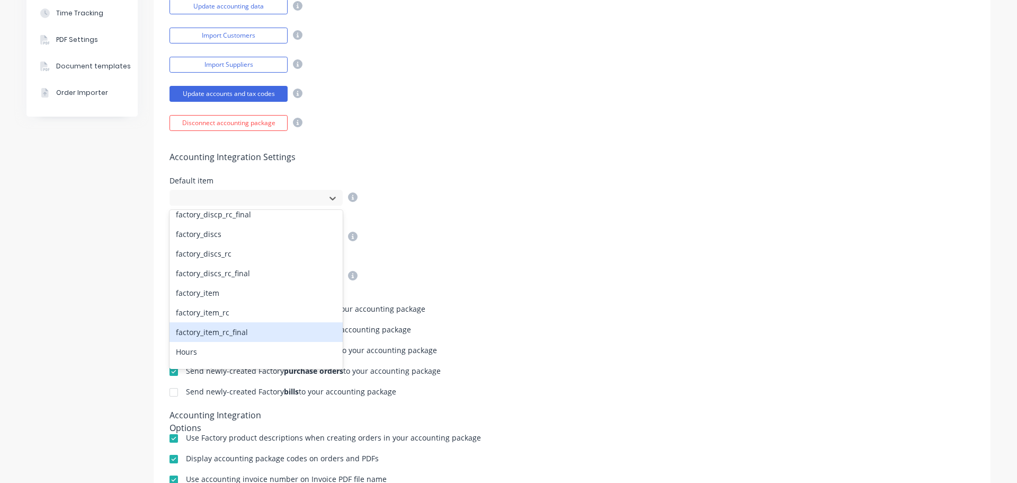
scroll to position [106, 0]
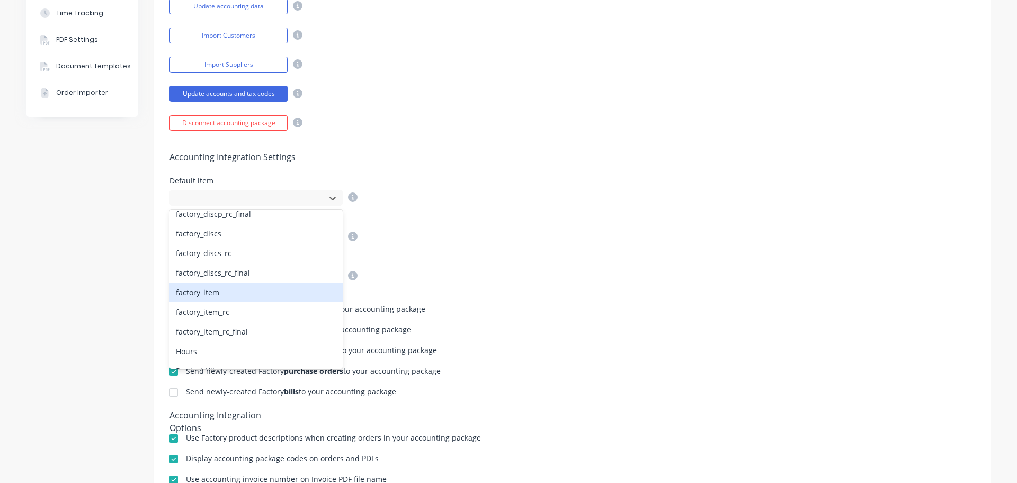
click at [202, 296] on div "factory_item" at bounding box center [256, 292] width 173 height 20
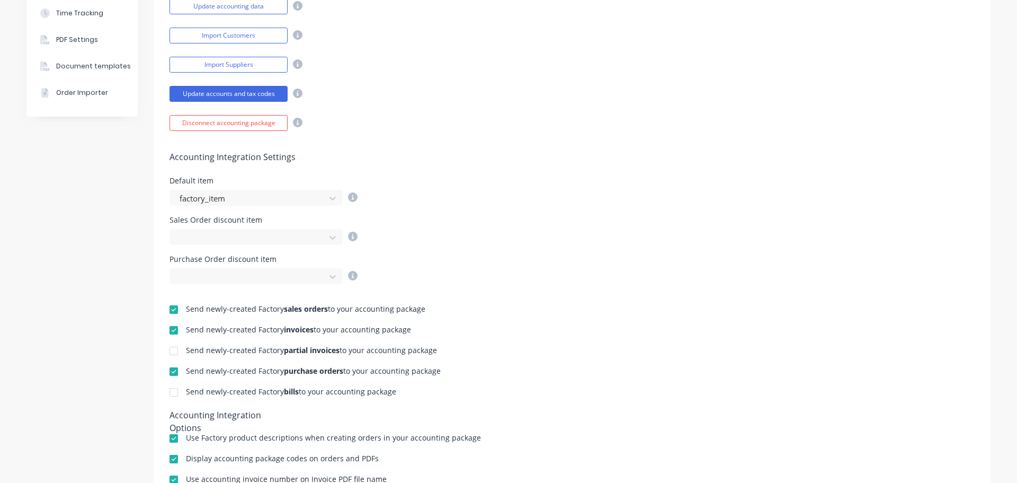
click at [500, 171] on div "Accounting Integration Settings Default item factory_item Sales Order discount …" at bounding box center [572, 207] width 837 height 153
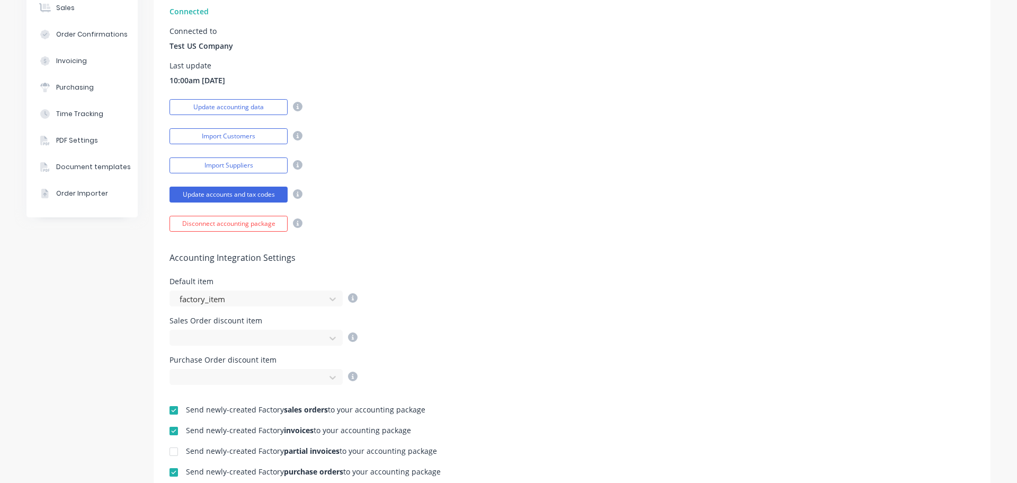
scroll to position [0, 0]
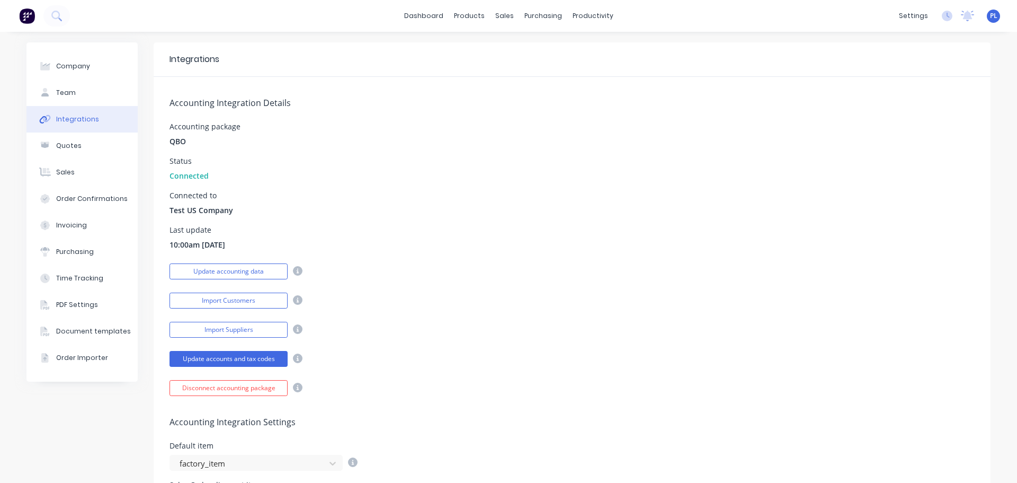
click at [480, 187] on div "Accounting Integration Details Accounting package QBO Status Connected Connecte…" at bounding box center [572, 236] width 837 height 319
drag, startPoint x: 419, startPoint y: 181, endPoint x: 363, endPoint y: 230, distance: 74.0
click at [419, 182] on div "Accounting Integration Details Accounting package QBO Status Connected Connecte…" at bounding box center [572, 236] width 837 height 319
click at [249, 363] on button "Update accounts and tax codes" at bounding box center [229, 359] width 118 height 16
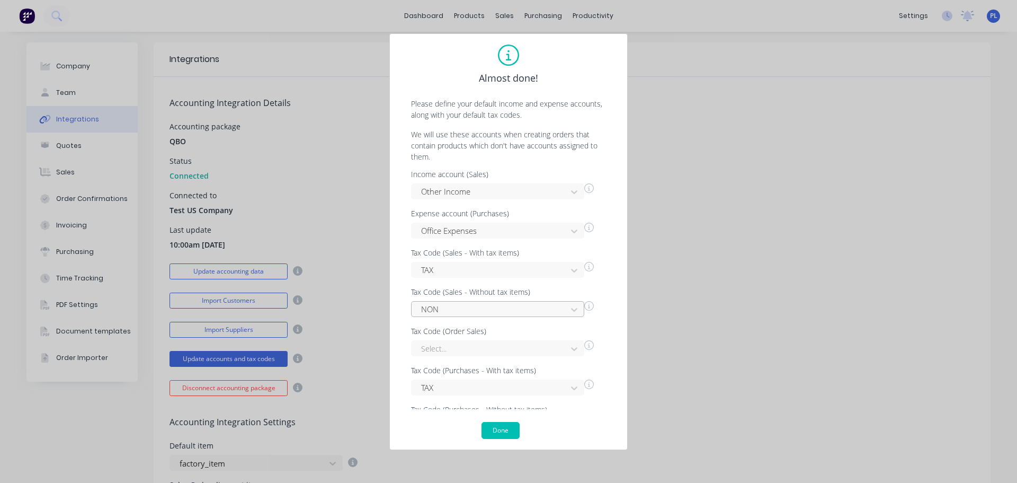
scroll to position [53, 0]
click at [459, 289] on div at bounding box center [490, 295] width 141 height 13
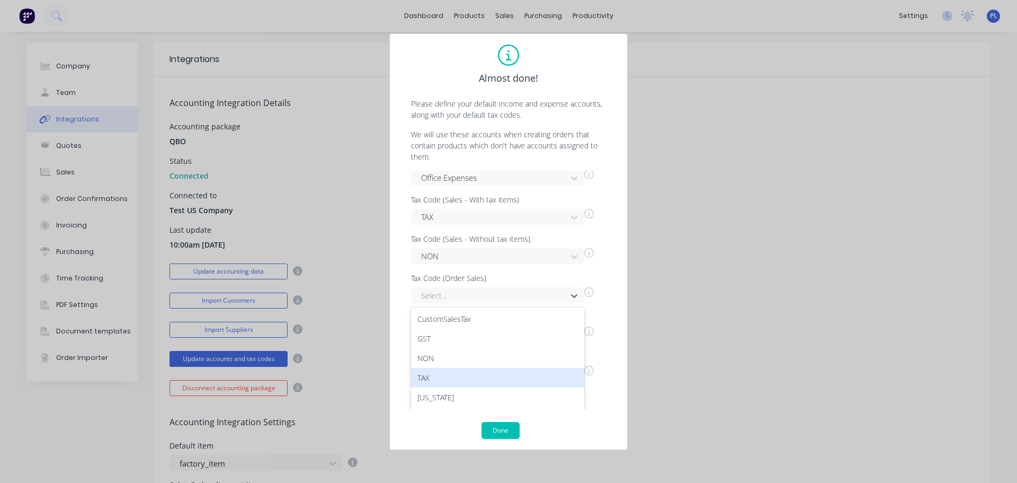
scroll to position [36, 0]
drag, startPoint x: 454, startPoint y: 386, endPoint x: 458, endPoint y: 393, distance: 8.4
click at [454, 386] on div "Texas" at bounding box center [497, 381] width 173 height 20
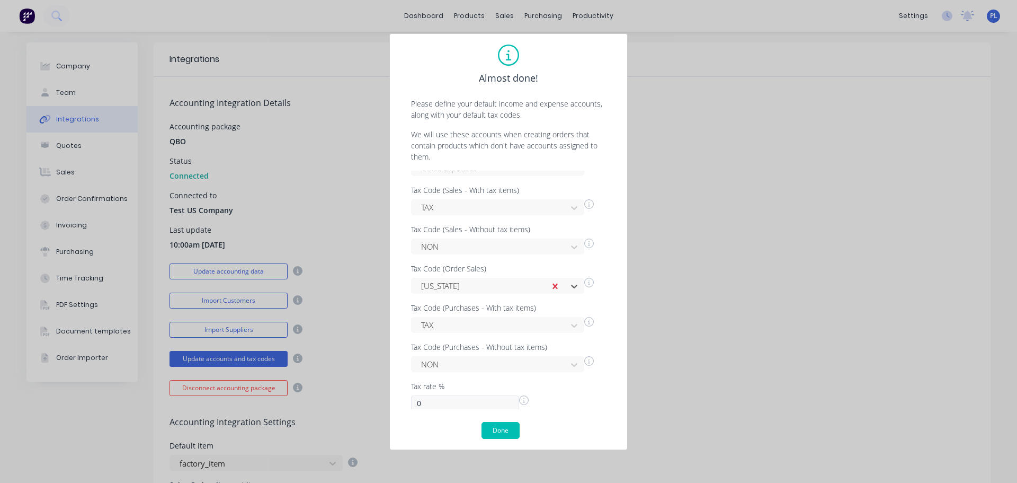
scroll to position [65, 0]
click at [404, 400] on div "Income account (Sales) Other Income Expense account (Purchases) Office Expenses…" at bounding box center [509, 290] width 216 height 238
type input "9"
type input "8.25"
click at [494, 426] on button "Done" at bounding box center [501, 430] width 38 height 17
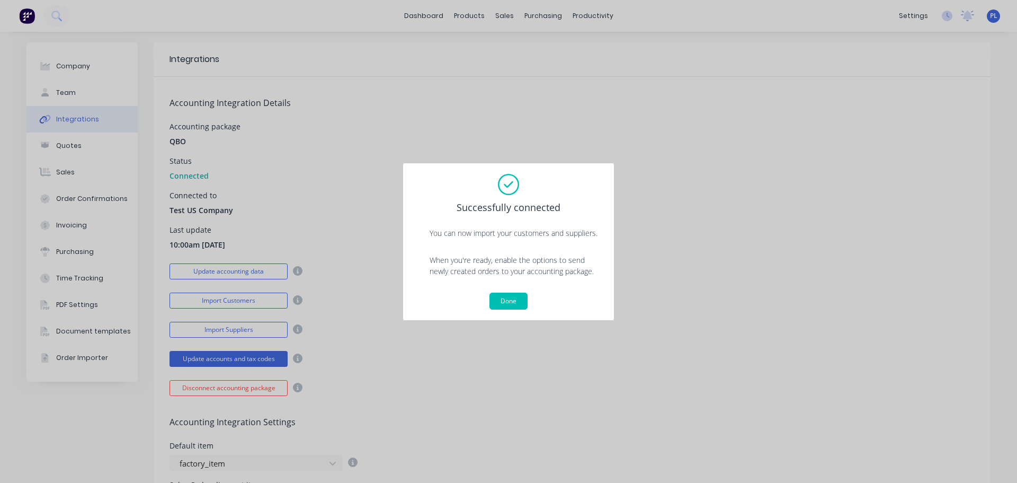
click at [502, 304] on button "Done" at bounding box center [509, 301] width 38 height 17
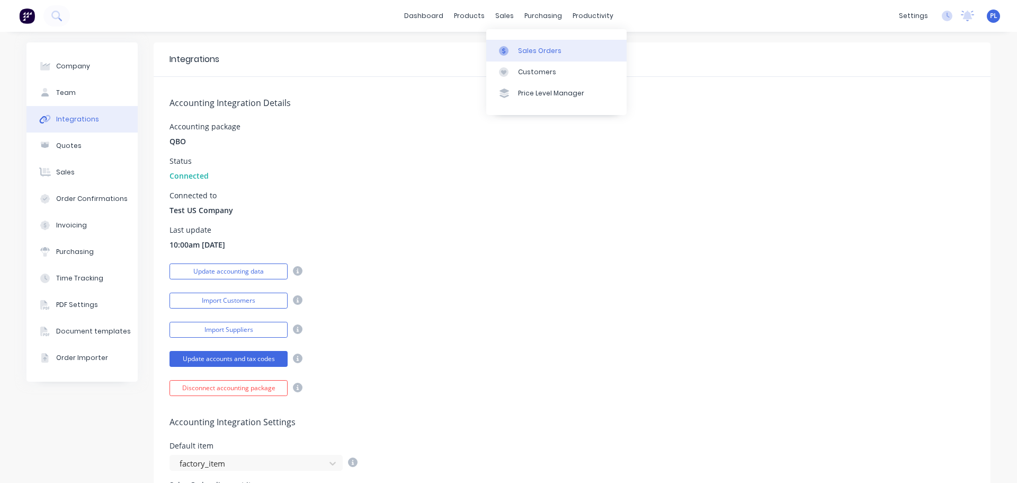
click at [518, 49] on div "Sales Orders" at bounding box center [539, 51] width 43 height 10
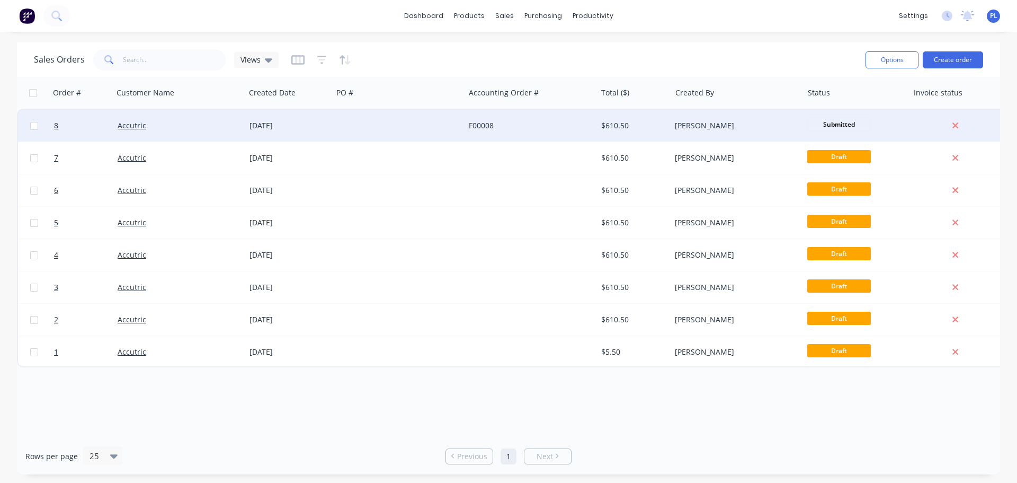
click at [843, 121] on span "Submitted" at bounding box center [840, 124] width 64 height 14
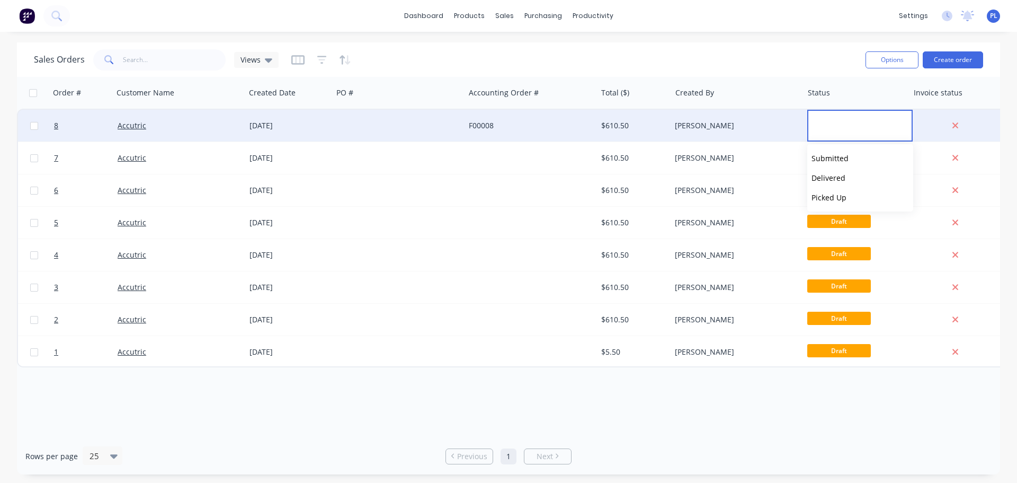
click at [772, 120] on div "[PERSON_NAME]" at bounding box center [737, 126] width 132 height 32
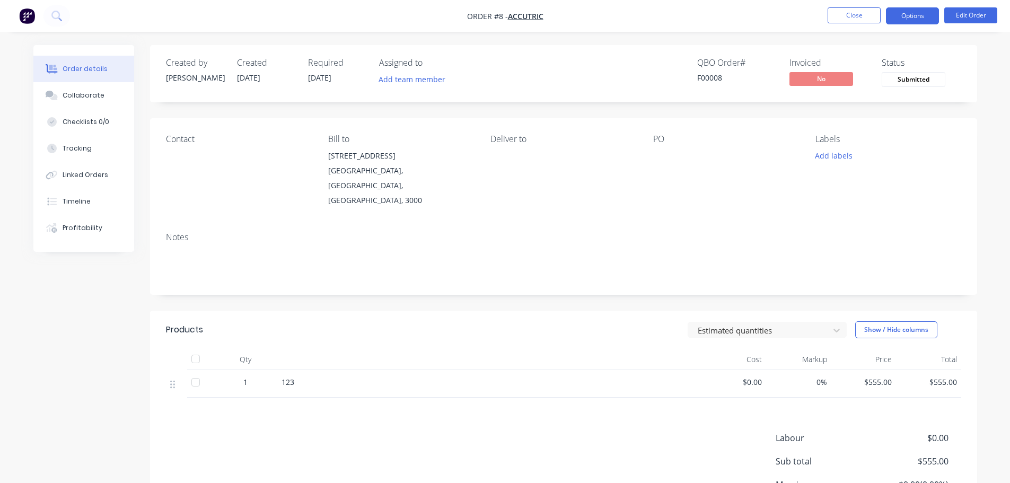
click at [914, 13] on button "Options" at bounding box center [912, 15] width 53 height 17
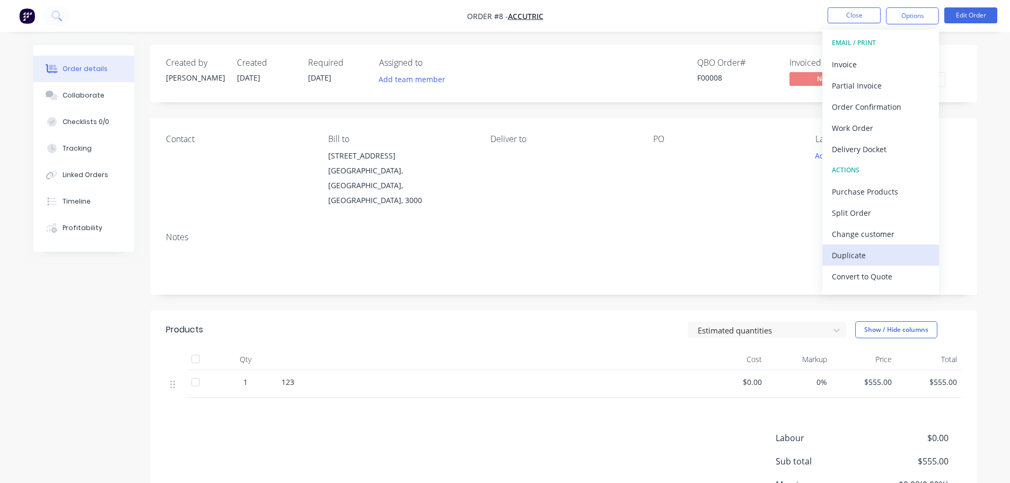
click at [864, 247] on div "Duplicate" at bounding box center [880, 254] width 98 height 15
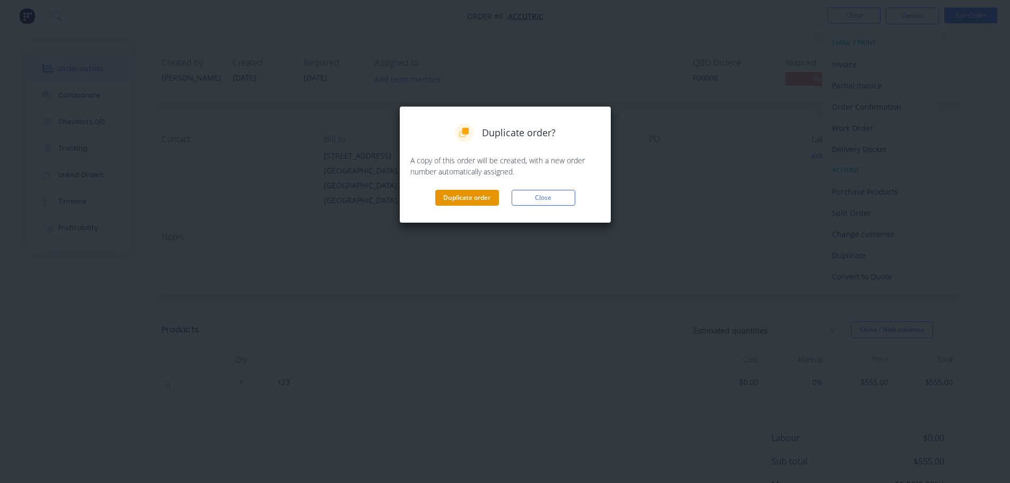
click at [466, 201] on button "Duplicate order" at bounding box center [467, 198] width 64 height 16
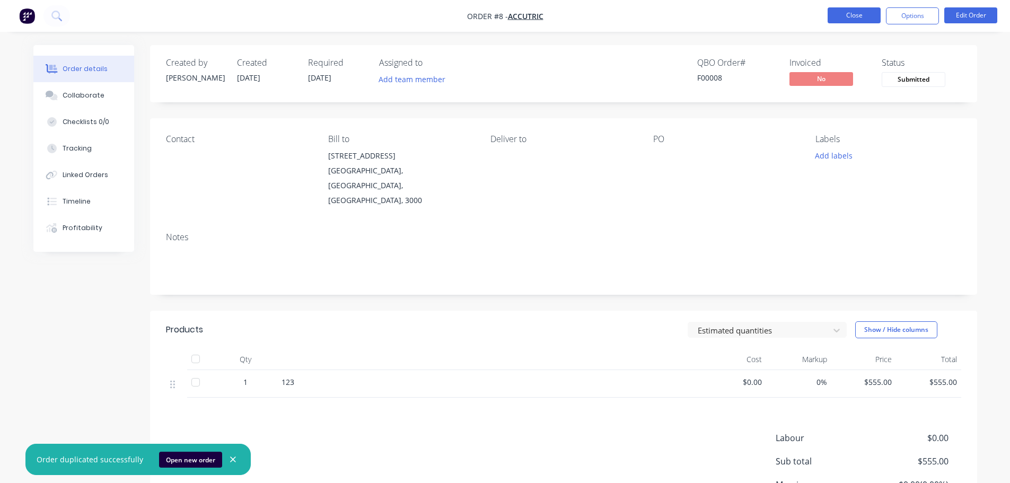
click at [836, 19] on button "Close" at bounding box center [853, 15] width 53 height 16
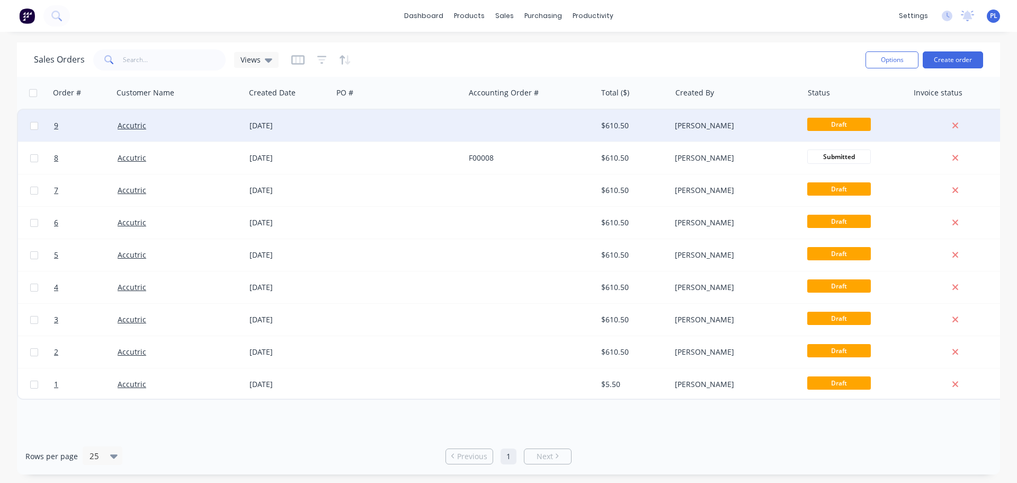
click at [706, 123] on div "[PERSON_NAME]" at bounding box center [734, 125] width 118 height 11
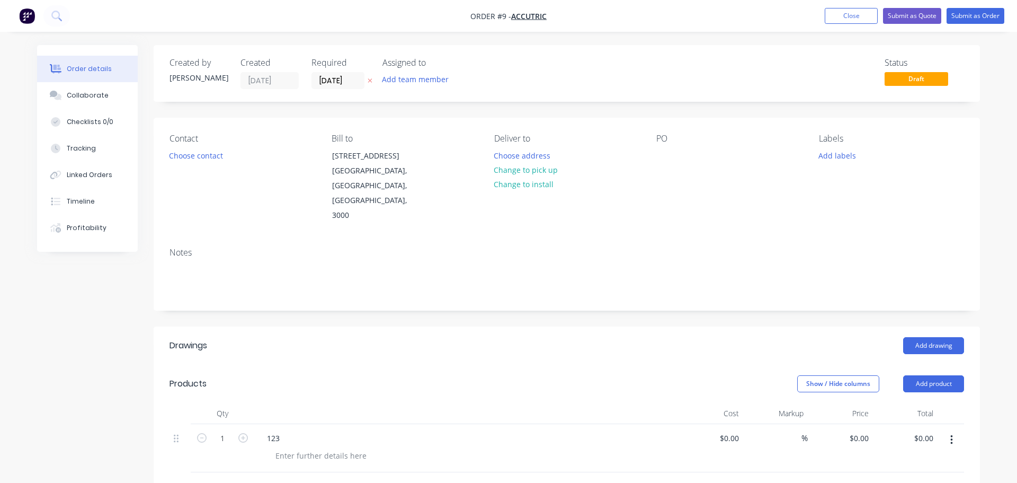
type input "$555.00"
click at [978, 19] on button "Submit as Order" at bounding box center [976, 16] width 58 height 16
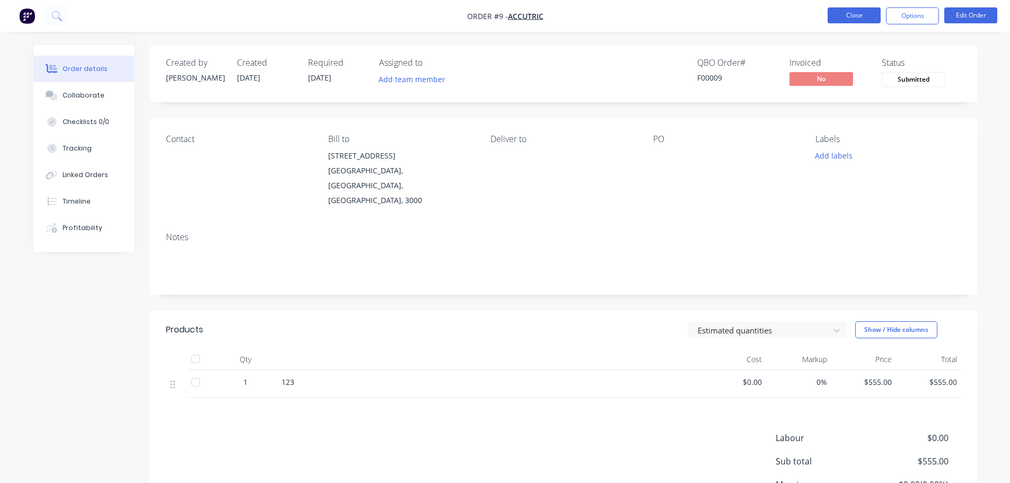
click at [840, 22] on button "Close" at bounding box center [853, 15] width 53 height 16
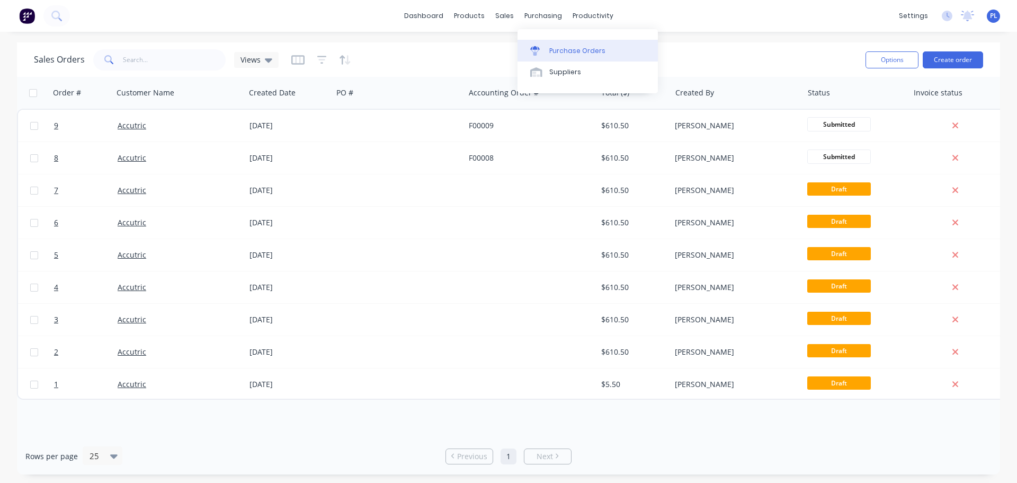
click at [551, 57] on link "Purchase Orders" at bounding box center [588, 50] width 140 height 21
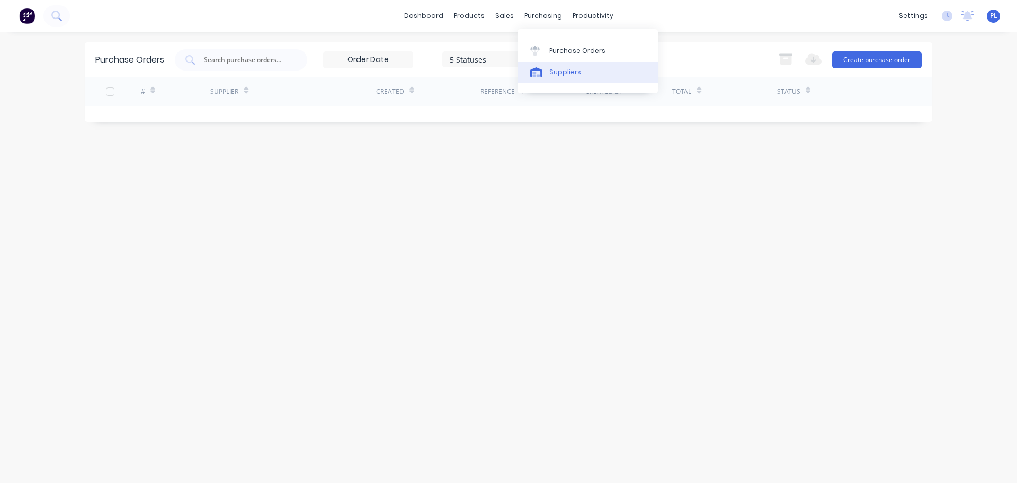
click at [559, 67] on div "Suppliers" at bounding box center [566, 72] width 32 height 10
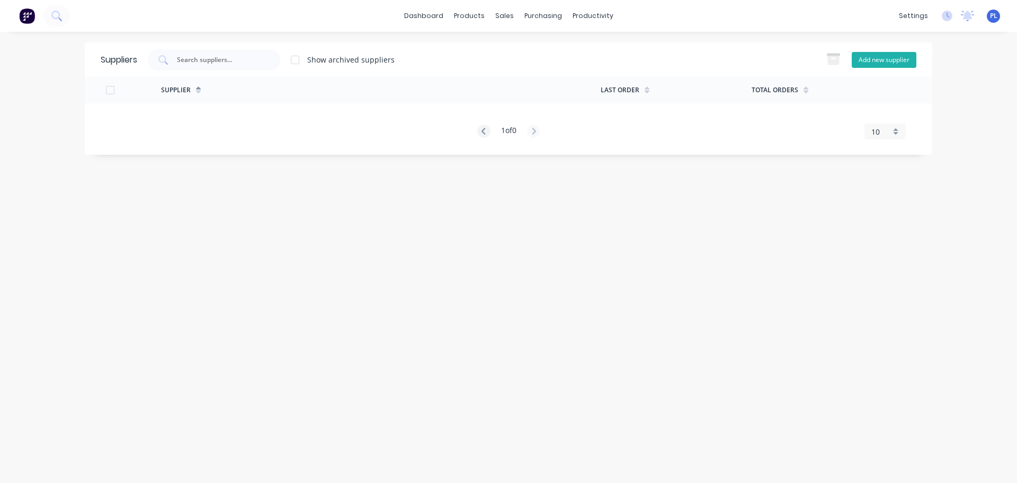
click at [888, 58] on button "Add new supplier" at bounding box center [884, 60] width 65 height 16
select select "US"
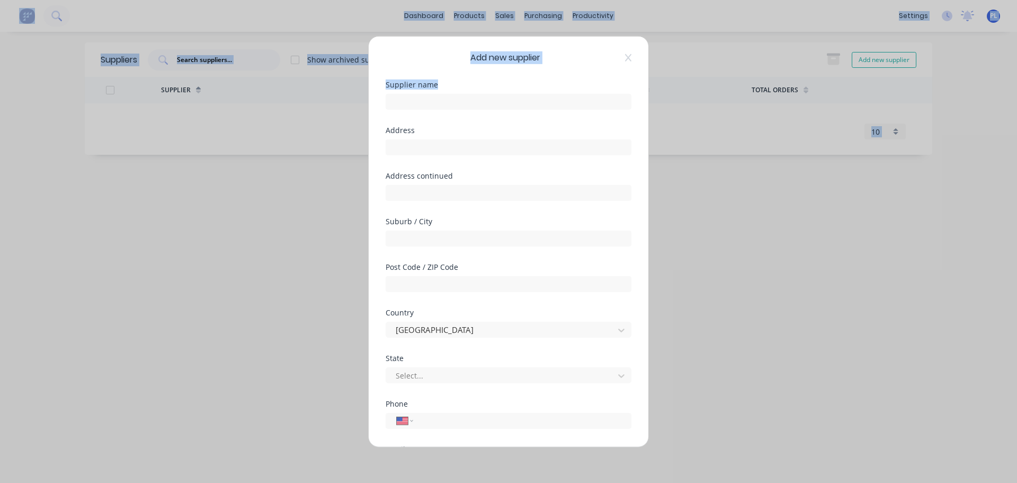
click at [429, 112] on div "Supplier name" at bounding box center [509, 104] width 246 height 46
click at [429, 102] on input "text" at bounding box center [509, 101] width 246 height 16
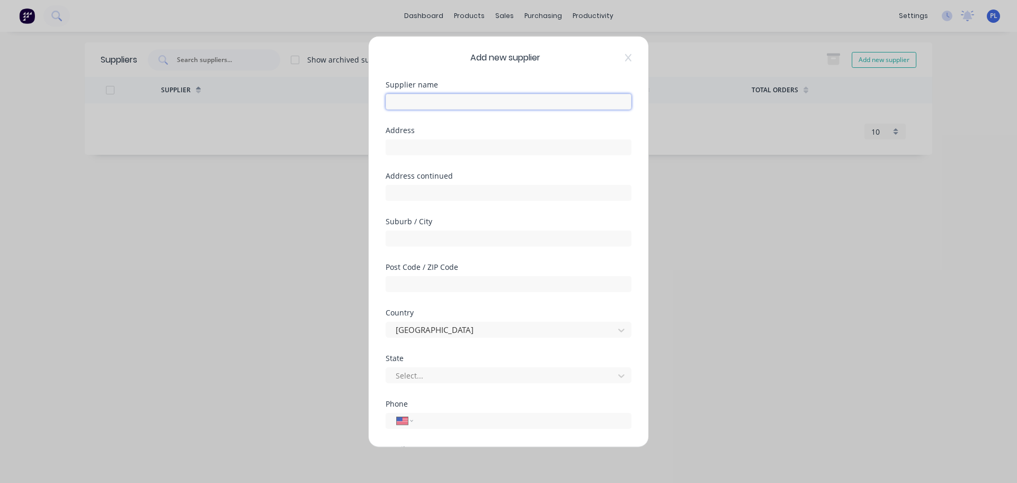
click at [429, 104] on input "text" at bounding box center [509, 101] width 246 height 16
type input "Test"
click at [565, 291] on input "text" at bounding box center [509, 284] width 246 height 16
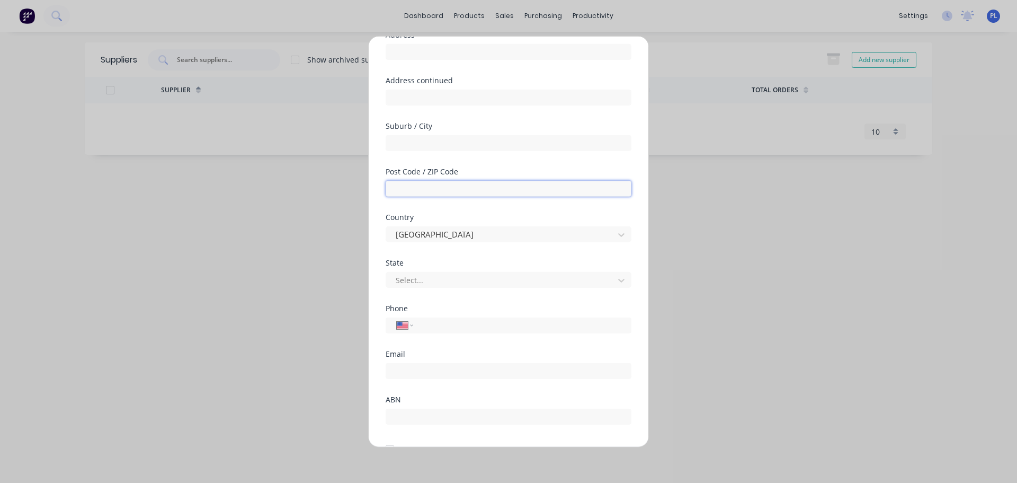
scroll to position [153, 0]
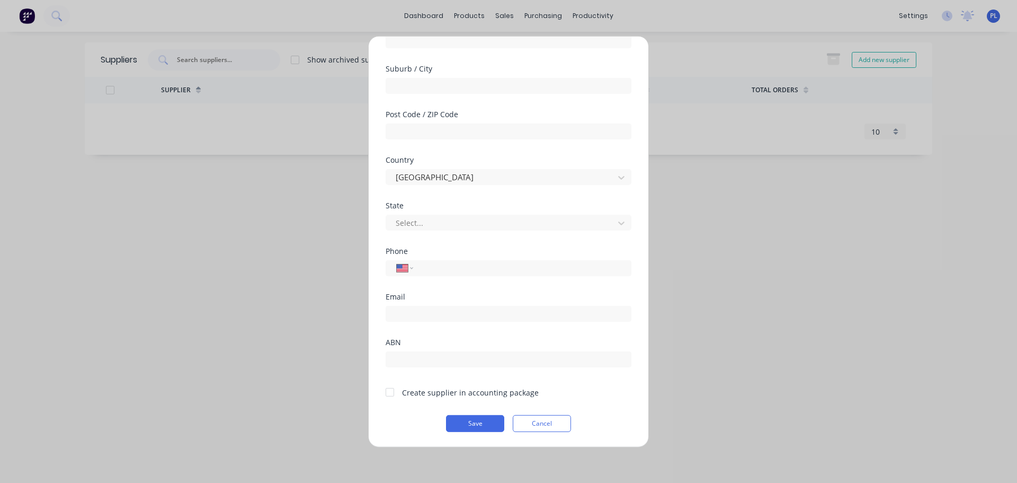
click at [391, 390] on div at bounding box center [389, 392] width 21 height 21
click at [494, 421] on button "Save" at bounding box center [475, 422] width 58 height 17
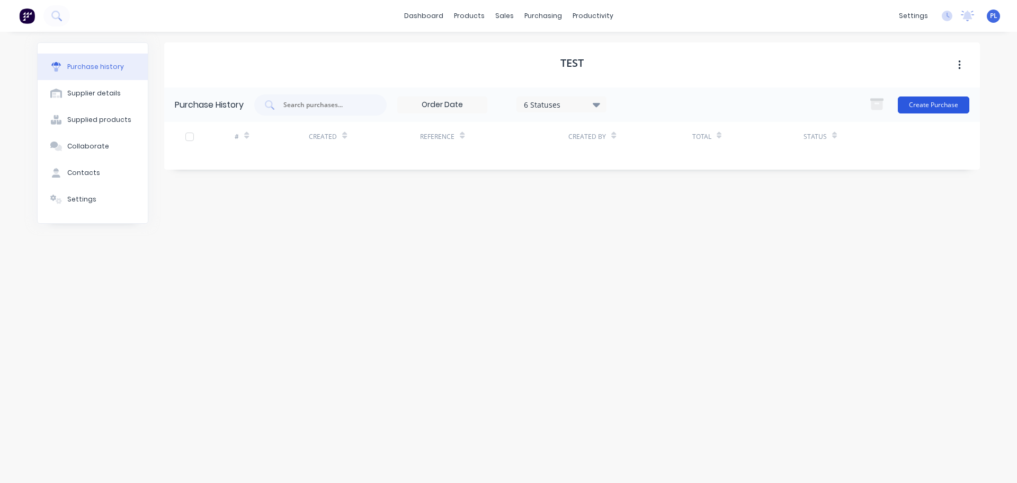
click at [914, 107] on button "Create Purchase" at bounding box center [934, 104] width 72 height 17
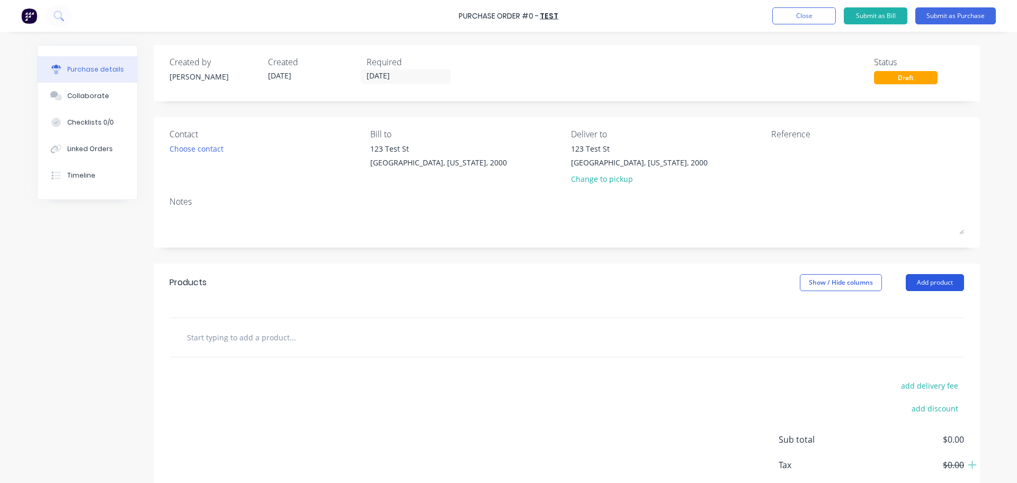
click at [937, 286] on button "Add product" at bounding box center [935, 282] width 58 height 17
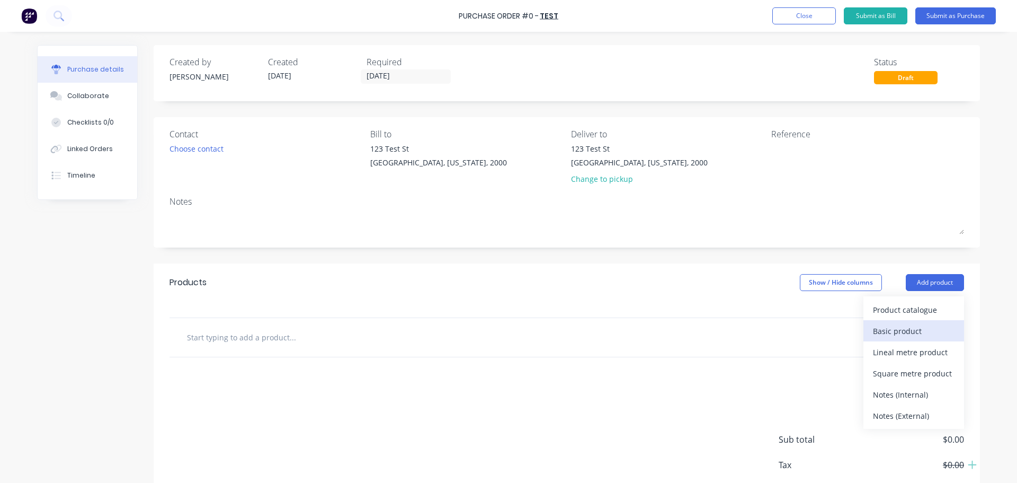
click at [900, 333] on div "Basic product" at bounding box center [914, 330] width 82 height 15
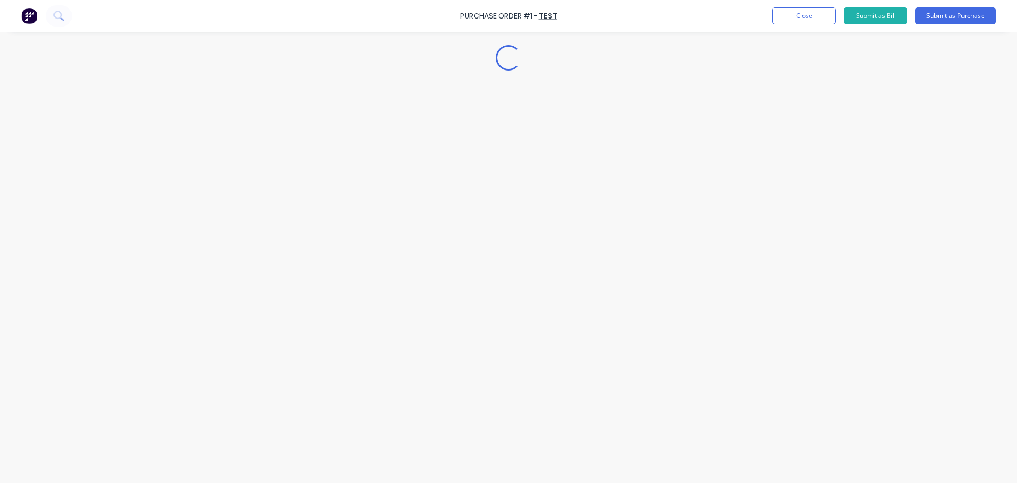
click at [323, 344] on div "Loading..." at bounding box center [508, 226] width 964 height 430
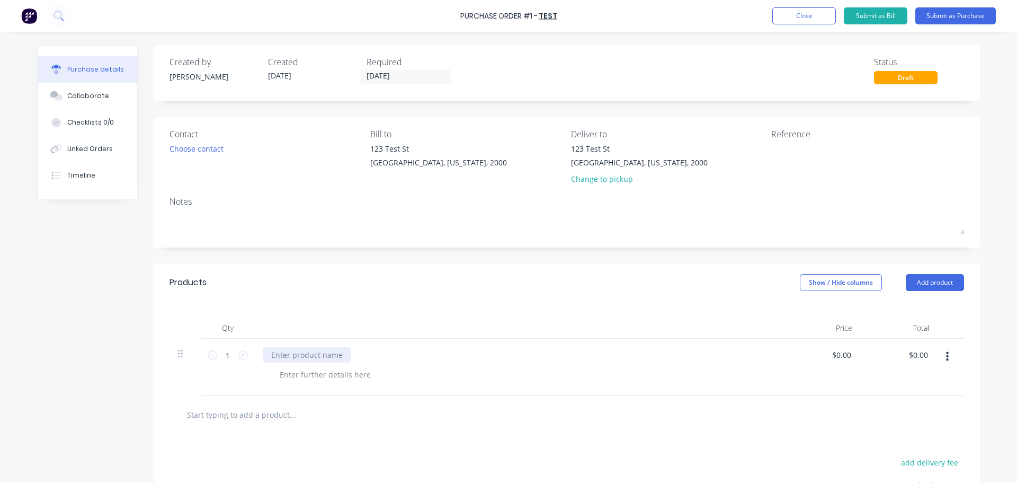
click at [313, 359] on div at bounding box center [307, 354] width 89 height 15
drag, startPoint x: 308, startPoint y: 376, endPoint x: 659, endPoint y: 380, distance: 351.4
click at [308, 376] on div at bounding box center [523, 374] width 505 height 15
drag, startPoint x: 837, startPoint y: 359, endPoint x: 857, endPoint y: 358, distance: 20.7
click at [845, 358] on input "0.00" at bounding box center [841, 354] width 24 height 15
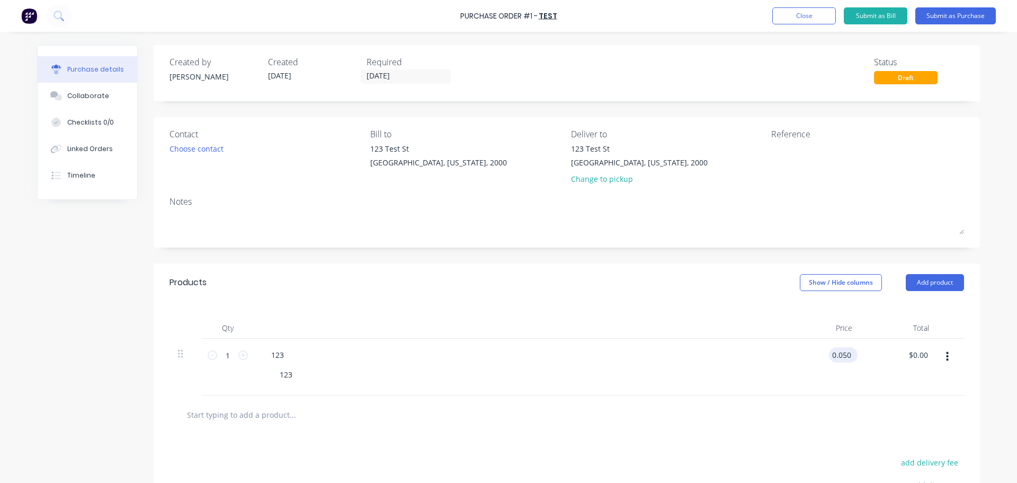
type input "$0.05"
click at [831, 359] on div "$0.05 0.050" at bounding box center [841, 354] width 24 height 15
click at [832, 358] on input "0.05" at bounding box center [841, 354] width 24 height 15
click at [834, 358] on input "0.05" at bounding box center [844, 354] width 20 height 15
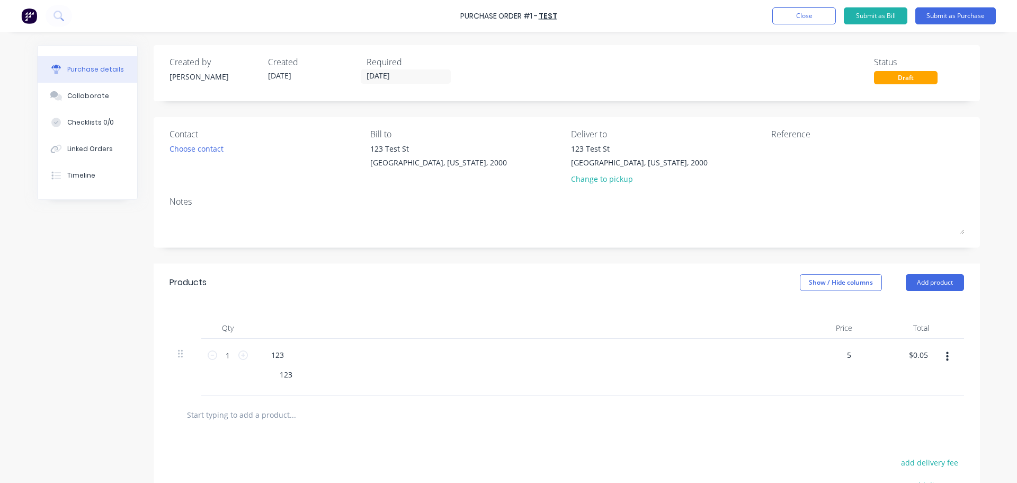
type input "$5.00"
click at [818, 388] on div "$5.00 $5.00" at bounding box center [822, 367] width 77 height 57
click at [945, 12] on button "Submit as Purchase" at bounding box center [956, 15] width 81 height 17
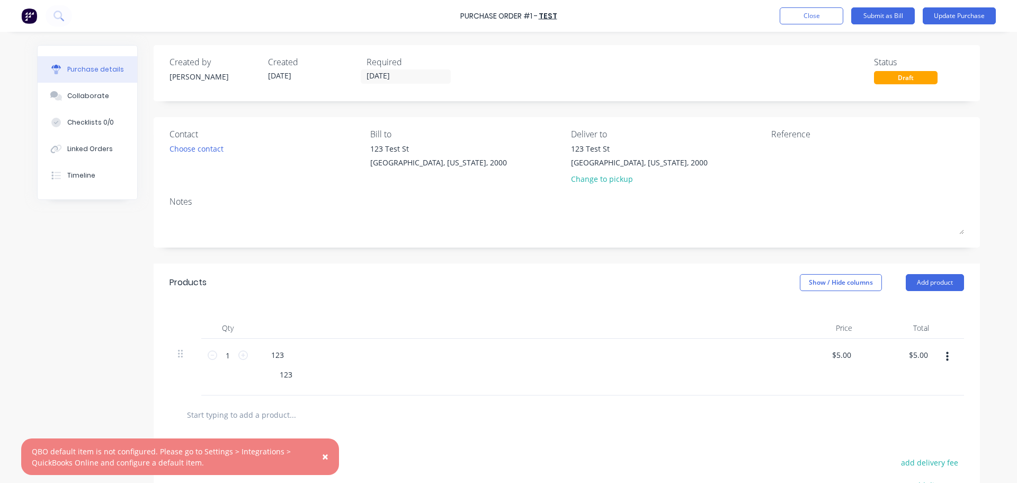
click at [325, 455] on span "×" at bounding box center [325, 456] width 6 height 15
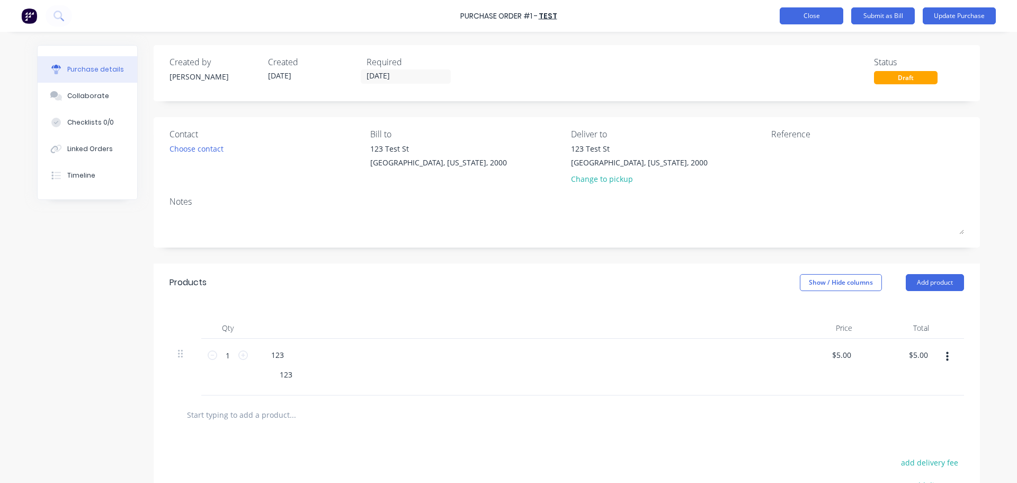
click at [833, 11] on button "Close" at bounding box center [812, 15] width 64 height 17
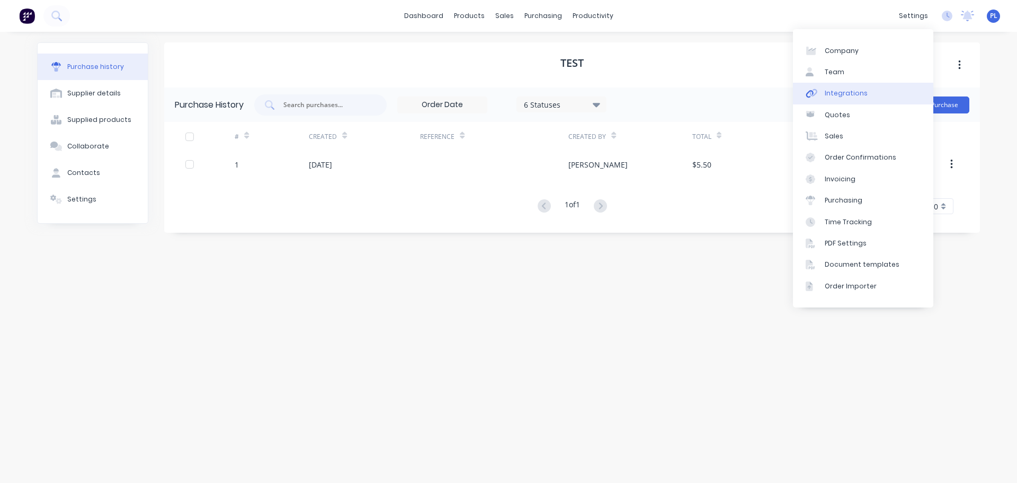
click at [869, 91] on link "Integrations" at bounding box center [863, 93] width 140 height 21
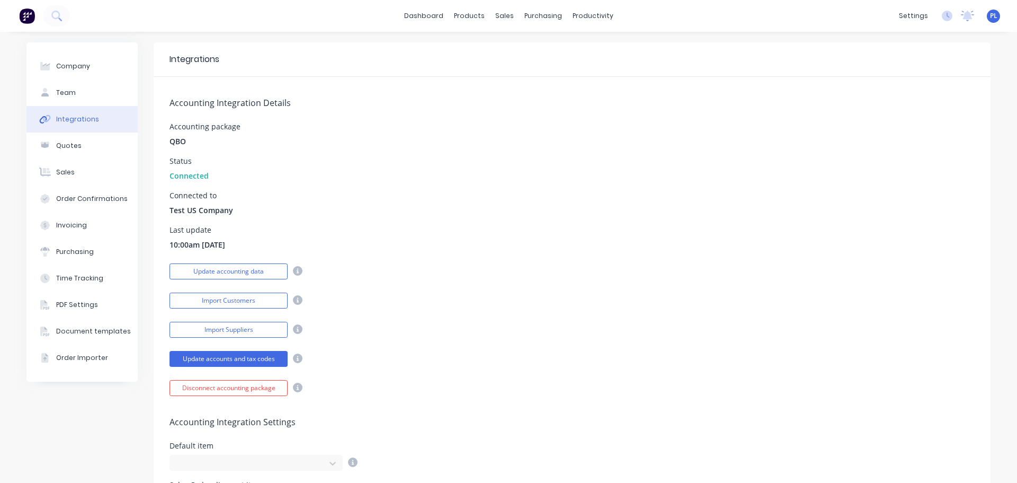
scroll to position [265, 0]
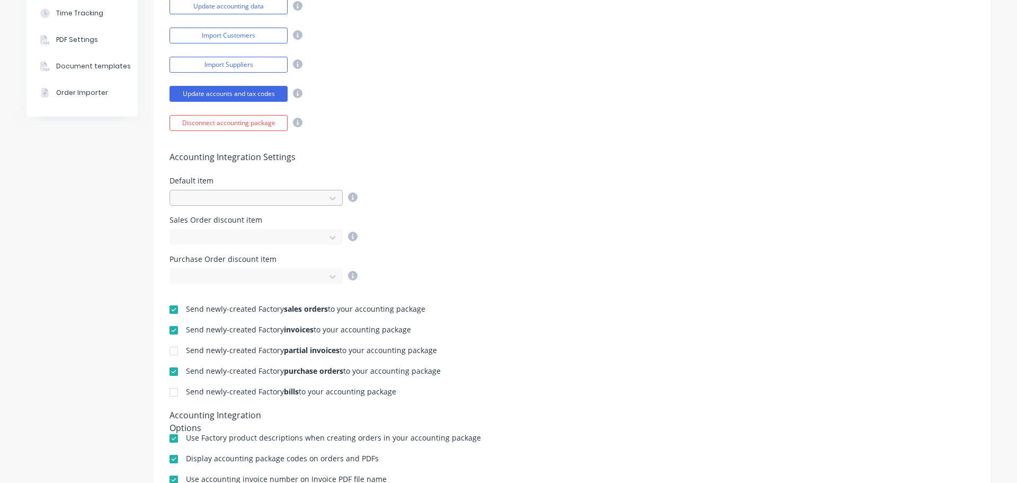
click at [217, 202] on div at bounding box center [249, 198] width 141 height 13
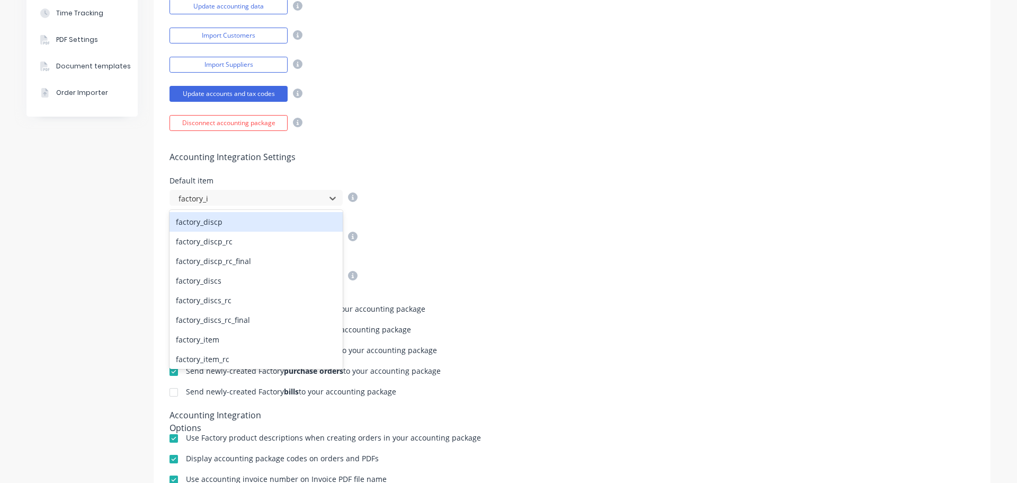
type input "factory_ite"
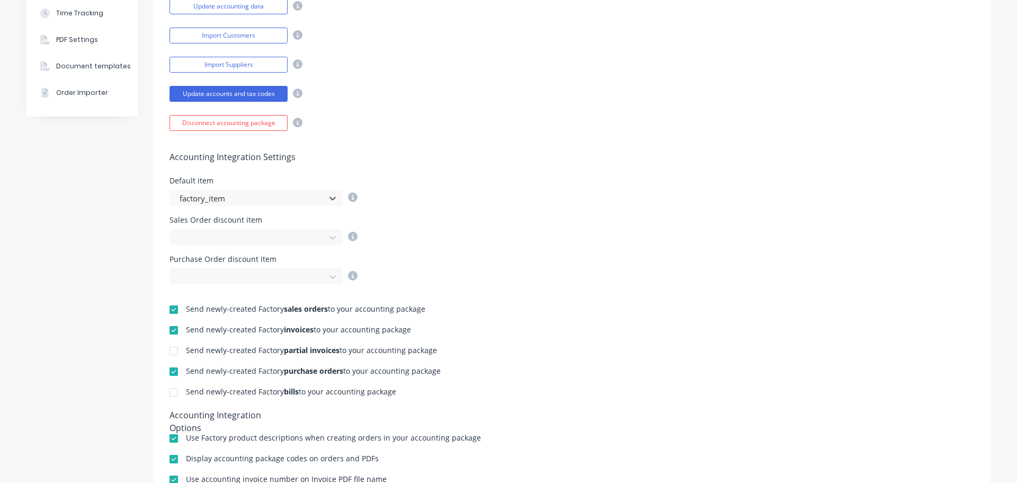
scroll to position [0, 0]
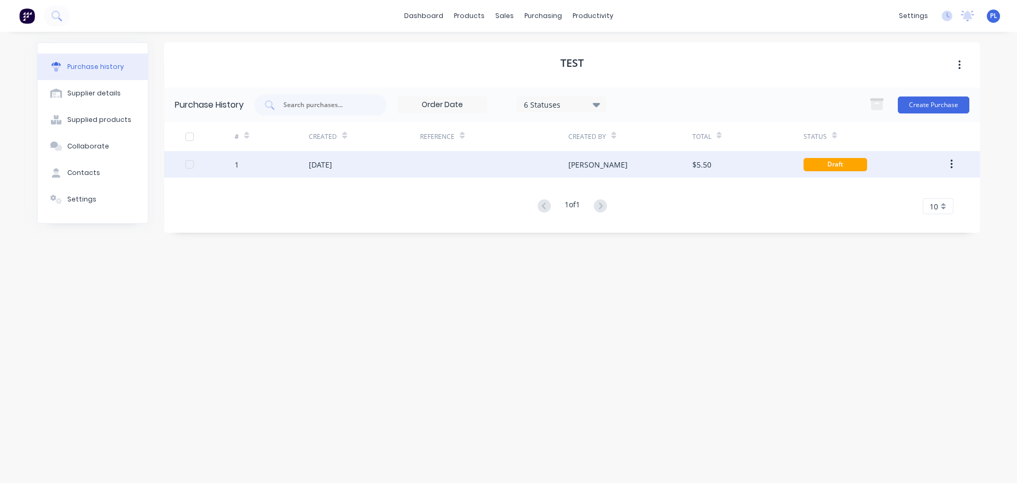
click at [586, 160] on div "Peter" at bounding box center [598, 164] width 59 height 11
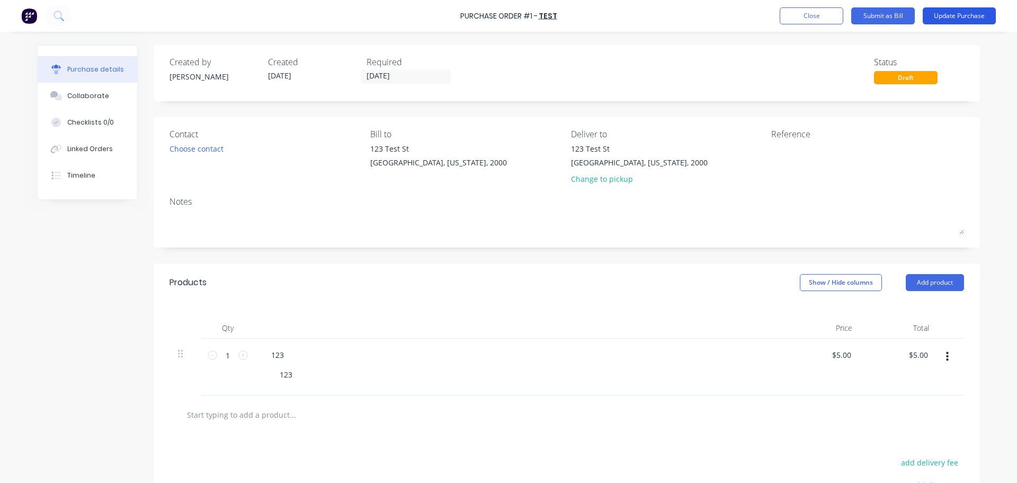
click at [948, 17] on button "Update Purchase" at bounding box center [959, 15] width 73 height 17
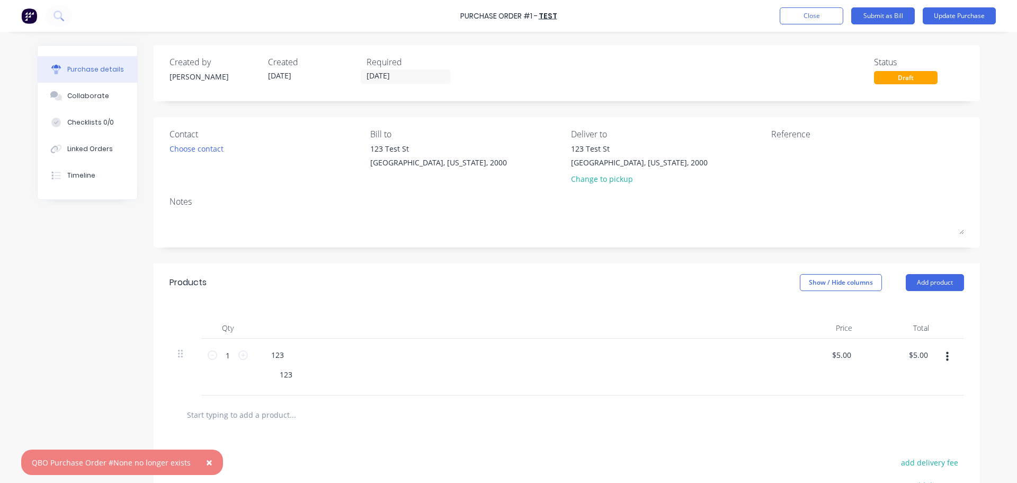
click at [206, 458] on span "×" at bounding box center [209, 462] width 6 height 15
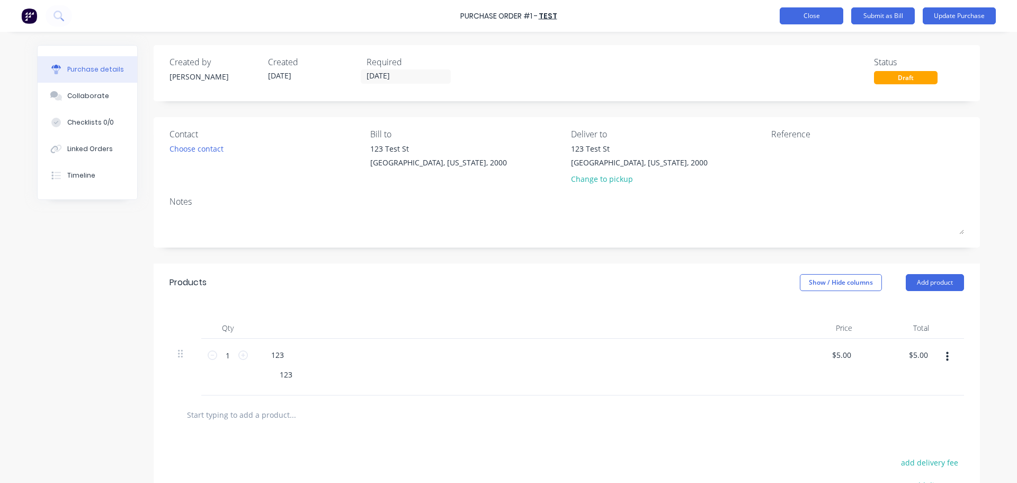
click at [815, 15] on button "Close" at bounding box center [812, 15] width 64 height 17
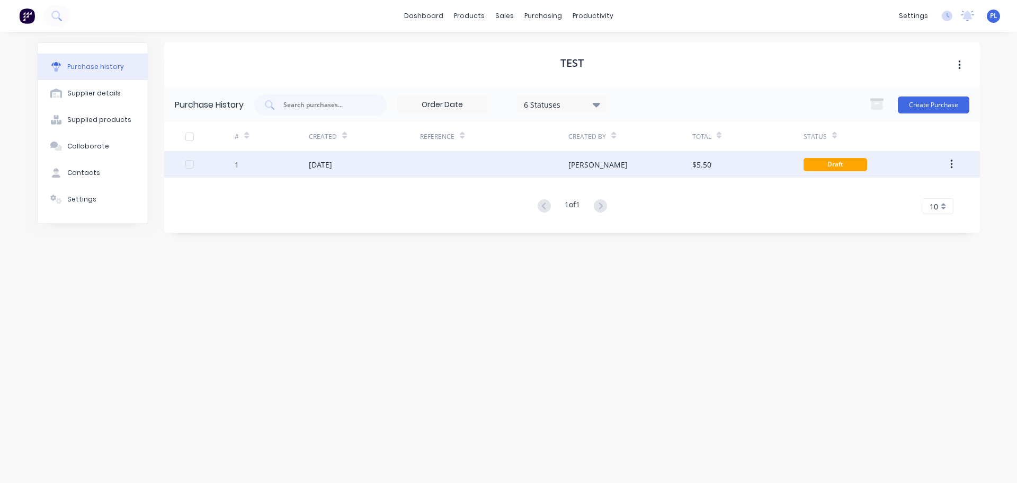
click at [951, 161] on icon "button" at bounding box center [952, 164] width 3 height 12
click at [893, 219] on div "Duplicate" at bounding box center [914, 213] width 82 height 15
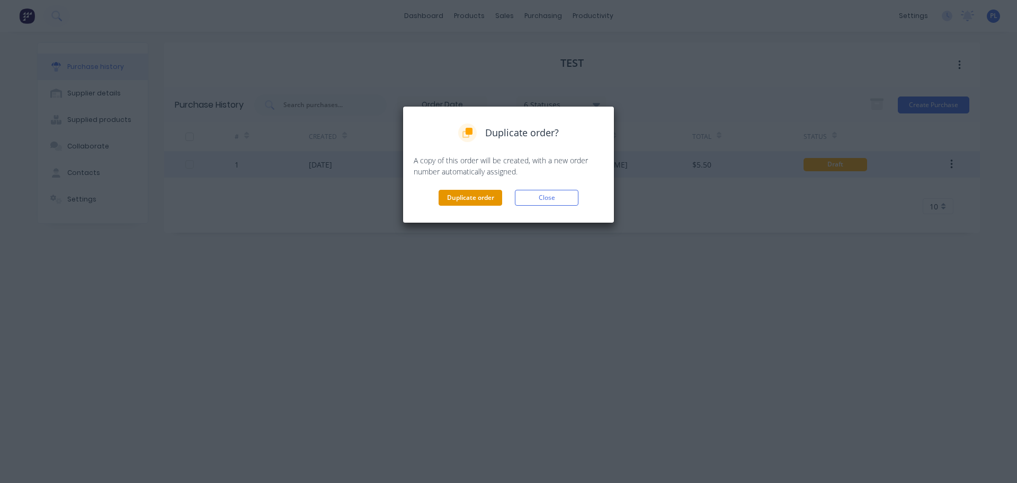
click at [447, 201] on button "Duplicate order" at bounding box center [471, 198] width 64 height 16
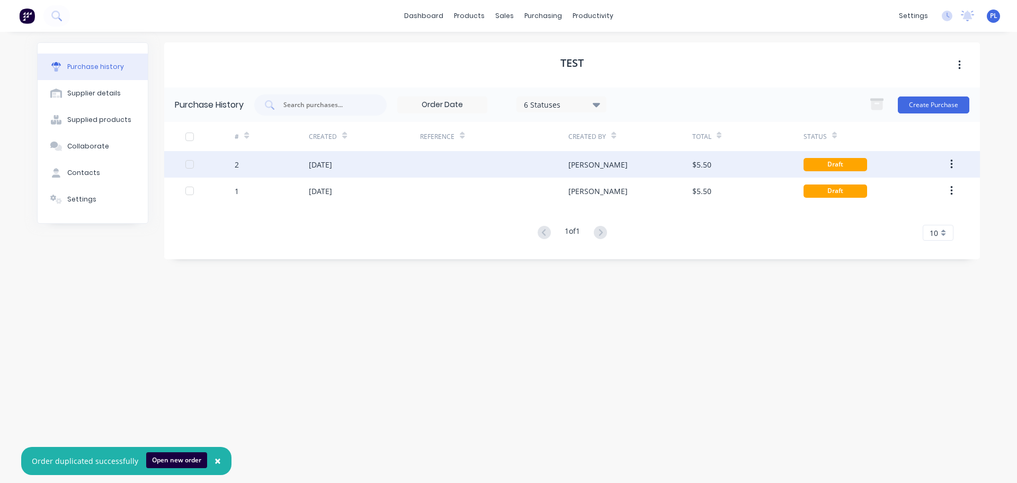
click at [750, 167] on div "$5.50" at bounding box center [748, 164] width 111 height 26
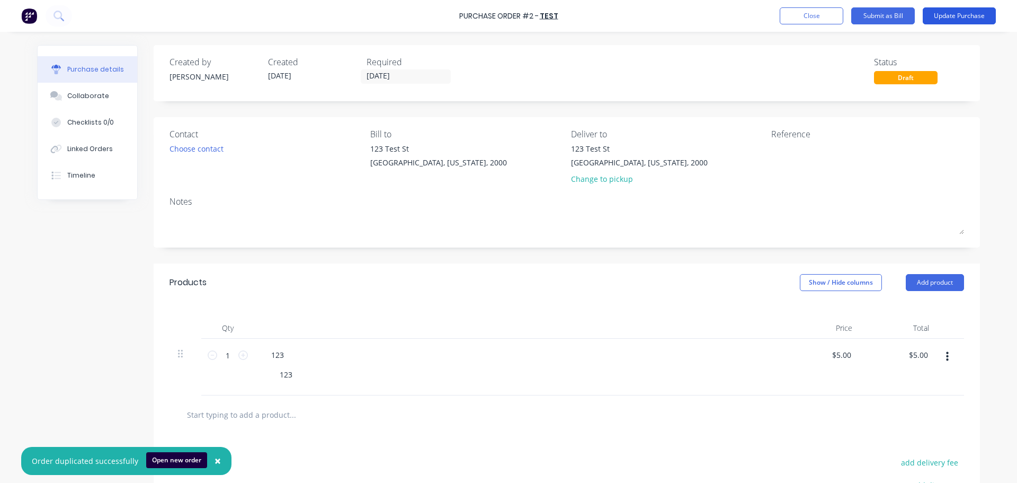
click at [957, 19] on button "Update Purchase" at bounding box center [959, 15] width 73 height 17
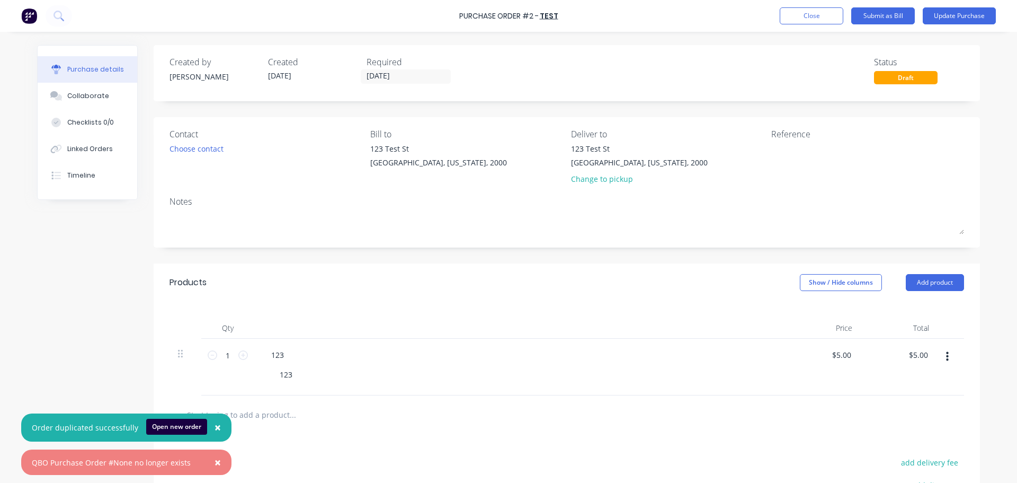
click at [215, 430] on span "×" at bounding box center [218, 427] width 6 height 15
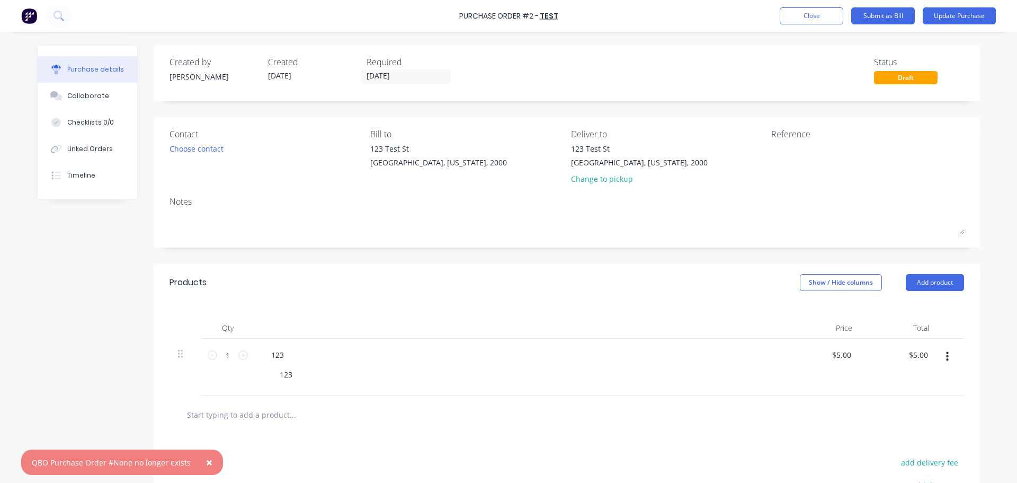
click at [206, 467] on span "×" at bounding box center [209, 462] width 6 height 15
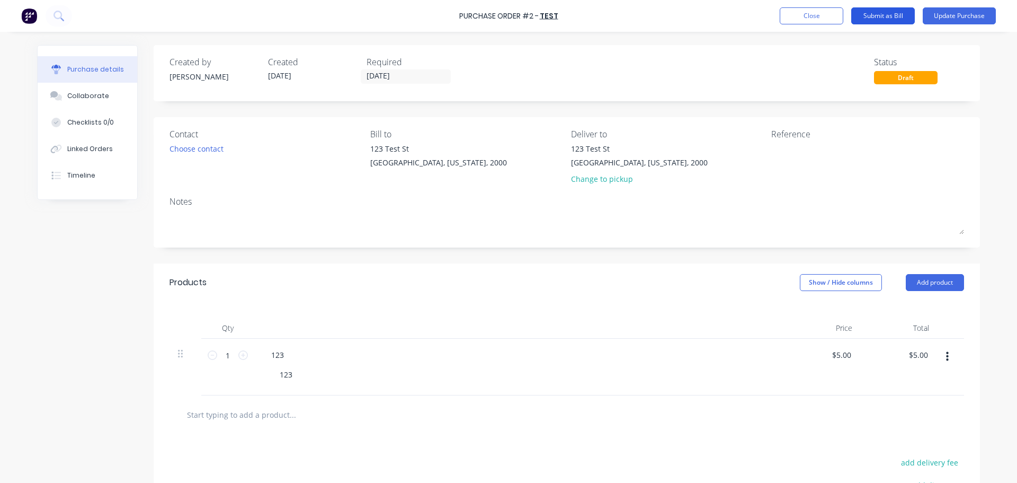
click at [914, 16] on button "Submit as Bill" at bounding box center [884, 15] width 64 height 17
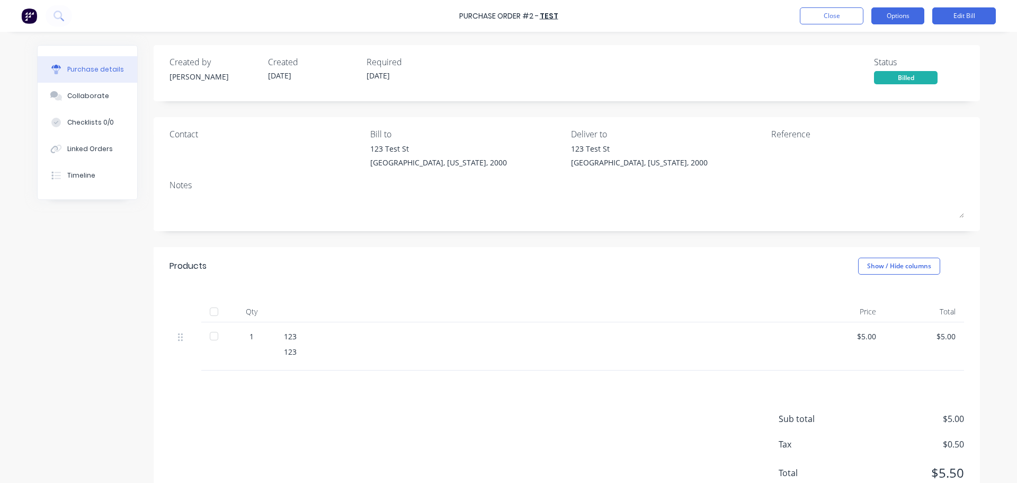
click at [900, 19] on button "Options" at bounding box center [898, 15] width 53 height 17
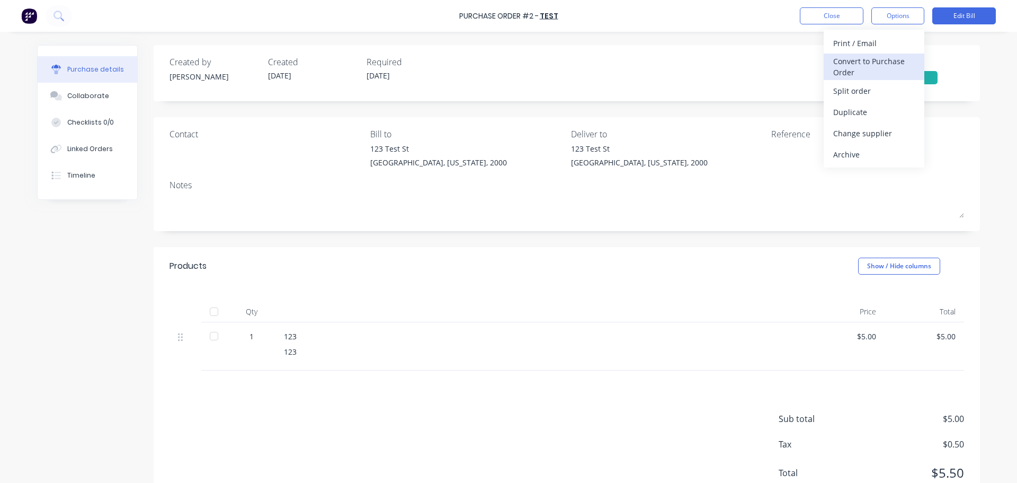
click at [874, 62] on div "Convert to Purchase Order" at bounding box center [875, 67] width 82 height 26
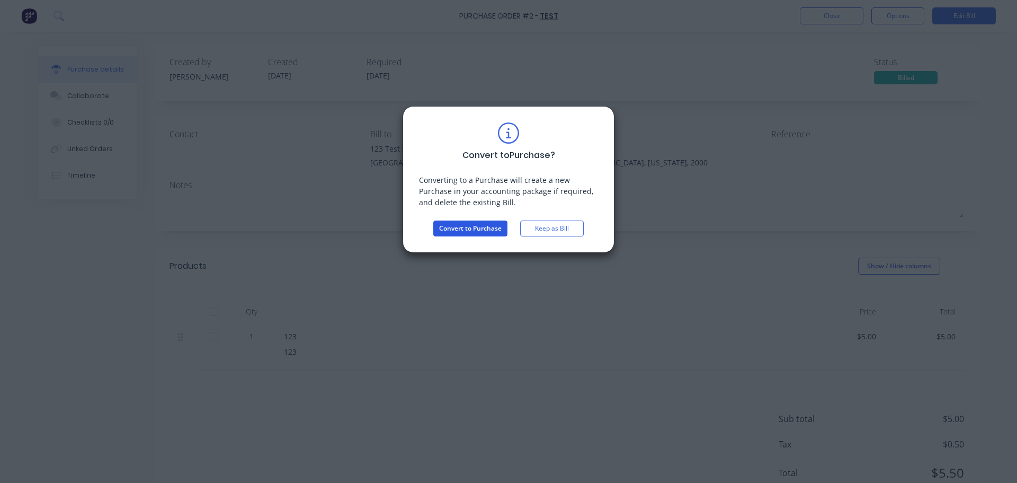
click at [465, 227] on button "Convert to Purchase" at bounding box center [470, 228] width 74 height 16
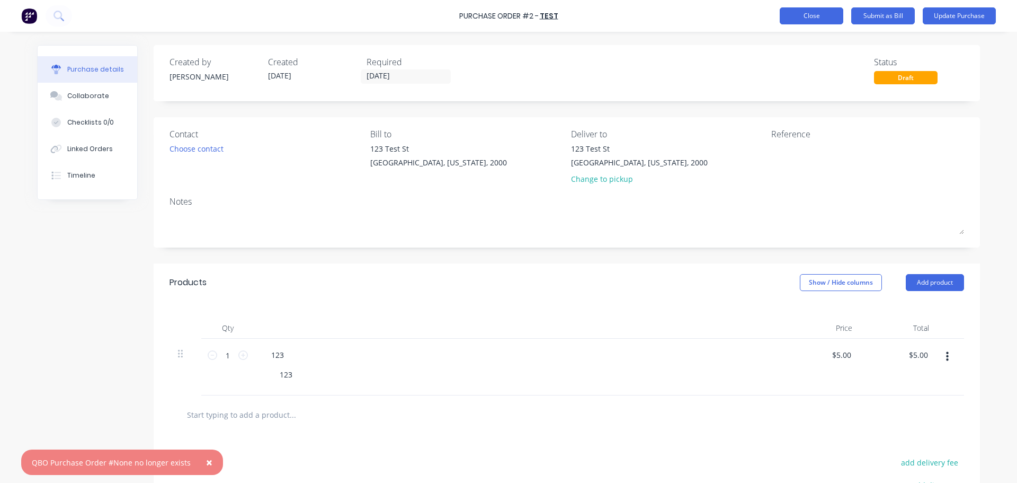
click at [806, 20] on button "Close" at bounding box center [812, 15] width 64 height 17
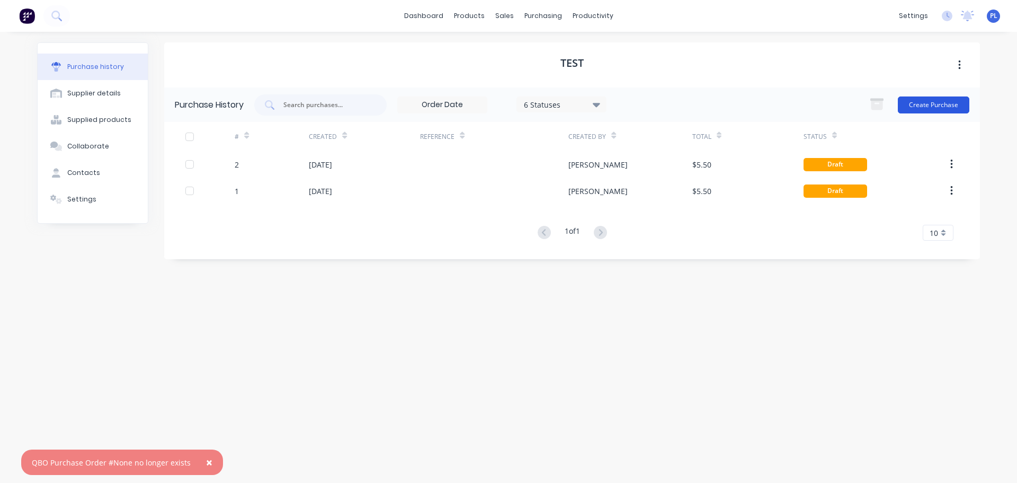
click at [945, 104] on button "Create Purchase" at bounding box center [934, 104] width 72 height 17
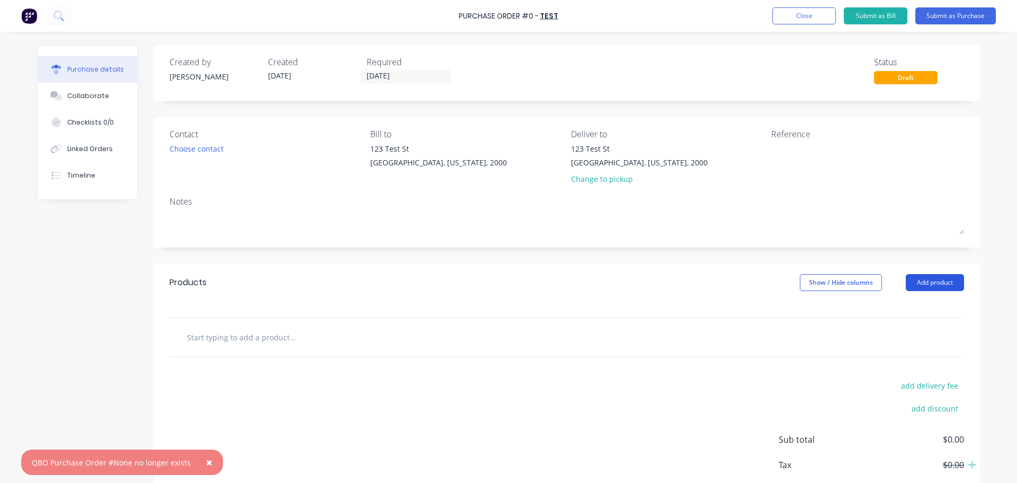
click at [924, 288] on button "Add product" at bounding box center [935, 282] width 58 height 17
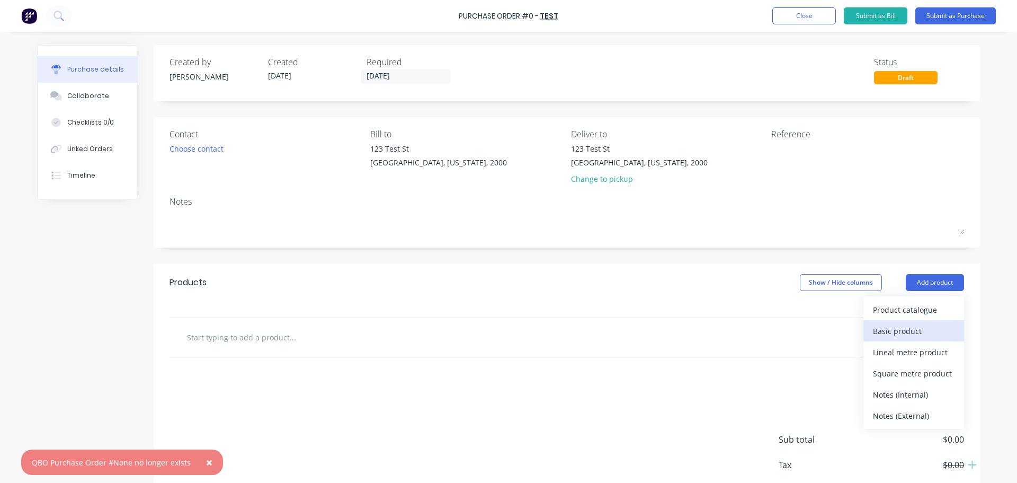
click at [884, 336] on div "Basic product" at bounding box center [914, 330] width 82 height 15
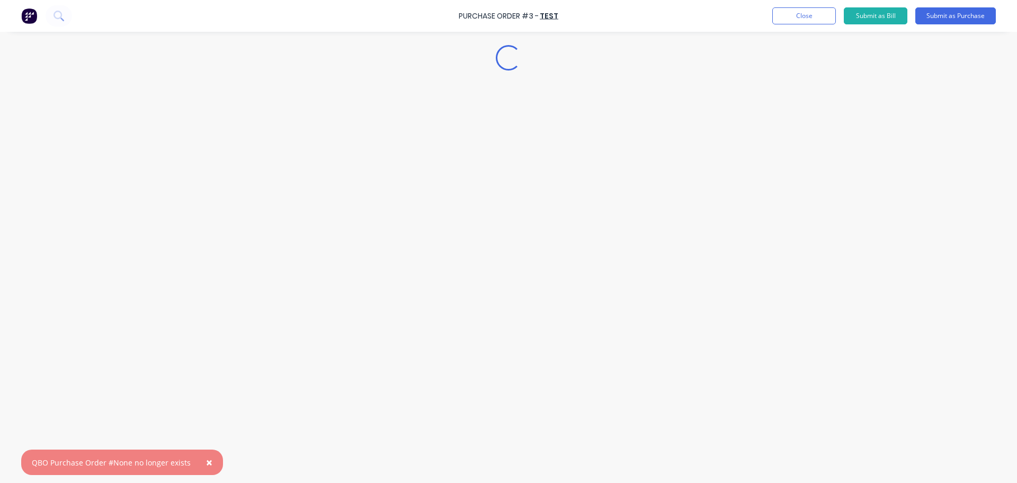
click at [332, 345] on div "Loading..." at bounding box center [508, 226] width 964 height 430
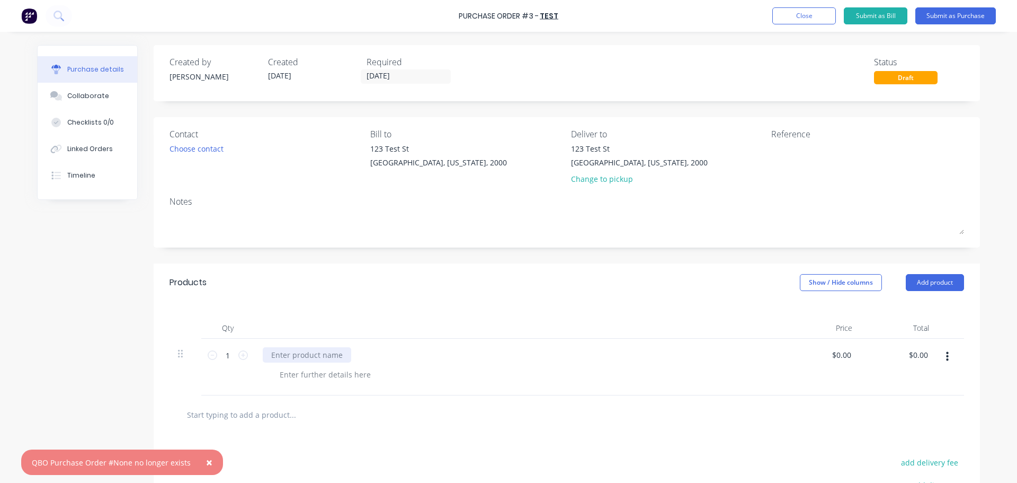
click at [299, 361] on div at bounding box center [519, 367] width 530 height 57
click at [288, 350] on div at bounding box center [307, 354] width 89 height 15
drag, startPoint x: 683, startPoint y: 362, endPoint x: 770, endPoint y: 362, distance: 87.4
click at [722, 362] on div "test" at bounding box center [519, 367] width 530 height 57
click at [845, 351] on input "0.00" at bounding box center [841, 354] width 24 height 15
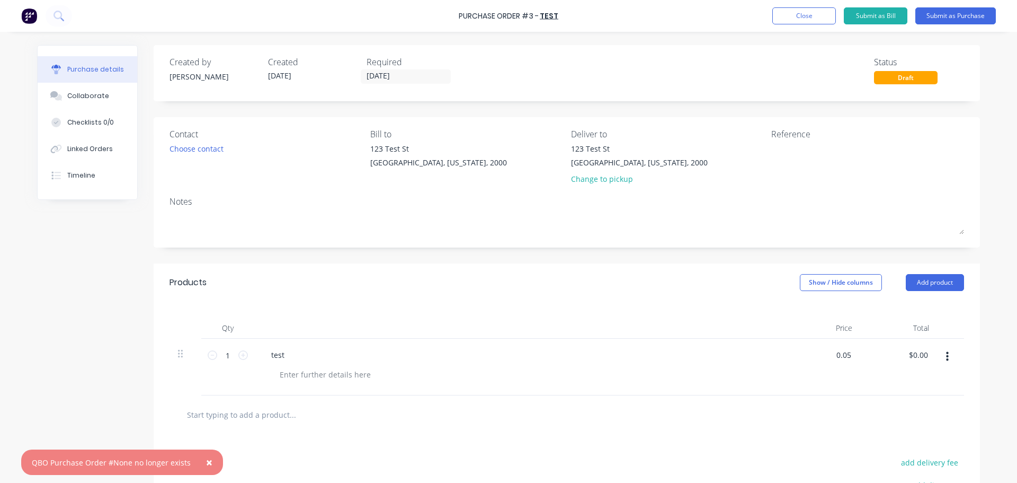
type input "$0.05"
click at [851, 402] on div at bounding box center [567, 414] width 795 height 39
click at [853, 352] on div "$0.05 $0.05" at bounding box center [843, 354] width 29 height 15
click at [848, 352] on input "0.05" at bounding box center [841, 354] width 24 height 15
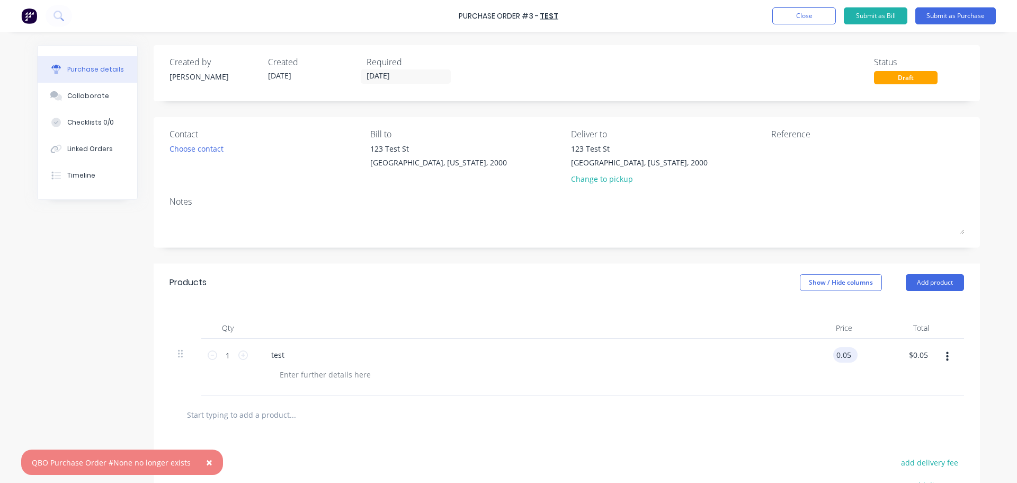
click at [848, 352] on input "0.05" at bounding box center [844, 354] width 20 height 15
type input "$5.00"
drag, startPoint x: 843, startPoint y: 408, endPoint x: 843, endPoint y: 401, distance: 6.9
click at [843, 405] on div at bounding box center [567, 414] width 778 height 21
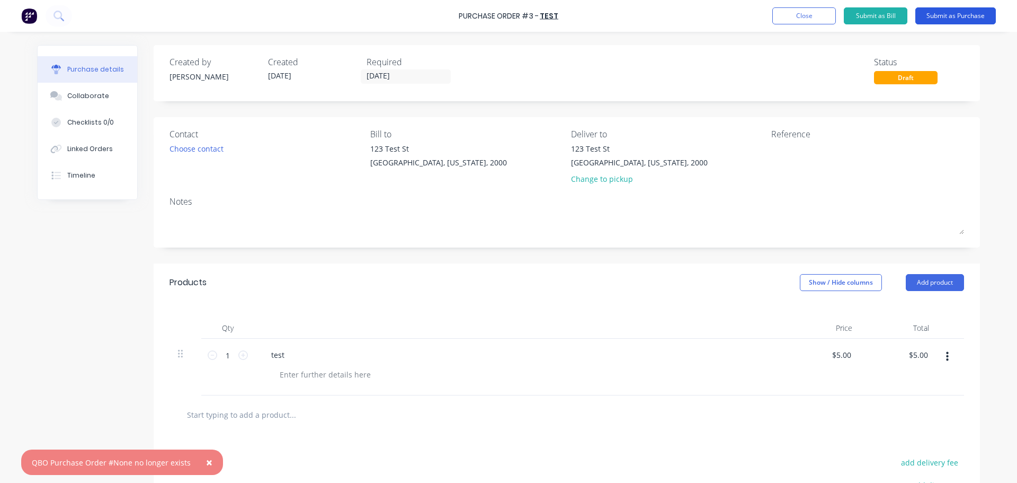
click at [951, 21] on button "Submit as Purchase" at bounding box center [956, 15] width 81 height 17
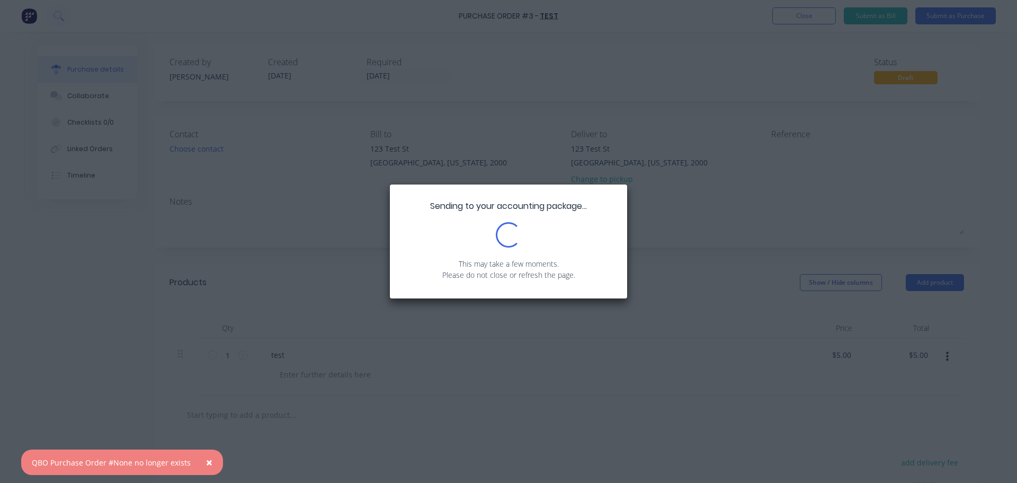
click at [208, 470] on button "×" at bounding box center [210, 461] width 28 height 25
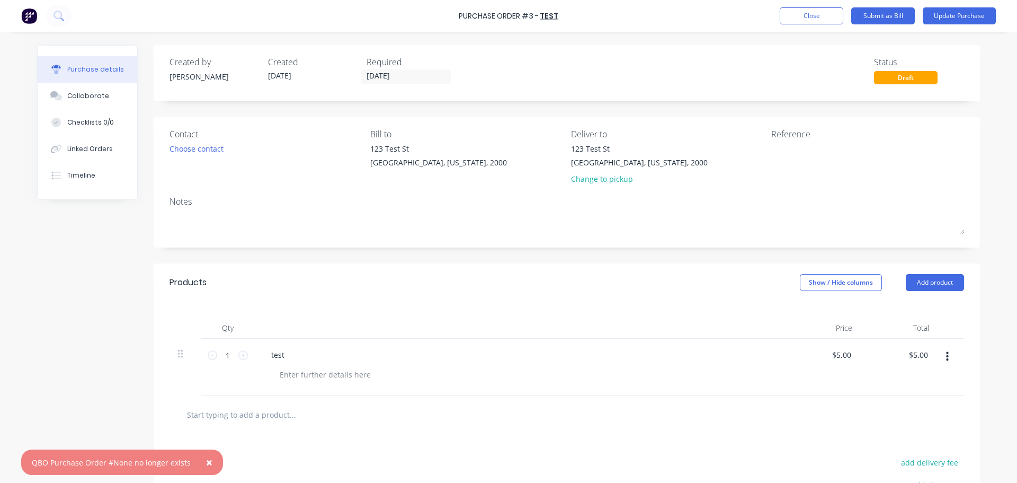
click at [206, 465] on span "×" at bounding box center [209, 462] width 6 height 15
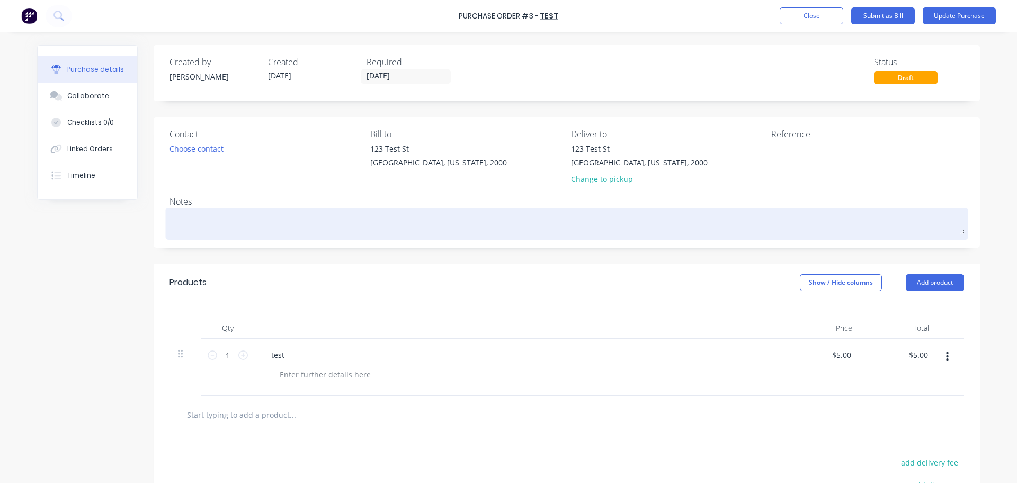
click at [435, 220] on textarea at bounding box center [567, 222] width 795 height 24
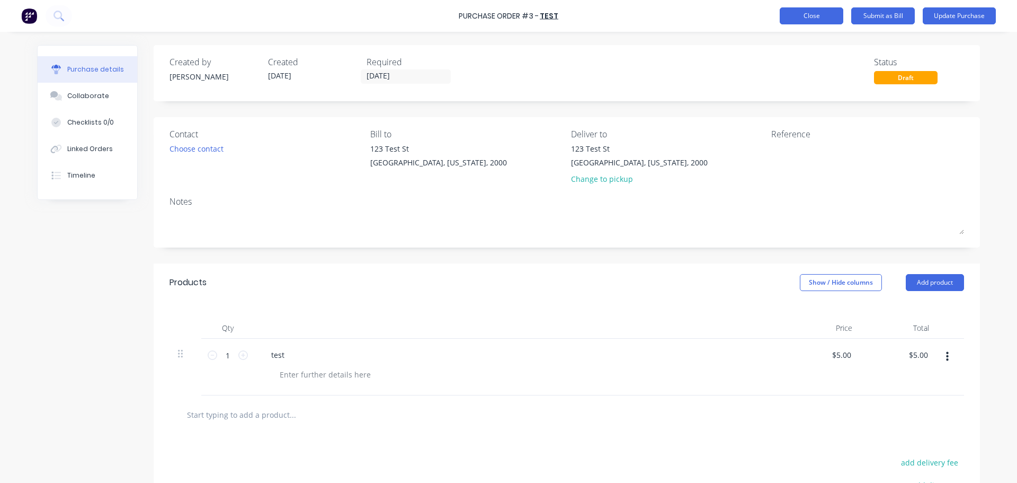
click at [786, 21] on button "Close" at bounding box center [812, 15] width 64 height 17
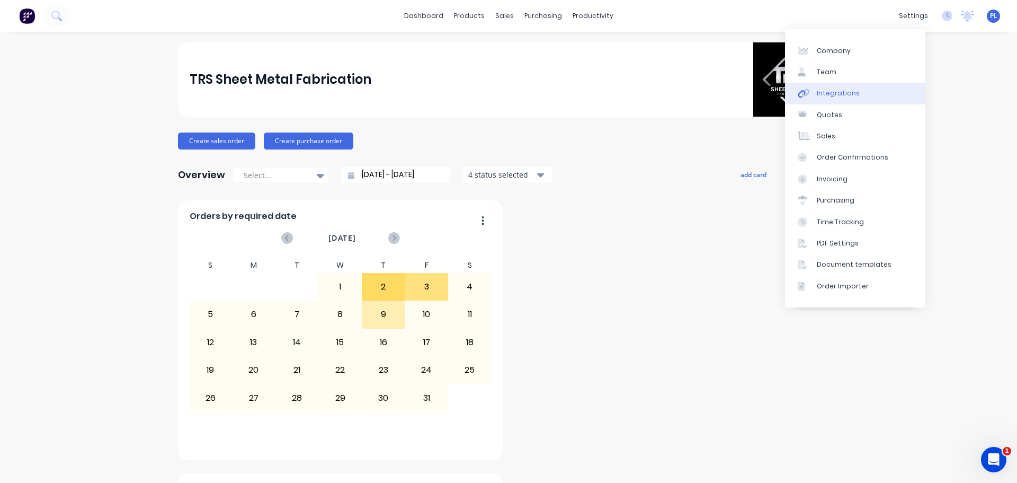
click at [855, 96] on link "Integrations" at bounding box center [855, 93] width 140 height 21
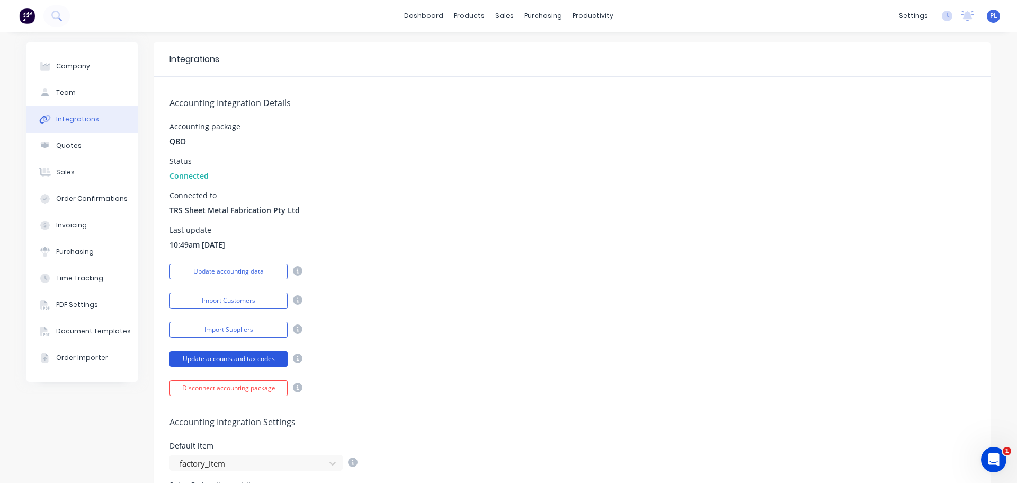
click at [225, 360] on button "Update accounts and tax codes" at bounding box center [229, 359] width 118 height 16
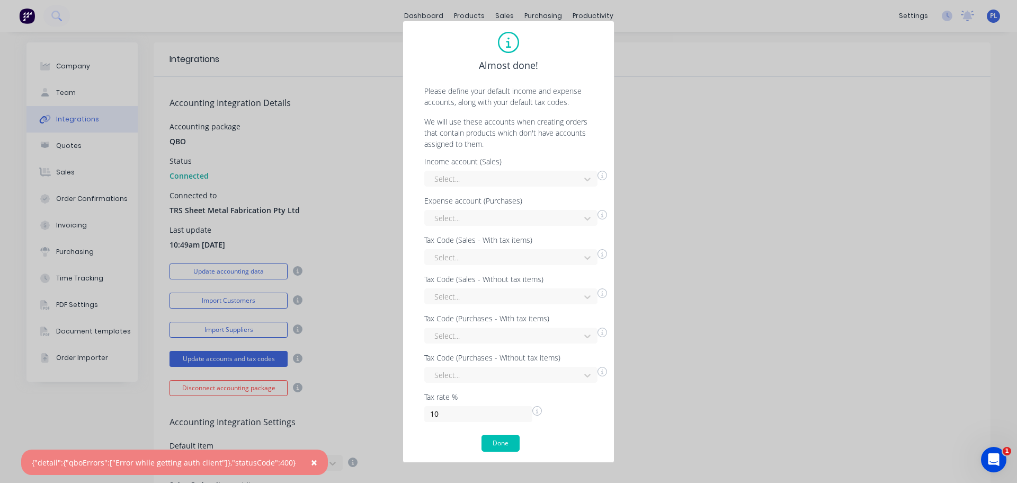
click at [308, 463] on button "×" at bounding box center [314, 461] width 28 height 25
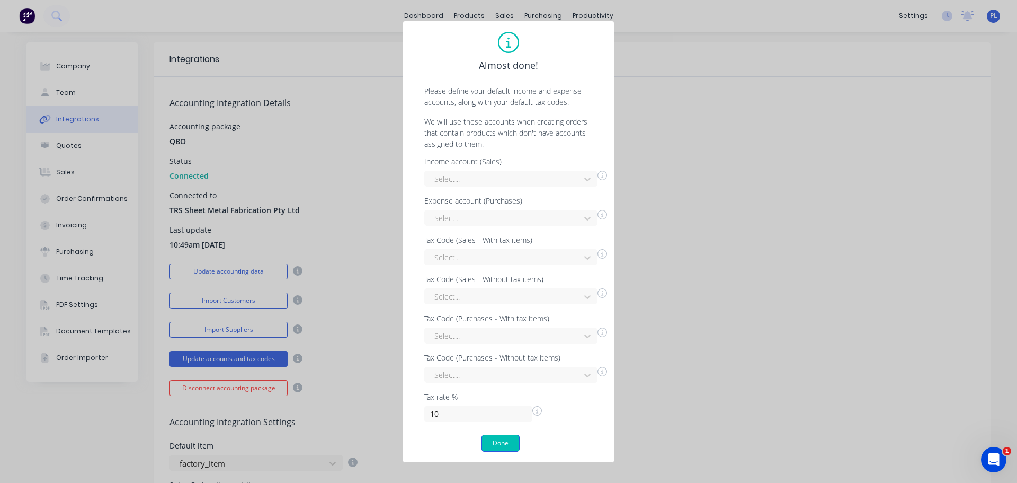
click at [495, 440] on button "Done" at bounding box center [501, 443] width 38 height 17
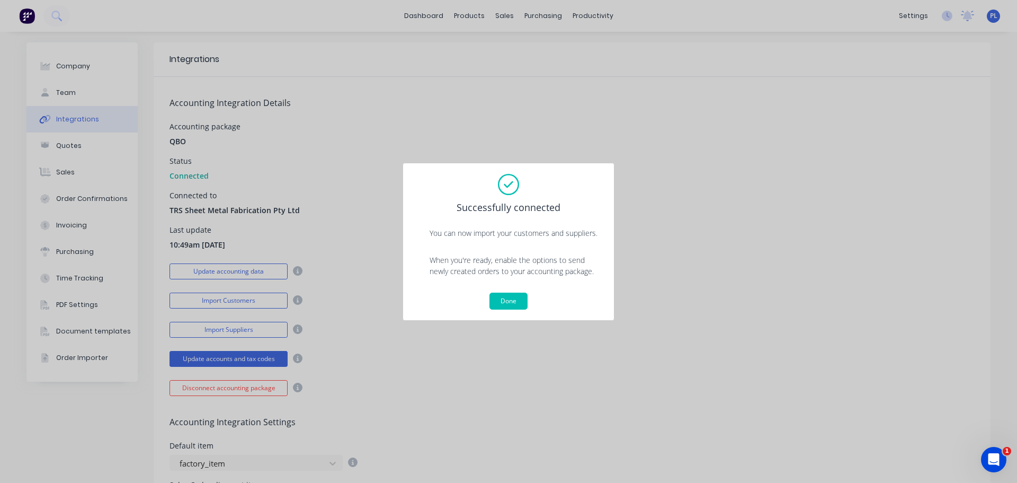
drag, startPoint x: 512, startPoint y: 307, endPoint x: 285, endPoint y: 325, distance: 228.1
click at [513, 307] on button "Done" at bounding box center [509, 301] width 38 height 17
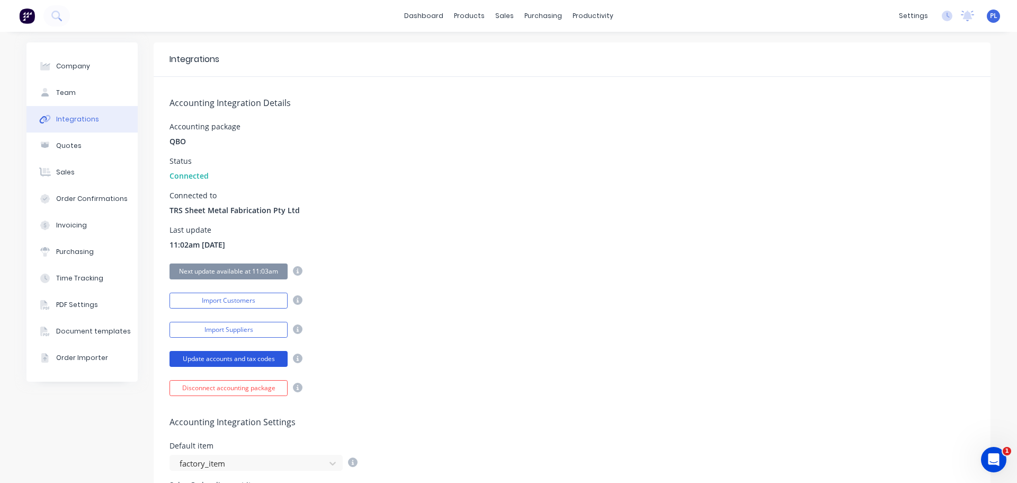
click at [218, 356] on button "Update accounts and tax codes" at bounding box center [229, 359] width 118 height 16
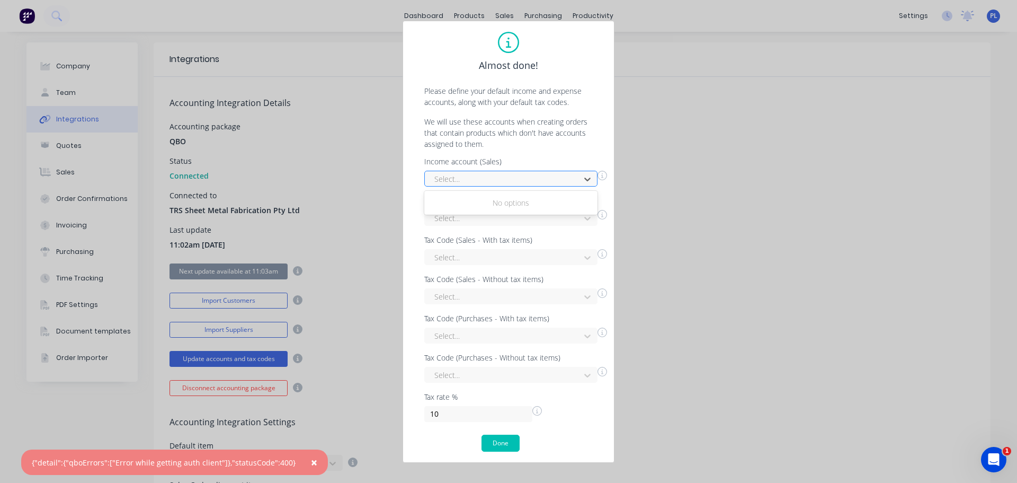
drag, startPoint x: 468, startPoint y: 184, endPoint x: 461, endPoint y: 181, distance: 8.1
click at [465, 184] on div at bounding box center [503, 178] width 141 height 13
click at [441, 247] on div "Select..." at bounding box center [515, 255] width 183 height 19
click at [449, 226] on div "Select..." at bounding box center [504, 218] width 148 height 16
click at [499, 278] on div "Income account (Sales) Select... Expense account (Purchases) Use Up and Down to…" at bounding box center [509, 290] width 190 height 264
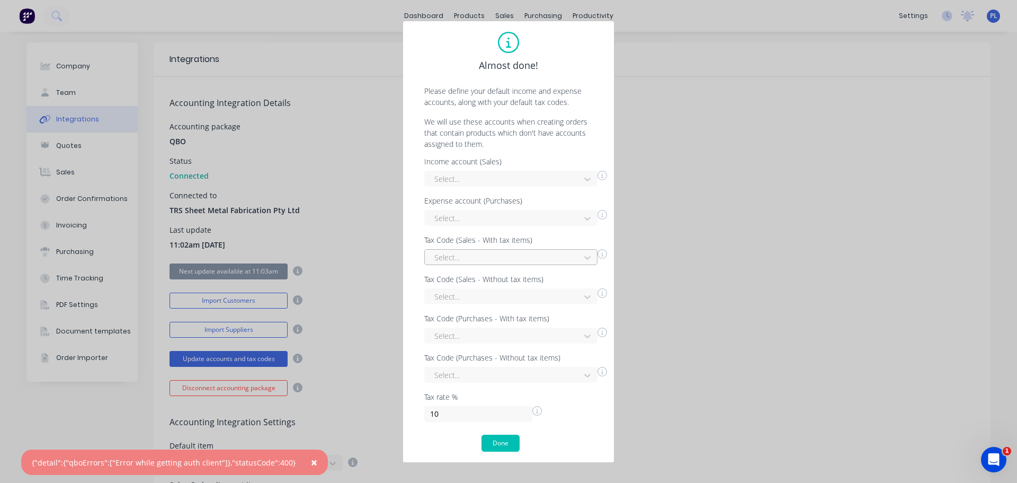
click at [481, 262] on div at bounding box center [503, 257] width 141 height 13
click at [469, 297] on div at bounding box center [503, 296] width 141 height 13
drag, startPoint x: 478, startPoint y: 343, endPoint x: 480, endPoint y: 351, distance: 8.7
click at [481, 343] on div "Use Up and Down to choose options, press Enter to select the currently focused …" at bounding box center [510, 336] width 173 height 16
click at [475, 385] on div "Income account (Sales) Select... Expense account (Purchases) Select... Tax Code…" at bounding box center [509, 290] width 190 height 264
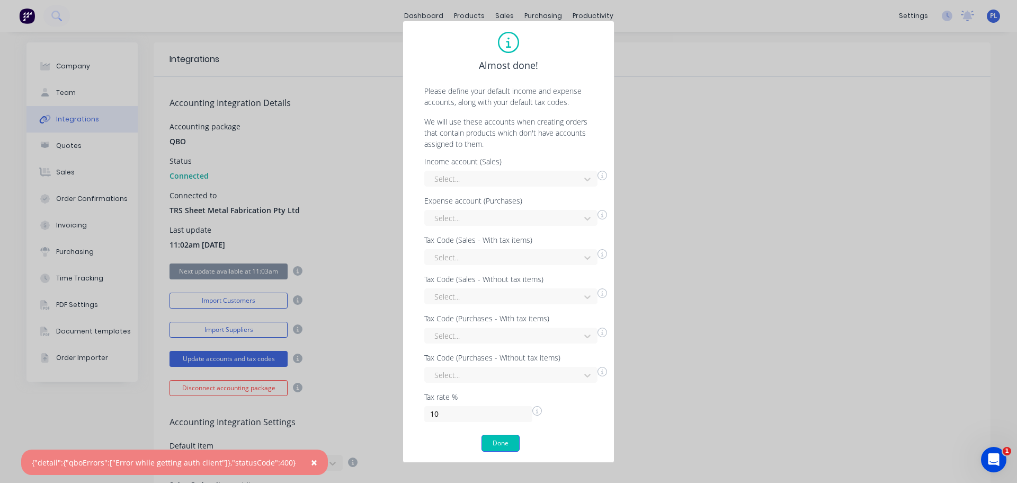
click at [483, 443] on button "Done" at bounding box center [501, 443] width 38 height 17
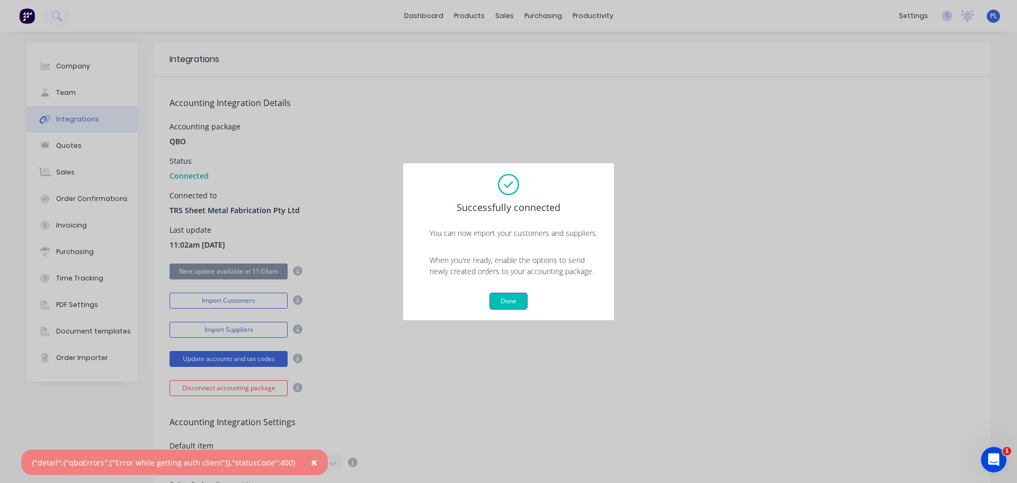
click at [496, 298] on button "Done" at bounding box center [509, 301] width 38 height 17
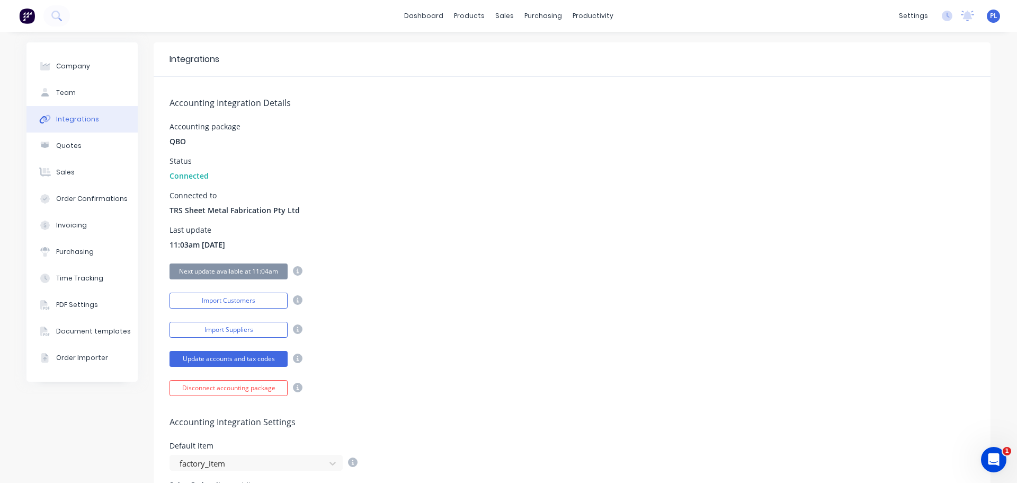
drag, startPoint x: 418, startPoint y: 314, endPoint x: 413, endPoint y: 310, distance: 6.5
click at [414, 310] on div "Accounting Integration Details Accounting package QBO Status Connected Connecte…" at bounding box center [572, 236] width 837 height 319
click at [592, 199] on div "Connected to TRS Sheet Metal Fabrication Pty Ltd" at bounding box center [573, 204] width 806 height 24
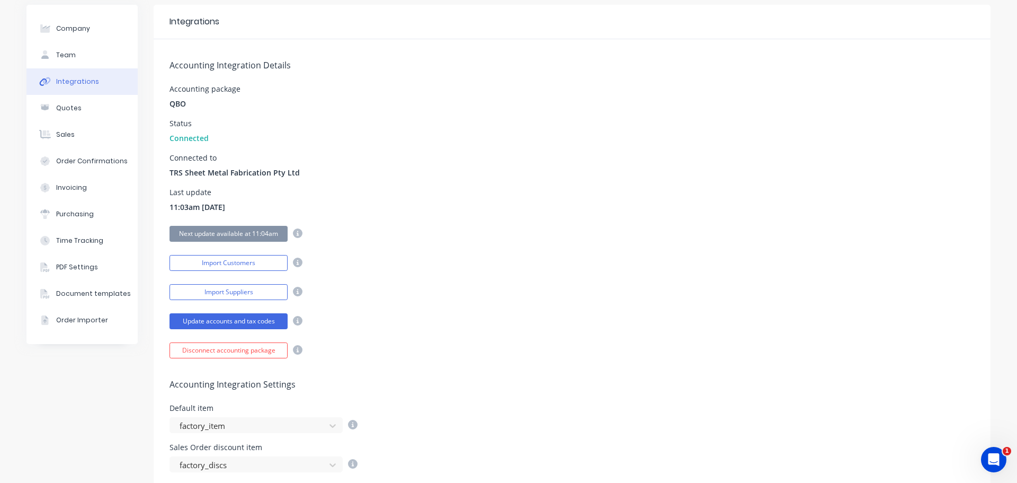
scroll to position [212, 0]
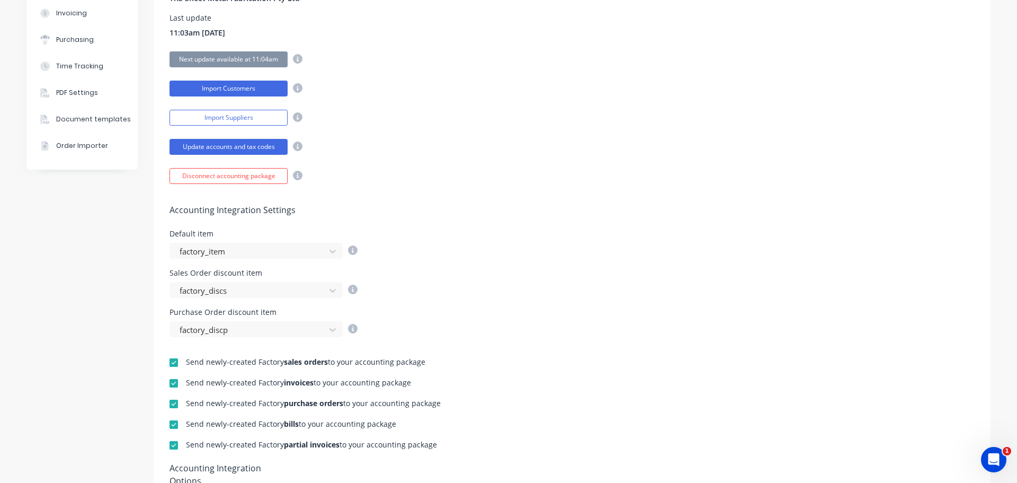
click at [238, 83] on button "Import Customers" at bounding box center [229, 89] width 118 height 16
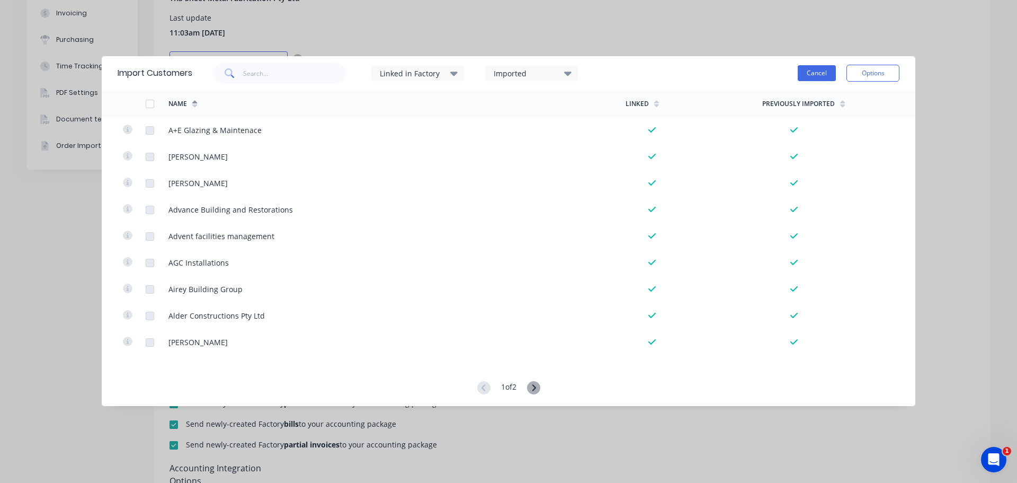
click at [823, 75] on button "Cancel" at bounding box center [817, 73] width 38 height 16
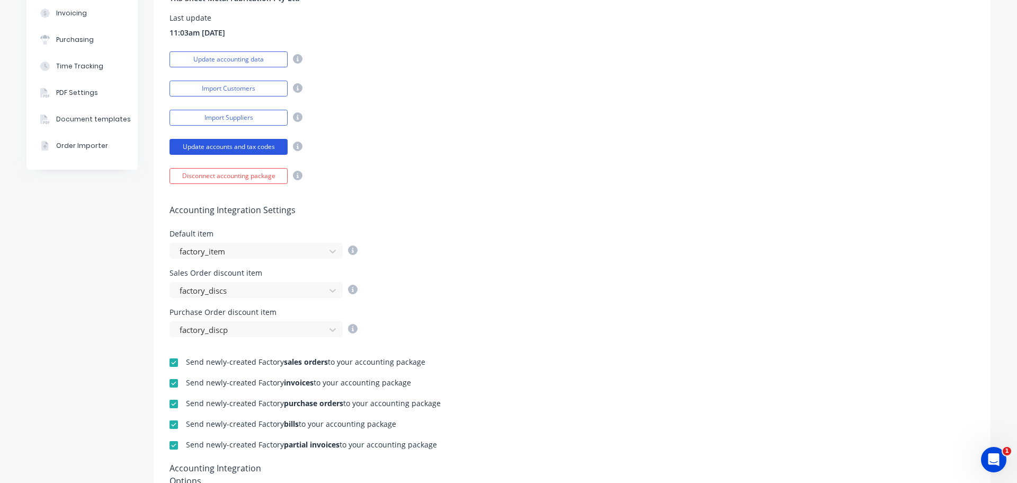
click at [232, 147] on button "Update accounts and tax codes" at bounding box center [229, 147] width 118 height 16
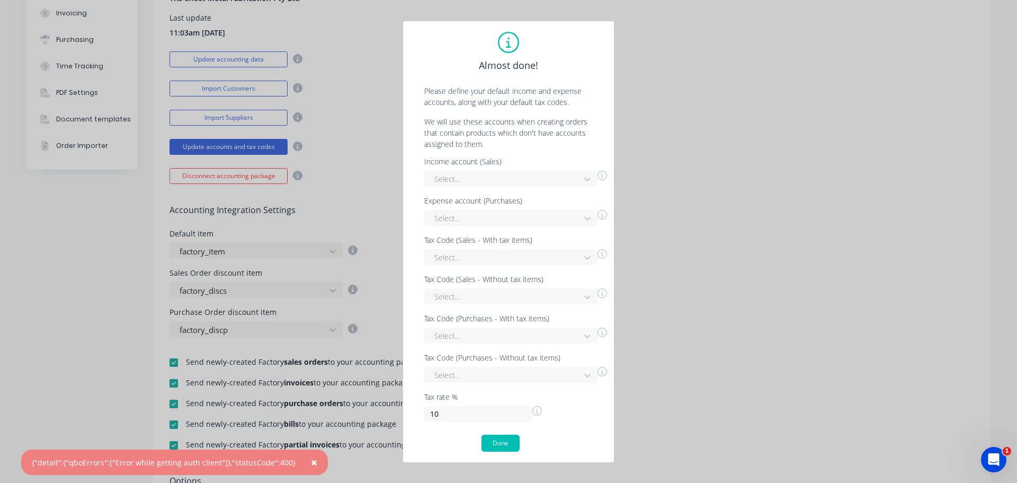
click at [300, 462] on button "×" at bounding box center [314, 461] width 28 height 25
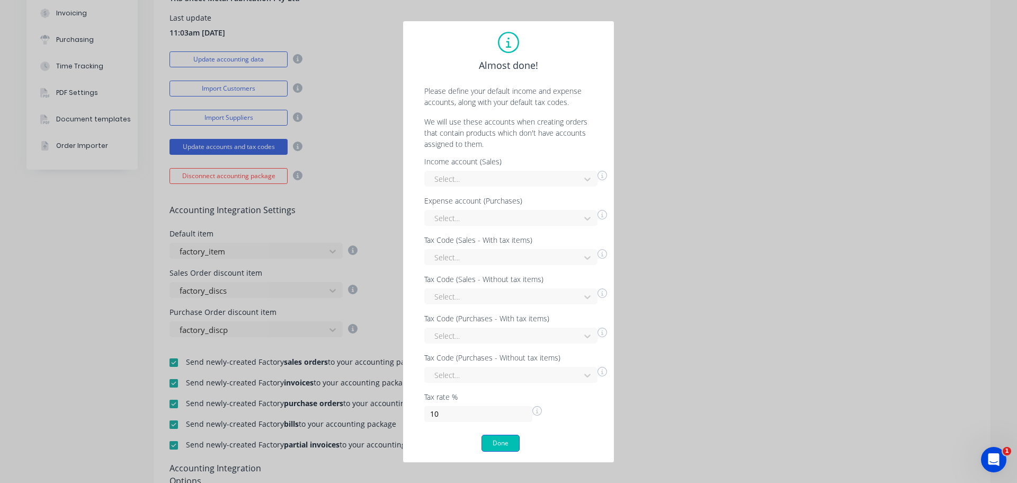
click at [501, 447] on button "Done" at bounding box center [501, 443] width 38 height 17
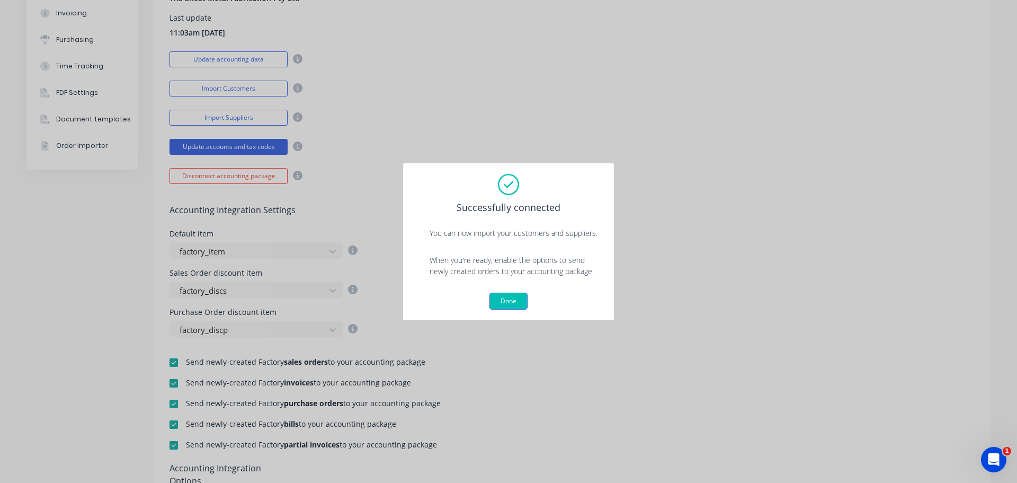
drag, startPoint x: 528, startPoint y: 294, endPoint x: 520, endPoint y: 296, distance: 8.2
click at [527, 294] on div "Done" at bounding box center [509, 301] width 190 height 17
click at [520, 296] on button "Done" at bounding box center [509, 301] width 38 height 17
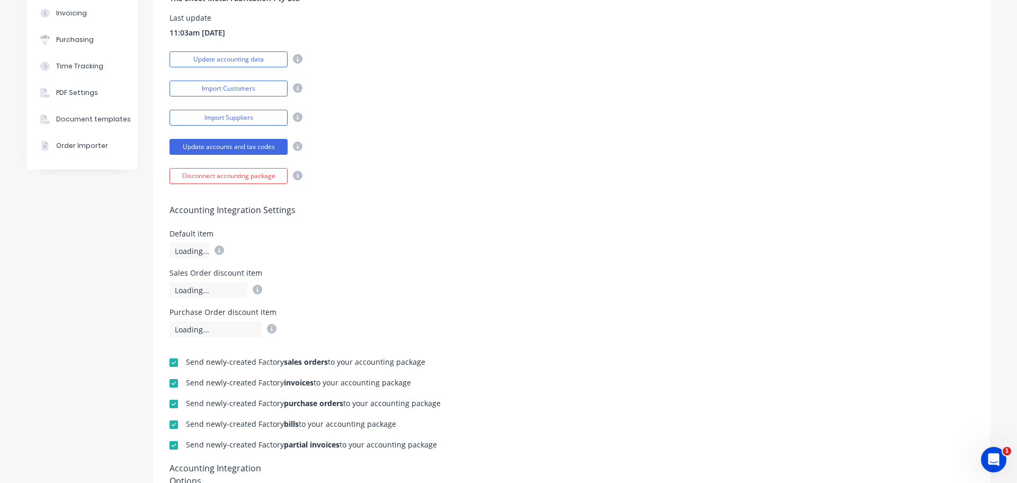
scroll to position [0, 0]
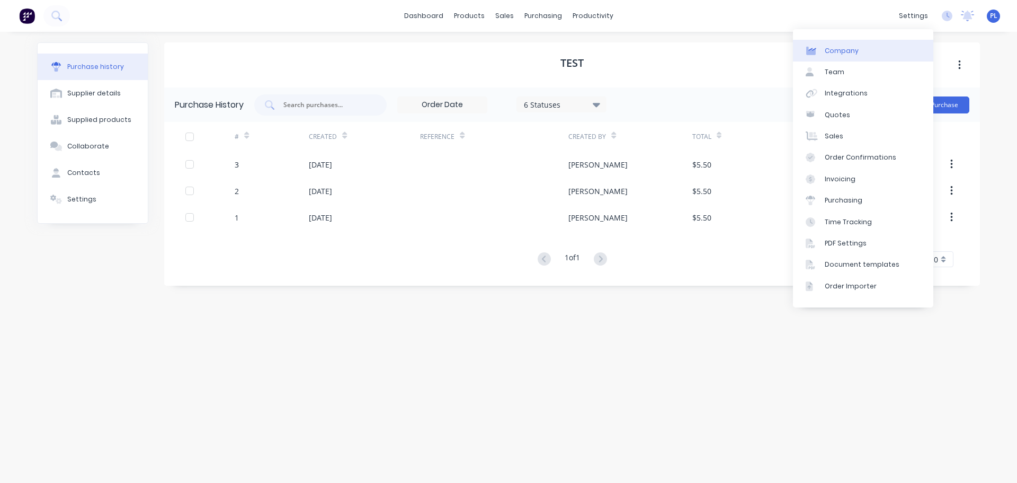
click at [902, 46] on link "Company" at bounding box center [863, 50] width 140 height 21
select select "AU"
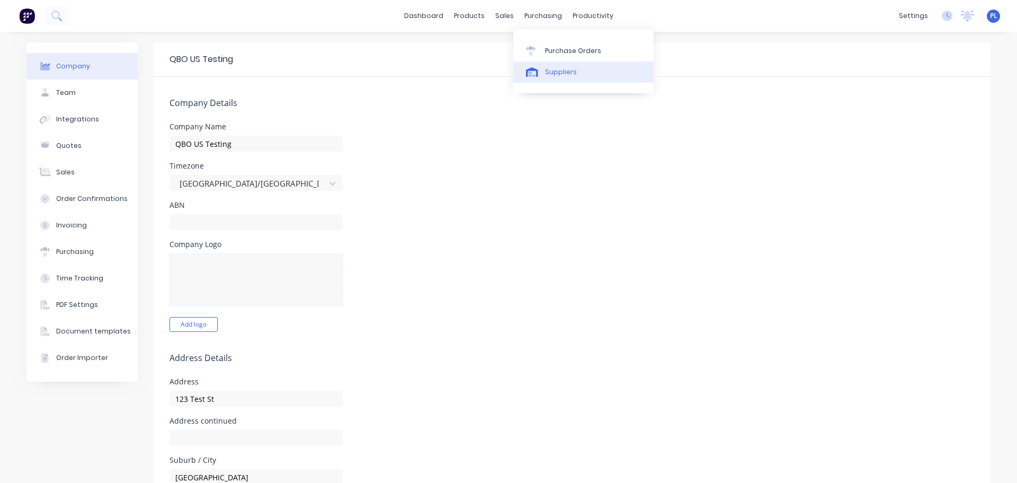
click at [553, 65] on link "Suppliers" at bounding box center [584, 71] width 140 height 21
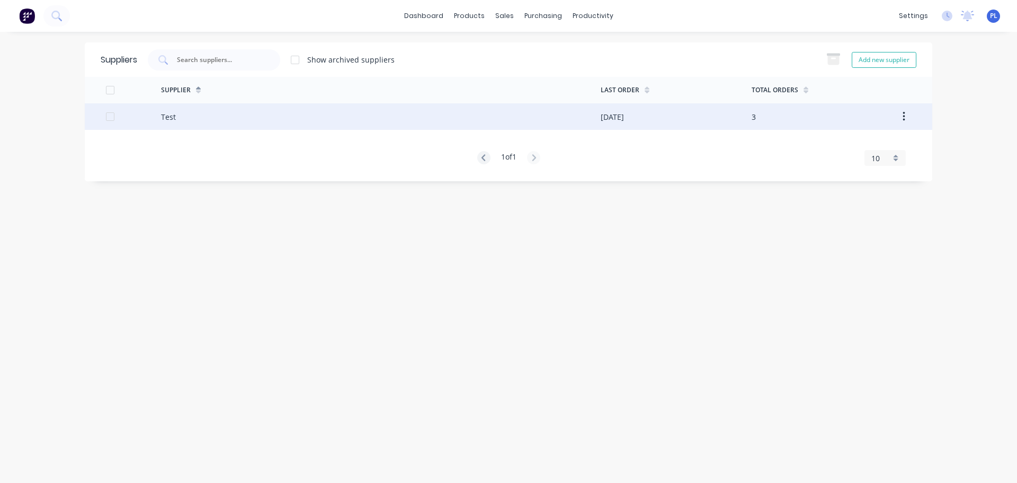
click at [275, 117] on div "Test" at bounding box center [381, 116] width 440 height 26
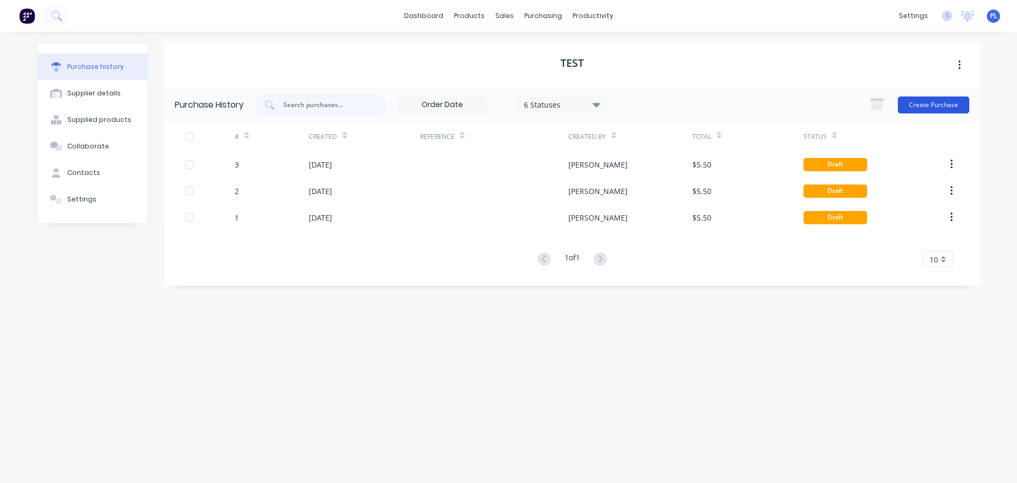
click at [908, 103] on button "Create Purchase" at bounding box center [934, 104] width 72 height 17
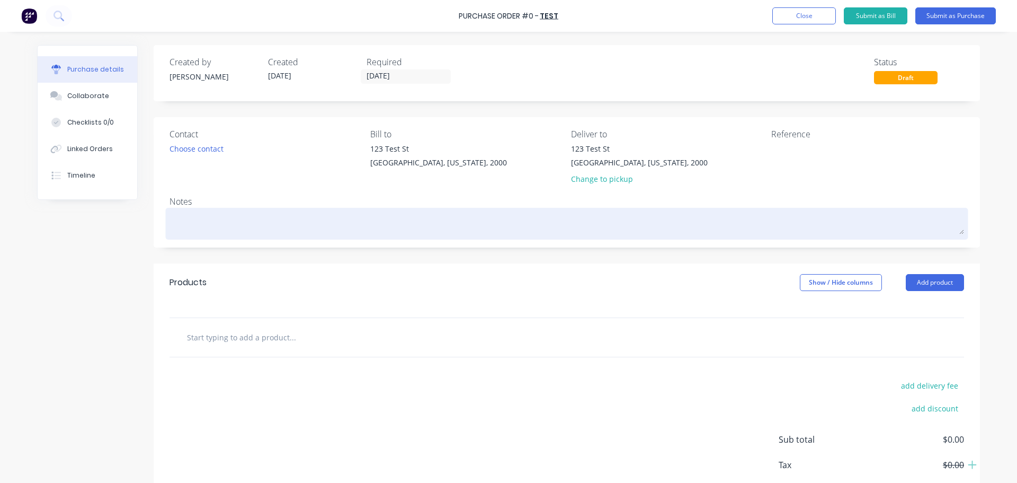
scroll to position [59, 0]
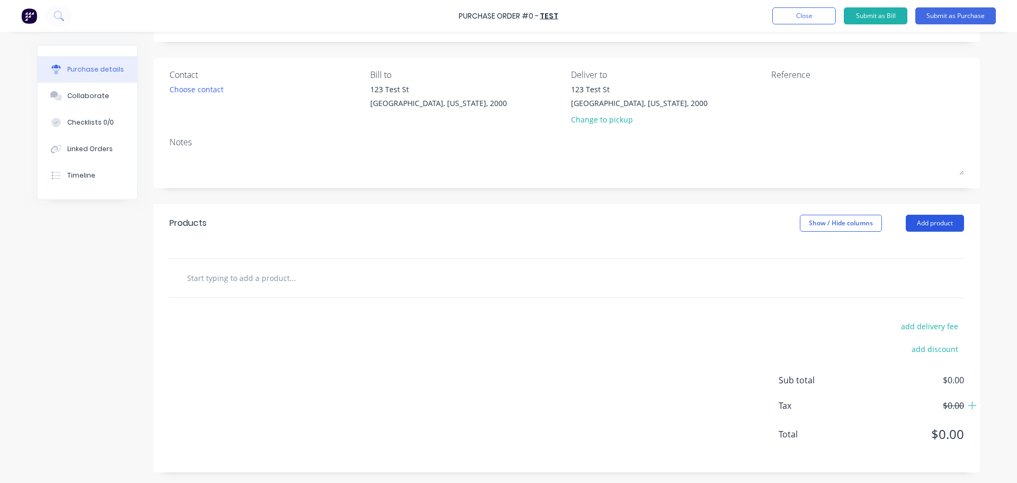
click at [939, 226] on button "Add product" at bounding box center [935, 223] width 58 height 17
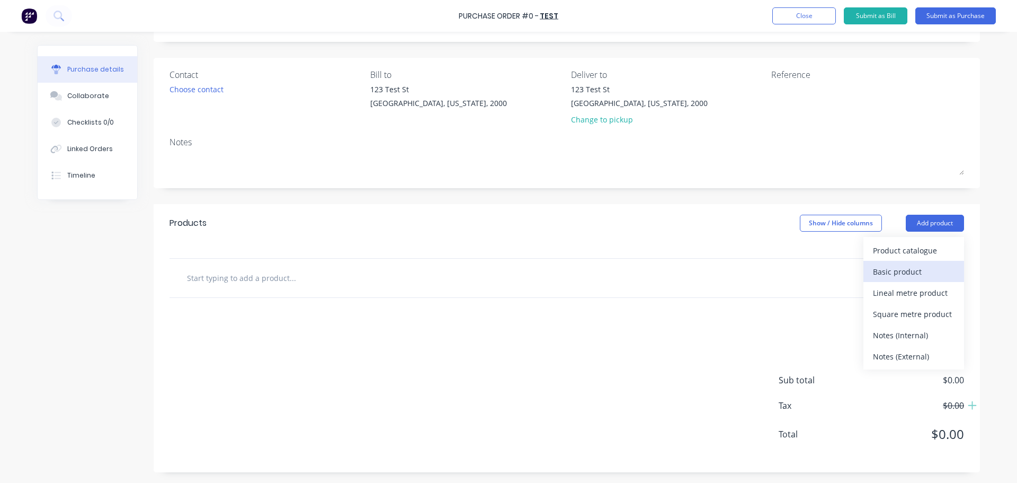
click at [889, 267] on div "Basic product" at bounding box center [914, 271] width 82 height 15
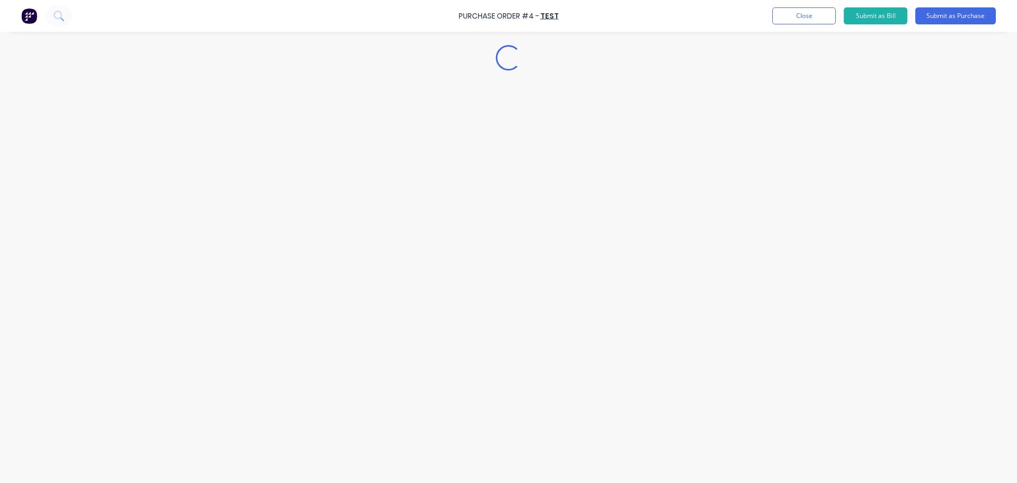
click at [299, 296] on div "Loading..." at bounding box center [508, 226] width 964 height 430
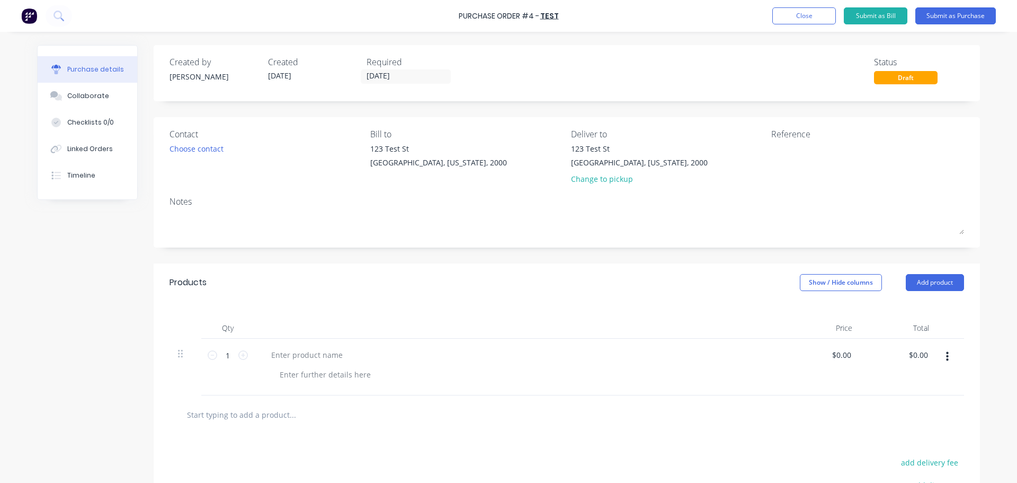
click at [299, 298] on div "Products Show / Hide columns Add product" at bounding box center [567, 282] width 827 height 38
click at [298, 341] on div at bounding box center [519, 367] width 530 height 57
click at [309, 361] on div at bounding box center [307, 354] width 89 height 15
click at [318, 370] on div at bounding box center [523, 374] width 505 height 15
drag, startPoint x: 741, startPoint y: 365, endPoint x: 990, endPoint y: 372, distance: 249.7
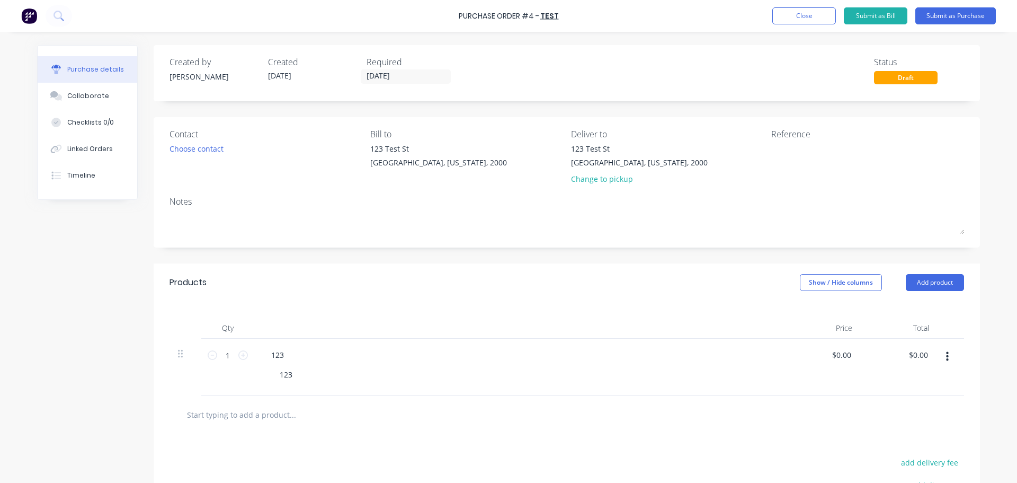
click at [745, 364] on div "123 123" at bounding box center [519, 367] width 530 height 57
click at [819, 354] on div "$0.00 $0.00" at bounding box center [822, 367] width 77 height 57
click at [839, 355] on input "0.00" at bounding box center [841, 354] width 24 height 15
click at [835, 352] on input "0.00" at bounding box center [844, 354] width 20 height 15
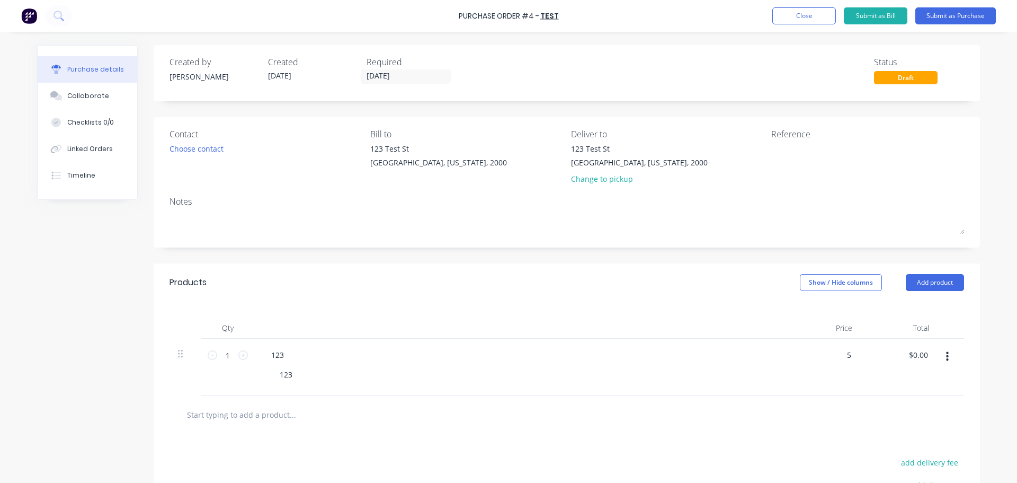
type input "$5.00"
click at [718, 404] on div at bounding box center [567, 414] width 778 height 21
click at [940, 11] on button "Submit as Purchase" at bounding box center [956, 15] width 81 height 17
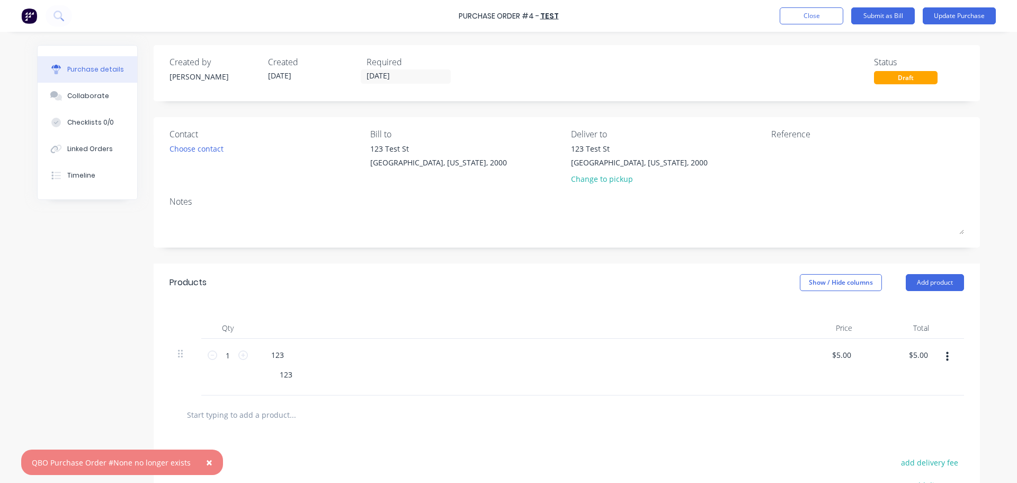
click at [196, 459] on button "×" at bounding box center [210, 461] width 28 height 25
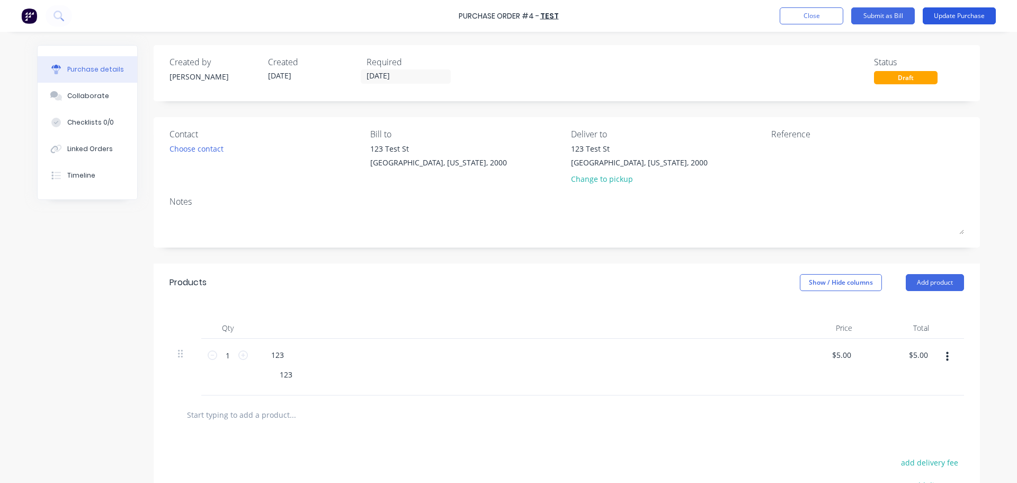
click at [969, 23] on button "Update Purchase" at bounding box center [959, 15] width 73 height 17
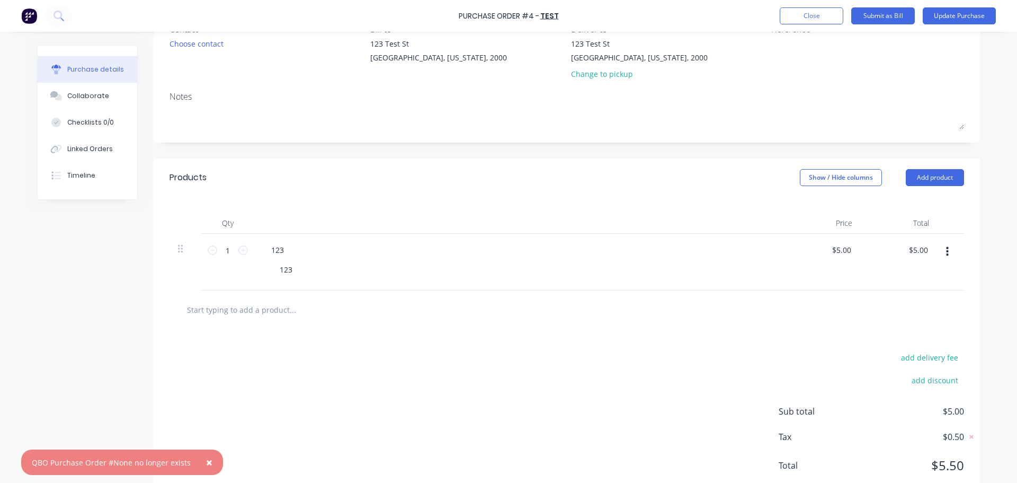
scroll to position [106, 0]
click at [206, 464] on span "×" at bounding box center [209, 462] width 6 height 15
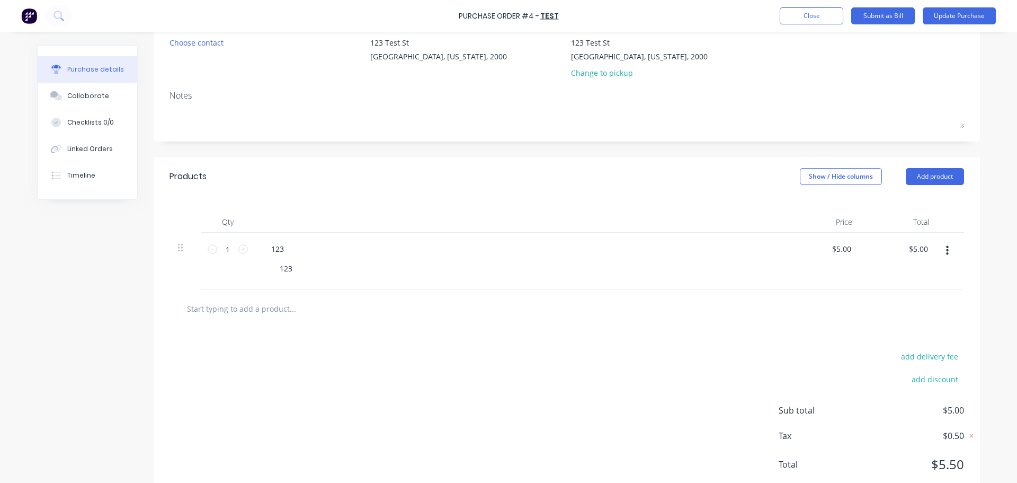
scroll to position [0, 0]
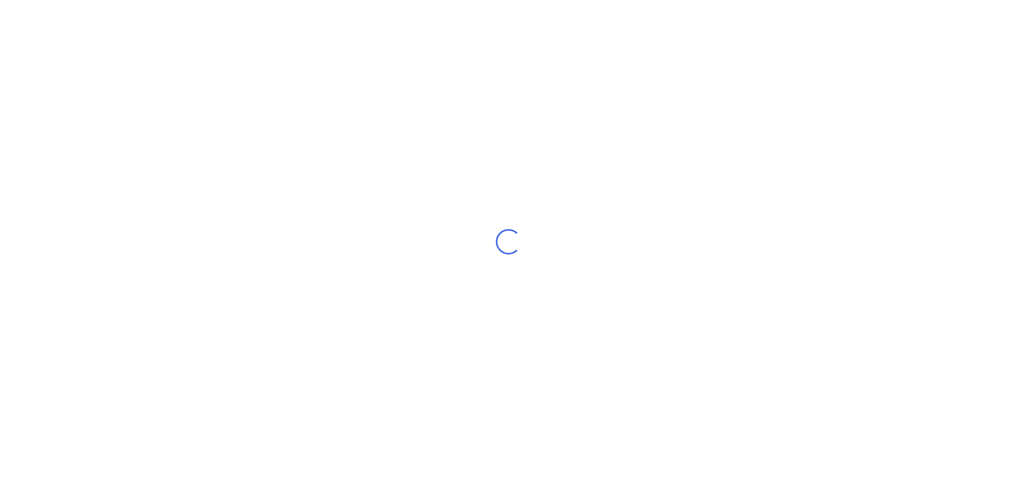
click at [427, 140] on div "Loading..." at bounding box center [508, 241] width 1017 height 483
